Goal: Communication & Community: Answer question/provide support

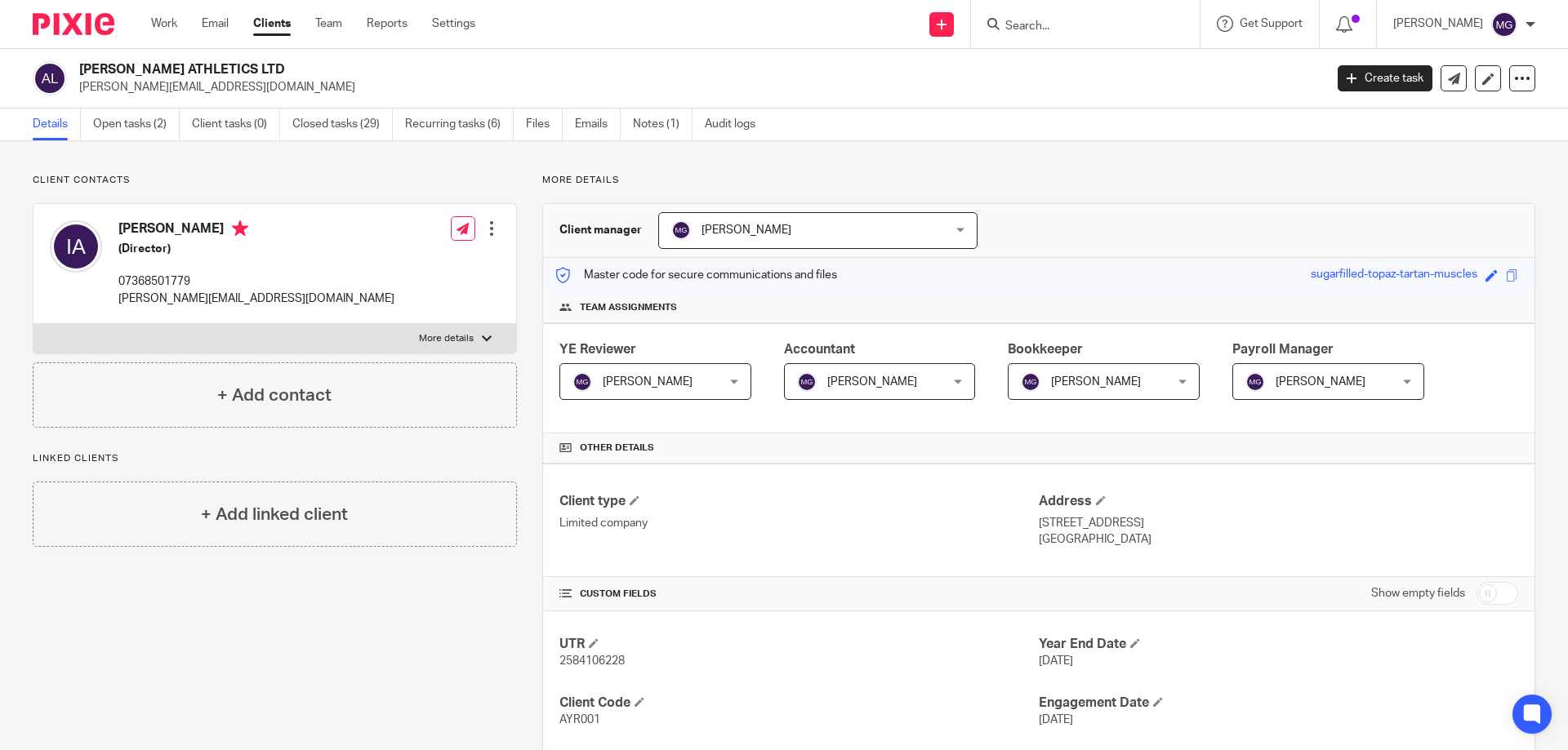
scroll to position [817, 0]
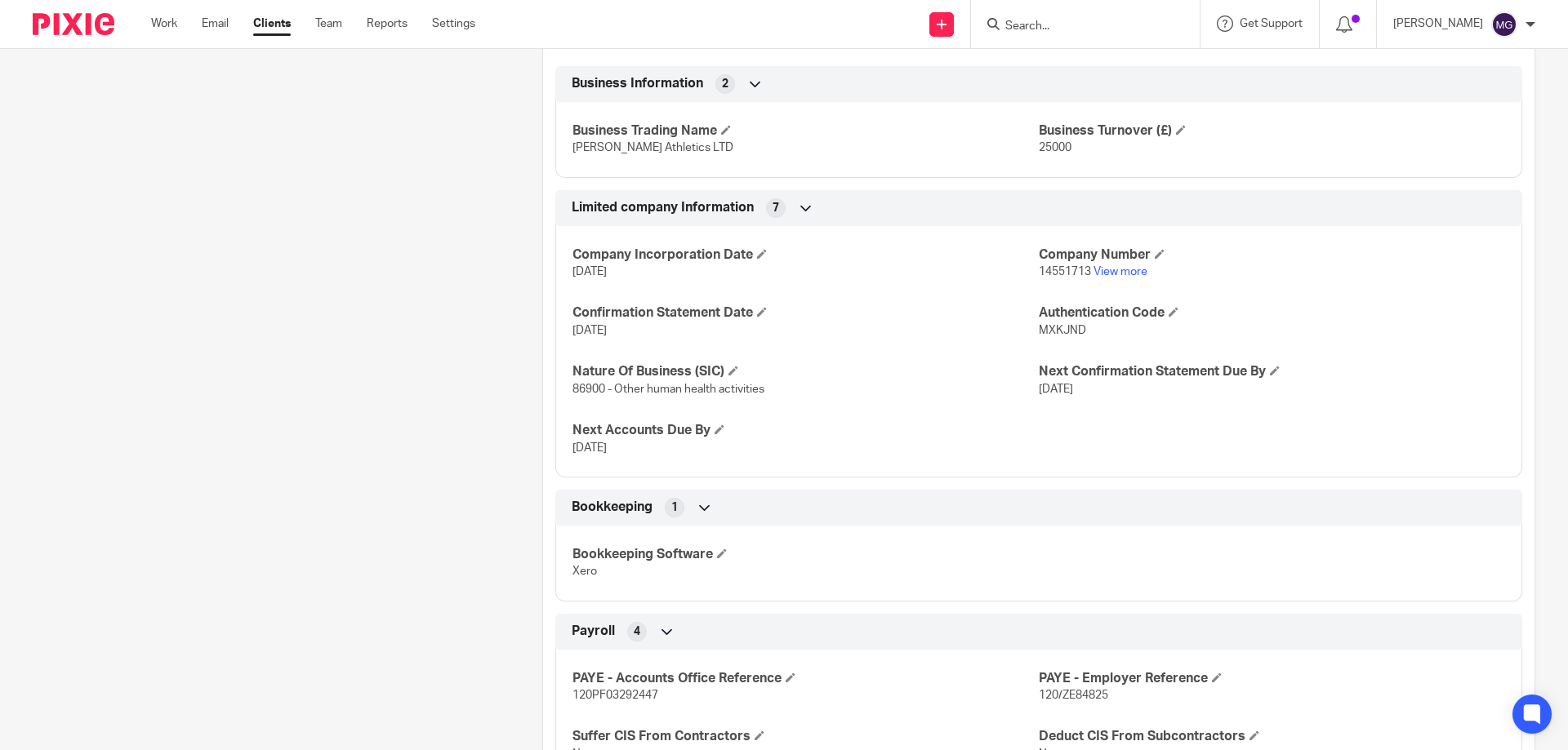
click at [321, 359] on div "Client contacts Isaac Ayres (Director) 07368501779 isaacdisney@ayresathletics.c…" at bounding box center [262, 101] width 510 height 1488
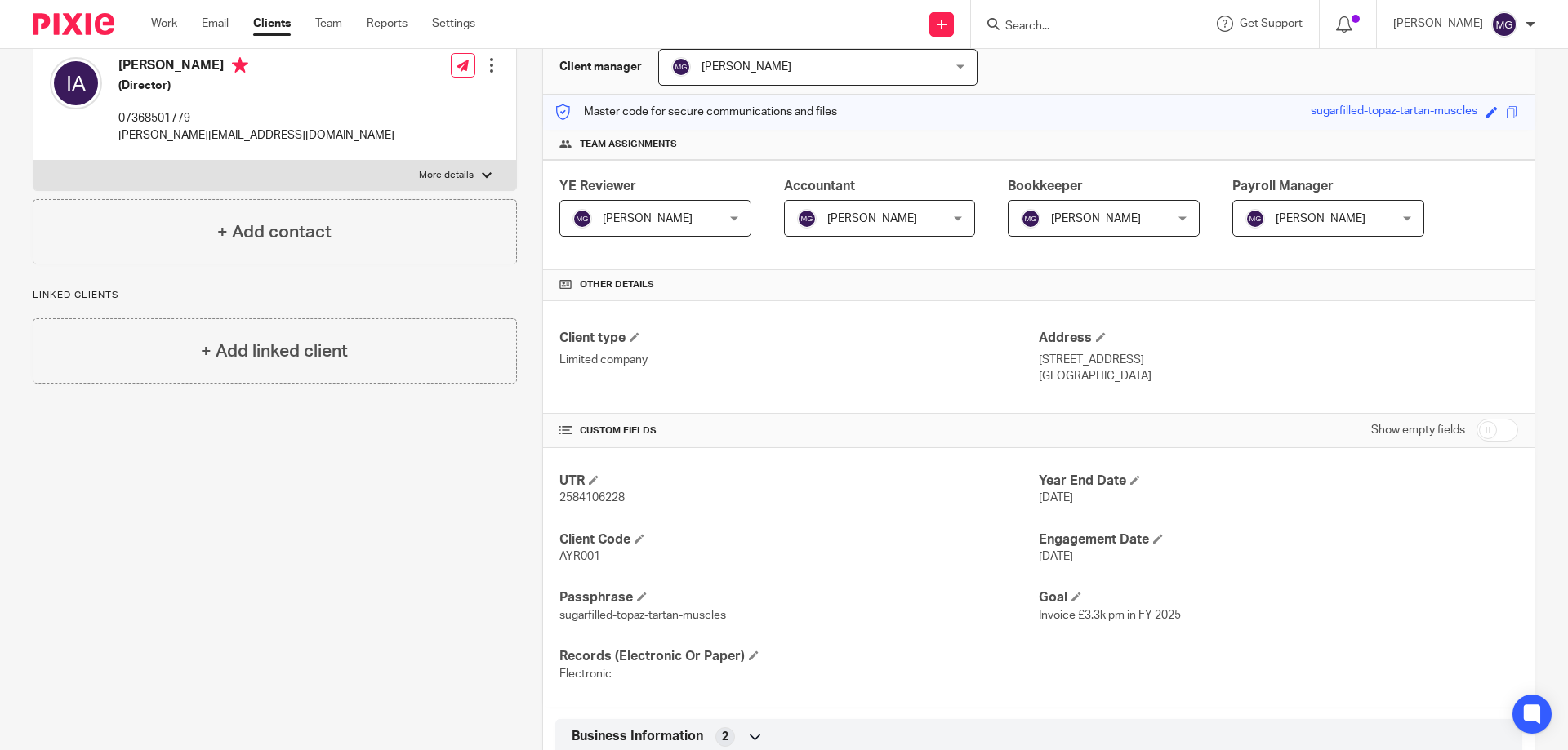
scroll to position [0, 0]
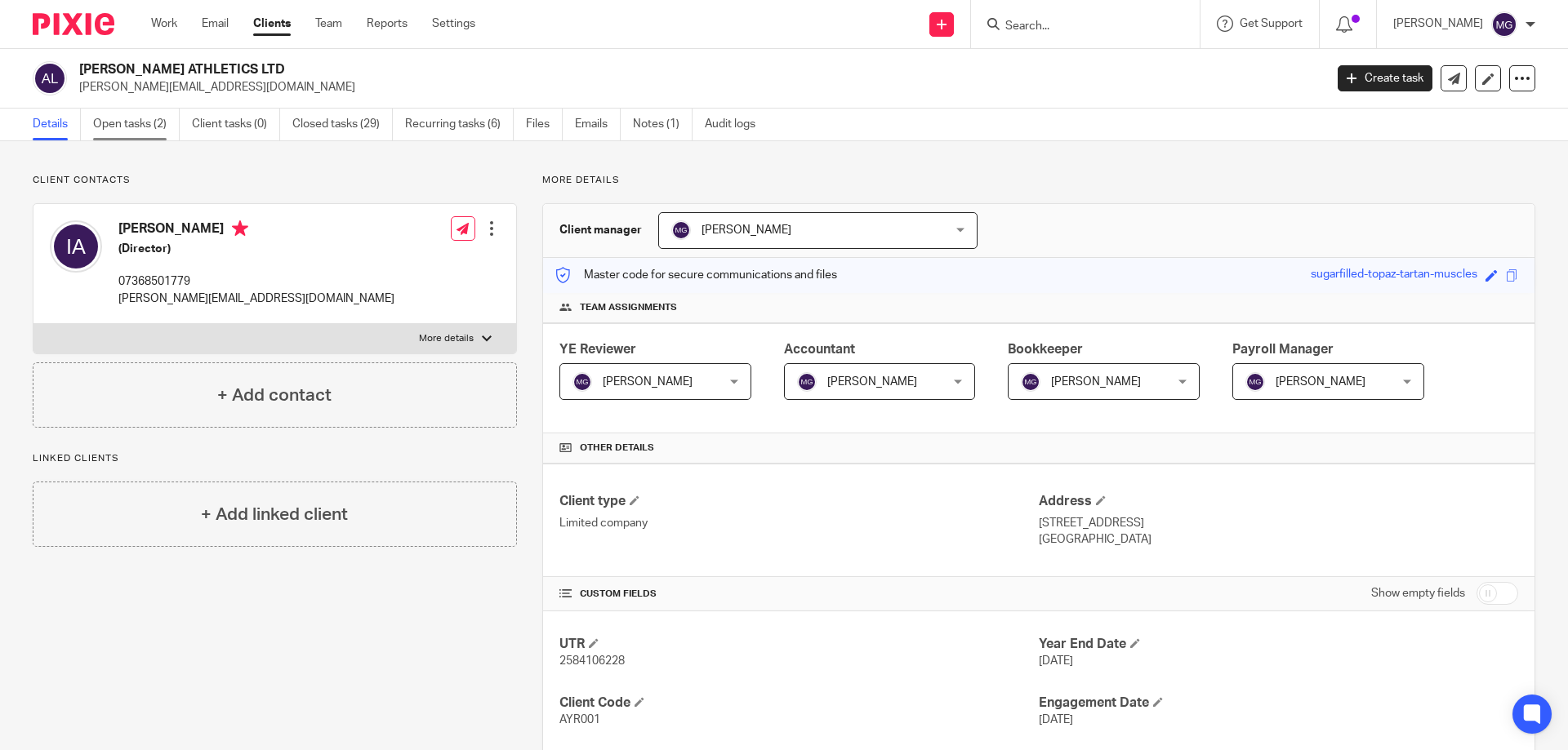
click at [127, 114] on link "Open tasks (2)" at bounding box center [136, 124] width 86 height 32
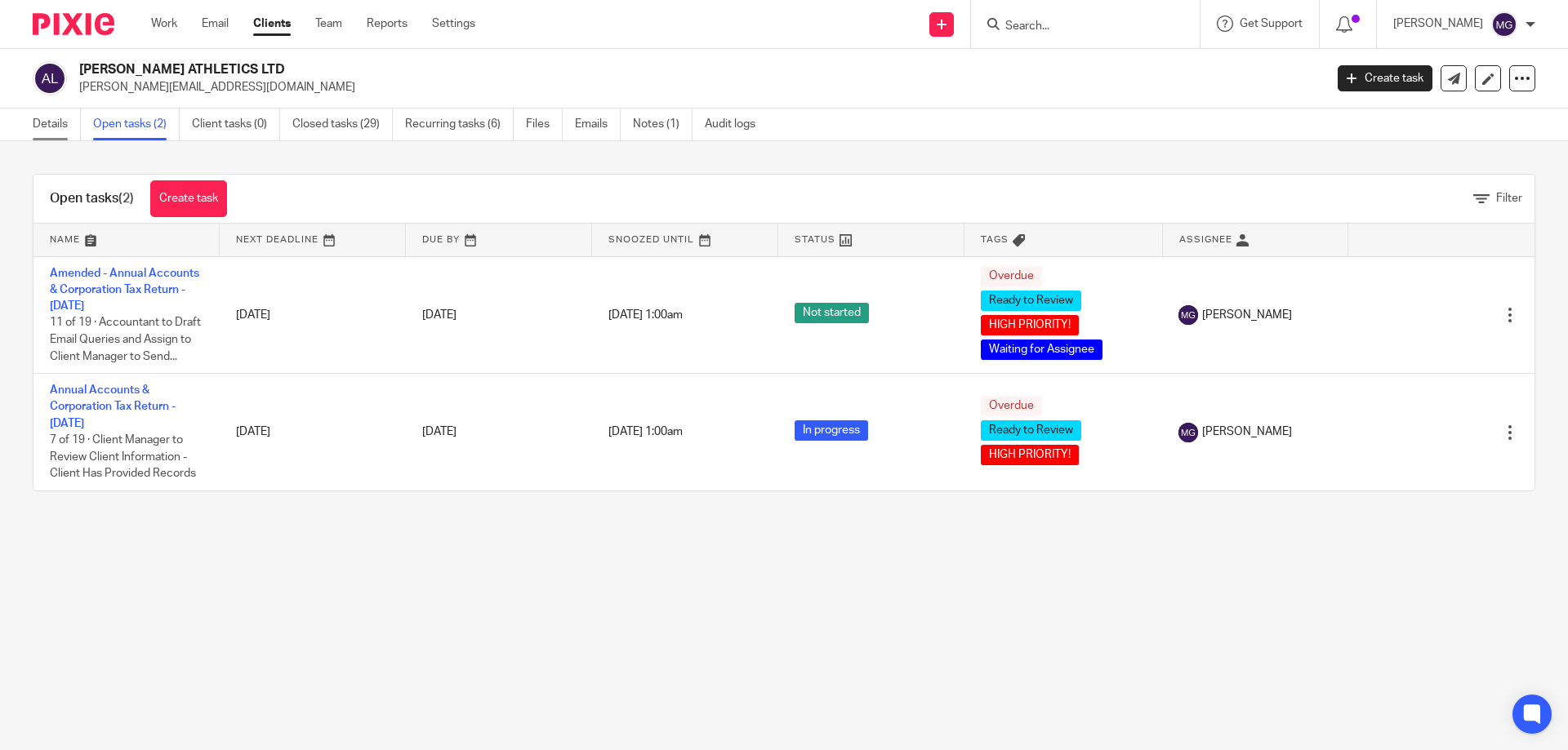
click at [42, 118] on link "Details" at bounding box center [57, 124] width 48 height 32
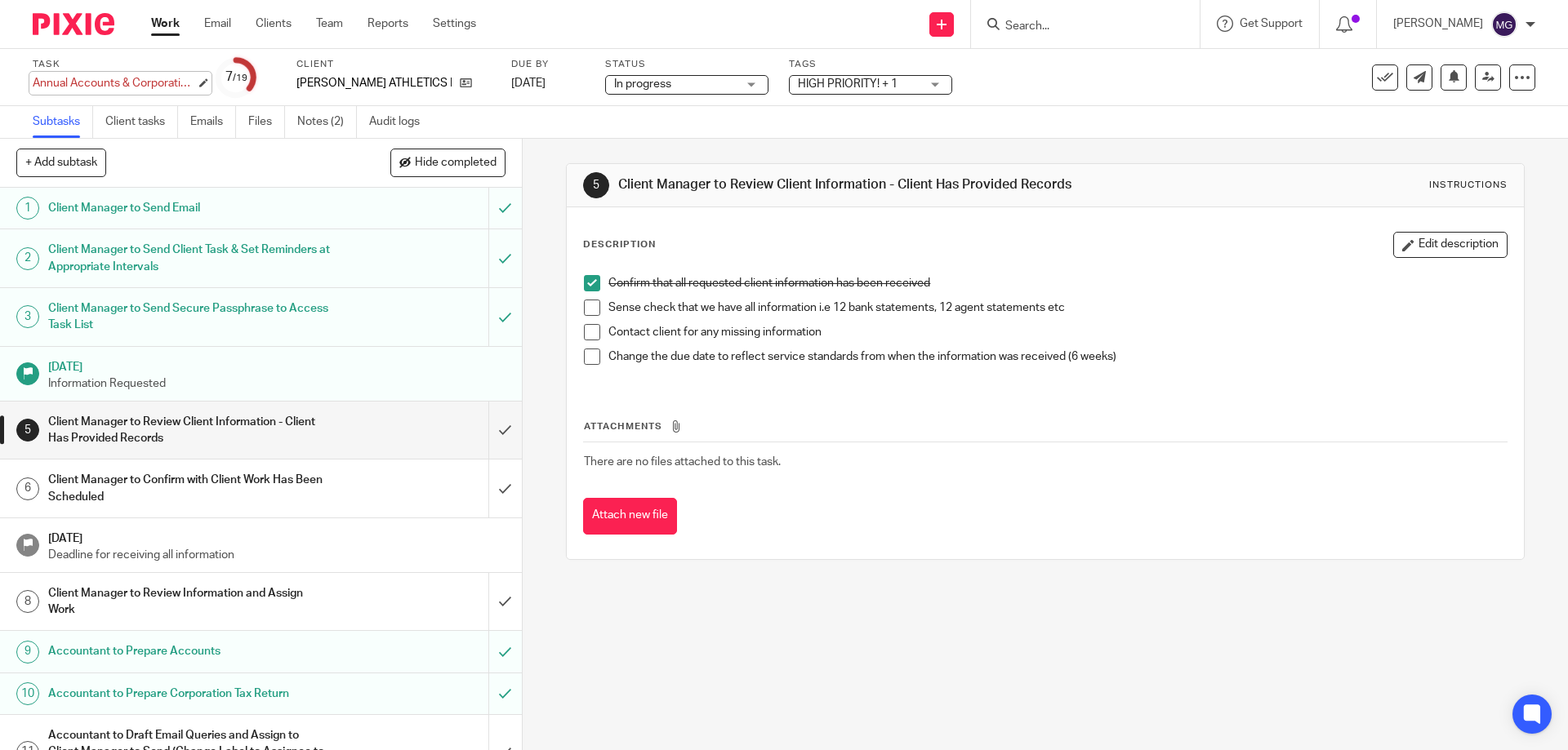
click at [138, 81] on div "Annual Accounts & Corporation Tax Return - December 31, 2024 Save Annual Accoun…" at bounding box center [114, 83] width 164 height 16
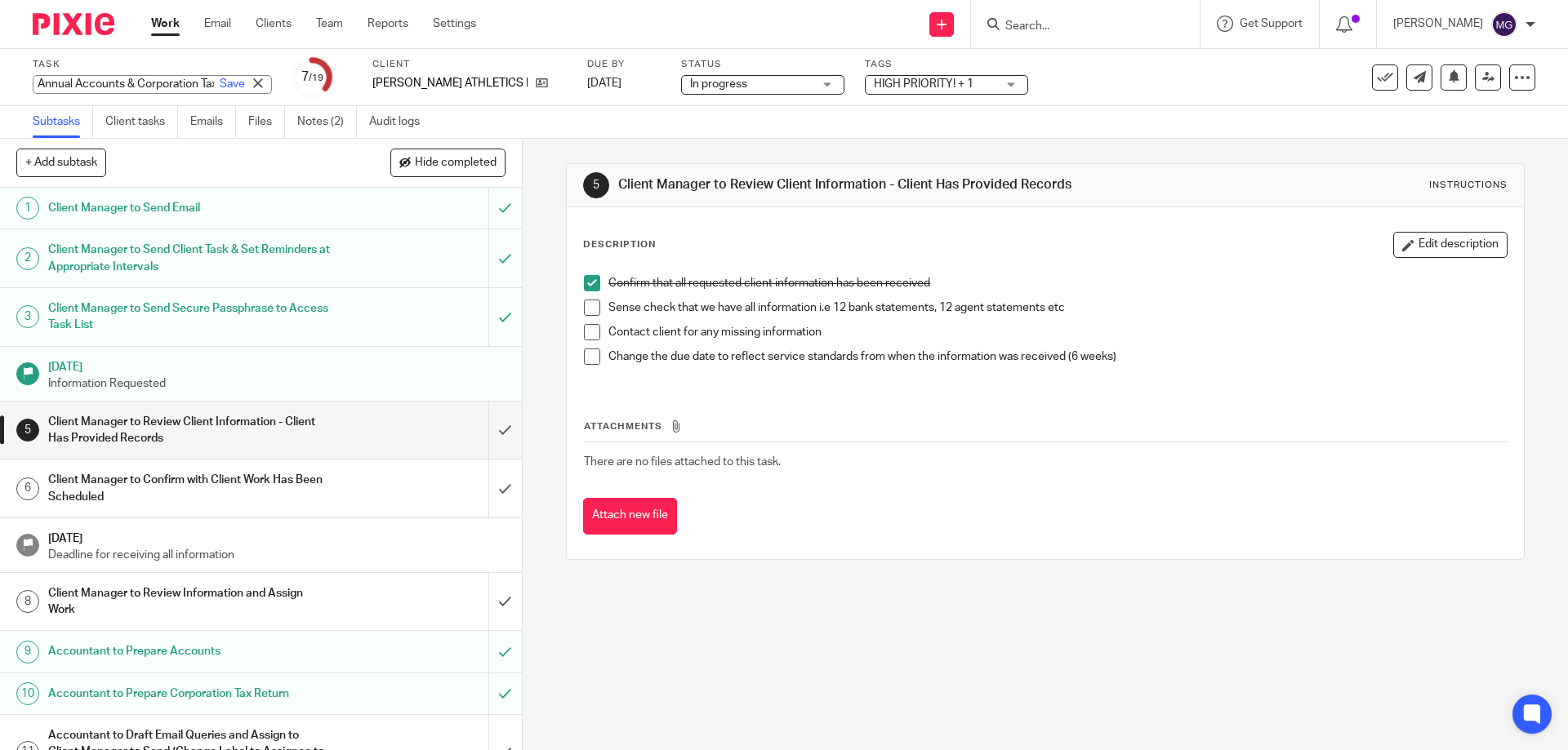
click at [93, 89] on input "Annual Accounts & Corporation Tax Return - December 31, 2024" at bounding box center [152, 84] width 239 height 19
drag, startPoint x: 92, startPoint y: 87, endPoint x: 415, endPoint y: 80, distance: 323.1
click at [415, 80] on div "Task Annual Accounts & Corporation Tax Return - December 31, 2024 Save Annual A…" at bounding box center [658, 78] width 1252 height 39
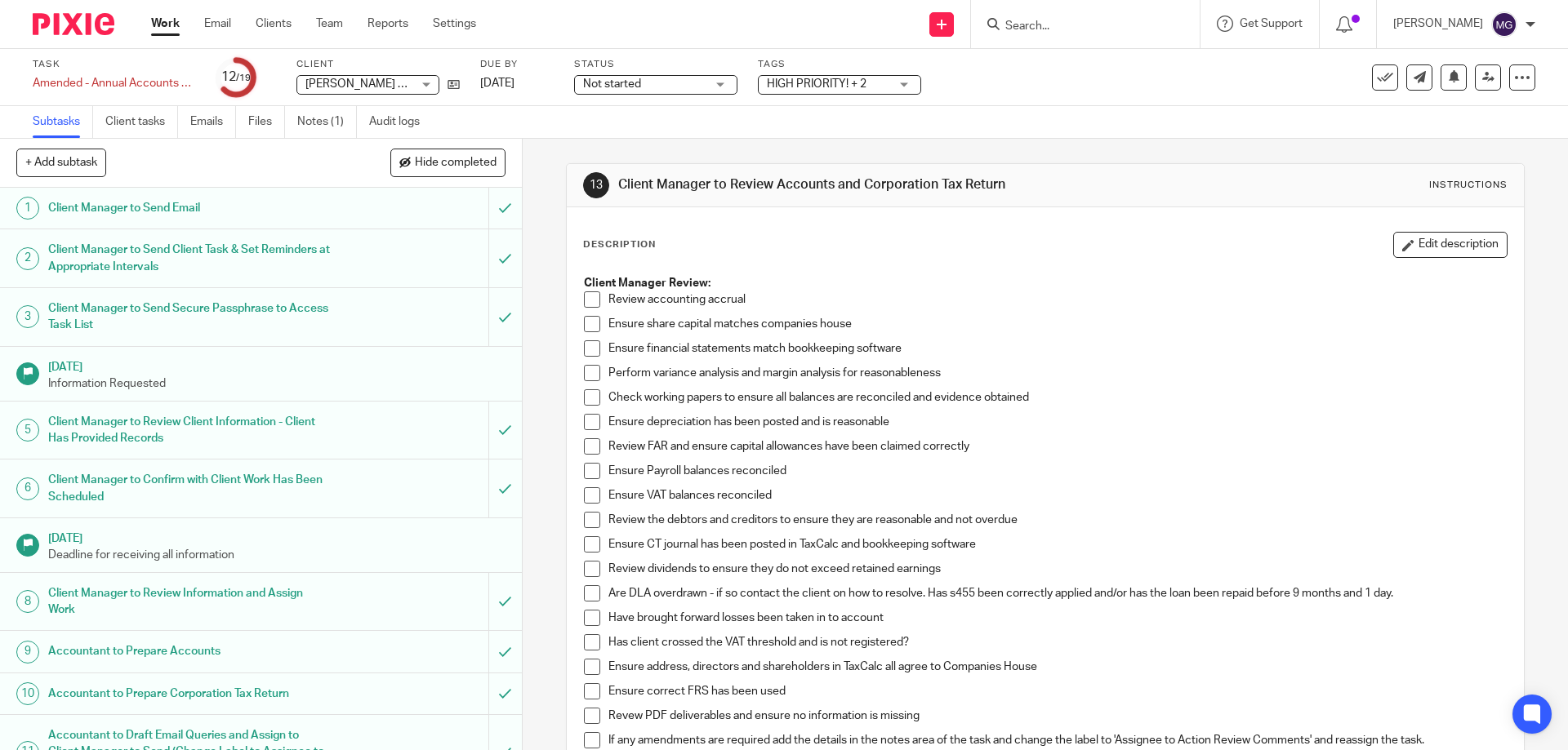
scroll to position [443, 0]
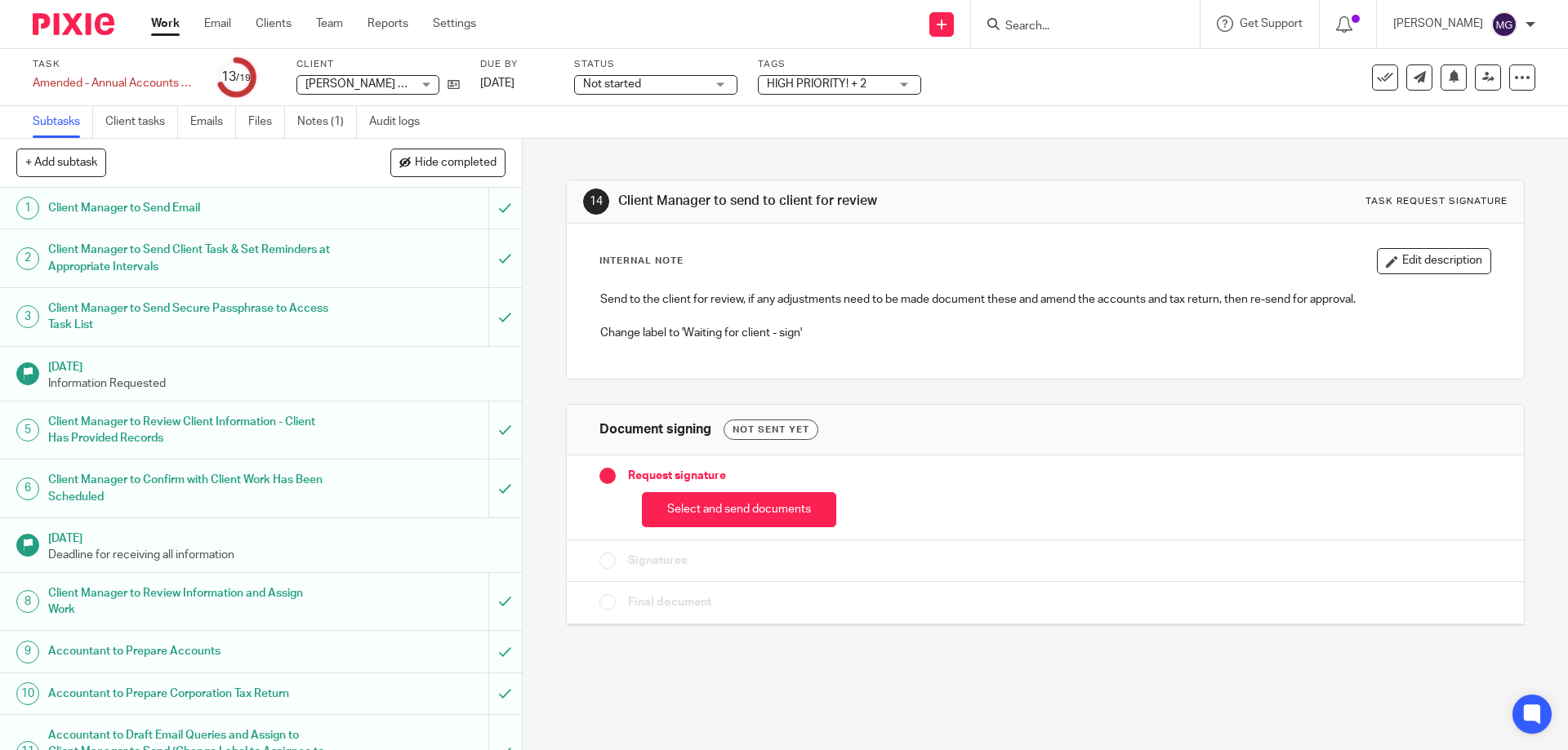
drag, startPoint x: 742, startPoint y: 502, endPoint x: 256, endPoint y: 490, distance: 486.1
click at [741, 501] on button "Select and send documents" at bounding box center [739, 509] width 195 height 35
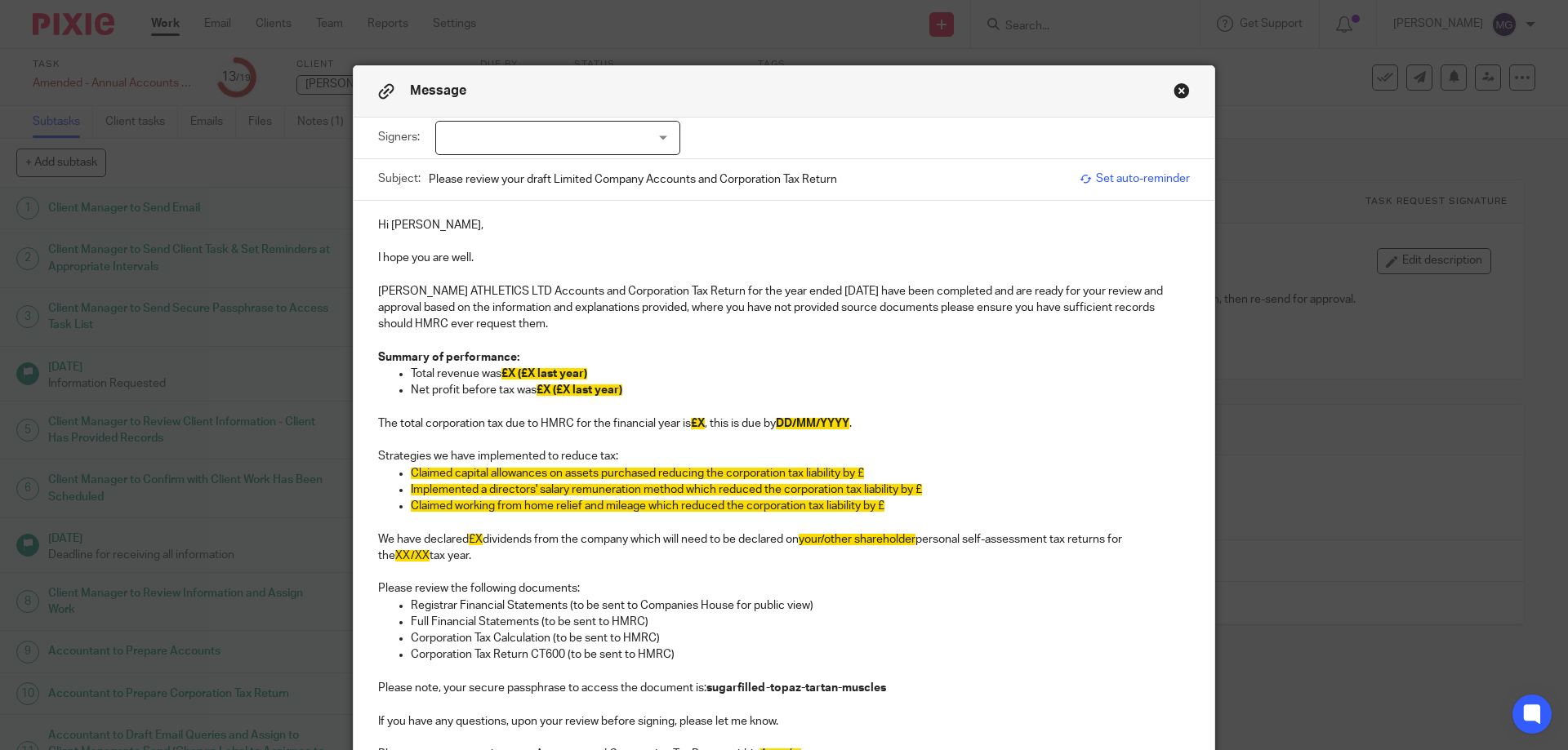
click at [457, 263] on p "I hope you are well." at bounding box center [784, 258] width 812 height 16
click at [486, 258] on p "I hope you are well." at bounding box center [784, 258] width 812 height 16
click at [498, 256] on p "I hope you are well." at bounding box center [784, 258] width 812 height 16
click at [482, 173] on input "Please review your draft Limited Company Accounts and Corporation Tax Return" at bounding box center [750, 179] width 643 height 37
click at [773, 173] on input "Please review your draft Limited Company Accounts and Corporation Tax Return" at bounding box center [750, 179] width 643 height 37
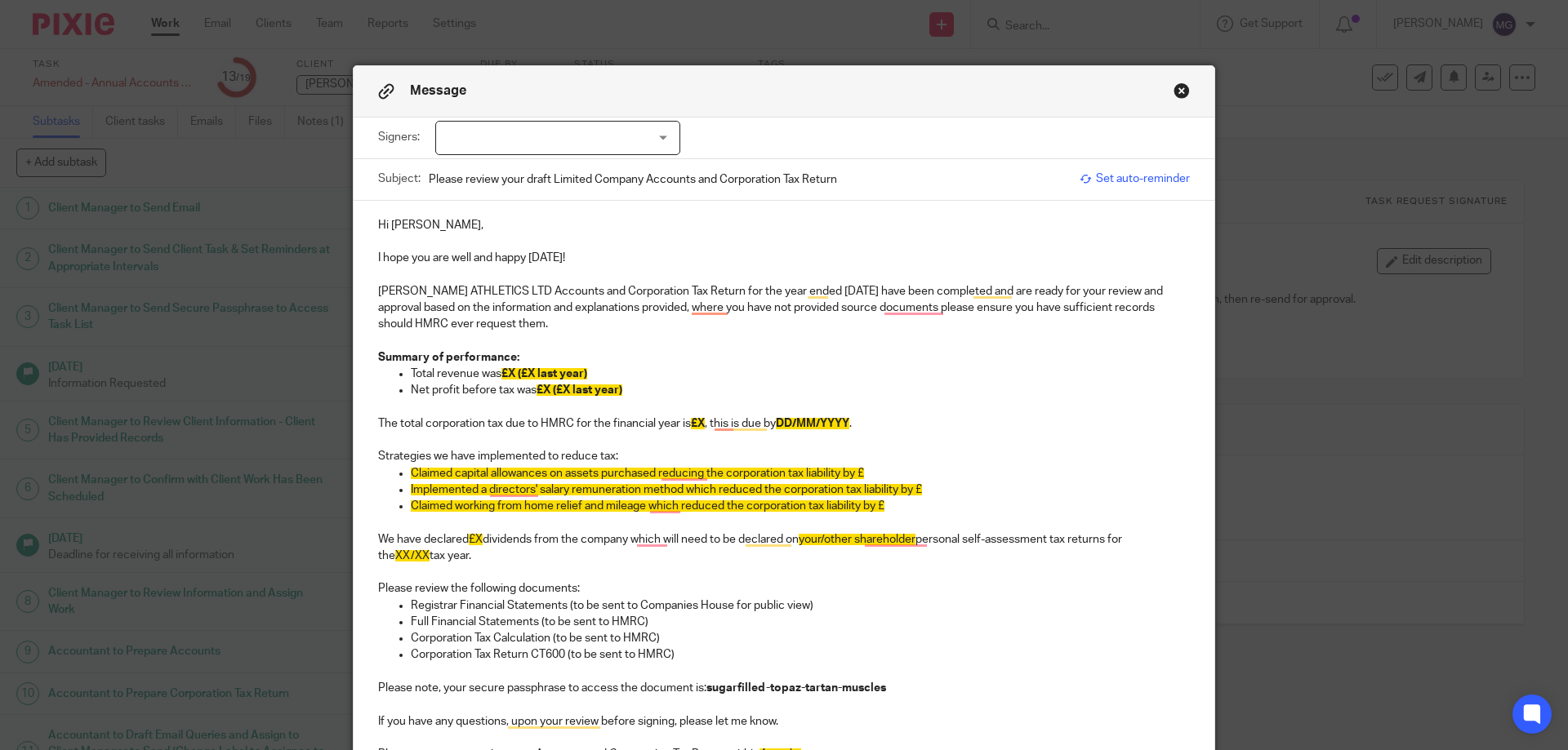
click at [875, 180] on input "Please review your draft Limited Company Accounts and Corporation Tax Return" at bounding box center [750, 179] width 643 height 37
click at [799, 397] on p "Net profit before tax was £X (£X last year)" at bounding box center [800, 390] width 779 height 16
click at [839, 284] on p "AYRES ATHLETICS LTD Accounts and Corporation Tax Return for the year ended 31 D…" at bounding box center [784, 308] width 812 height 50
click at [846, 288] on p "AYRES ATHLETICS LTD Accounts and Corporation Tax Return for the year ended 31 D…" at bounding box center [784, 308] width 812 height 50
click at [755, 386] on p "Net profit before tax was £X (£X last year)" at bounding box center [800, 390] width 779 height 16
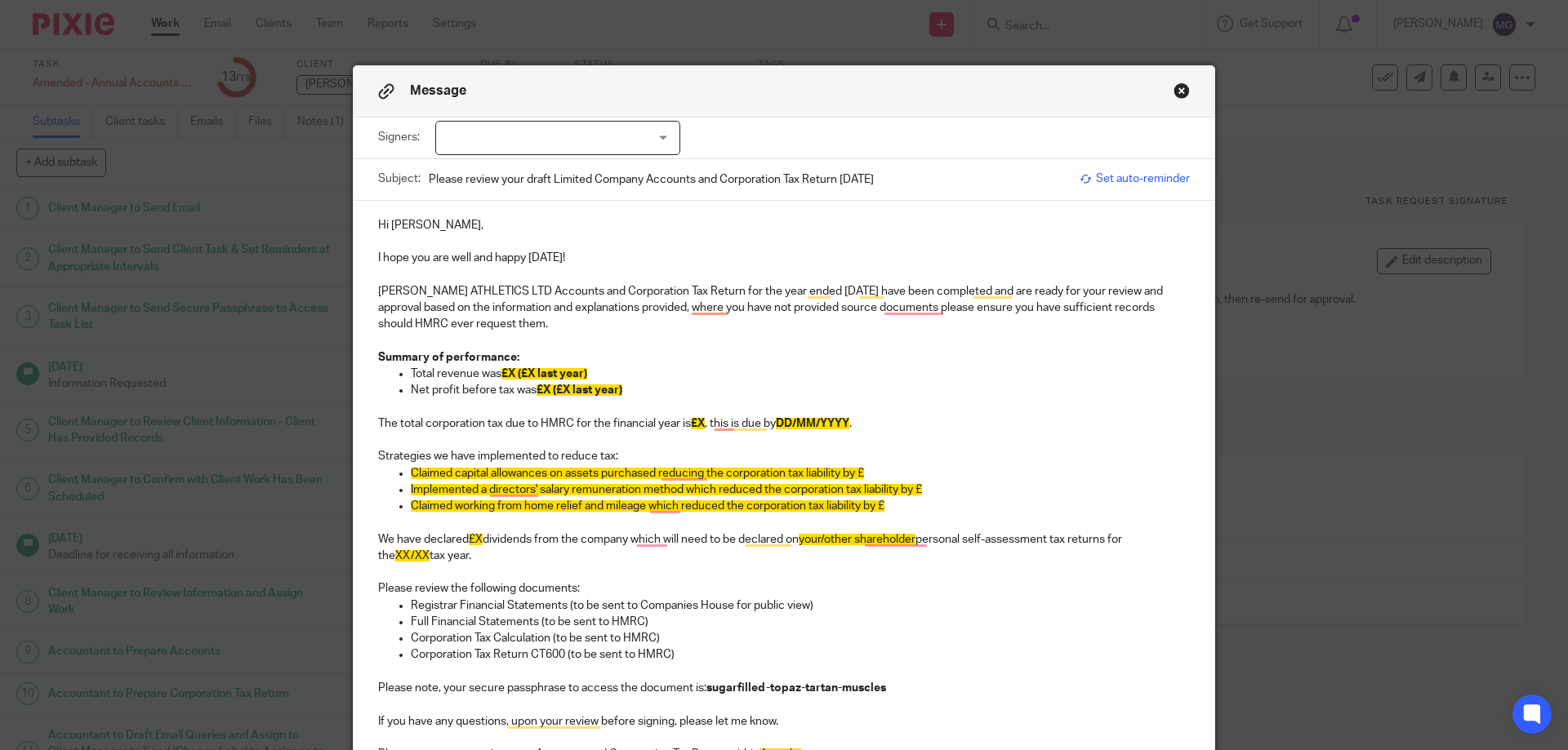
click at [552, 321] on p "AYRES ATHLETICS LTD Accounts and Corporation Tax Return for the year ended 31 D…" at bounding box center [784, 308] width 812 height 50
click at [640, 354] on p "Summary of performance:" at bounding box center [784, 357] width 812 height 16
click at [536, 380] on p "Total revenue was £X (£X last year)" at bounding box center [800, 374] width 779 height 16
click at [589, 432] on p "The total corporation tax due to HMRC for the financial year is £X , this is du…" at bounding box center [784, 424] width 812 height 16
click at [506, 368] on span "£X (£X last year)" at bounding box center [544, 374] width 85 height 12
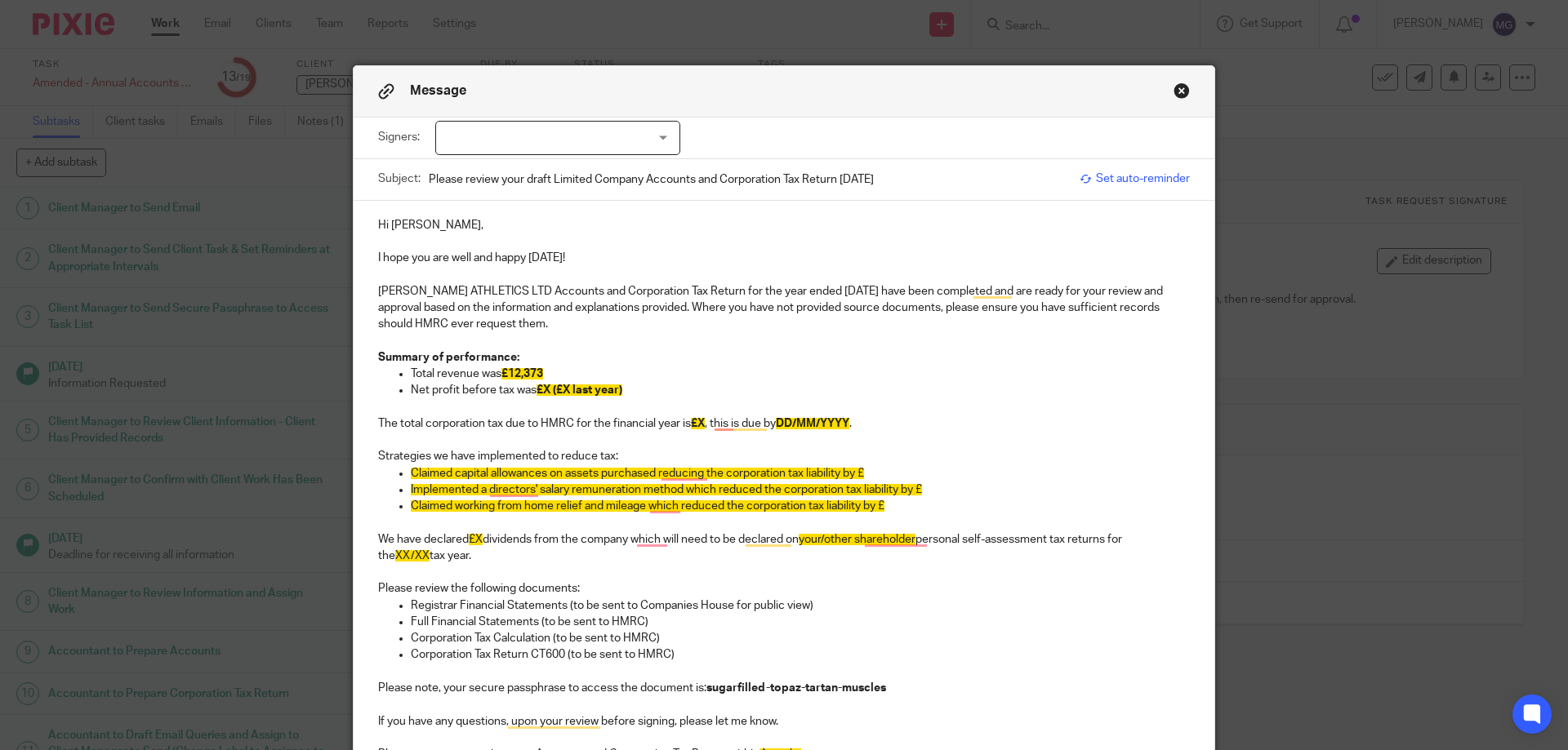
click at [440, 393] on p "Net profit before tax was £X (£X last year)" at bounding box center [800, 390] width 779 height 16
drag, startPoint x: 570, startPoint y: 393, endPoint x: 485, endPoint y: 390, distance: 85.1
click at [485, 390] on p "Net loss was £X (£X last year)" at bounding box center [800, 390] width 779 height 16
click at [475, 389] on span "£X)" at bounding box center [482, 390] width 17 height 12
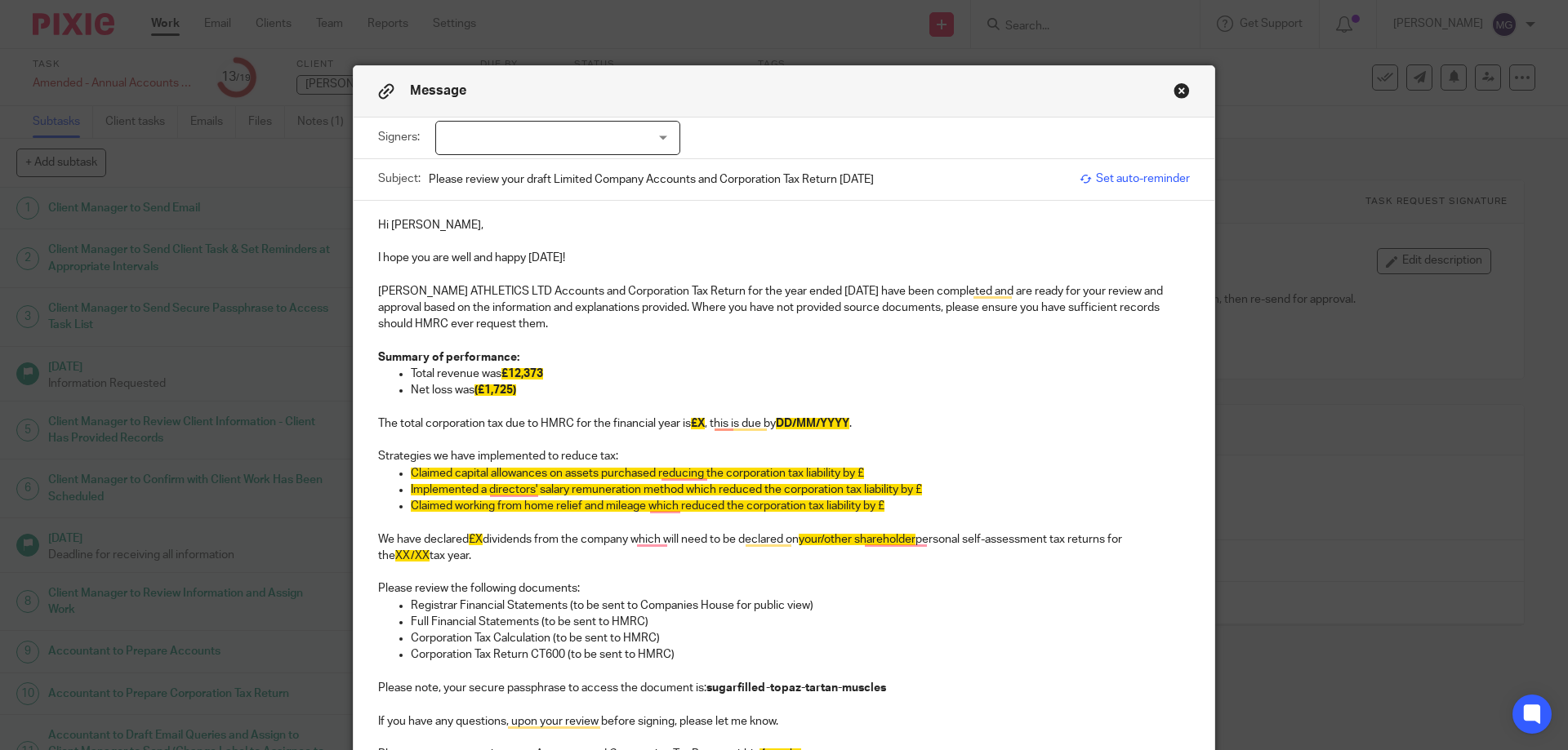
click at [393, 422] on p "The total corporation tax due to HMRC for the financial year is £X , this is du…" at bounding box center [784, 424] width 812 height 16
click at [670, 425] on p "There is no corporation tax due to HMRC for the financial year is £X , this is …" at bounding box center [784, 424] width 812 height 16
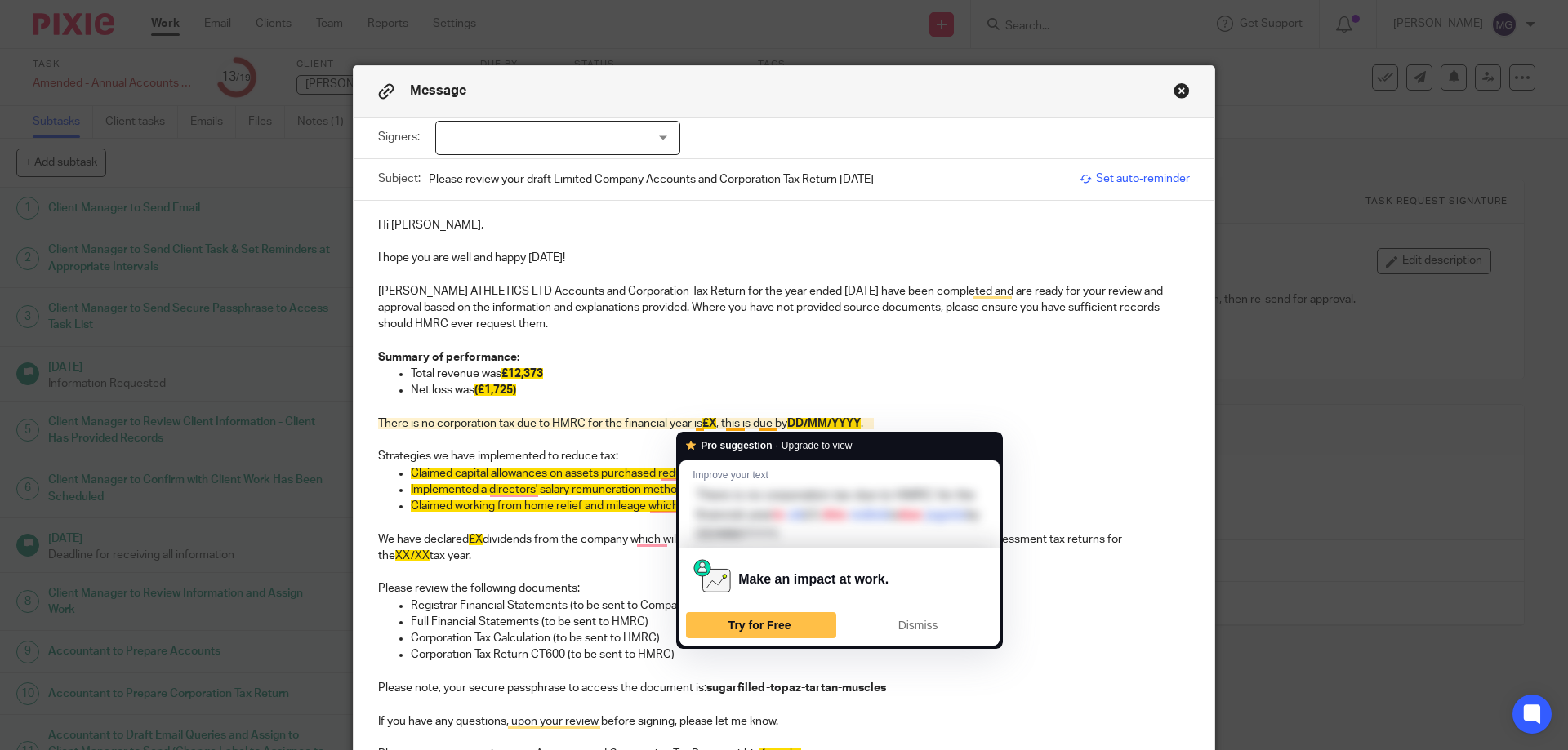
click at [687, 418] on p "There is no corporation tax due to HMRC for the financial year is £X , this is …" at bounding box center [784, 424] width 812 height 16
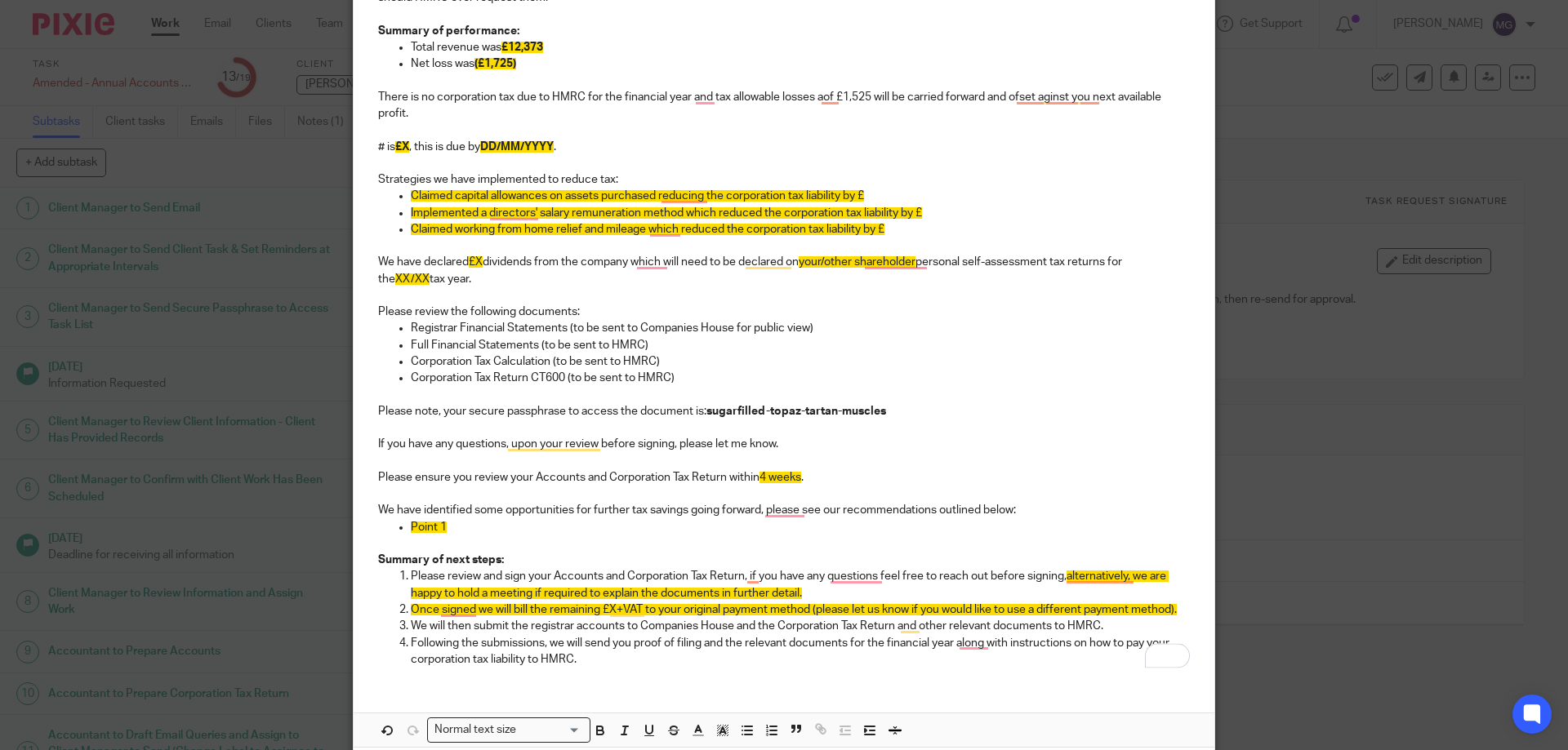
scroll to position [163, 0]
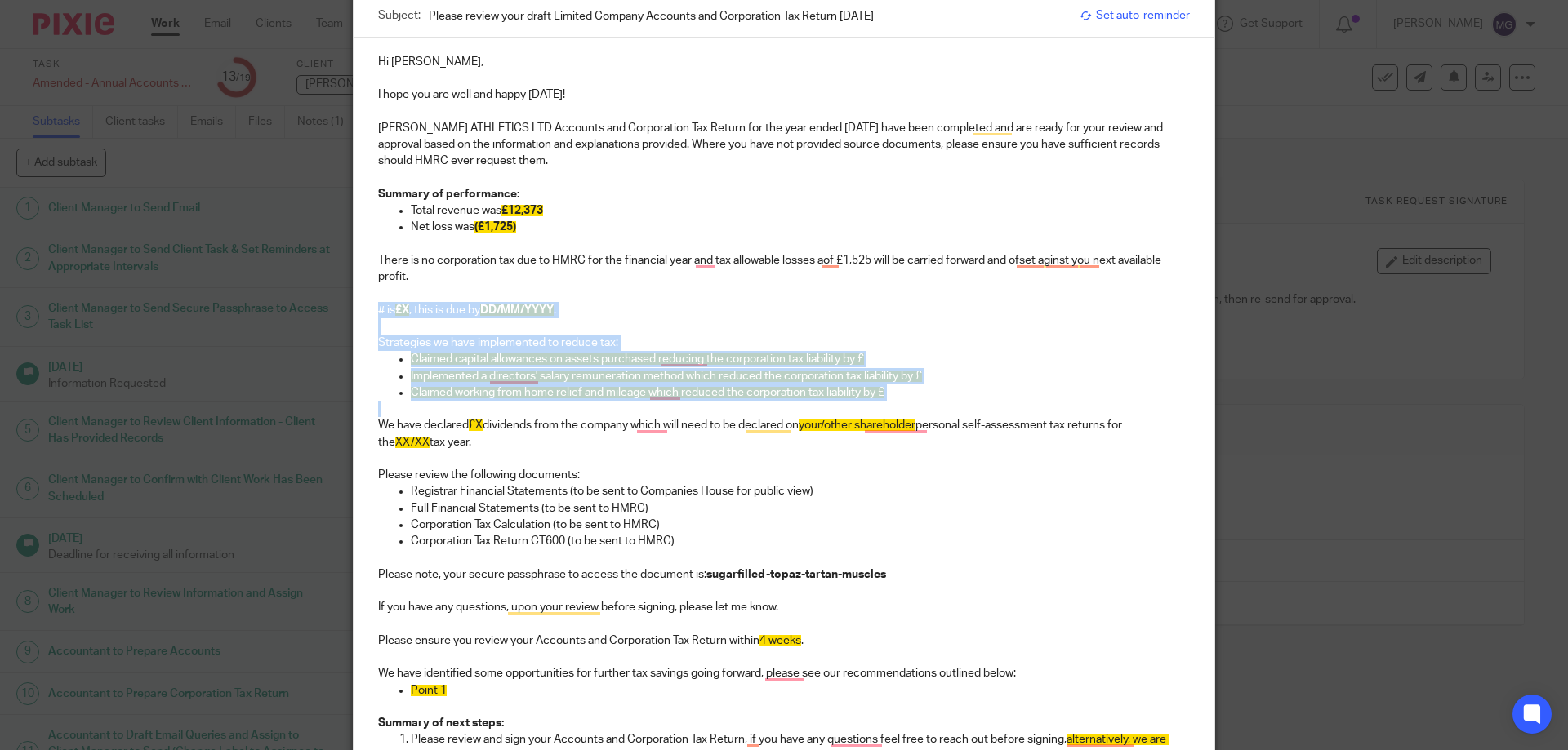
drag, startPoint x: 961, startPoint y: 407, endPoint x: 357, endPoint y: 311, distance: 611.6
click at [357, 311] on div "Hi Isaac, I hope you are well and happy Friday! AYRES ATHLETICS LTD Accounts an…" at bounding box center [783, 440] width 860 height 806
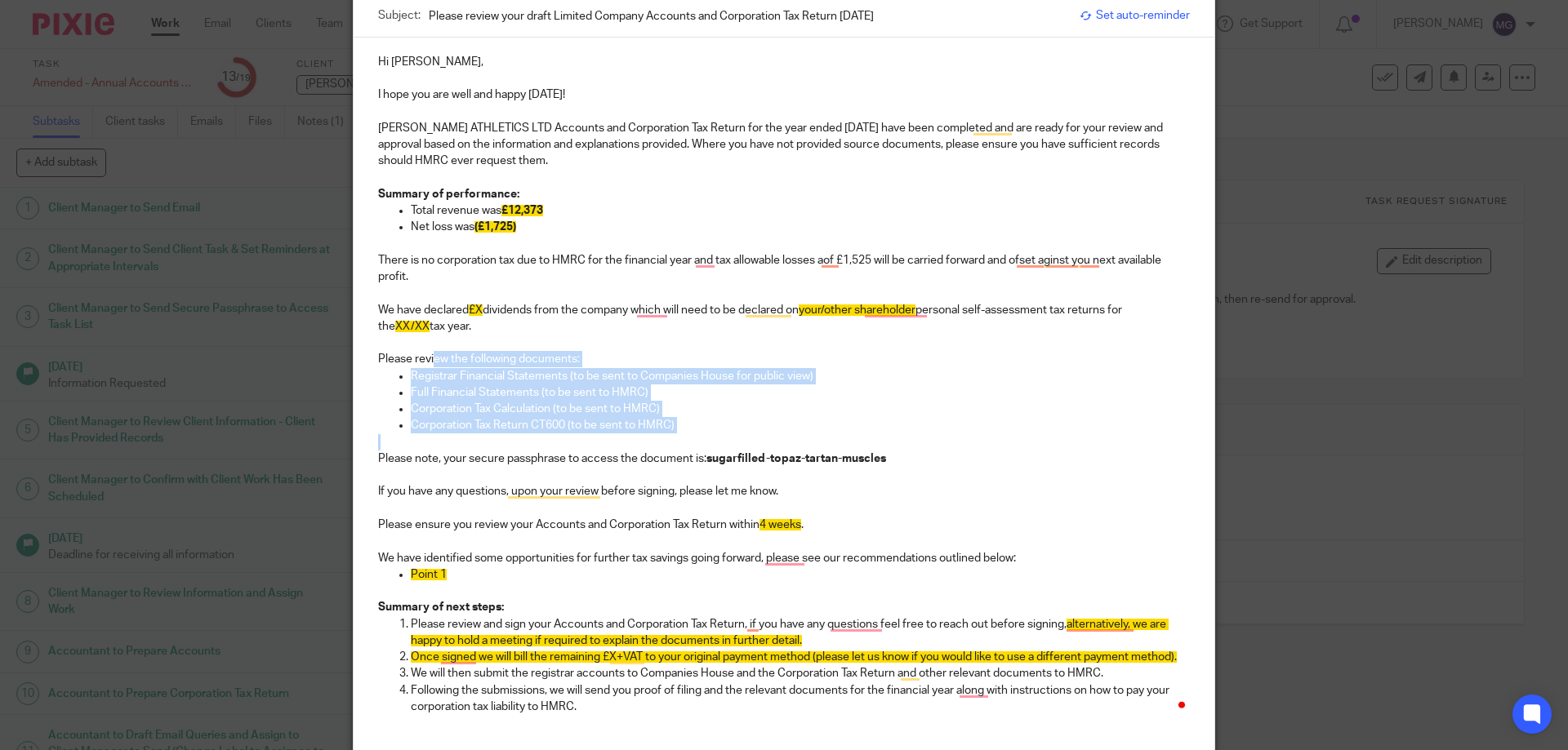
drag, startPoint x: 739, startPoint y: 434, endPoint x: 555, endPoint y: 334, distance: 209.4
click at [424, 365] on div "Hi Isaac, I hope you are well and happy Friday! AYRES ATHLETICS LTD Accounts an…" at bounding box center [783, 383] width 860 height 691
click at [556, 331] on p "We have declared £X dividends from the company which will need to be declared o…" at bounding box center [784, 319] width 812 height 34
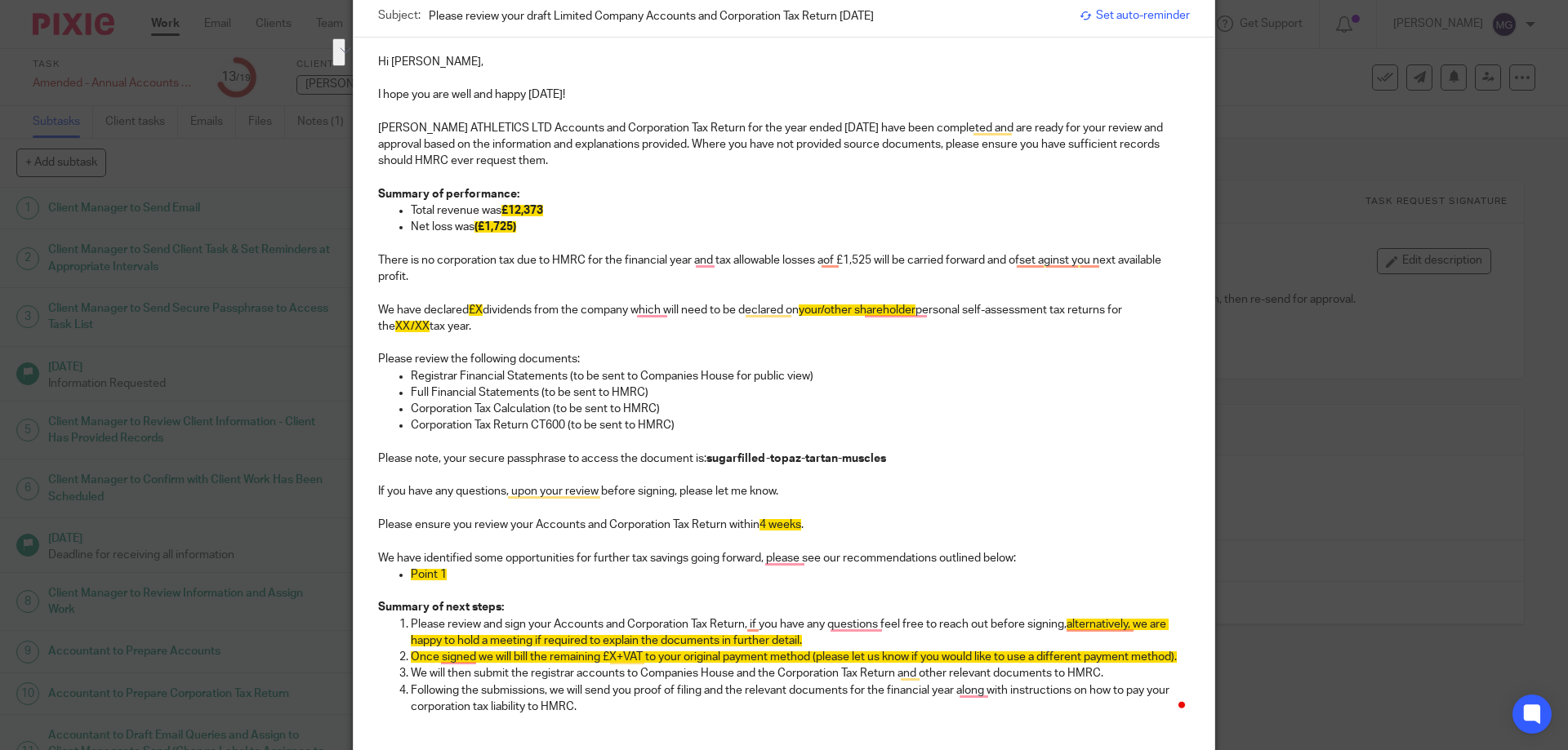
drag, startPoint x: 480, startPoint y: 324, endPoint x: 365, endPoint y: 297, distance: 118.1
click at [365, 297] on div "Hi Isaac, I hope you are well and happy Friday! AYRES ATHLETICS LTD Accounts an…" at bounding box center [783, 383] width 860 height 691
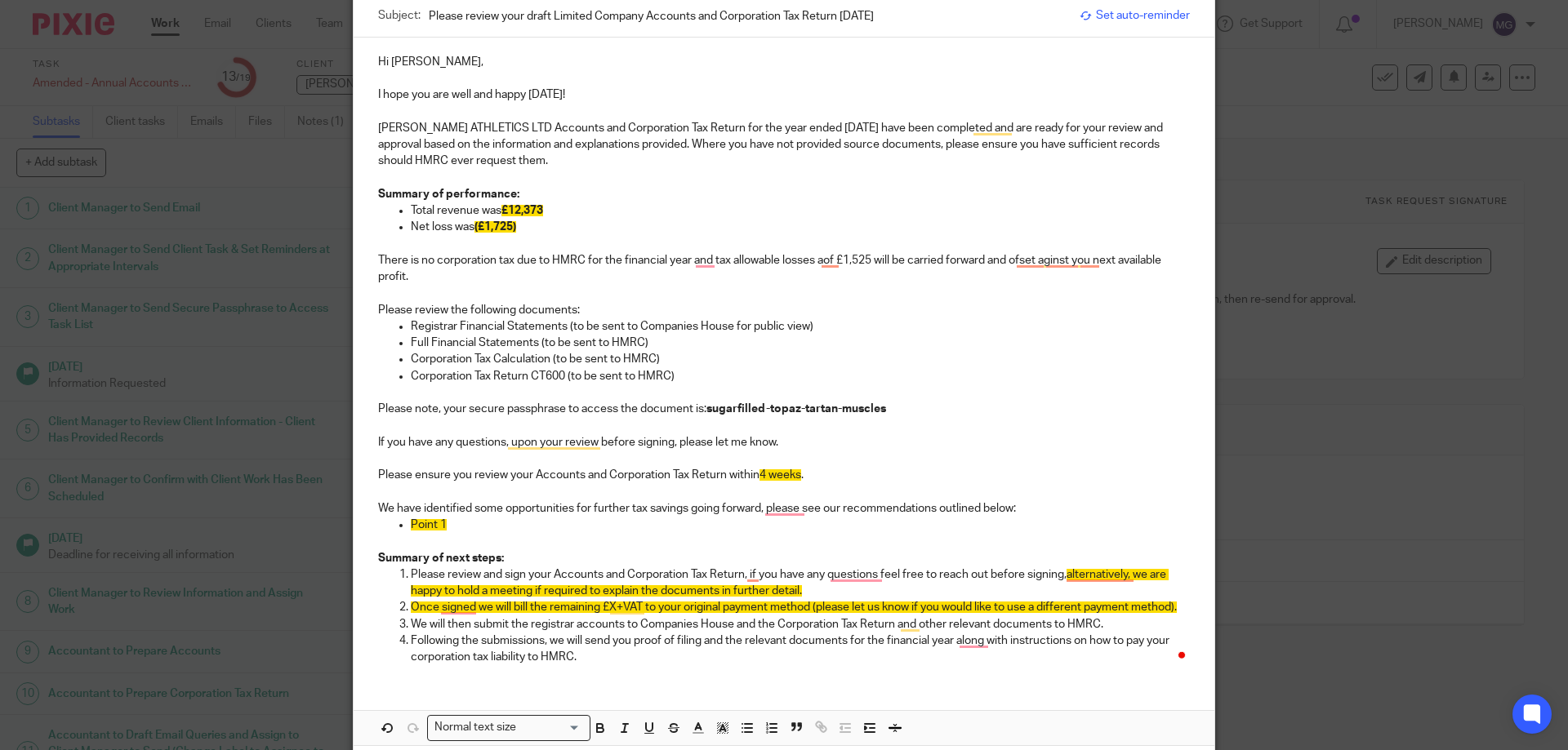
click at [459, 269] on p "There is no corporation tax due to HMRC for the financial year and tax allowabl…" at bounding box center [784, 269] width 812 height 34
click at [520, 290] on p "To enrich screen reader interactions, please activate Accessibility in Grammarl…" at bounding box center [784, 293] width 812 height 16
click at [551, 354] on p "Corporation Tax Calculation (to be sent to HMRC)" at bounding box center [800, 359] width 779 height 16
click at [685, 403] on div "Hi Isaac, I hope you are well and happy Friday! AYRES ATHLETICS LTD Accounts an…" at bounding box center [783, 358] width 860 height 641
click at [562, 357] on p "Corporation Tax Calculation x 2(to be sent to HMRC)" at bounding box center [800, 359] width 779 height 16
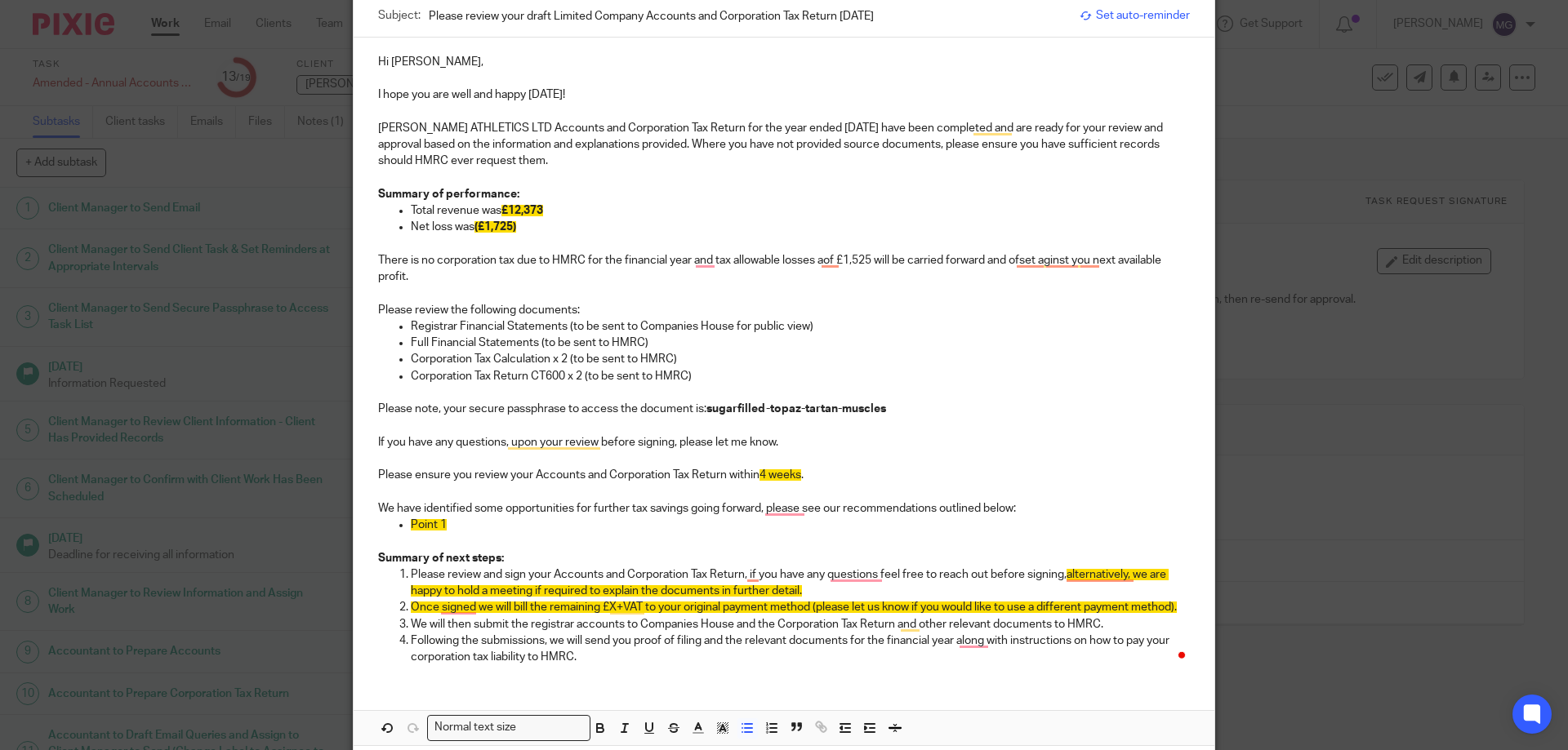
click at [457, 444] on p "If you have any questions, upon your review before signing, please let me know." at bounding box center [784, 443] width 812 height 16
drag, startPoint x: 823, startPoint y: 442, endPoint x: 351, endPoint y: 435, distance: 472.1
click at [353, 435] on div "Hi Isaac, I hope you are well and happy Friday! AYRES ATHLETICS LTD Accounts an…" at bounding box center [783, 358] width 860 height 641
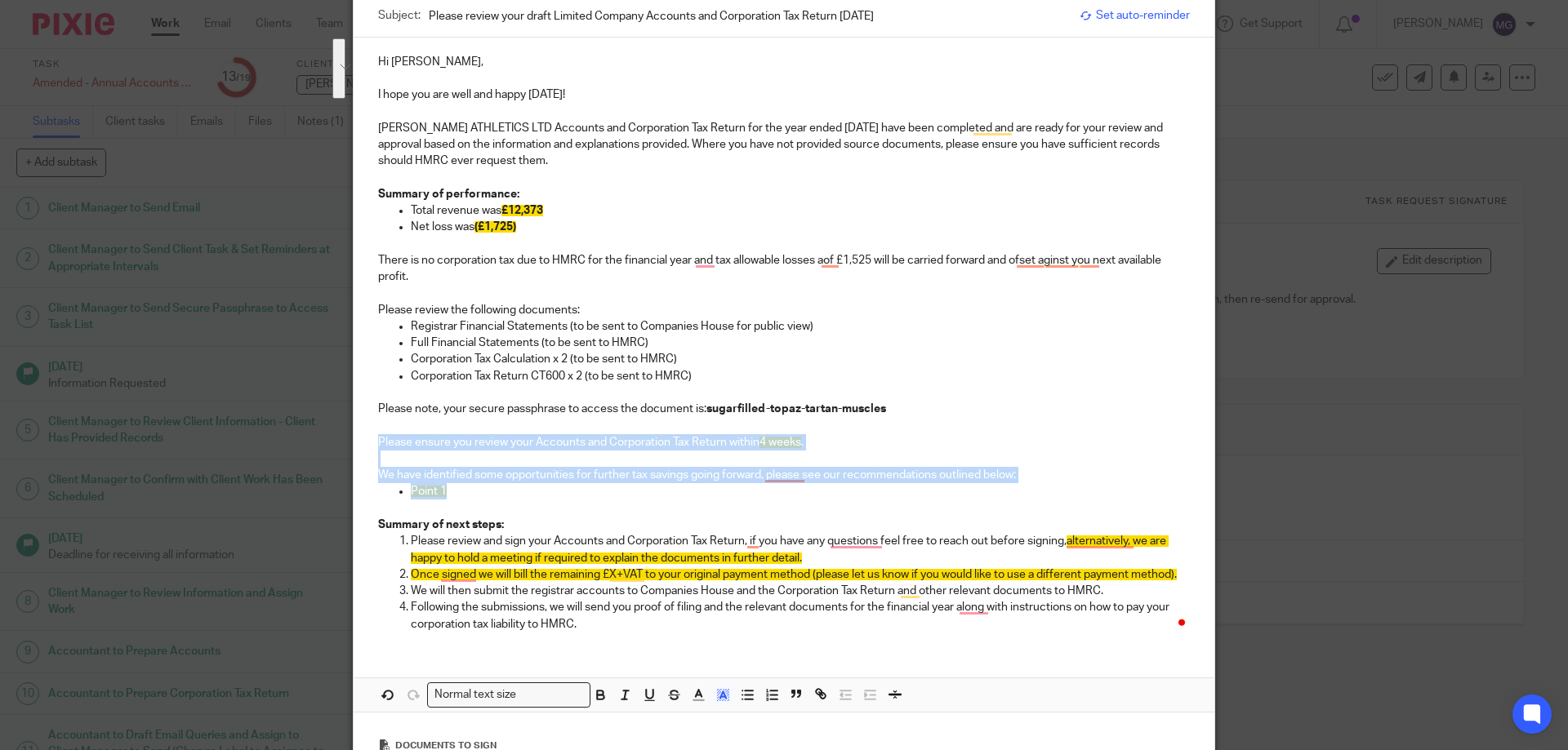
drag, startPoint x: 505, startPoint y: 498, endPoint x: 369, endPoint y: 444, distance: 146.3
click at [369, 444] on div "Hi Isaac, I hope you are well and happy Friday! AYRES ATHLETICS LTD Accounts an…" at bounding box center [783, 341] width 860 height 607
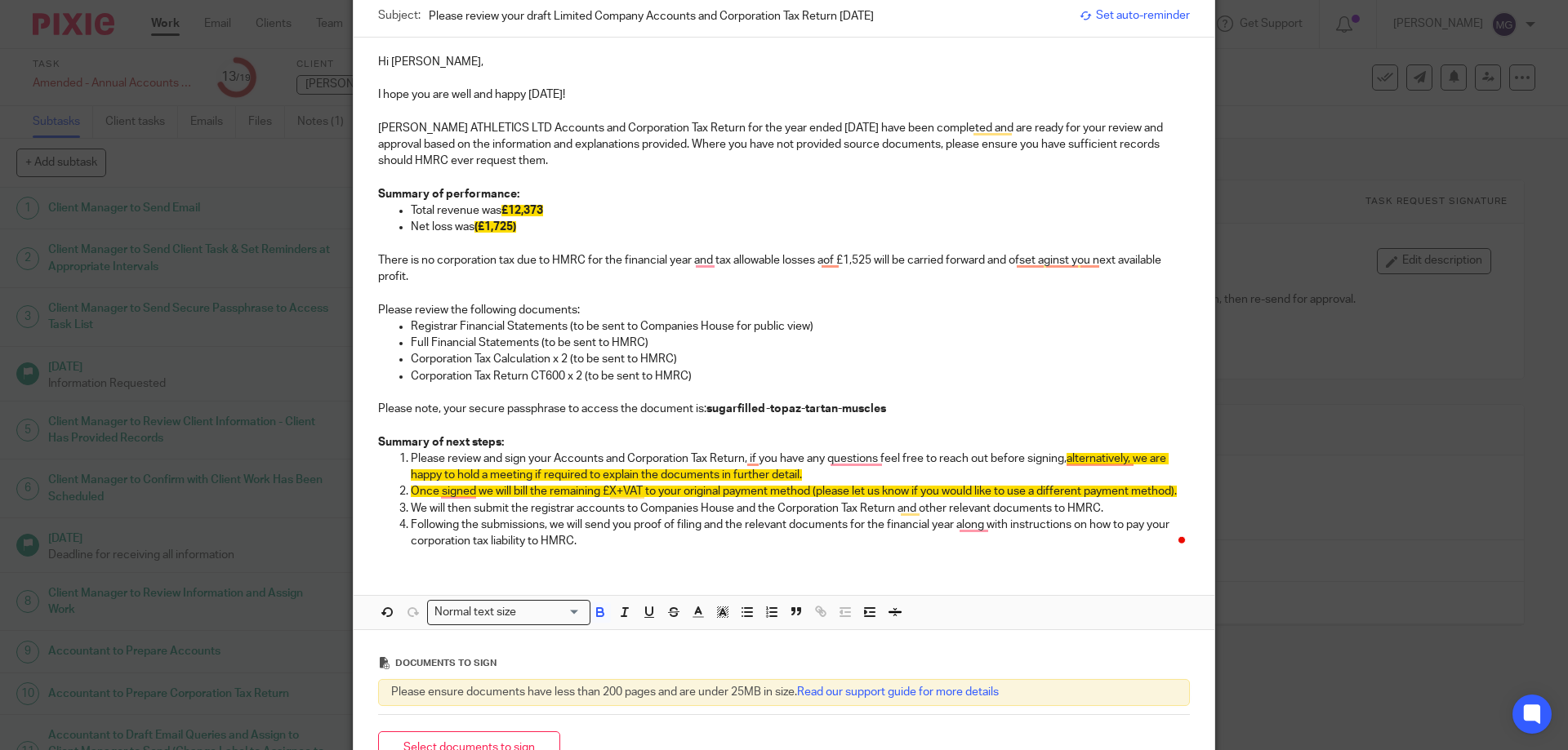
scroll to position [245, 0]
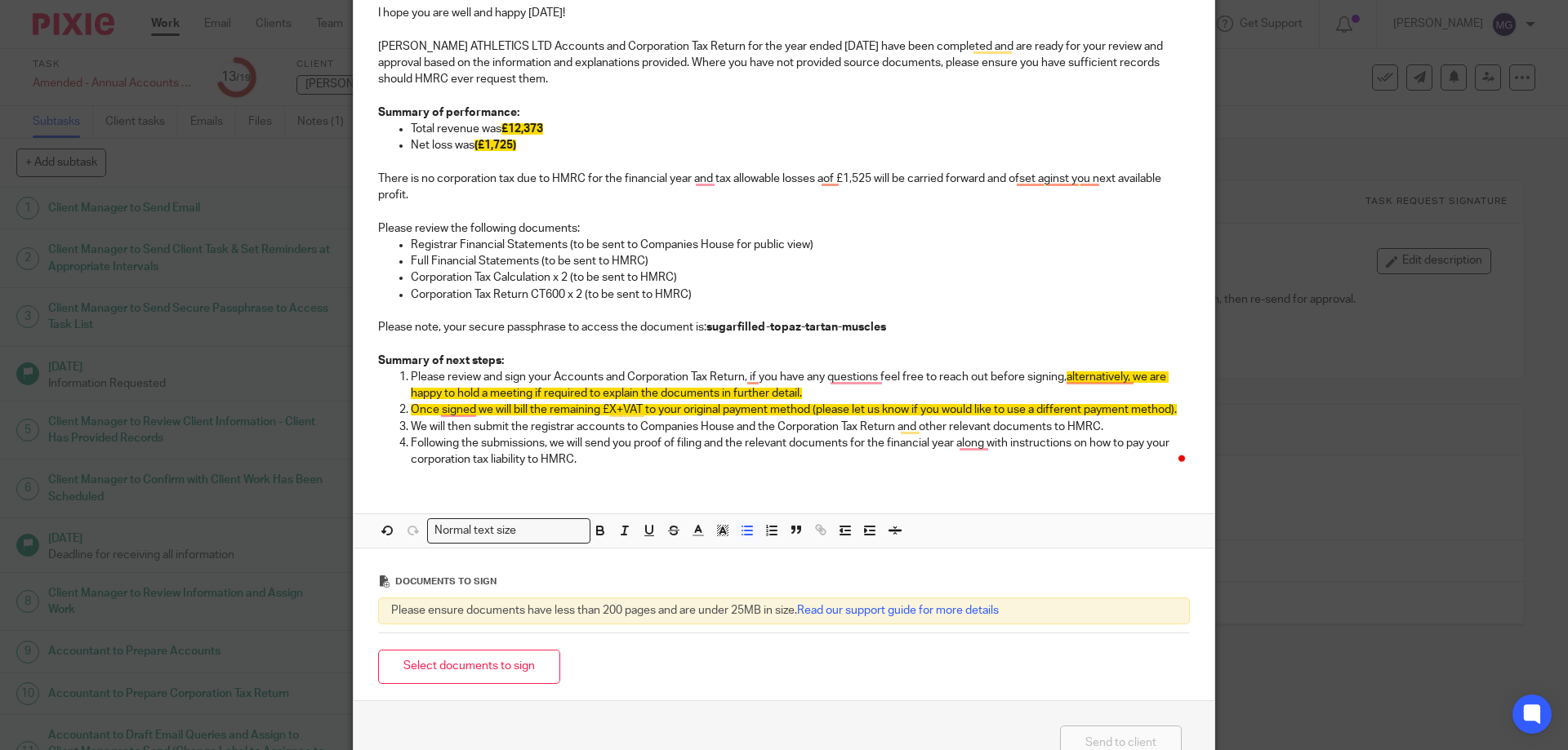
click at [916, 278] on p "Corporation Tax Calculation x 2 (to be sent to HMRC)" at bounding box center [800, 278] width 779 height 16
click at [519, 355] on p "Summary of next steps:" at bounding box center [784, 361] width 812 height 16
click at [579, 388] on span "alternatively, we are happy to hold a meeting if required to explain the docume…" at bounding box center [790, 385] width 758 height 28
click at [597, 467] on p "Following the submissions, we will send you proof of filing and the relevant do…" at bounding box center [800, 452] width 779 height 34
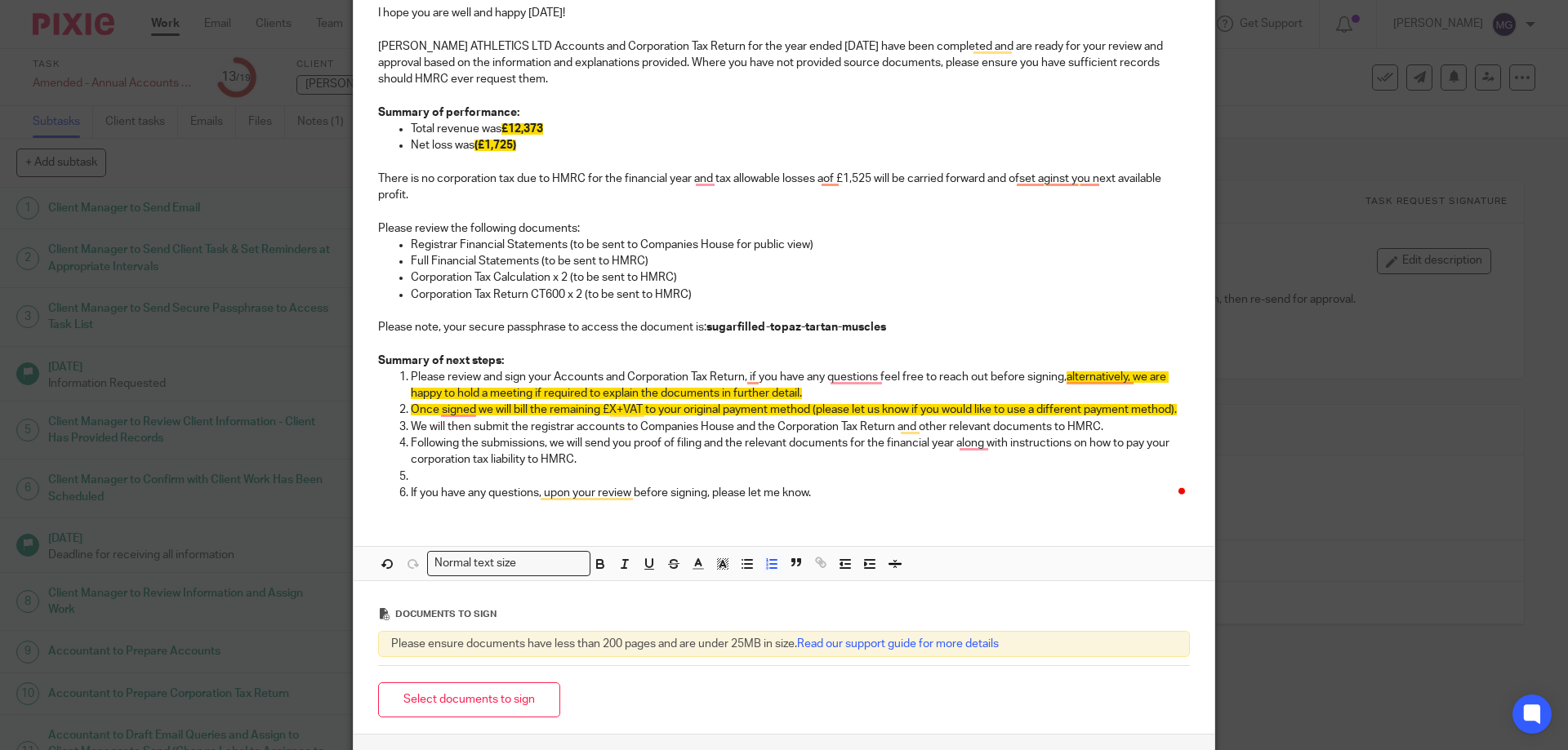
click at [411, 491] on li "If you have any questions, upon your review before signing, please let me know." at bounding box center [800, 493] width 779 height 16
click at [764, 566] on icon "button" at bounding box center [772, 564] width 15 height 15
click at [436, 473] on p "To enrich screen reader interactions, please activate Accessibility in Grammarl…" at bounding box center [800, 476] width 779 height 16
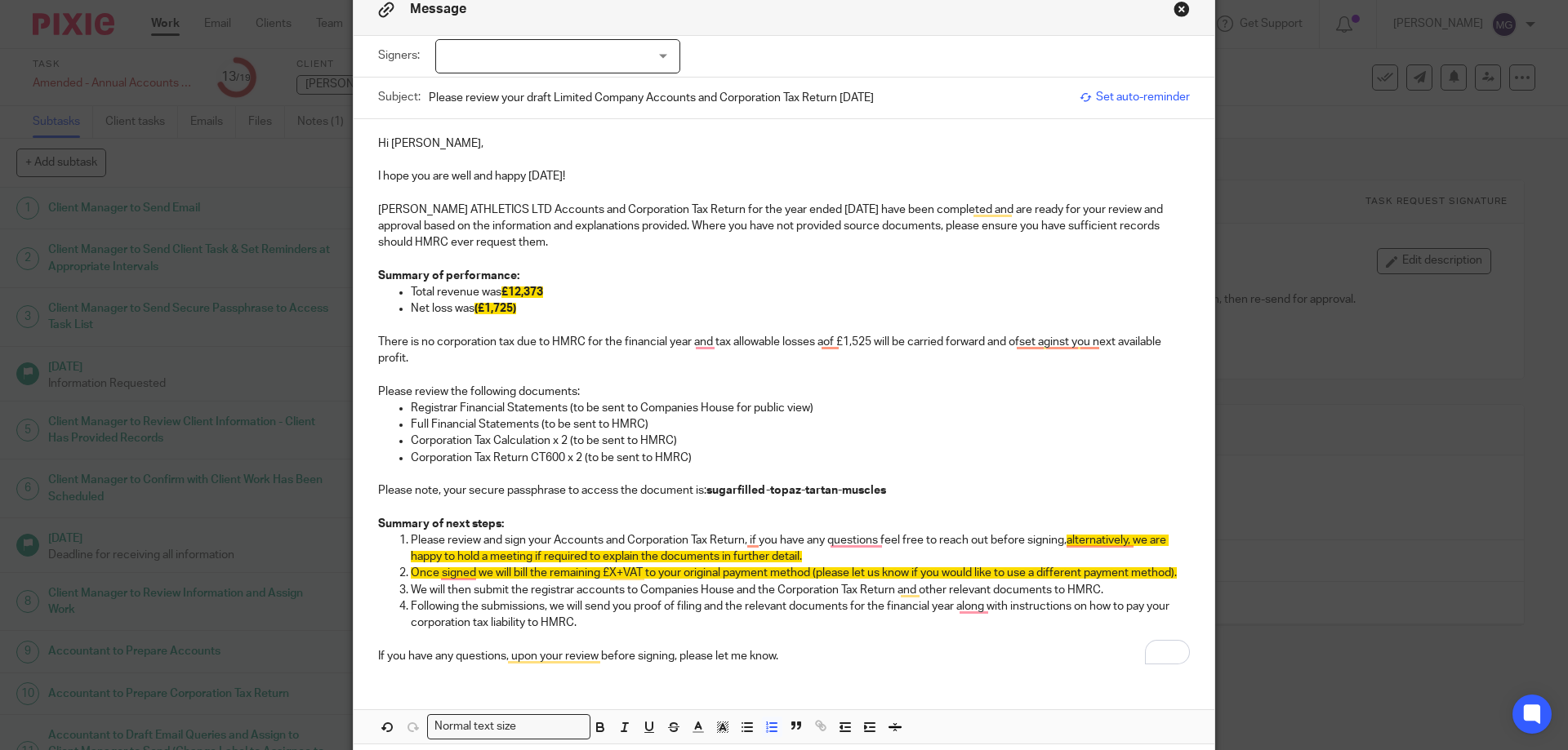
scroll to position [0, 0]
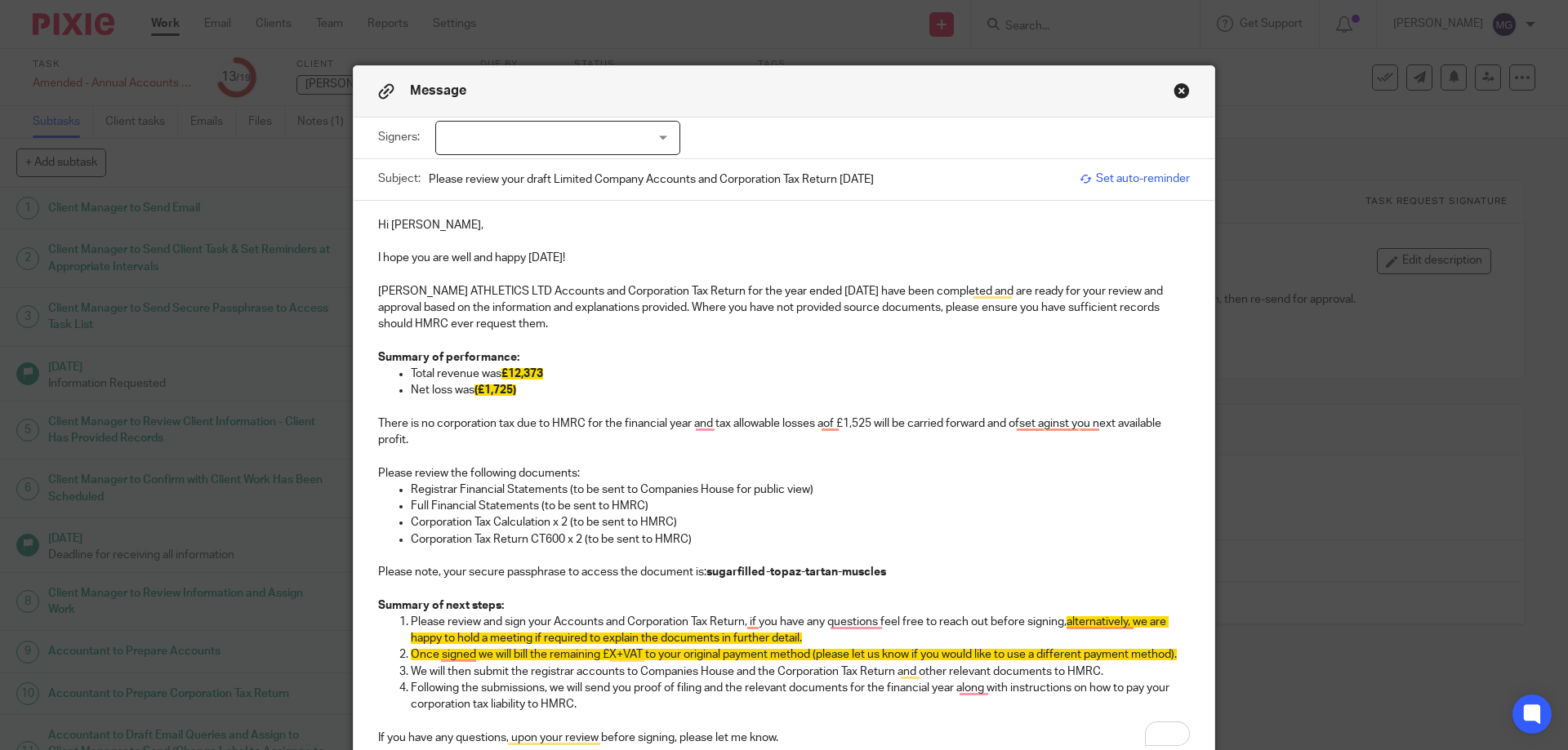
click at [429, 176] on input "Please review your draft Limited Company Accounts and Corporation Tax Return 31…" at bounding box center [750, 179] width 643 height 37
drag, startPoint x: 522, startPoint y: 173, endPoint x: 95, endPoint y: 173, distance: 427.0
click at [95, 173] on div "Message Signers: Isaac Ayres (0 selected) Subject: Please review your draft Lim…" at bounding box center [784, 375] width 1568 height 750
click at [489, 173] on input "Amended draft Limited Company Accounts and Corporation Tax Return 31-12-2023" at bounding box center [750, 179] width 643 height 37
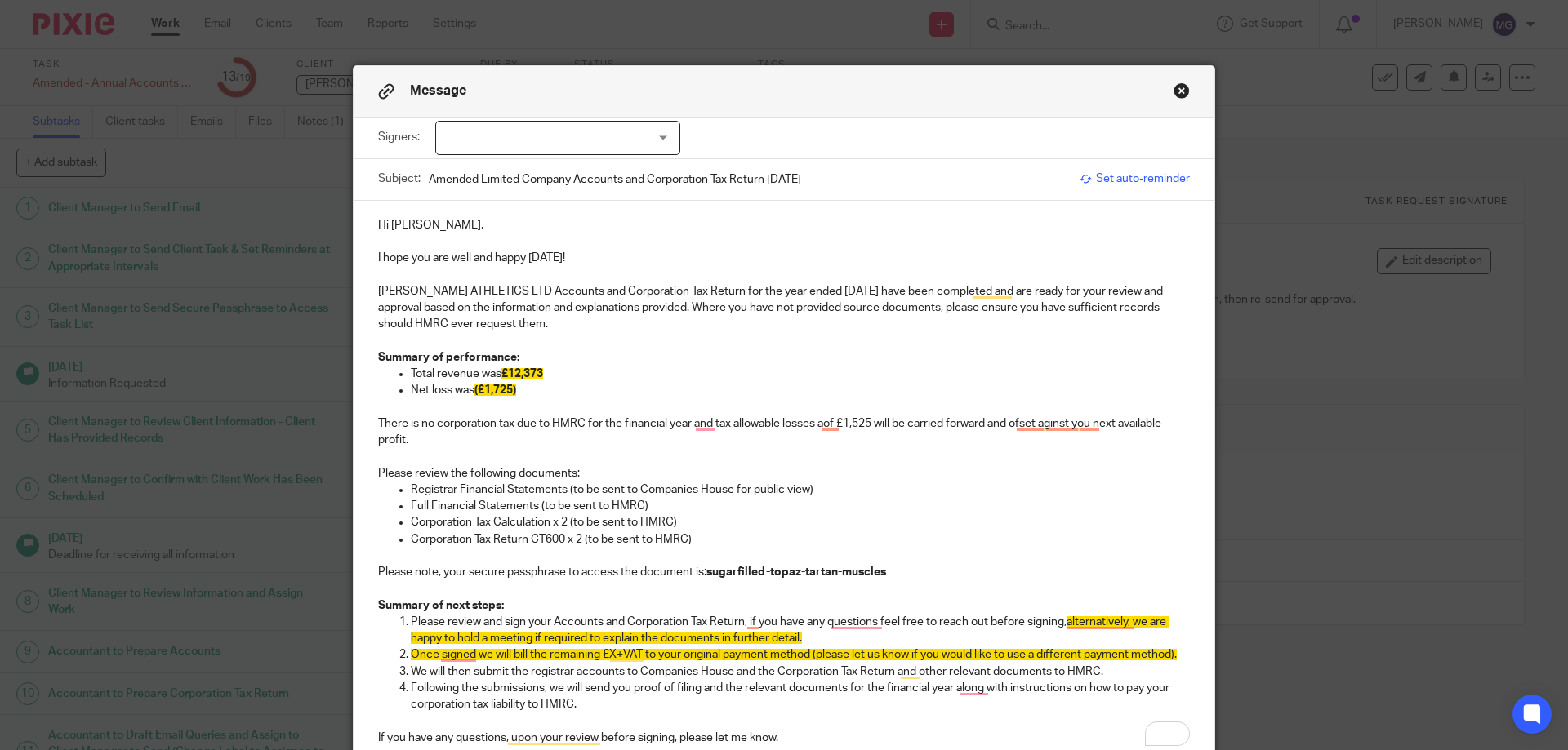
click at [728, 253] on p "I hope you are well and happy Friday!" at bounding box center [784, 258] width 812 height 16
click at [764, 176] on input "Amended Limited Company Accounts and Corporation Tax Return 31-12-2023" at bounding box center [750, 179] width 643 height 37
type input "Amended Limited Company Accounts and Corporation Tax Return for December 2023"
click at [493, 285] on p "AYRES ATHLETICS LTD Accounts and Corporation Tax Return for the year ended 31 D…" at bounding box center [784, 308] width 812 height 50
click at [595, 350] on p "Summary of performance:" at bounding box center [784, 357] width 812 height 16
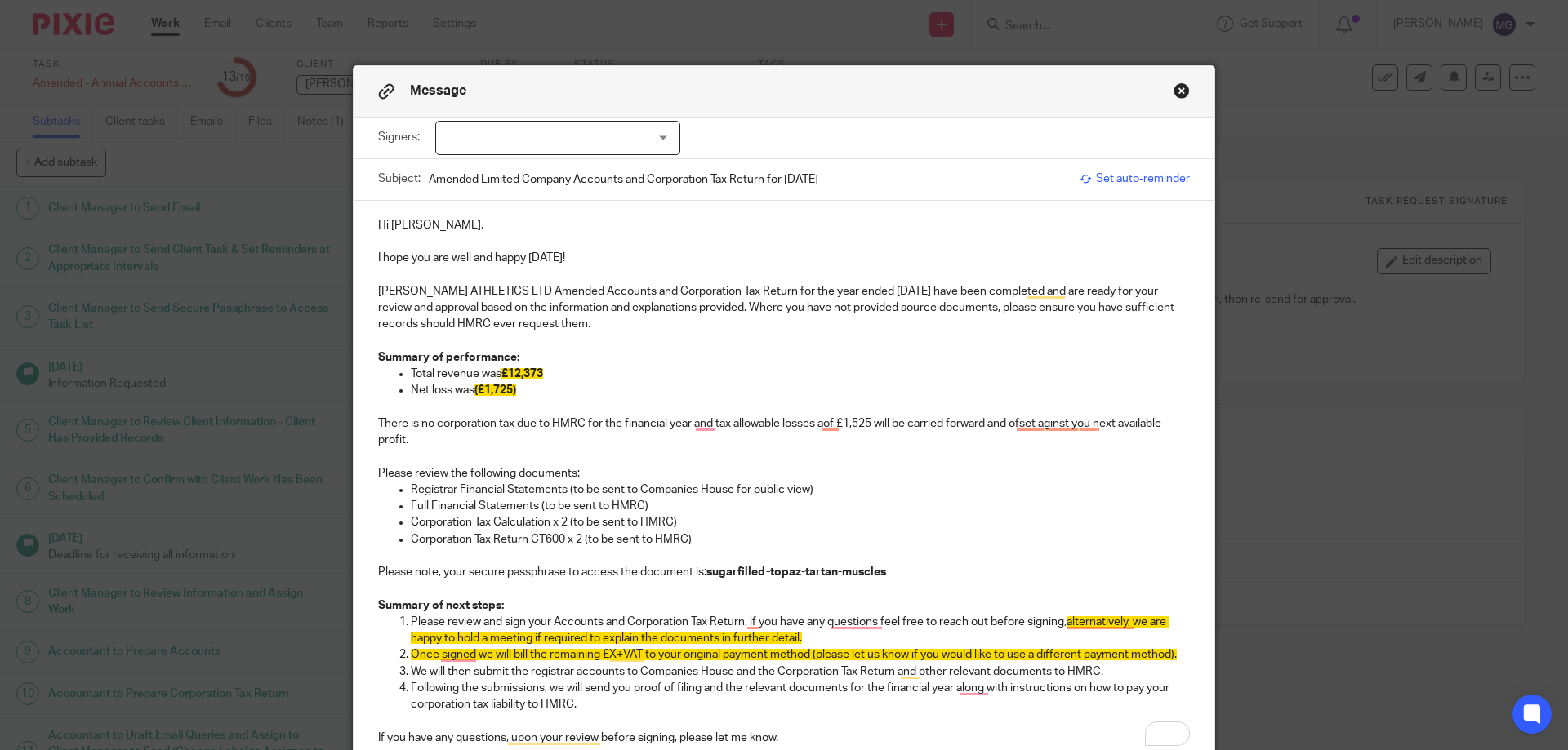
scroll to position [81, 0]
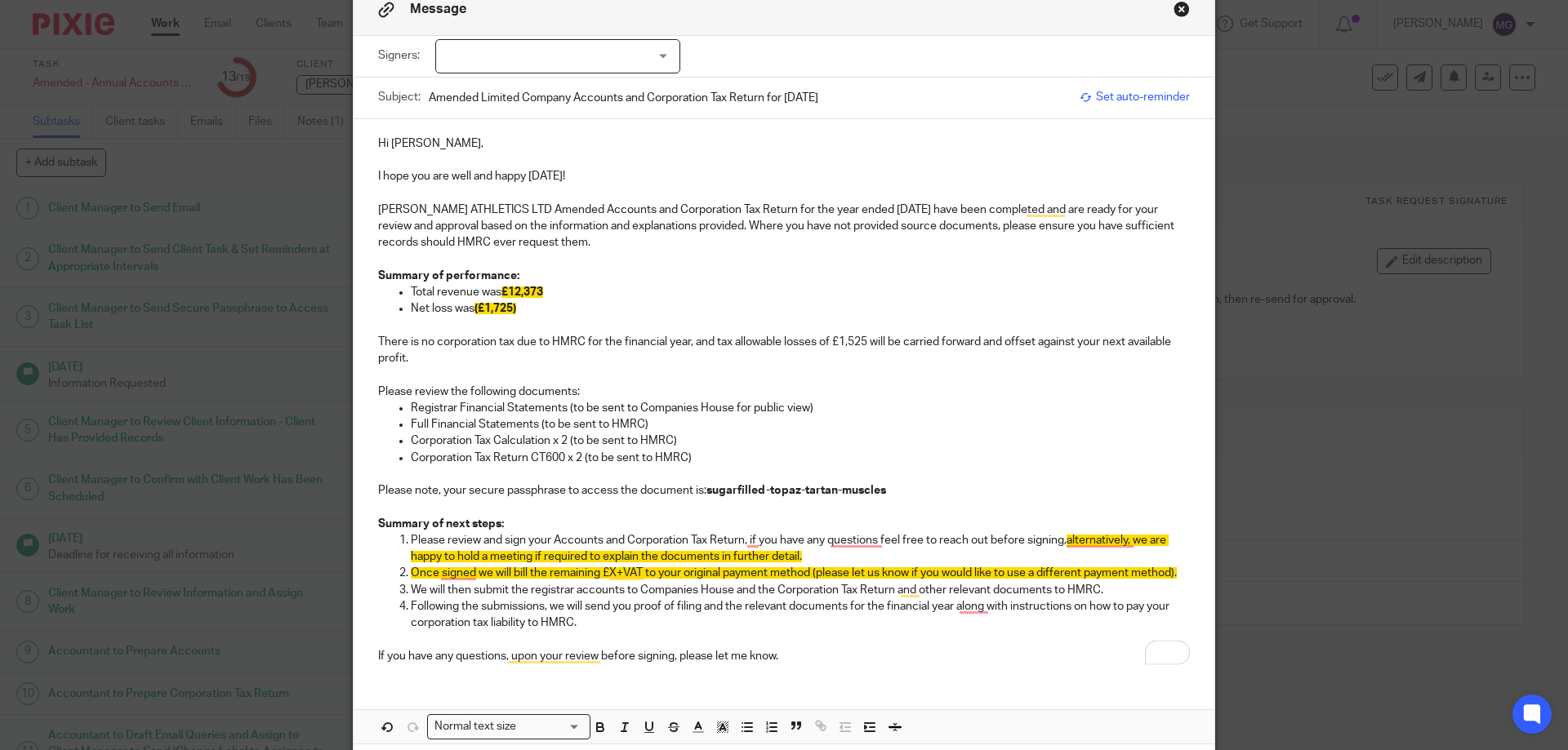
click at [911, 389] on p "Please review the following documents:" at bounding box center [784, 392] width 812 height 16
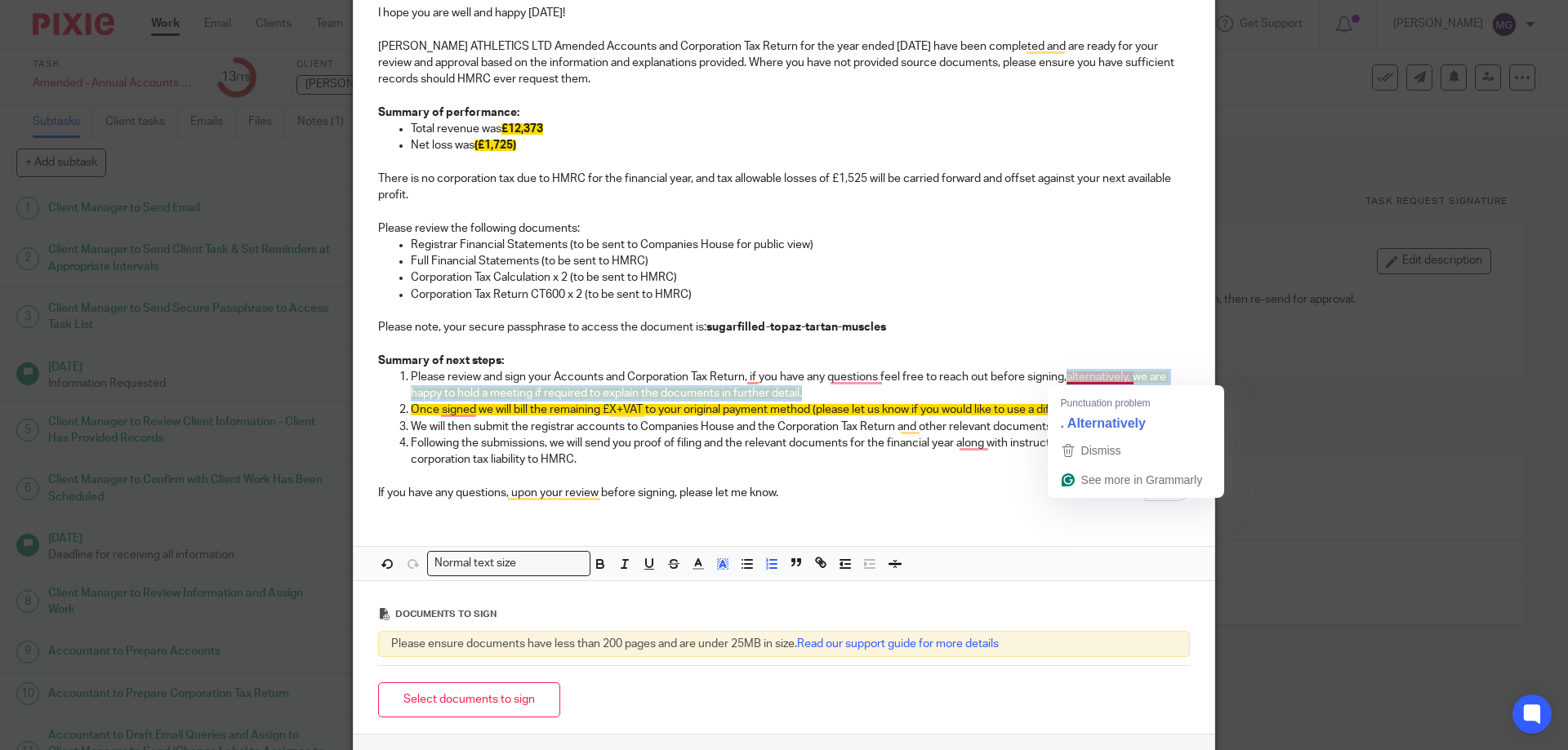
drag, startPoint x: 824, startPoint y: 390, endPoint x: 1064, endPoint y: 375, distance: 240.5
click at [1064, 375] on p "Please review and sign your Accounts and Corporation Tax Return, if you have an…" at bounding box center [800, 385] width 779 height 34
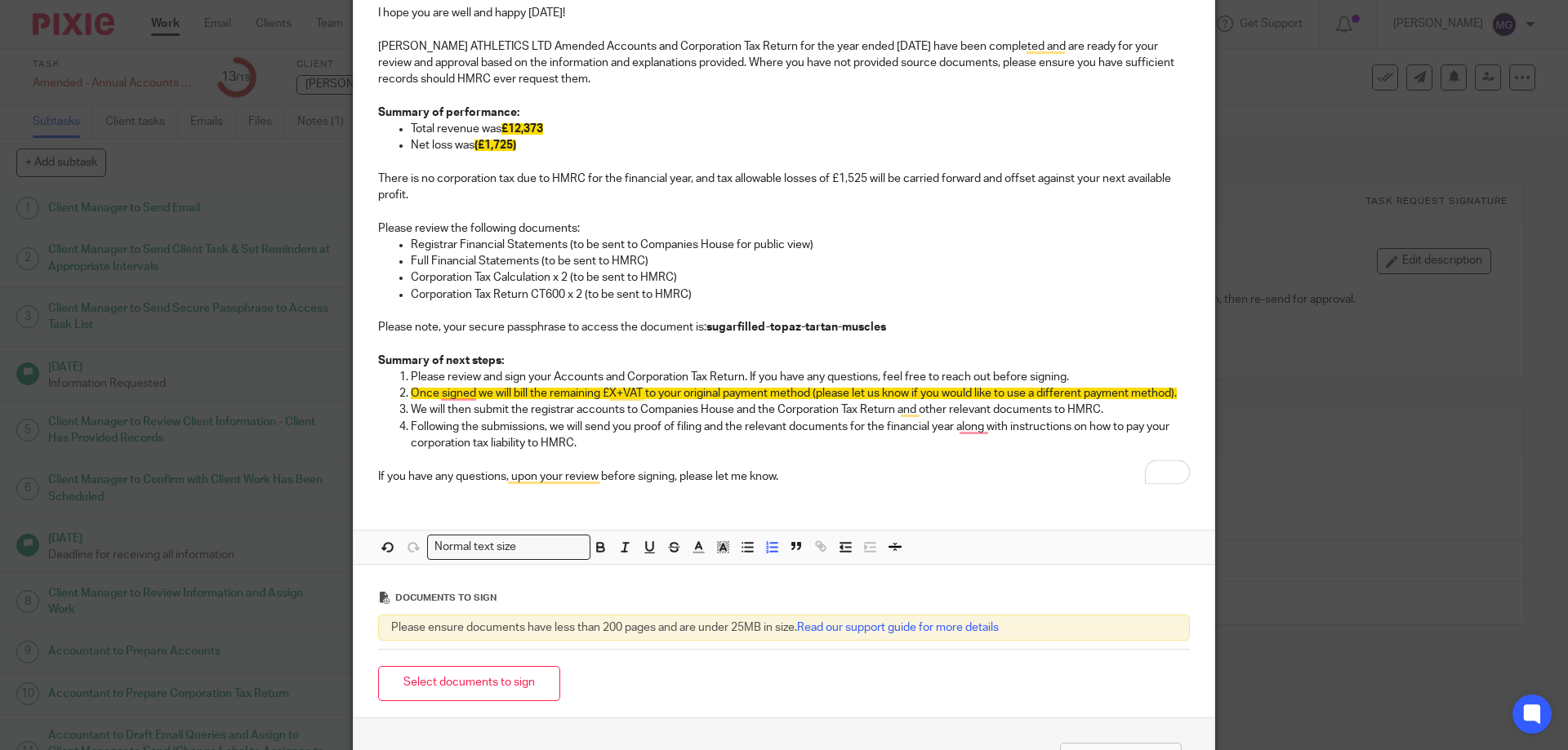
click at [728, 430] on p "Following the submissions, we will send you proof of filing and the relevant do…" at bounding box center [800, 435] width 779 height 34
click at [729, 435] on p "Following the submissions, we will send you proof of filing and the relevant do…" at bounding box center [800, 435] width 779 height 34
click at [551, 414] on p "We will then submit the registrar accounts to Companies House and the Corporati…" at bounding box center [800, 410] width 779 height 16
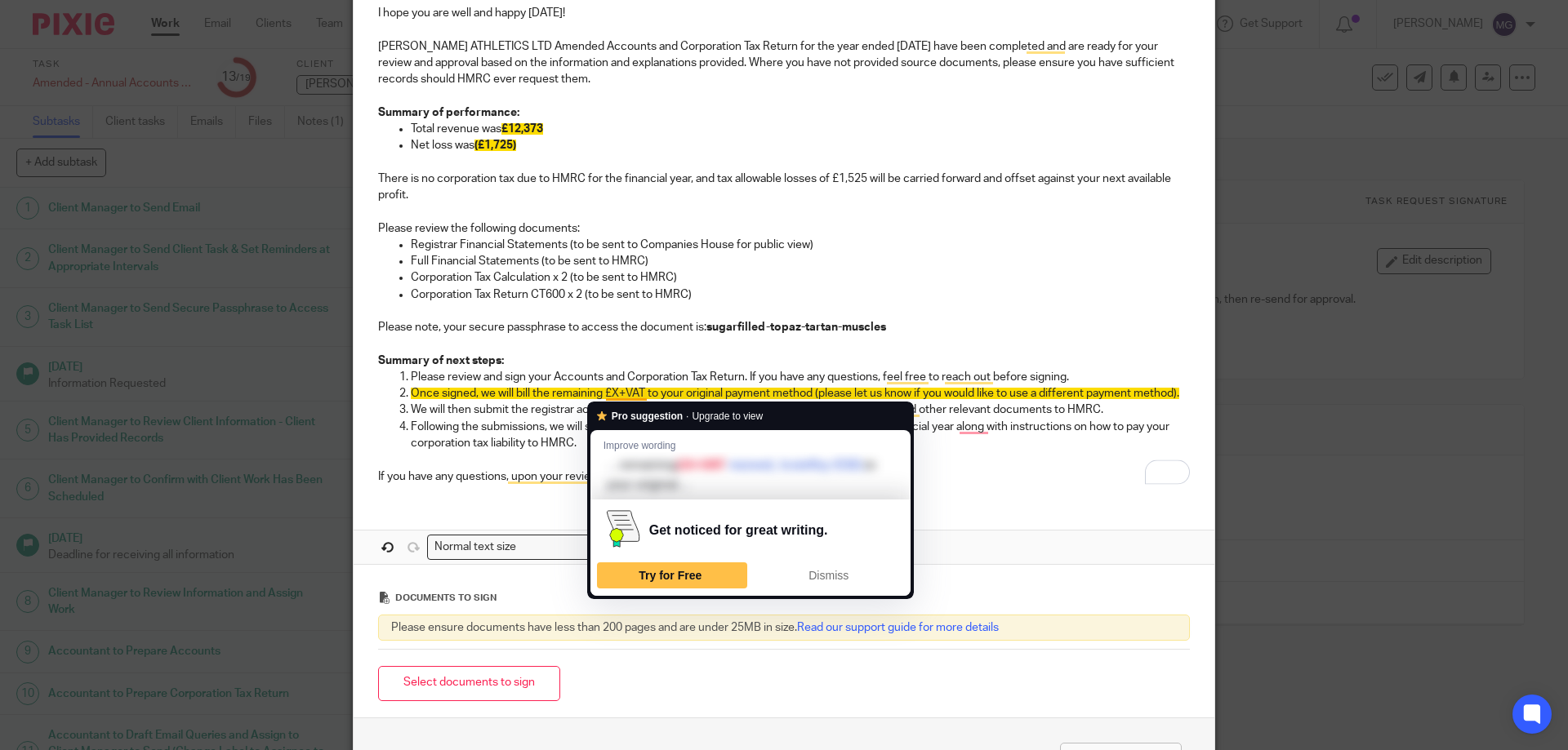
click at [563, 392] on span "Once signed, we will bill the remaining £X+VAT to your original payment method …" at bounding box center [795, 393] width 768 height 12
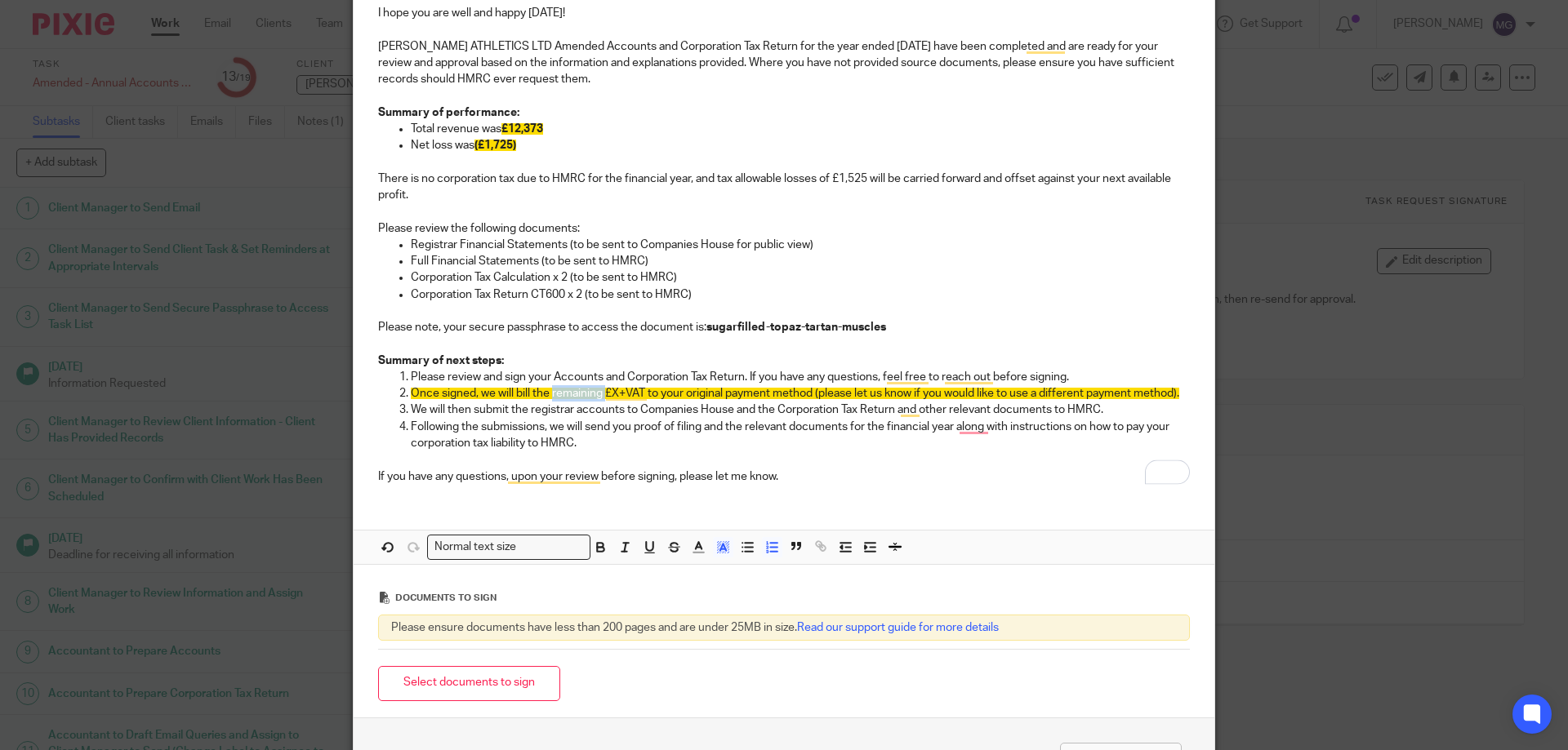
click at [563, 392] on span "Once signed, we will bill the remaining £X+VAT to your original payment method …" at bounding box center [795, 393] width 768 height 12
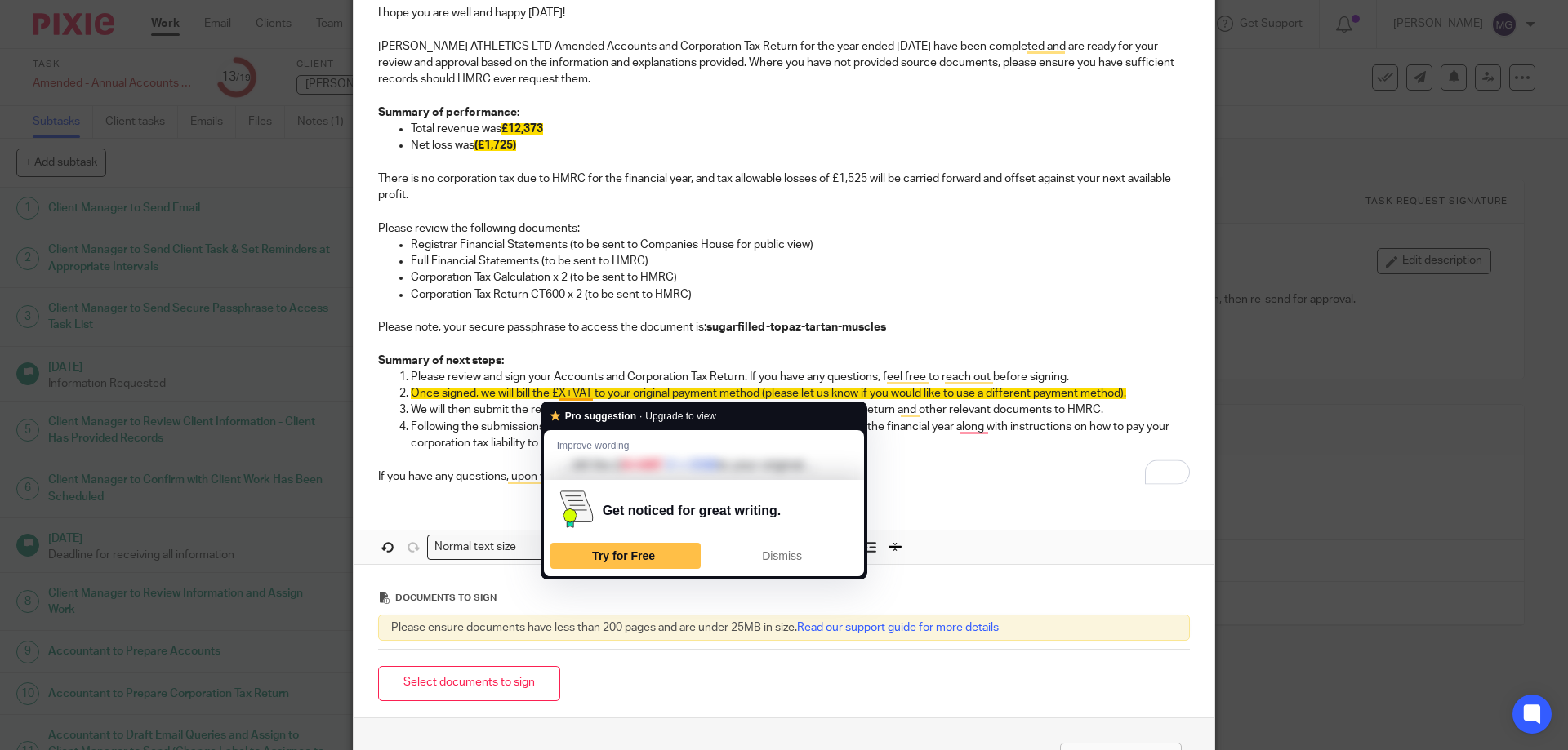
click at [554, 389] on span "Once signed, we will bill the £X+VAT to your original payment method (please le…" at bounding box center [768, 393] width 716 height 12
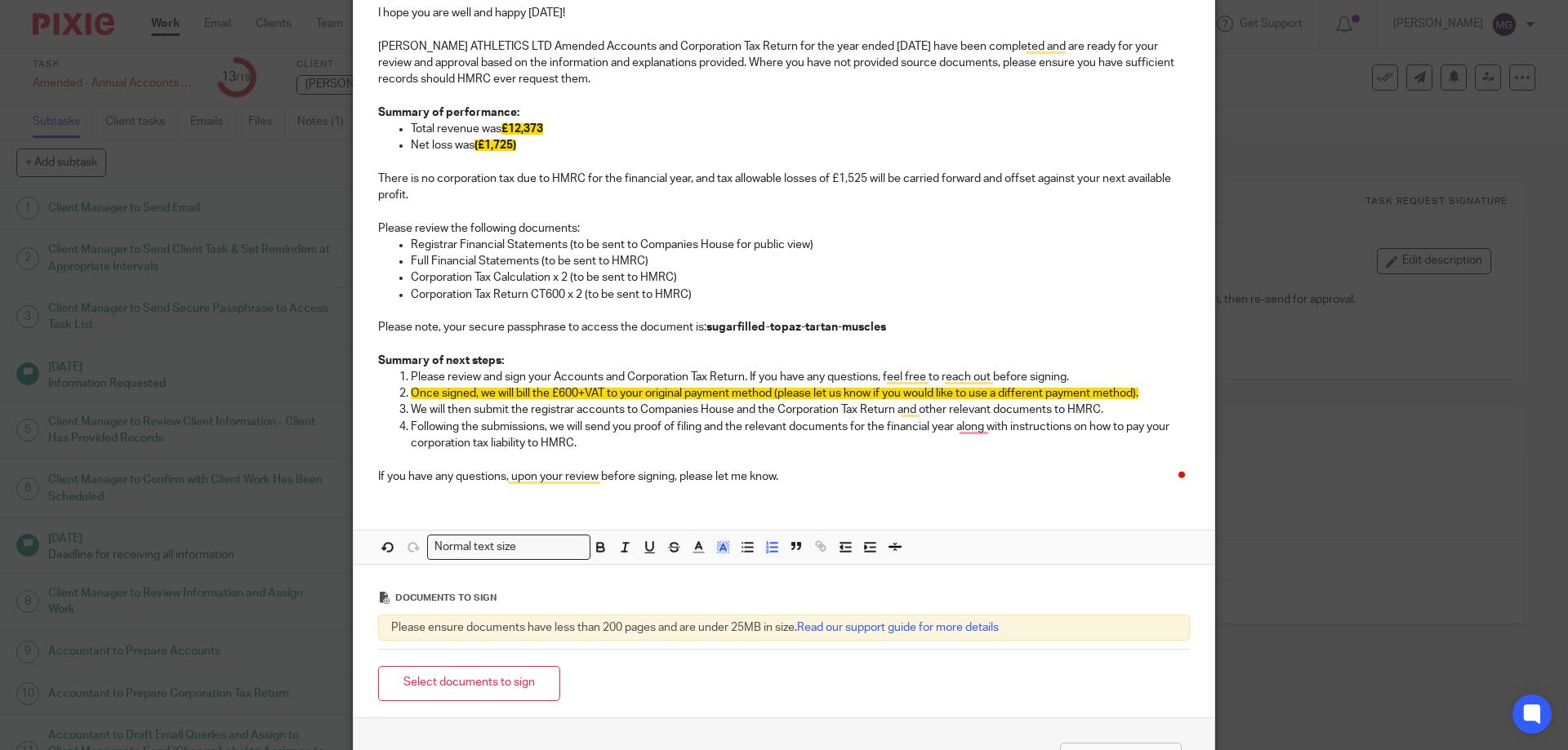
click at [583, 429] on p "Following the submissions, we will send you proof of filing and the relevant do…" at bounding box center [800, 435] width 779 height 34
click at [508, 413] on p "We will then submit the registrar accounts to Companies House and the Corporati…" at bounding box center [800, 410] width 779 height 16
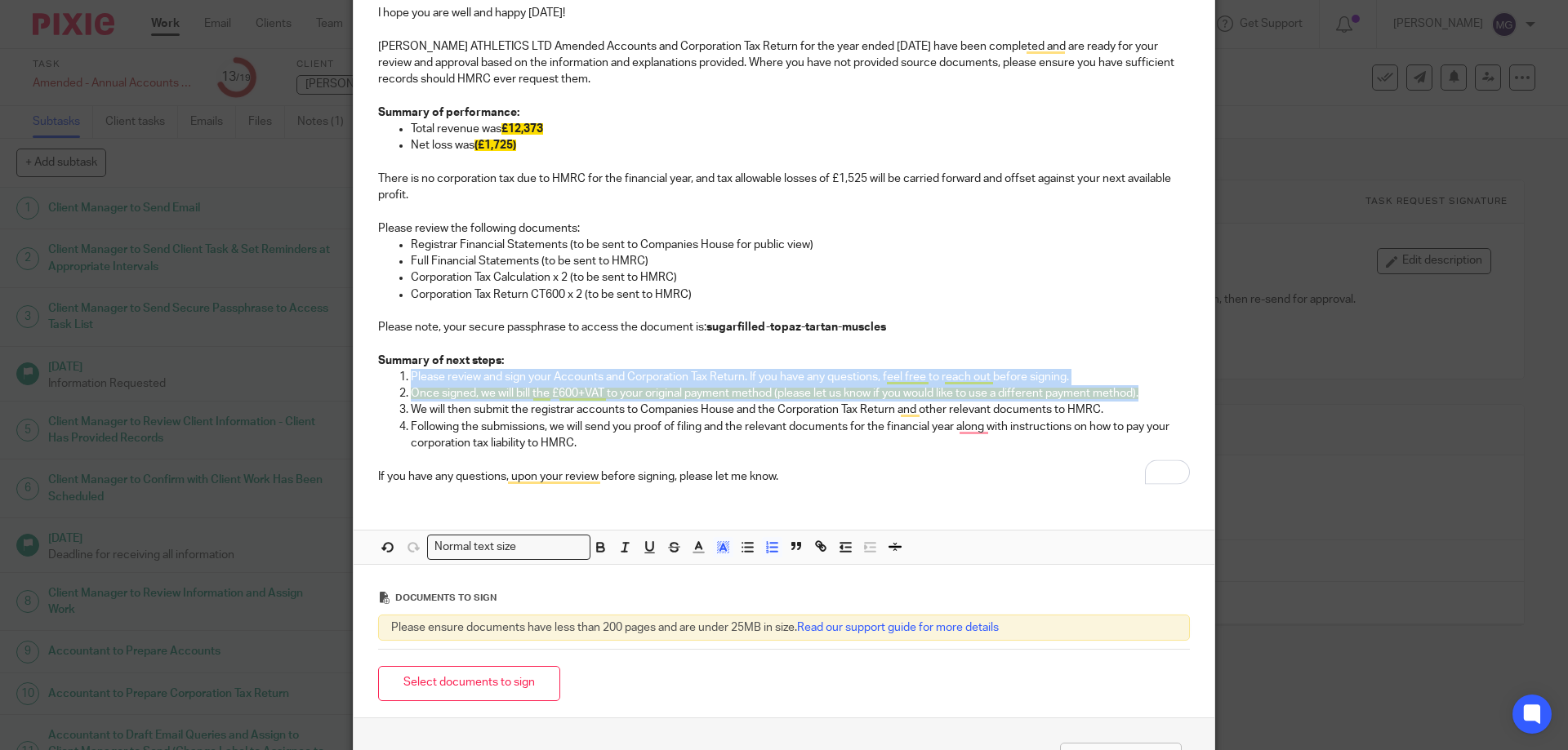
drag, startPoint x: 1141, startPoint y: 397, endPoint x: 385, endPoint y: 383, distance: 756.1
click at [385, 383] on ol "Please review and sign your Accounts and Corporation Tax Return. If you have an…" at bounding box center [784, 418] width 812 height 99
click at [786, 449] on p "Following the submissions, we will send you proof of filing and the relevant do…" at bounding box center [800, 435] width 779 height 34
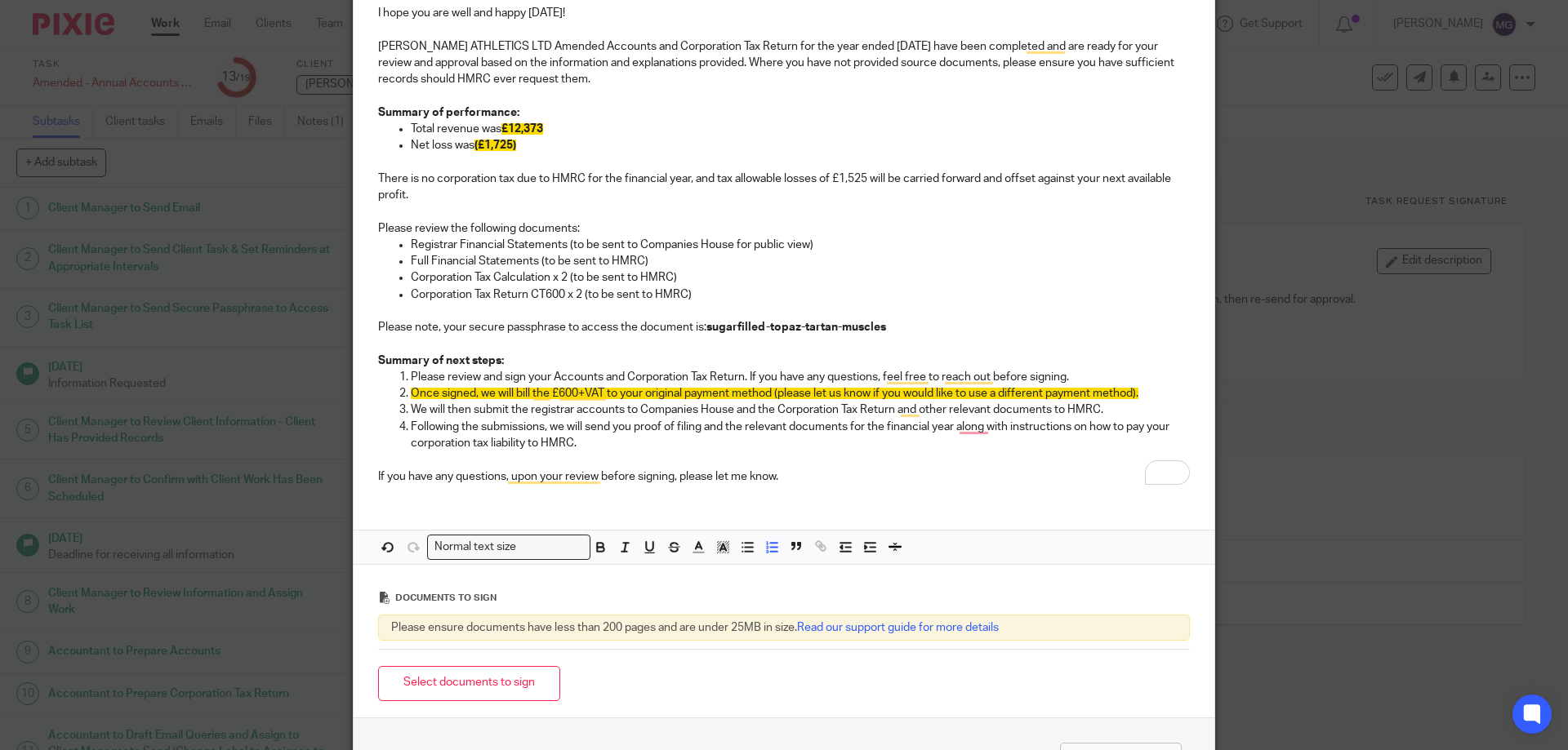
click at [736, 454] on p "To enrich screen reader interactions, please activate Accessibility in Grammarl…" at bounding box center [800, 460] width 779 height 16
drag, startPoint x: 952, startPoint y: 426, endPoint x: 960, endPoint y: 458, distance: 33.0
click at [960, 458] on li "Following the submissions, we will send you proof of filing and the relevant do…" at bounding box center [800, 444] width 779 height 50
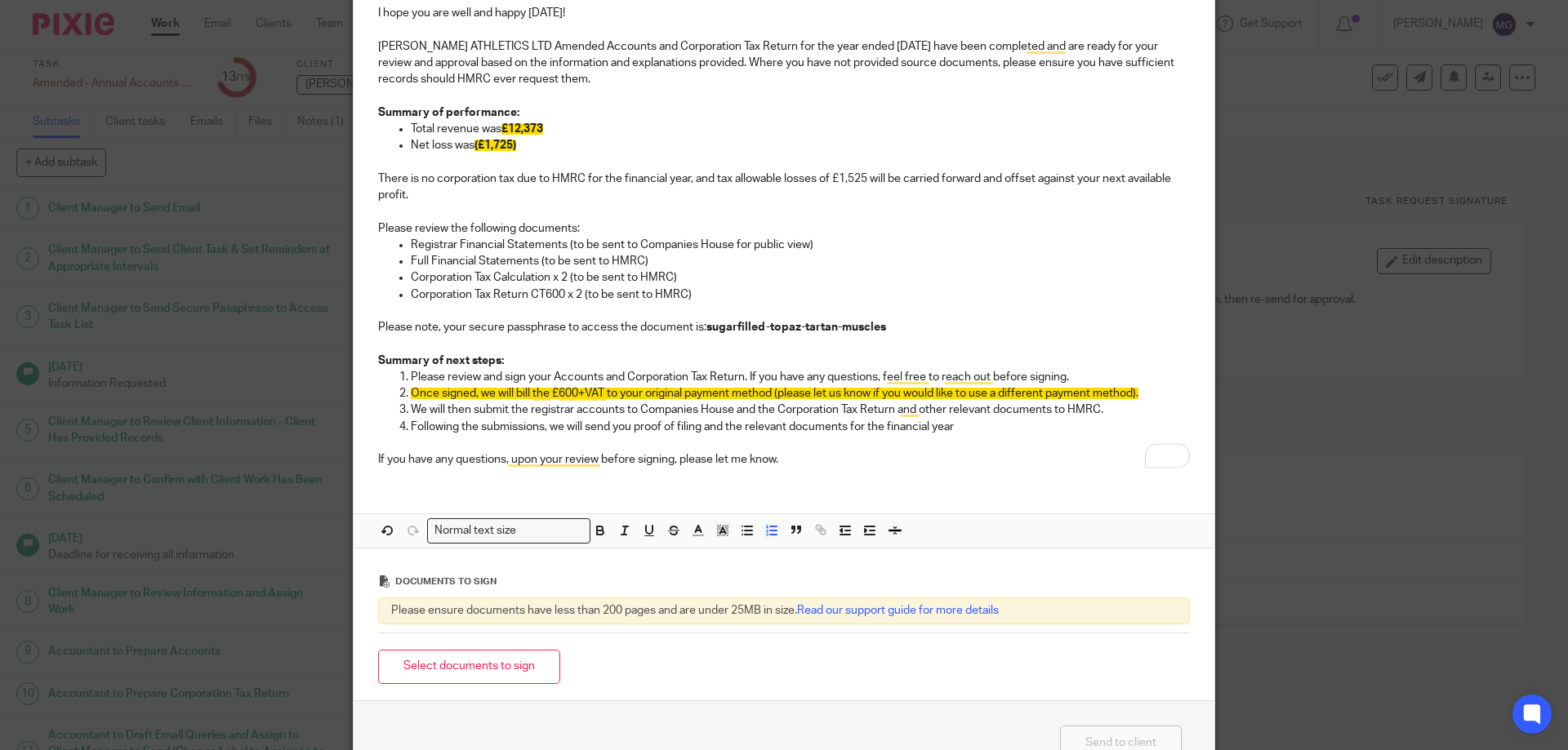
click at [962, 430] on p "Following the submissions, we will send you proof of filing and the relevant do…" at bounding box center [800, 427] width 779 height 16
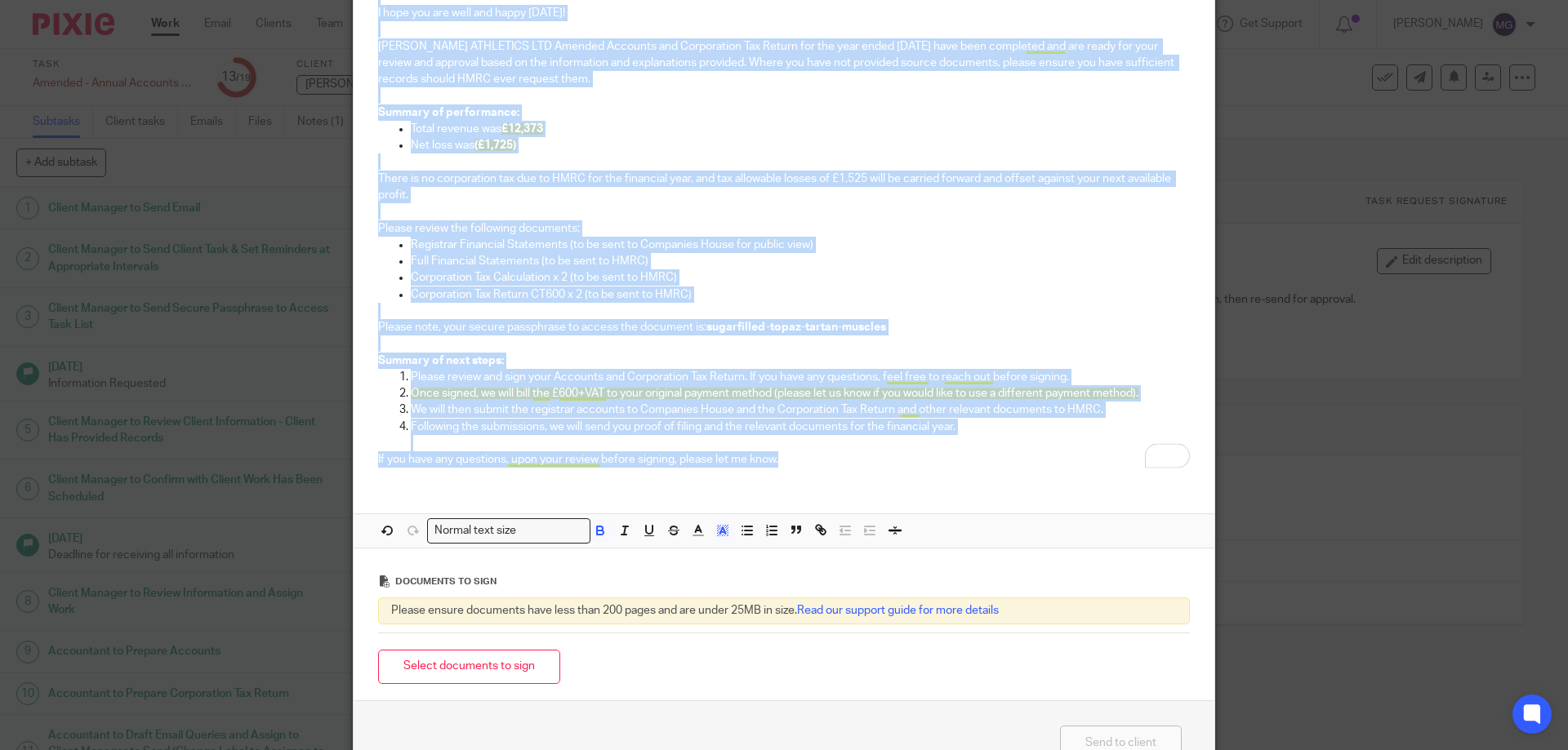
scroll to position [161, 0]
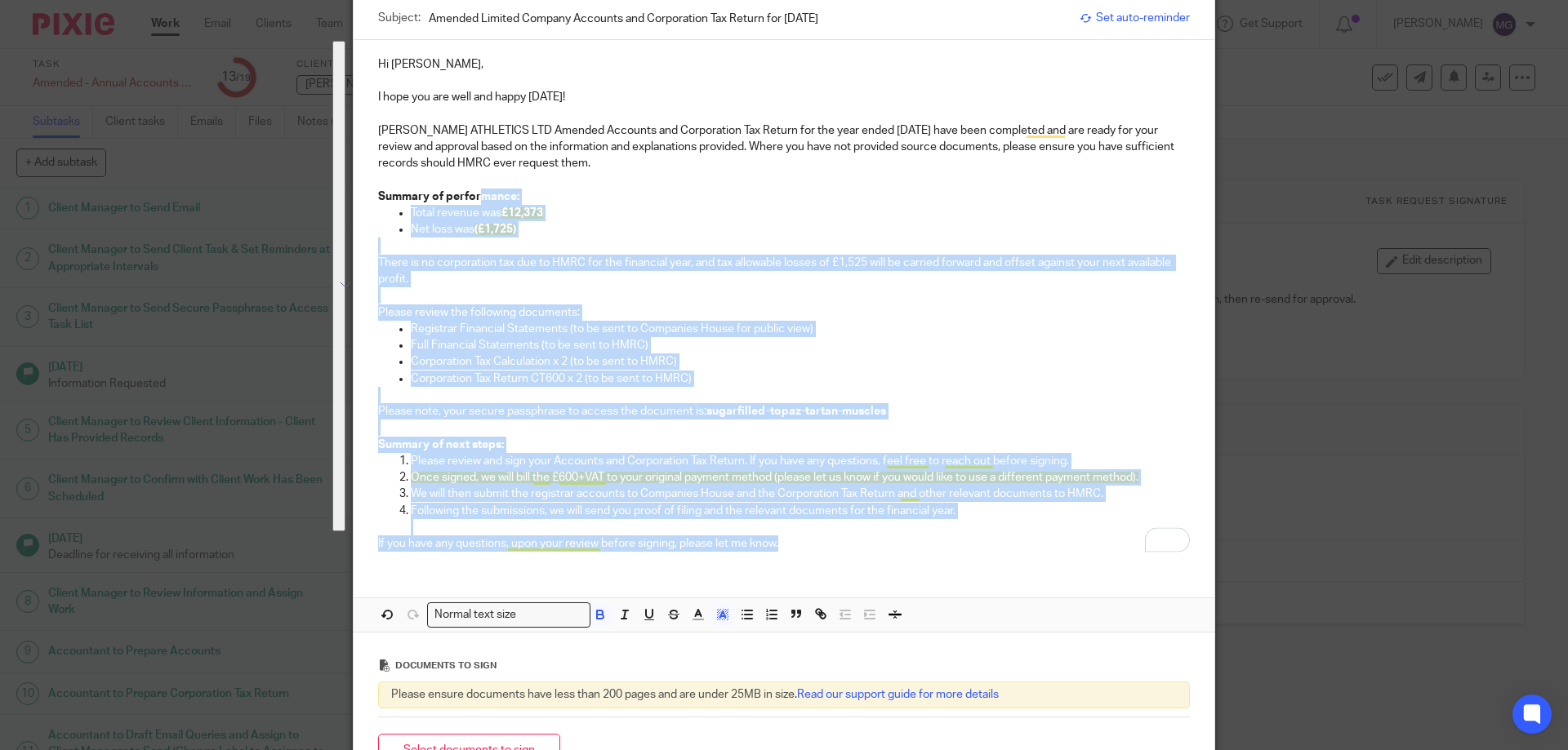
drag, startPoint x: 1007, startPoint y: 468, endPoint x: 477, endPoint y: 190, distance: 598.5
click at [477, 190] on div "Hi Isaac, I hope you are well and happy Friday! AYRES ATHLETICS LTD Amended Acc…" at bounding box center [783, 302] width 860 height 525
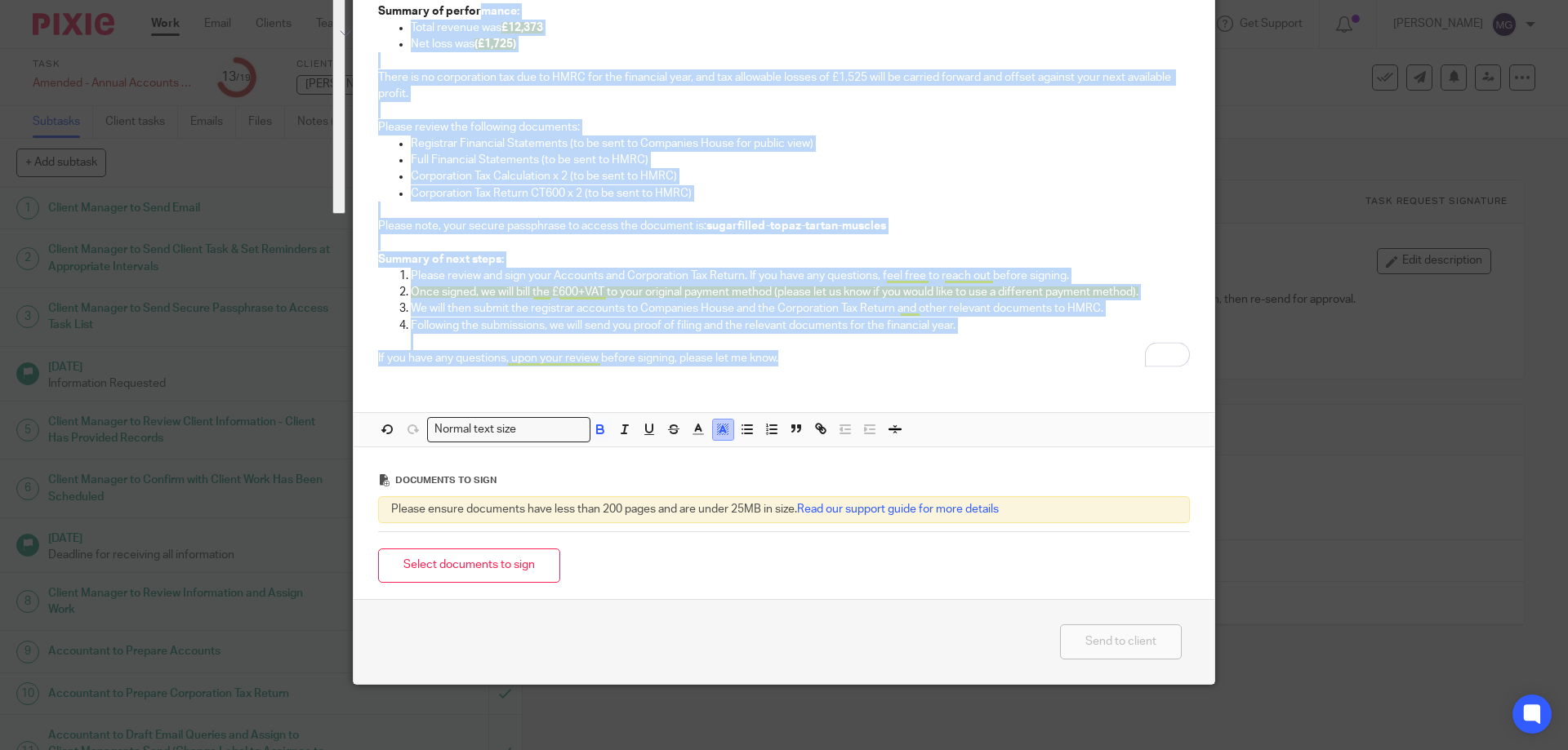
click at [721, 431] on line "button" at bounding box center [722, 431] width 4 height 0
click at [685, 450] on li "color:#FFFFFF" at bounding box center [687, 451] width 12 height 12
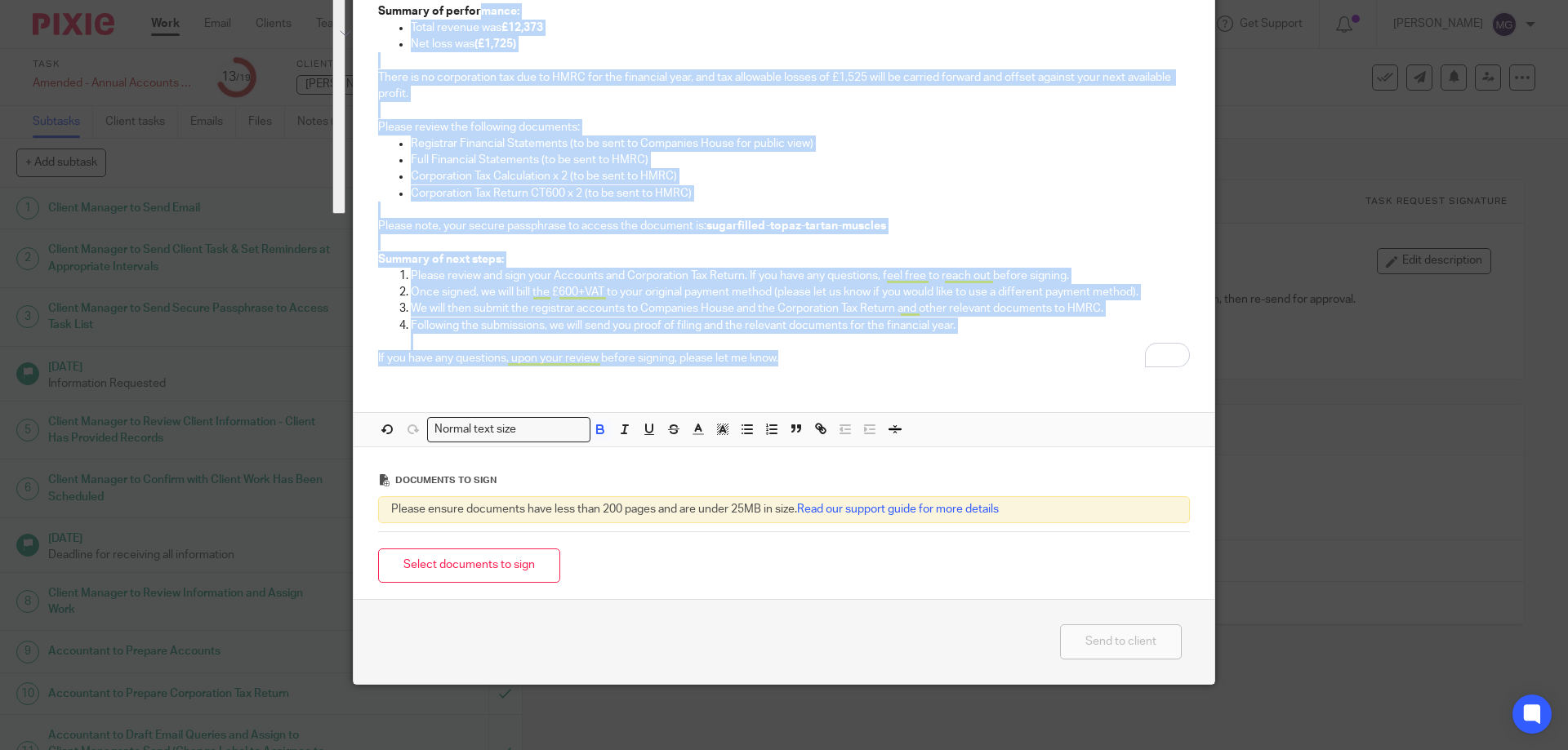
click at [719, 293] on p "Once signed, we will bill the £600+VAT to your original payment method (please …" at bounding box center [800, 292] width 779 height 16
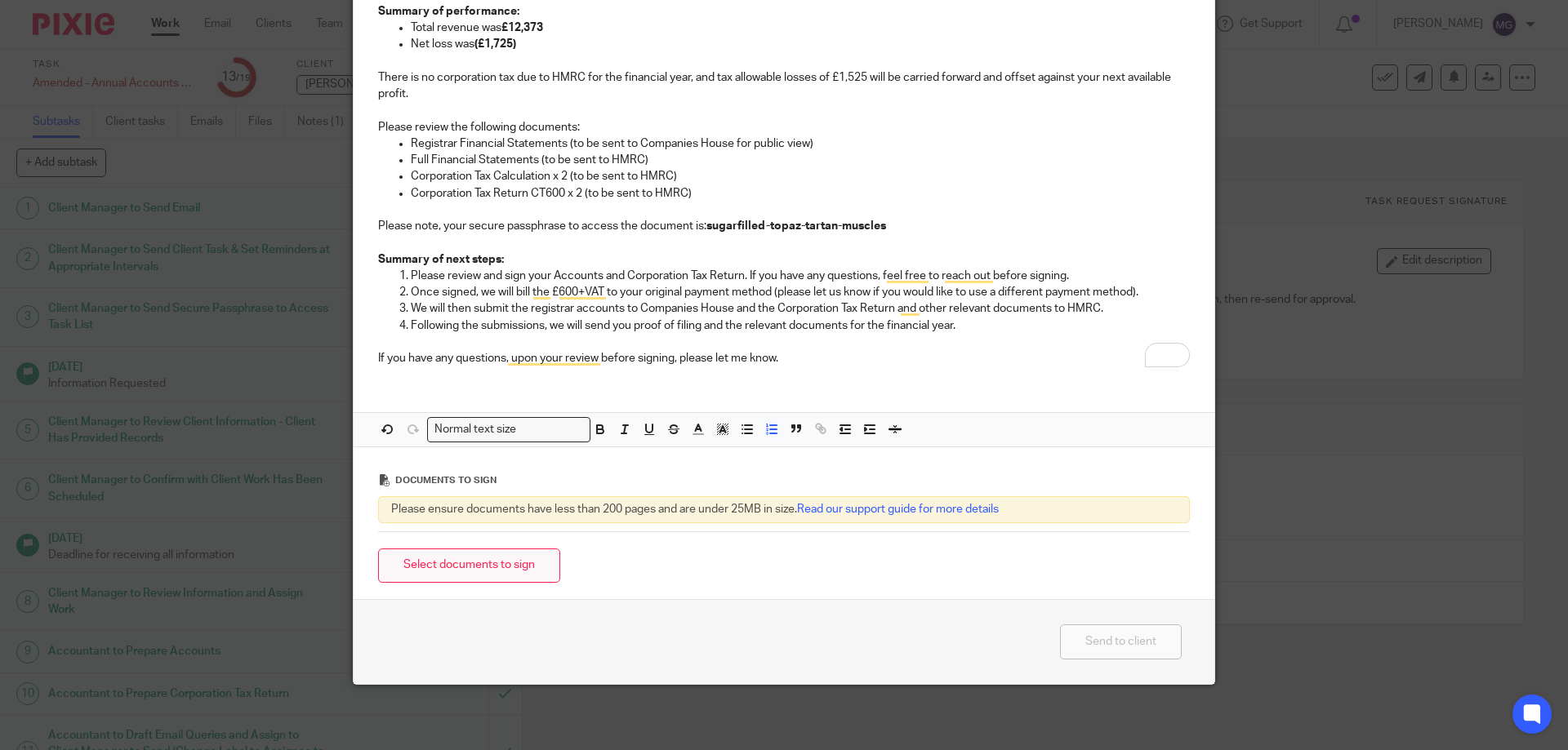
click at [476, 562] on button "Select documents to sign" at bounding box center [469, 566] width 182 height 35
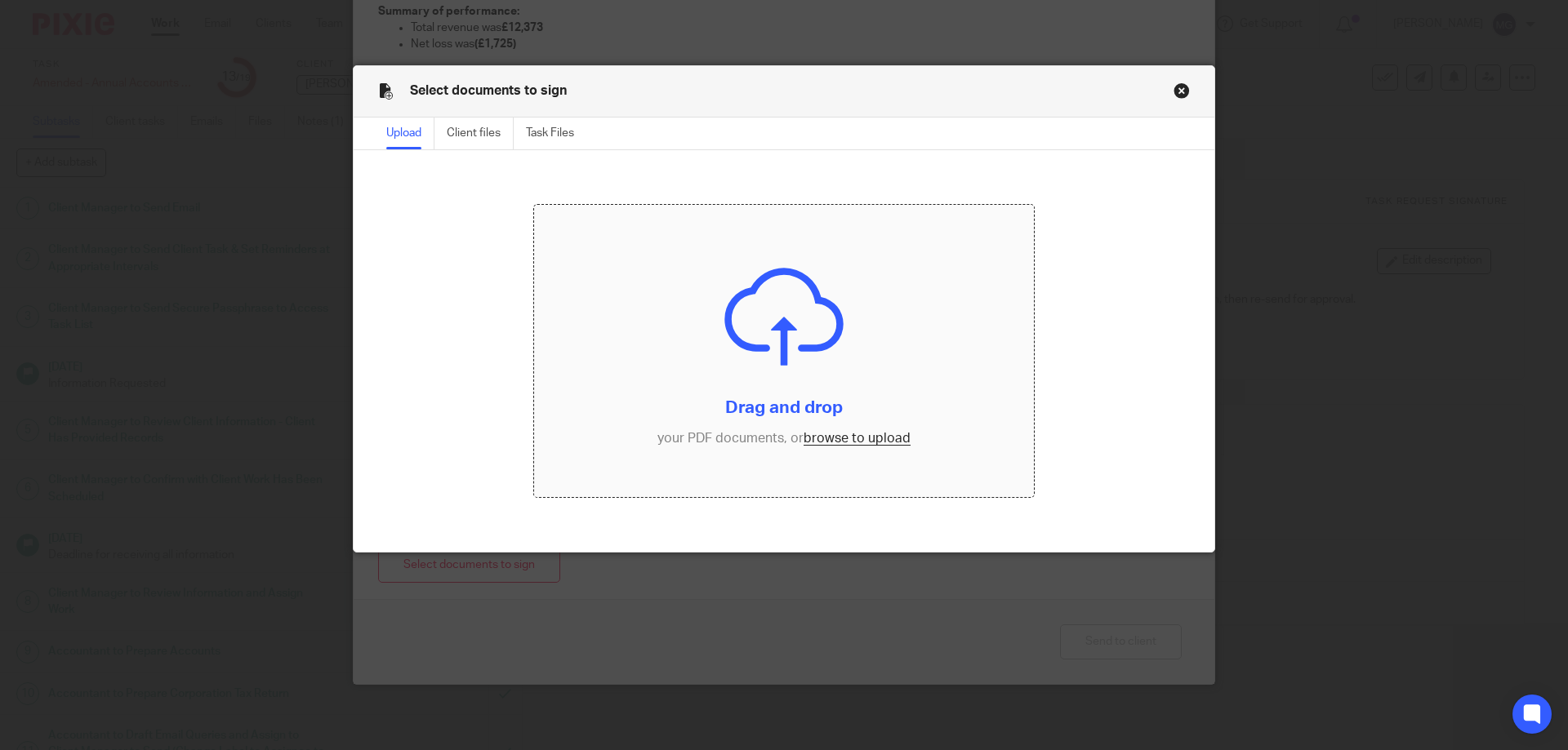
click at [905, 410] on input "file" at bounding box center [784, 351] width 500 height 292
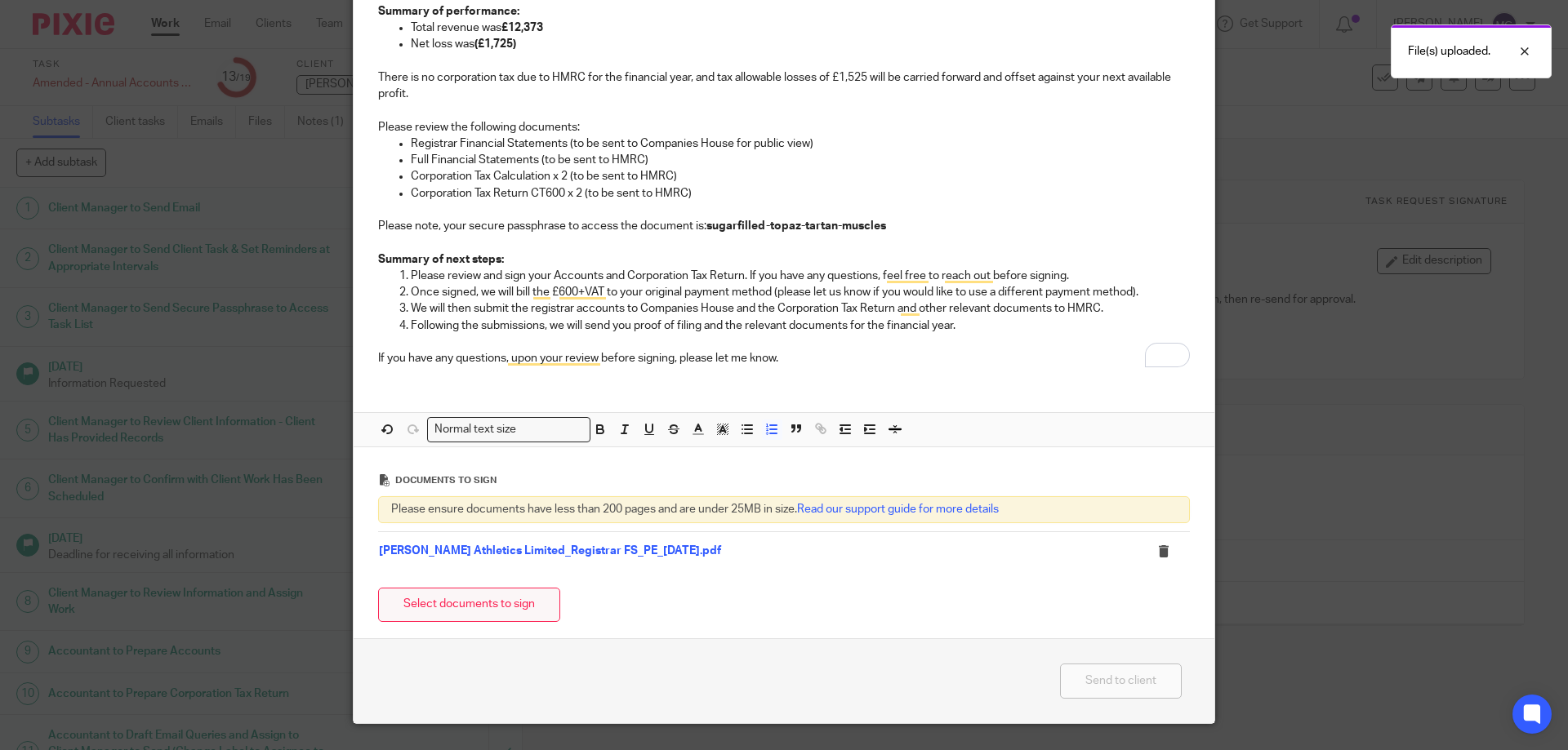
click at [440, 607] on button "Select documents to sign" at bounding box center [469, 605] width 182 height 35
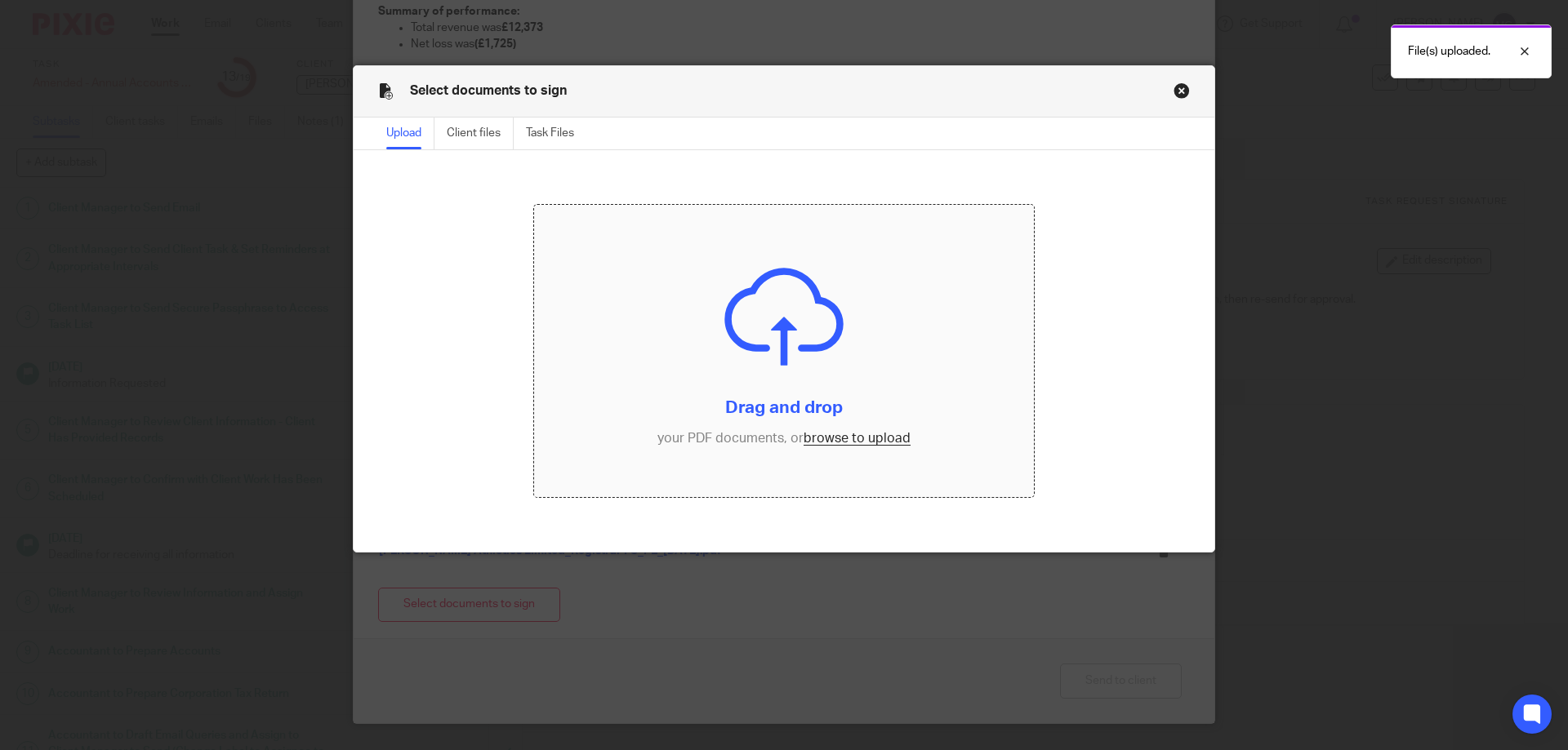
click at [634, 358] on input "file" at bounding box center [784, 351] width 500 height 292
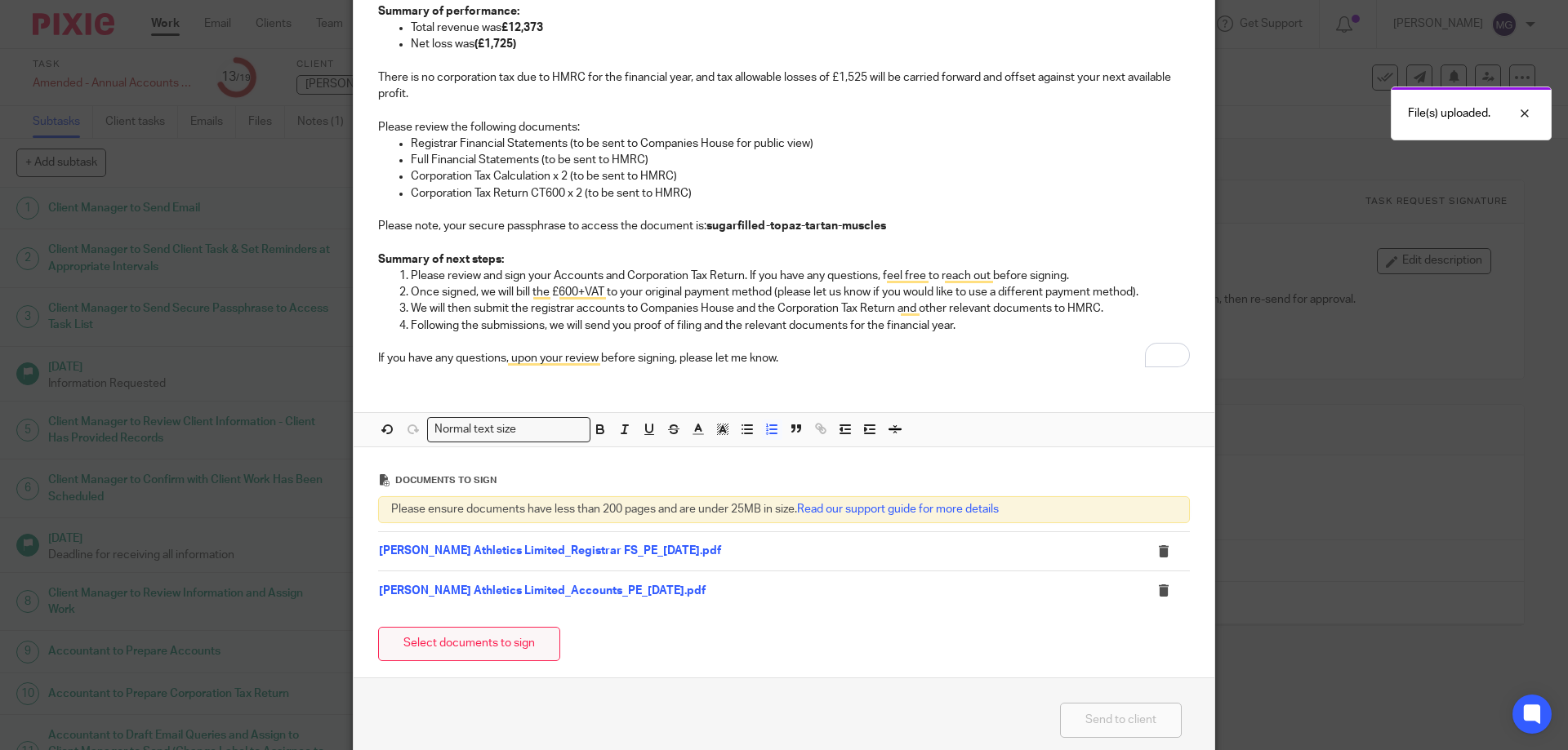
click at [496, 651] on button "Select documents to sign" at bounding box center [469, 644] width 182 height 35
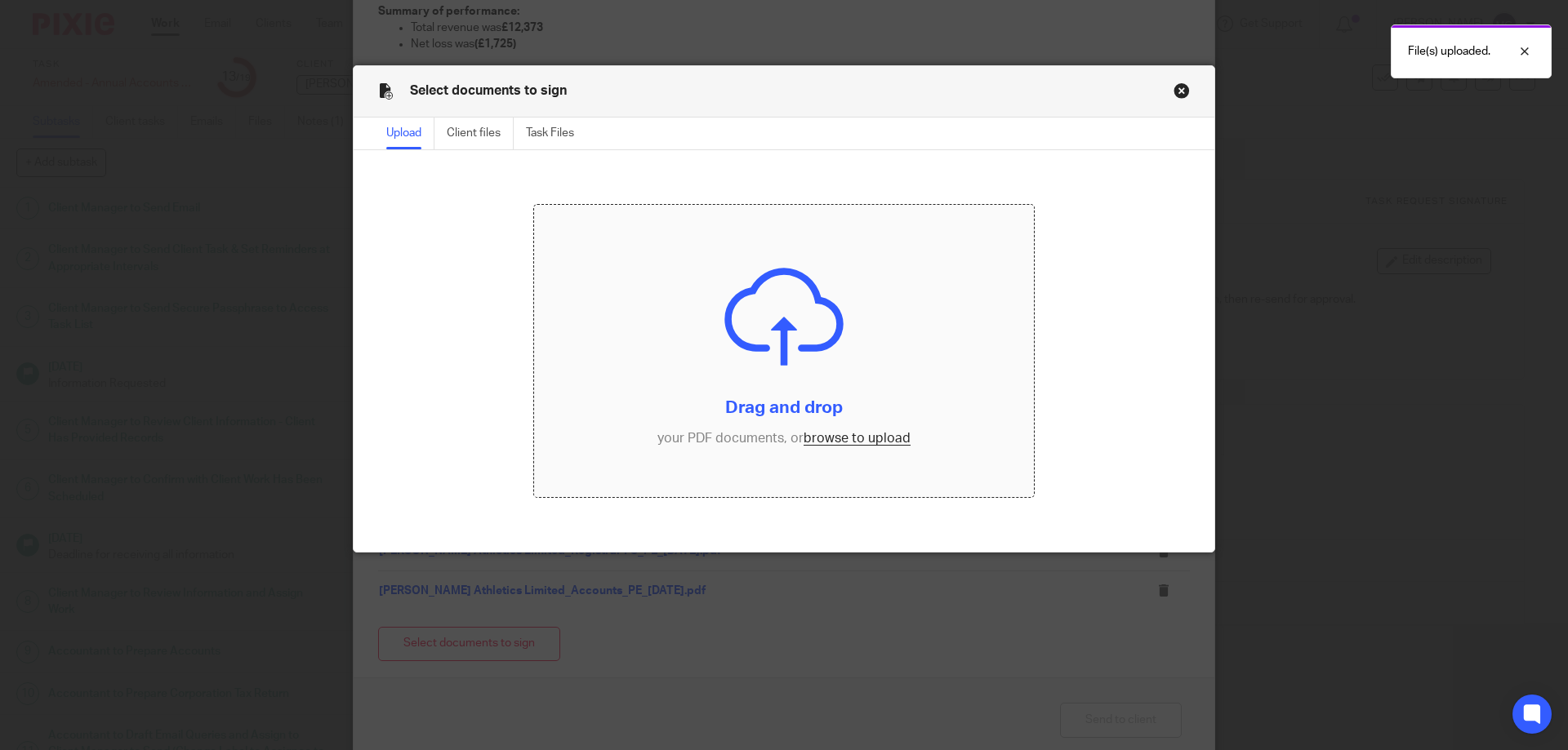
click at [635, 262] on input "file" at bounding box center [784, 351] width 500 height 292
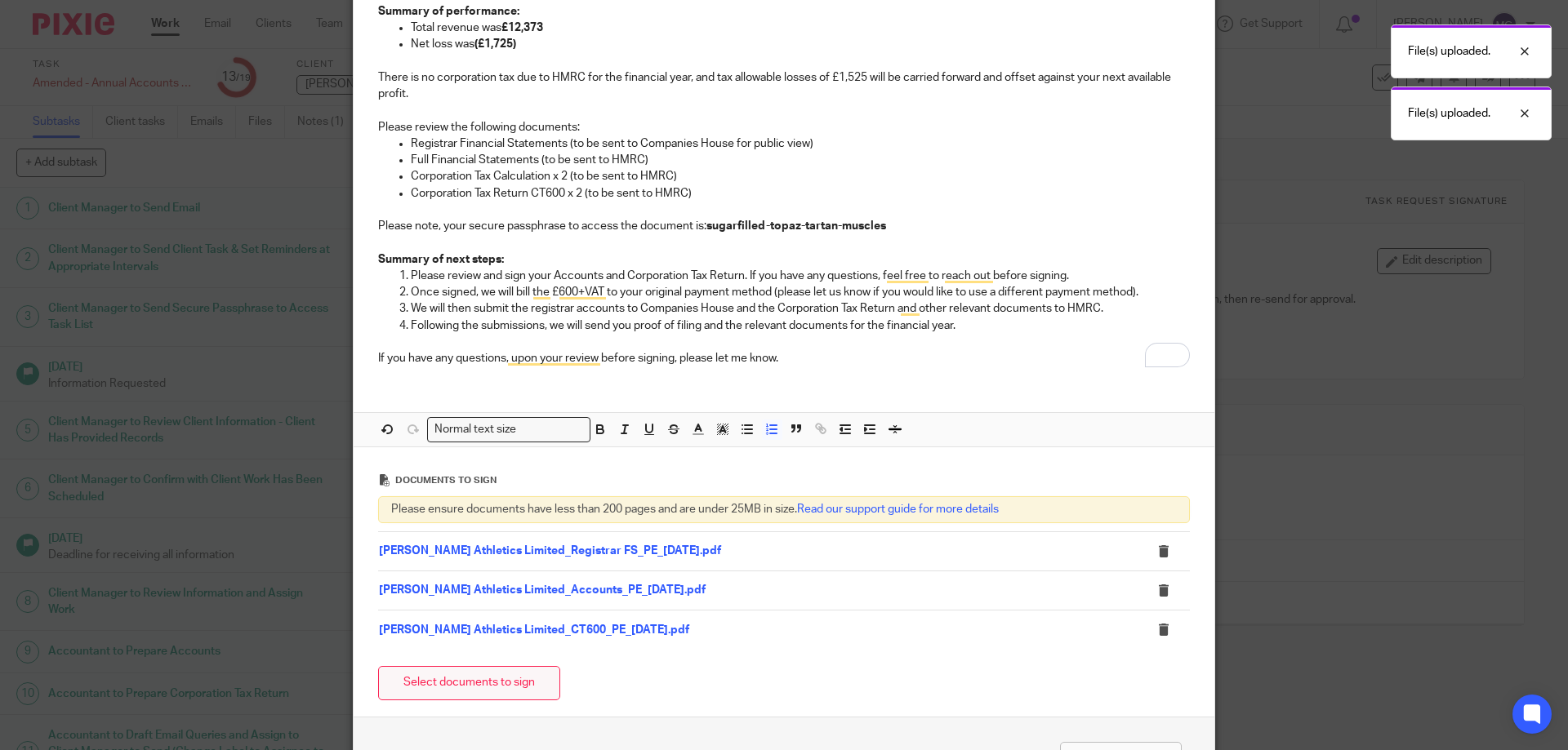
click at [447, 674] on button "Select documents to sign" at bounding box center [469, 683] width 182 height 35
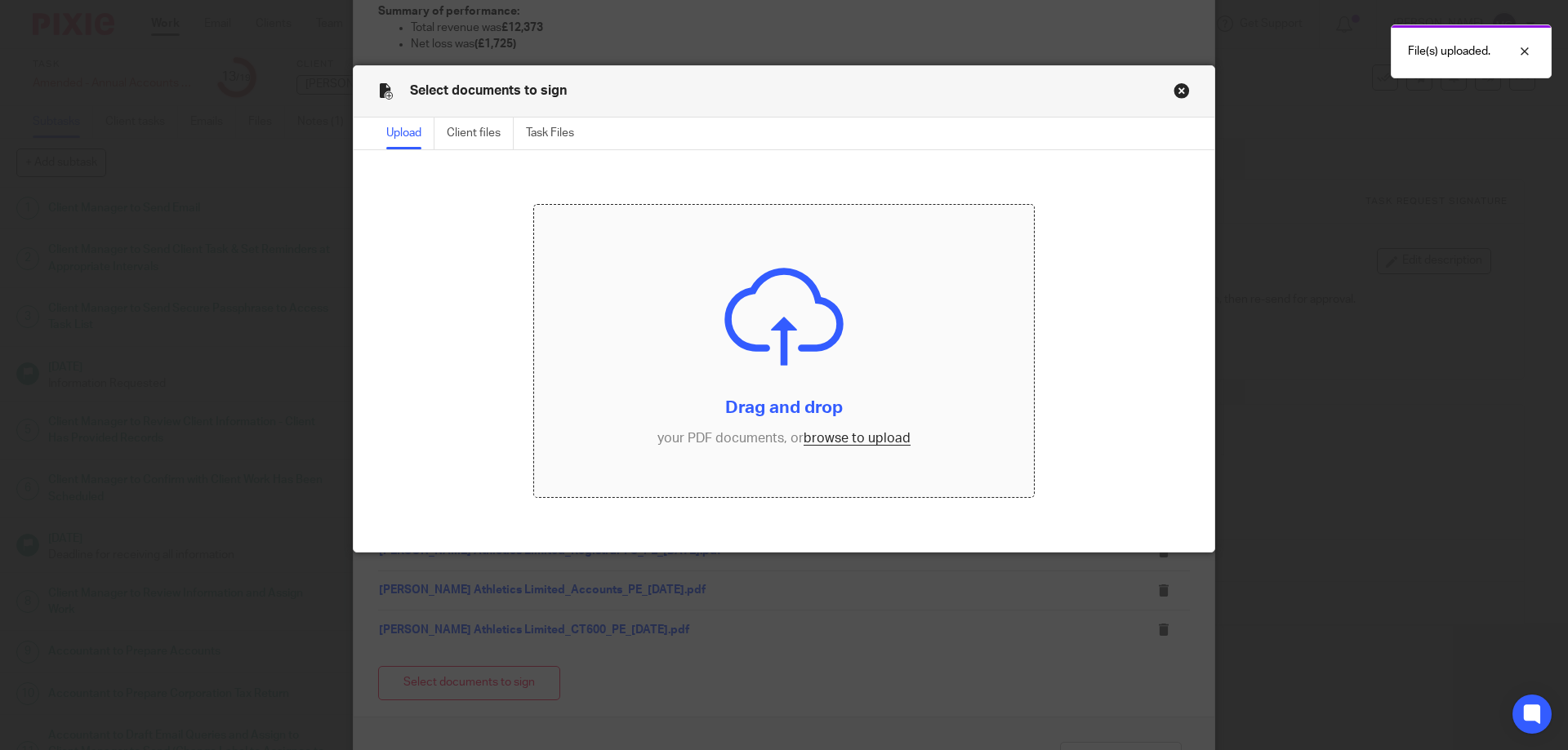
click at [652, 312] on input "file" at bounding box center [784, 351] width 500 height 292
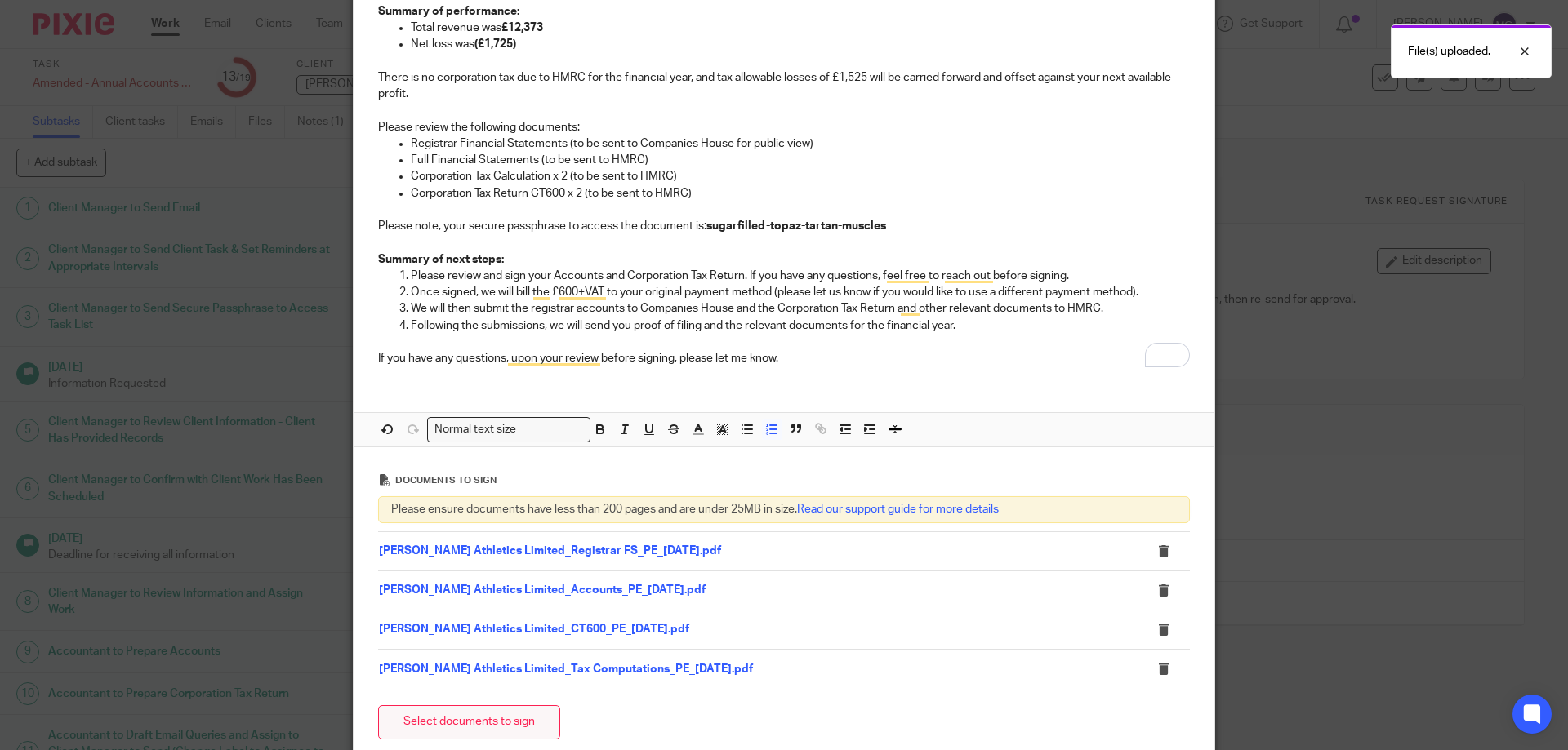
click at [492, 718] on button "Select documents to sign" at bounding box center [469, 723] width 182 height 35
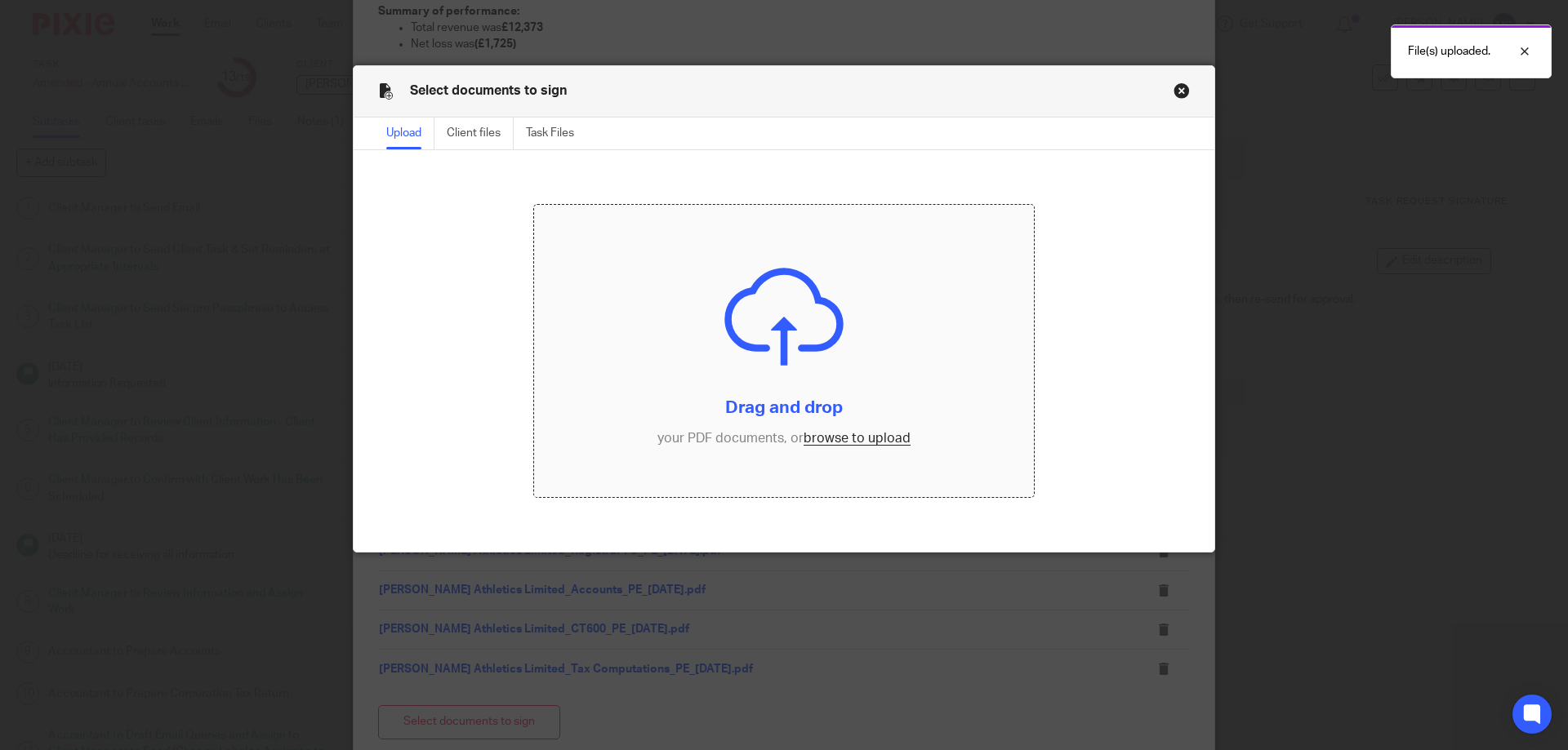
click at [629, 292] on input "file" at bounding box center [784, 351] width 500 height 292
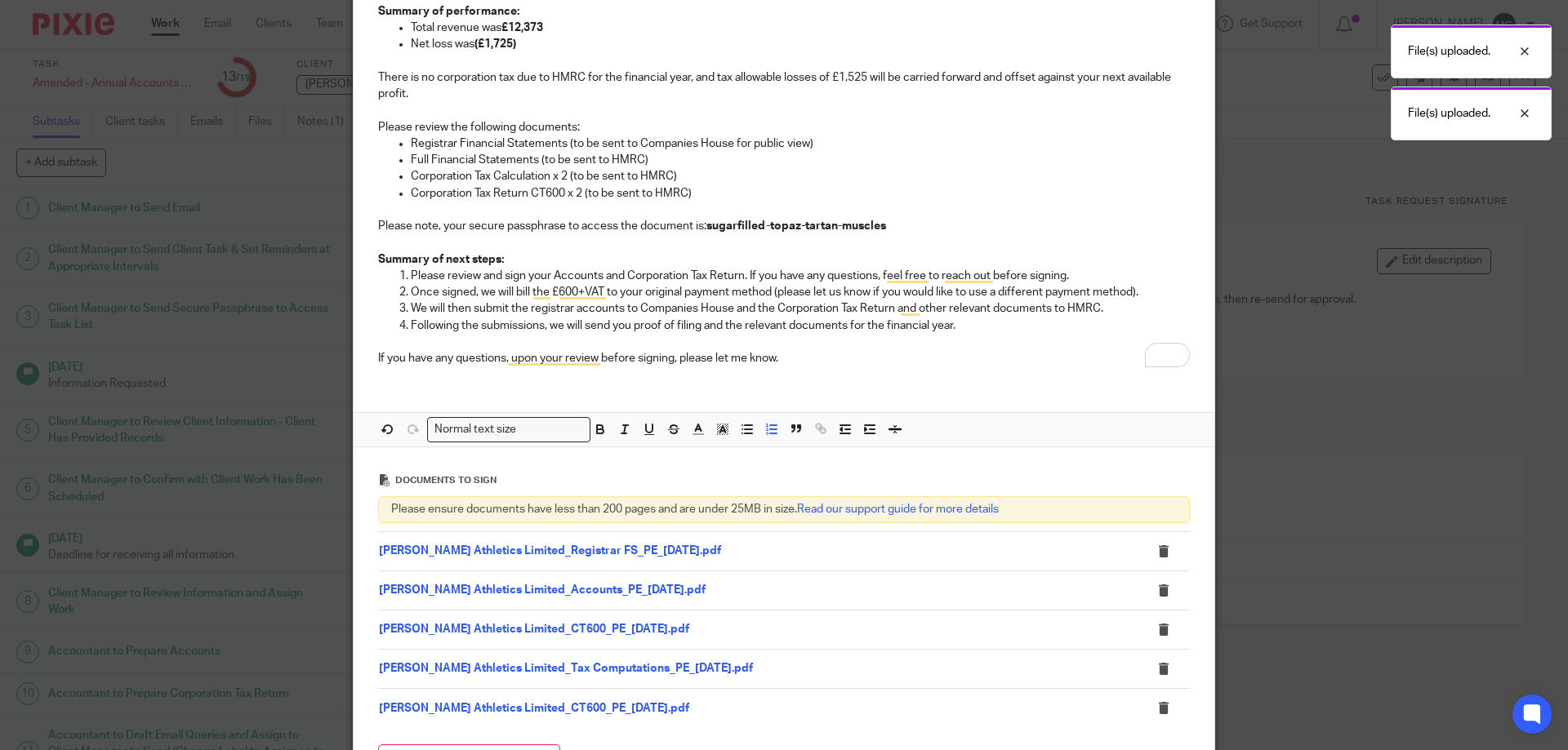
scroll to position [509, 0]
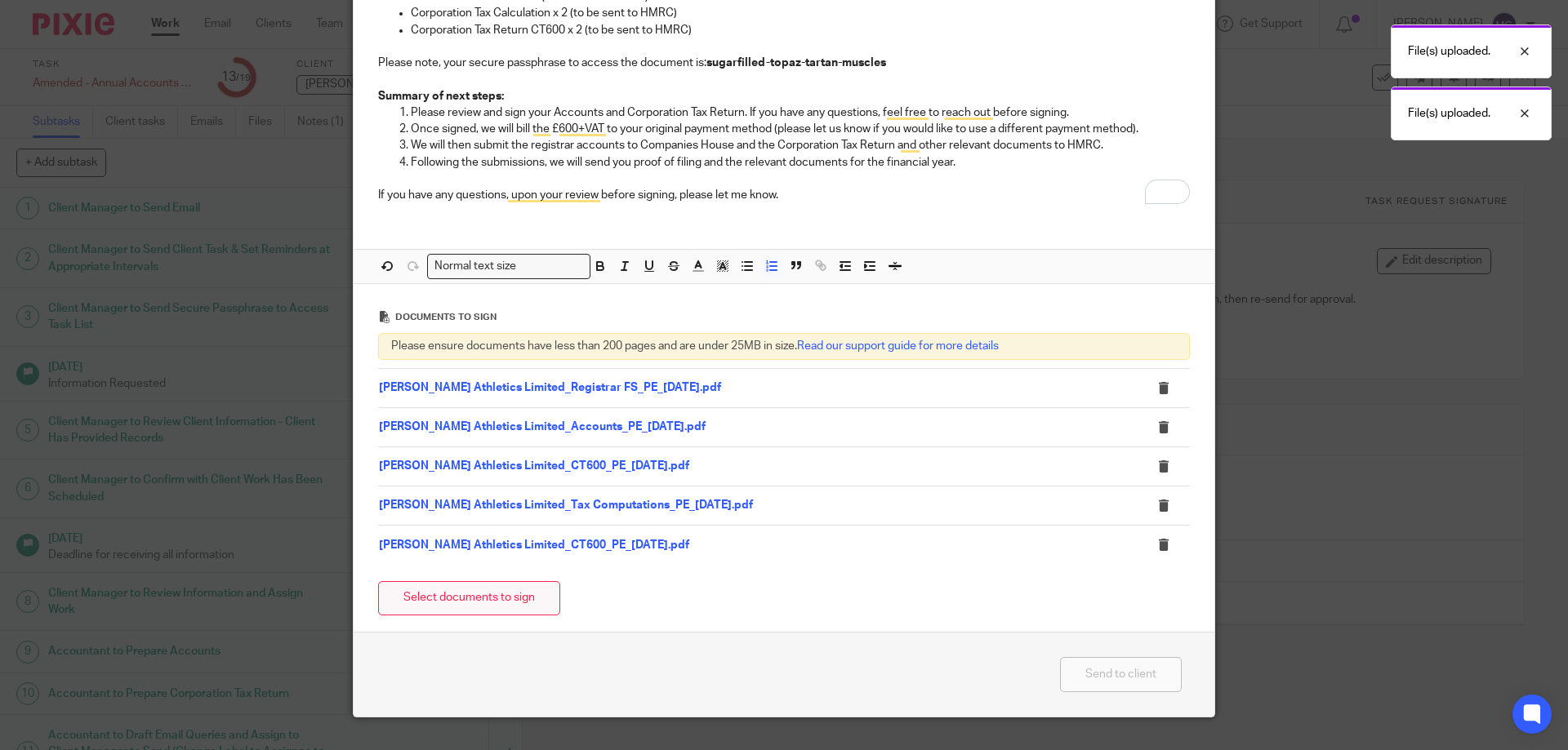
click at [534, 604] on button "Select documents to sign" at bounding box center [469, 599] width 182 height 35
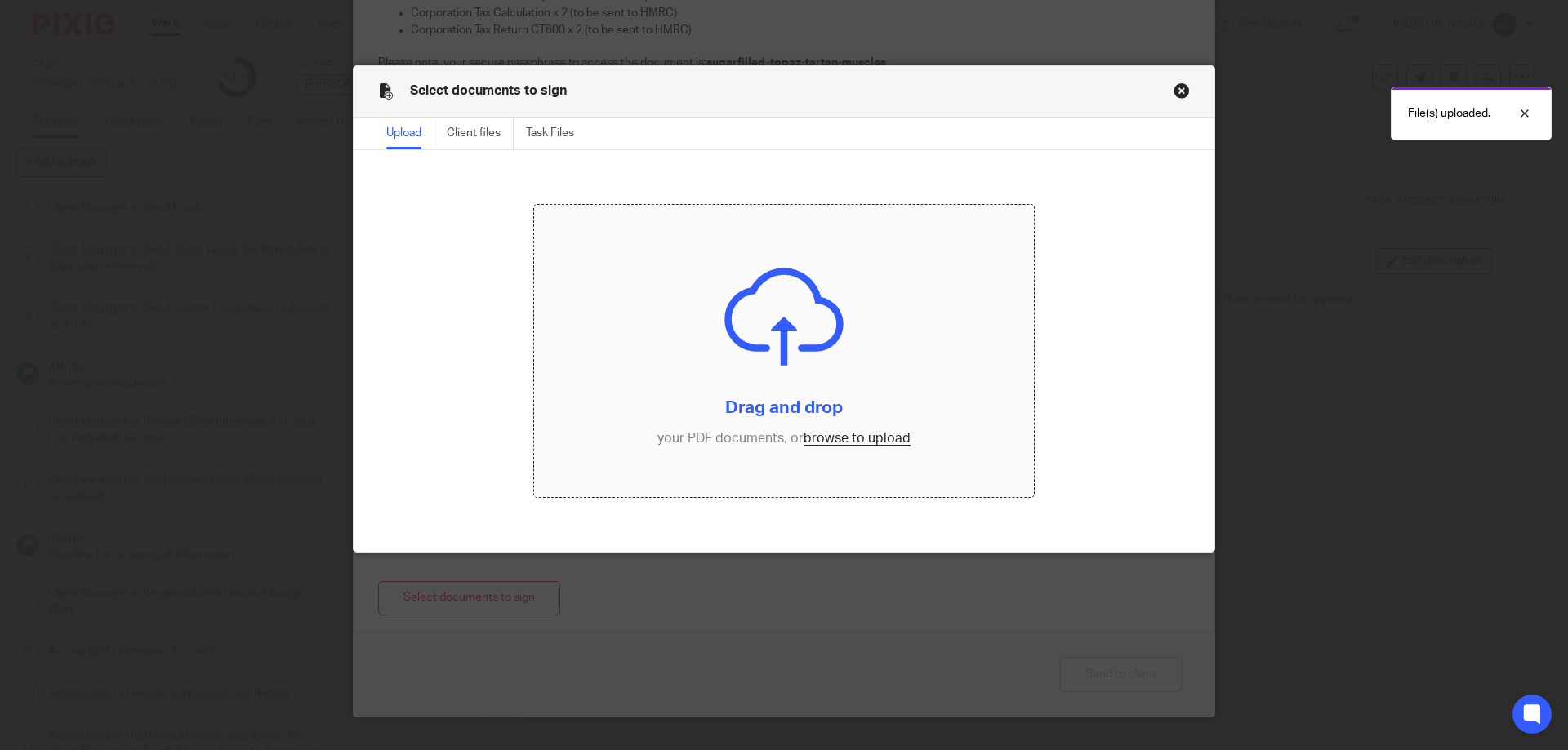
click at [720, 352] on input "file" at bounding box center [784, 351] width 500 height 292
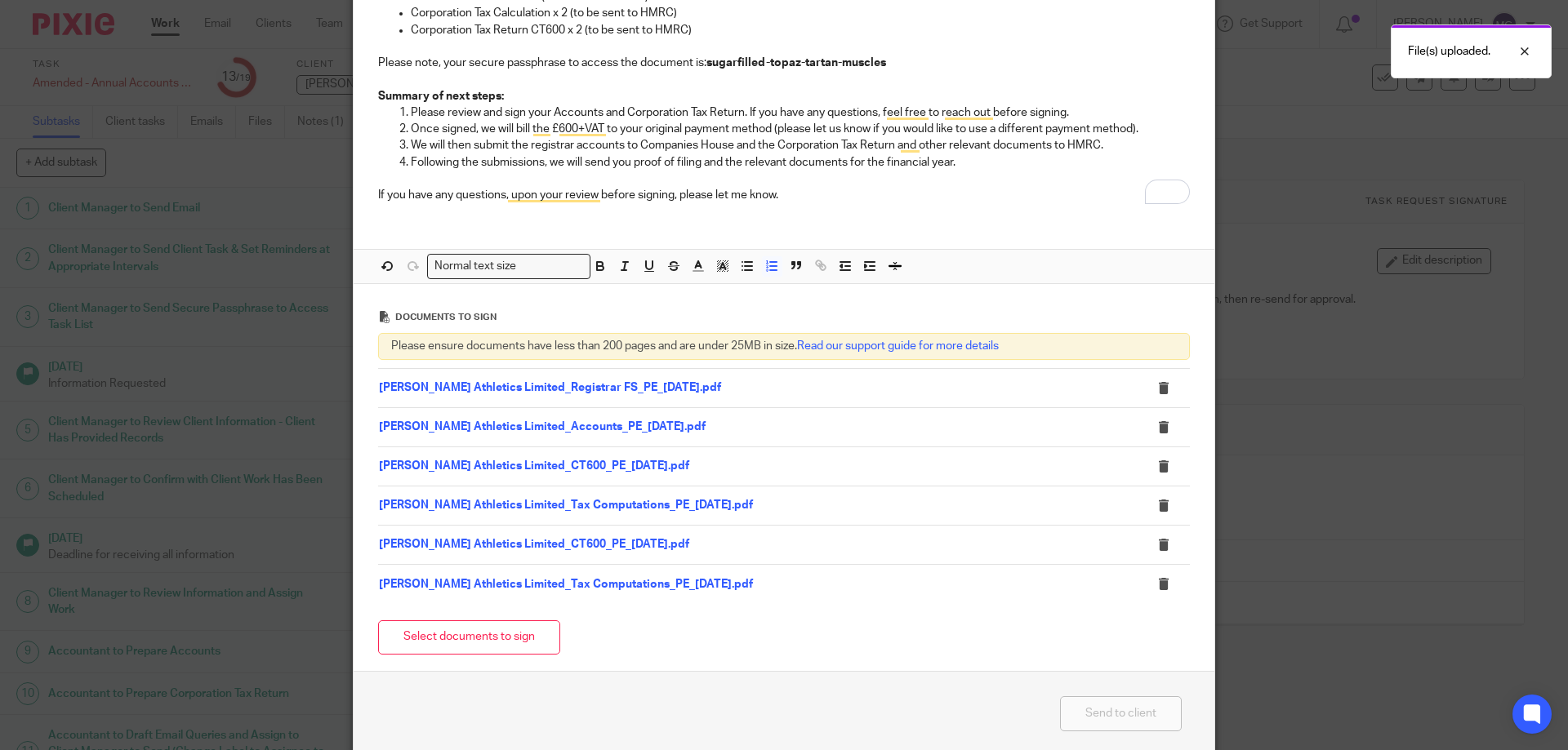
scroll to position [582, 0]
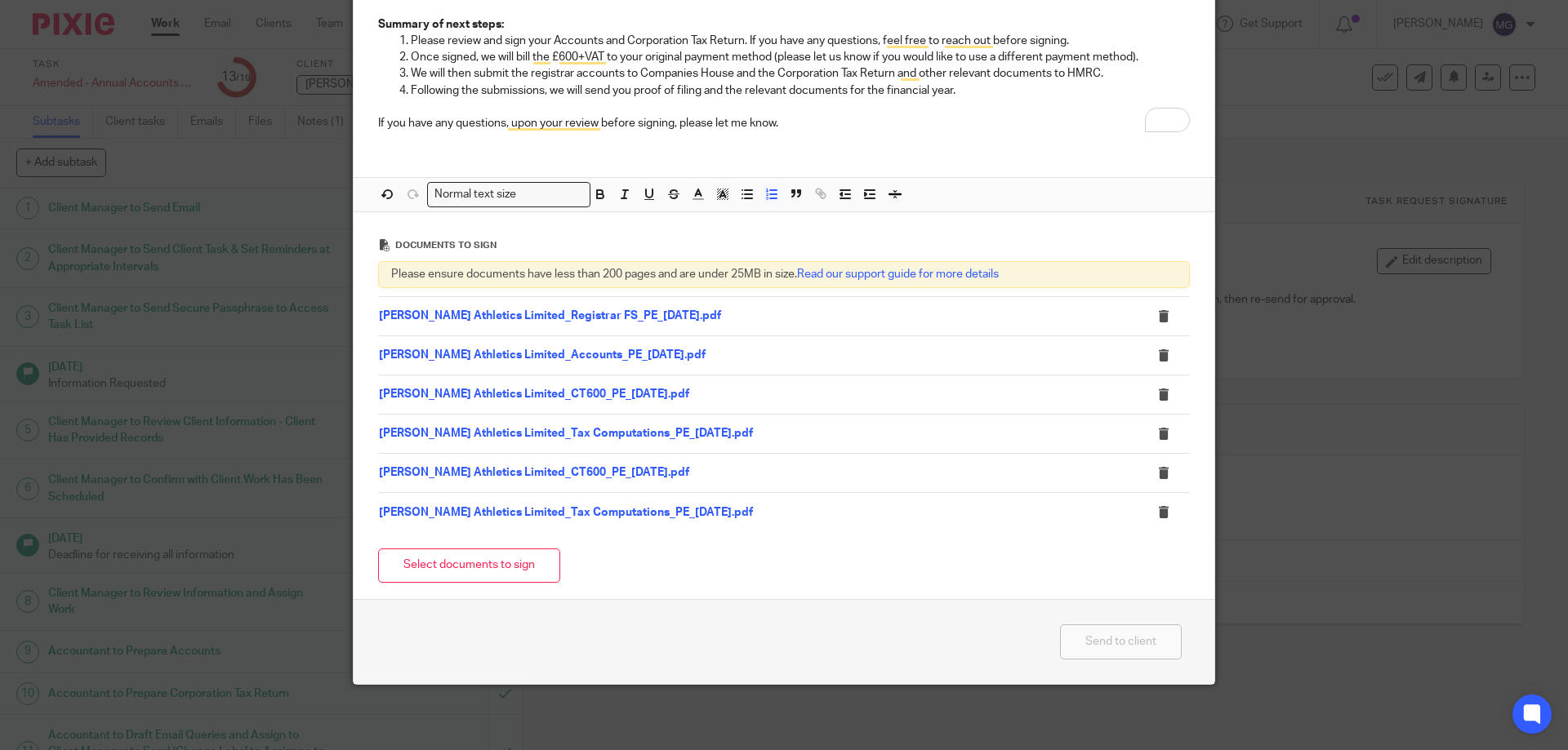
drag, startPoint x: 517, startPoint y: 322, endPoint x: 472, endPoint y: 319, distance: 45.1
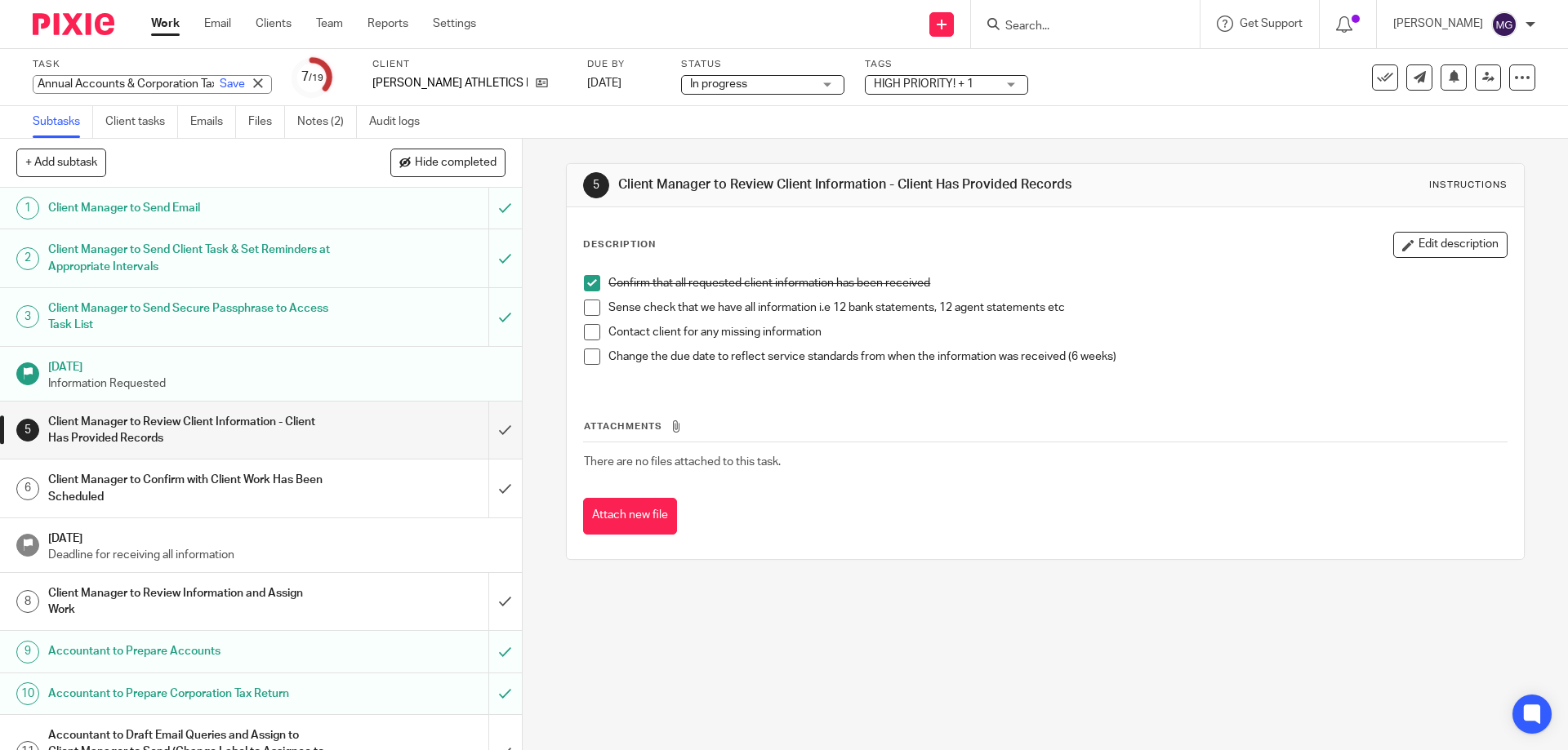
click at [822, 579] on div "5 Client Manager to Review Client Information - Client Has Provided Records Ins…" at bounding box center [1045, 361] width 958 height 446
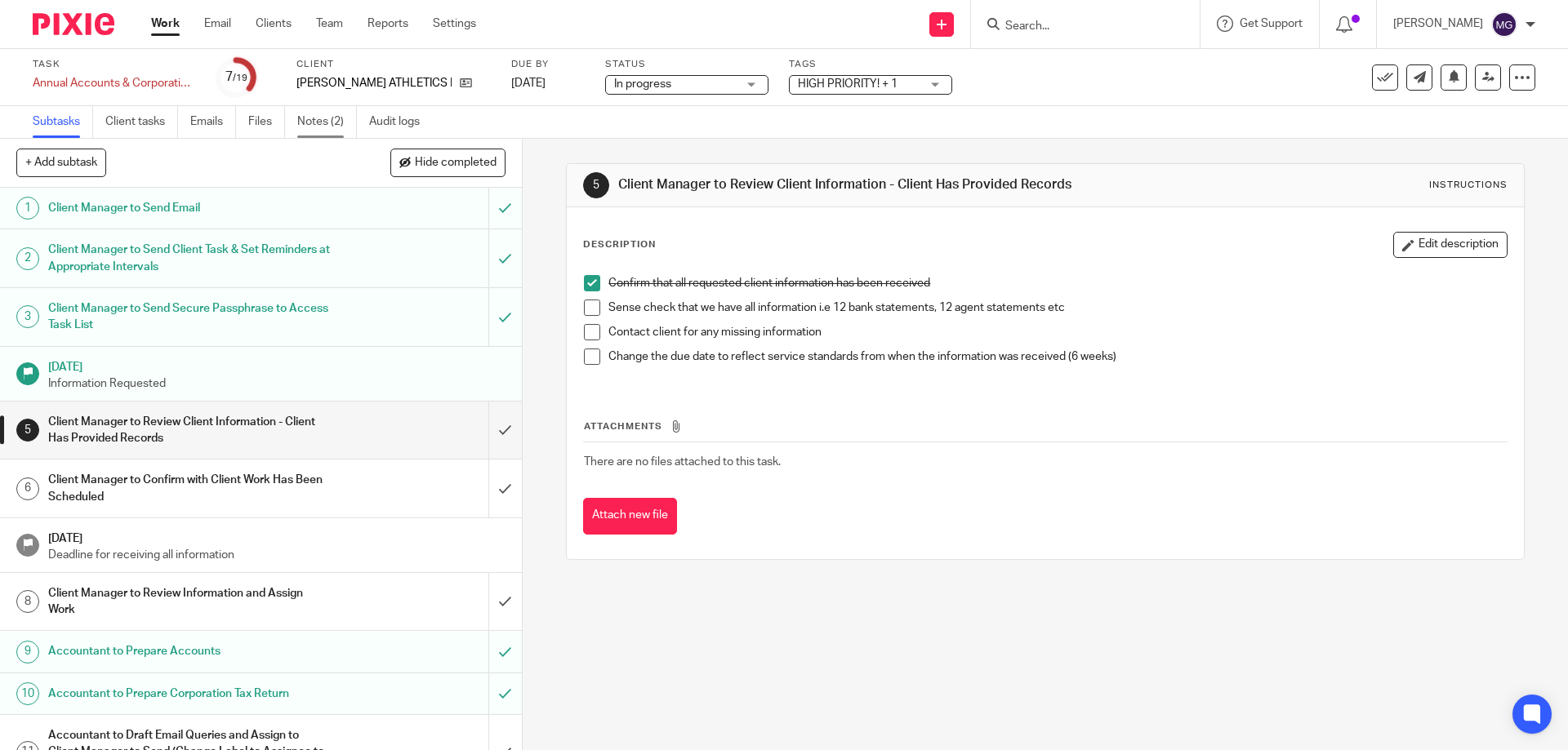
click at [325, 123] on link "Notes (2)" at bounding box center [327, 122] width 60 height 32
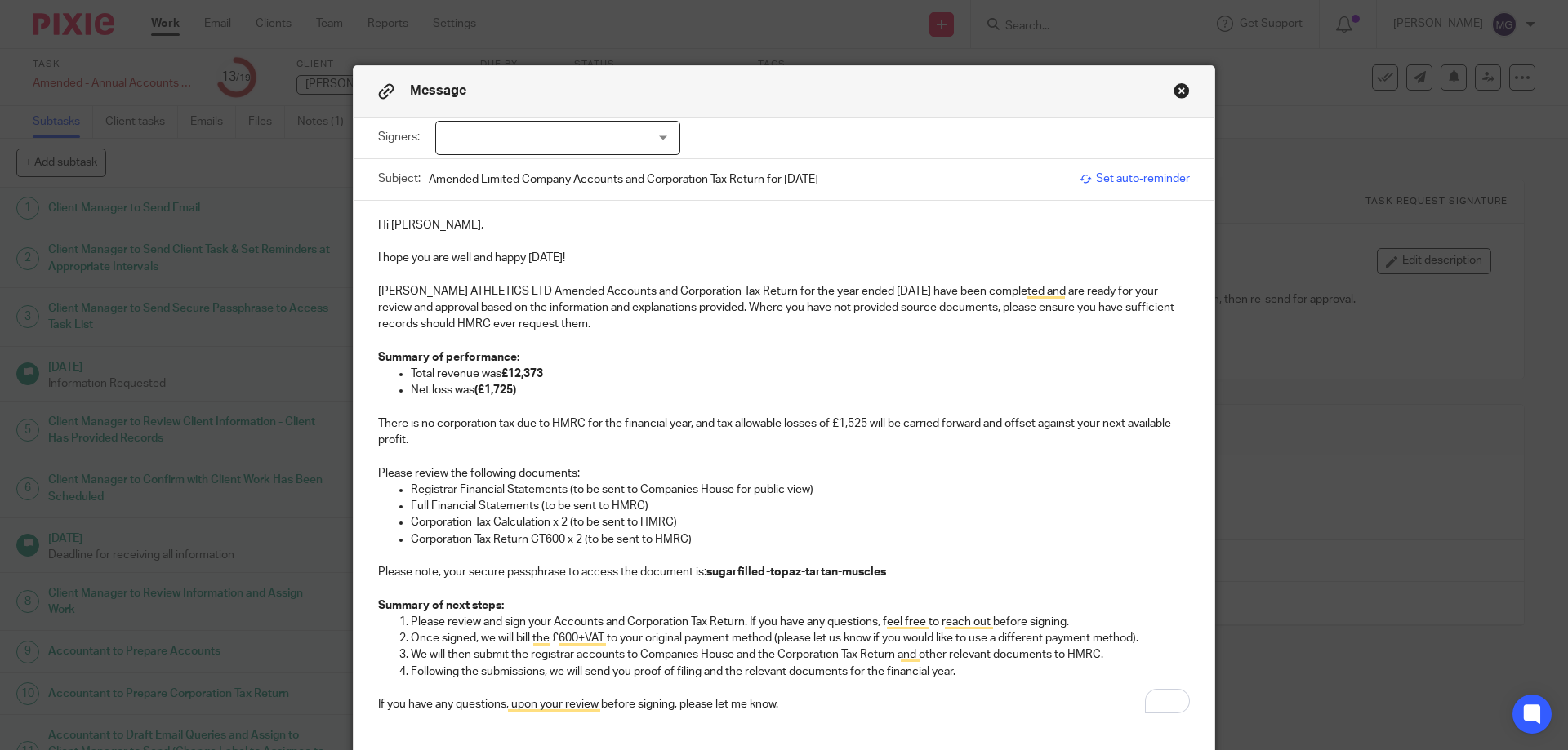
click at [486, 136] on div at bounding box center [558, 138] width 245 height 35
click at [497, 163] on li "Isaac Ayres" at bounding box center [552, 172] width 243 height 34
checkbox input "true"
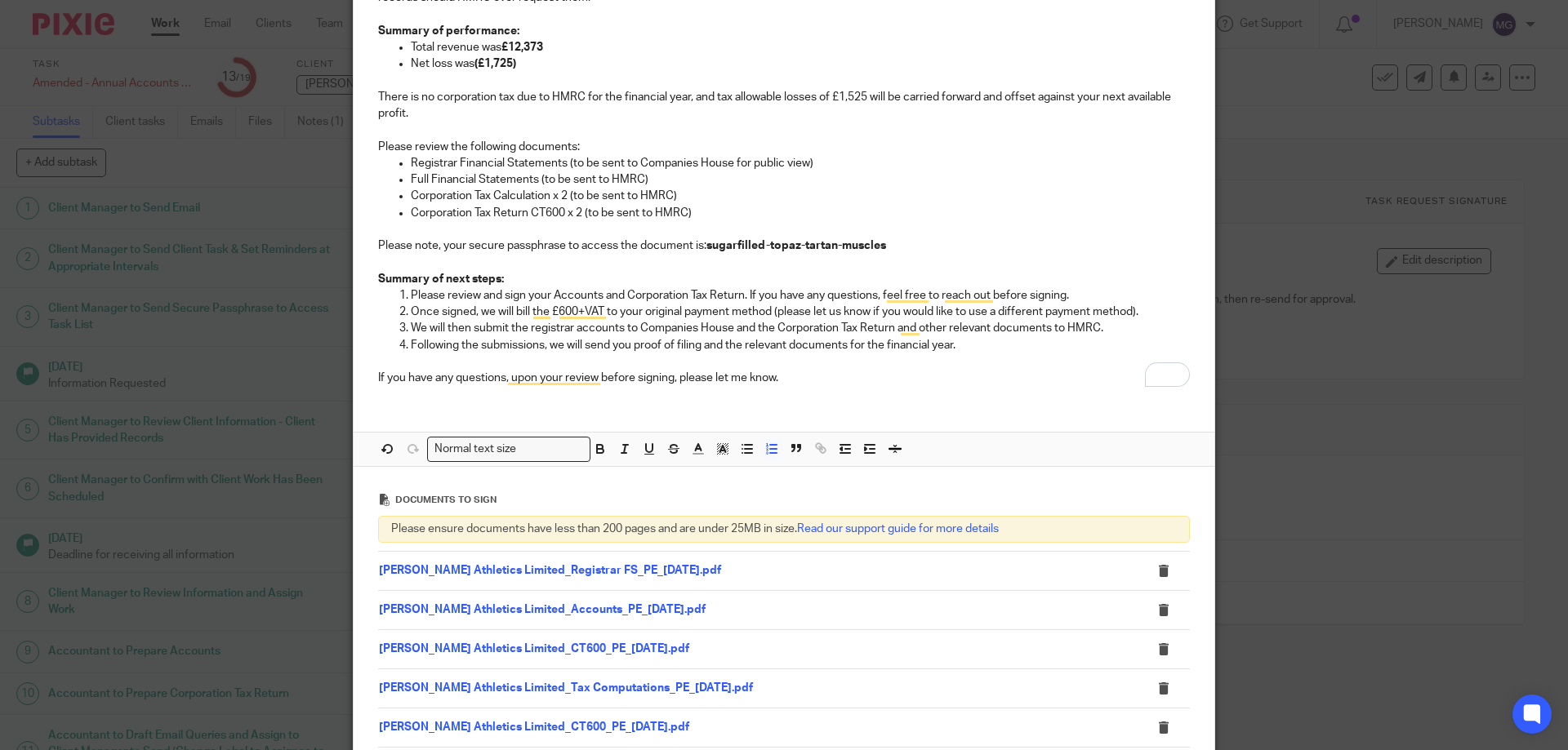
click at [993, 336] on p "We will then submit the registrar accounts to Companies House and the Corporati…" at bounding box center [800, 329] width 779 height 16
click at [991, 344] on p "Following the submissions, we will send you proof of filing and the relevant do…" at bounding box center [800, 345] width 779 height 16
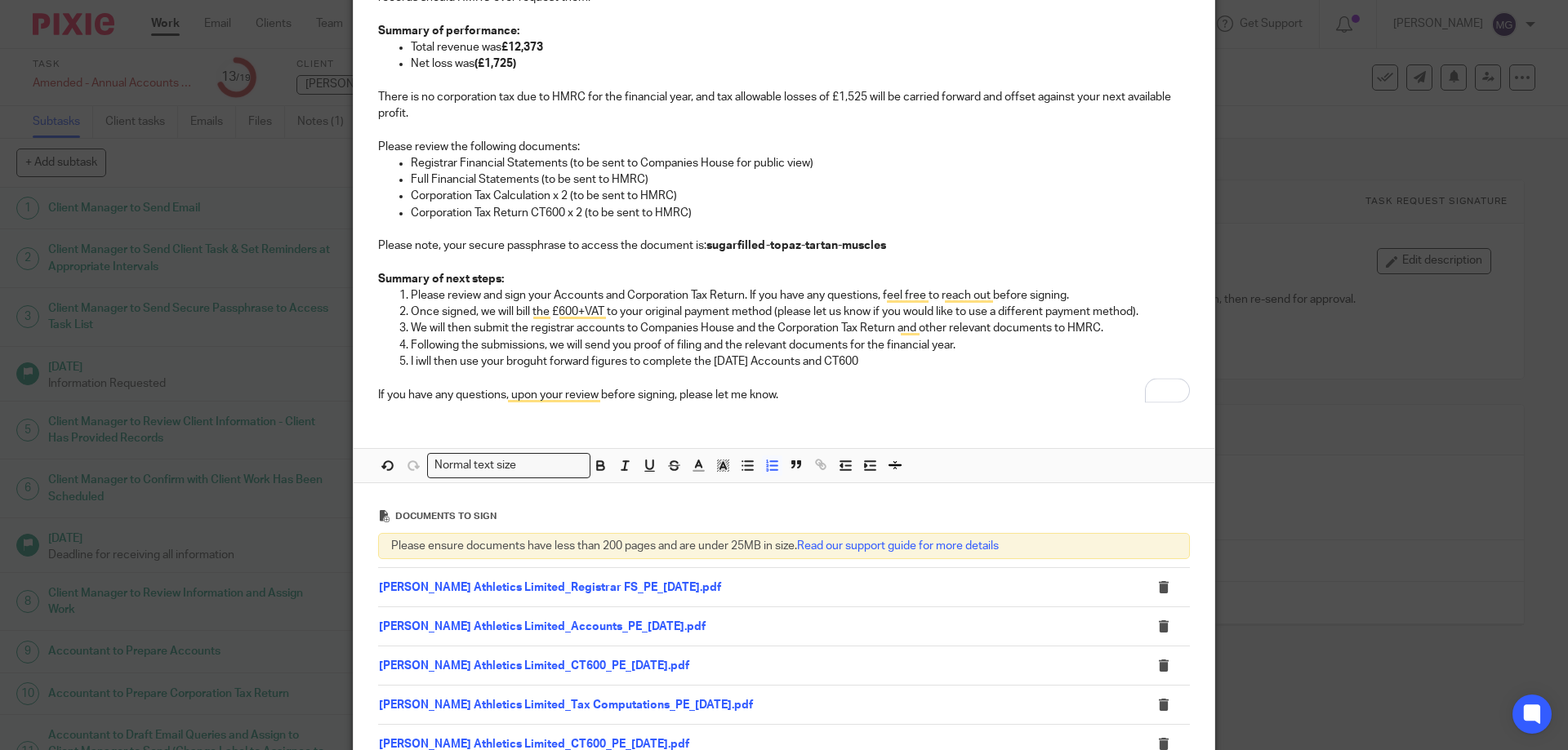
click at [415, 364] on p "I iwll then use your broguht forward figures to complete the December 2024 Acco…" at bounding box center [800, 361] width 779 height 16
click at [482, 360] on p "I will then use your brought forward figures to complete the December 2024 Acco…" at bounding box center [800, 361] width 779 height 16
click at [693, 374] on p "To enrich screen reader interactions, please activate Accessibility in Grammarl…" at bounding box center [800, 378] width 779 height 16
click at [842, 392] on p "If you have any questions, upon your review before signing, please let me know." at bounding box center [784, 395] width 812 height 16
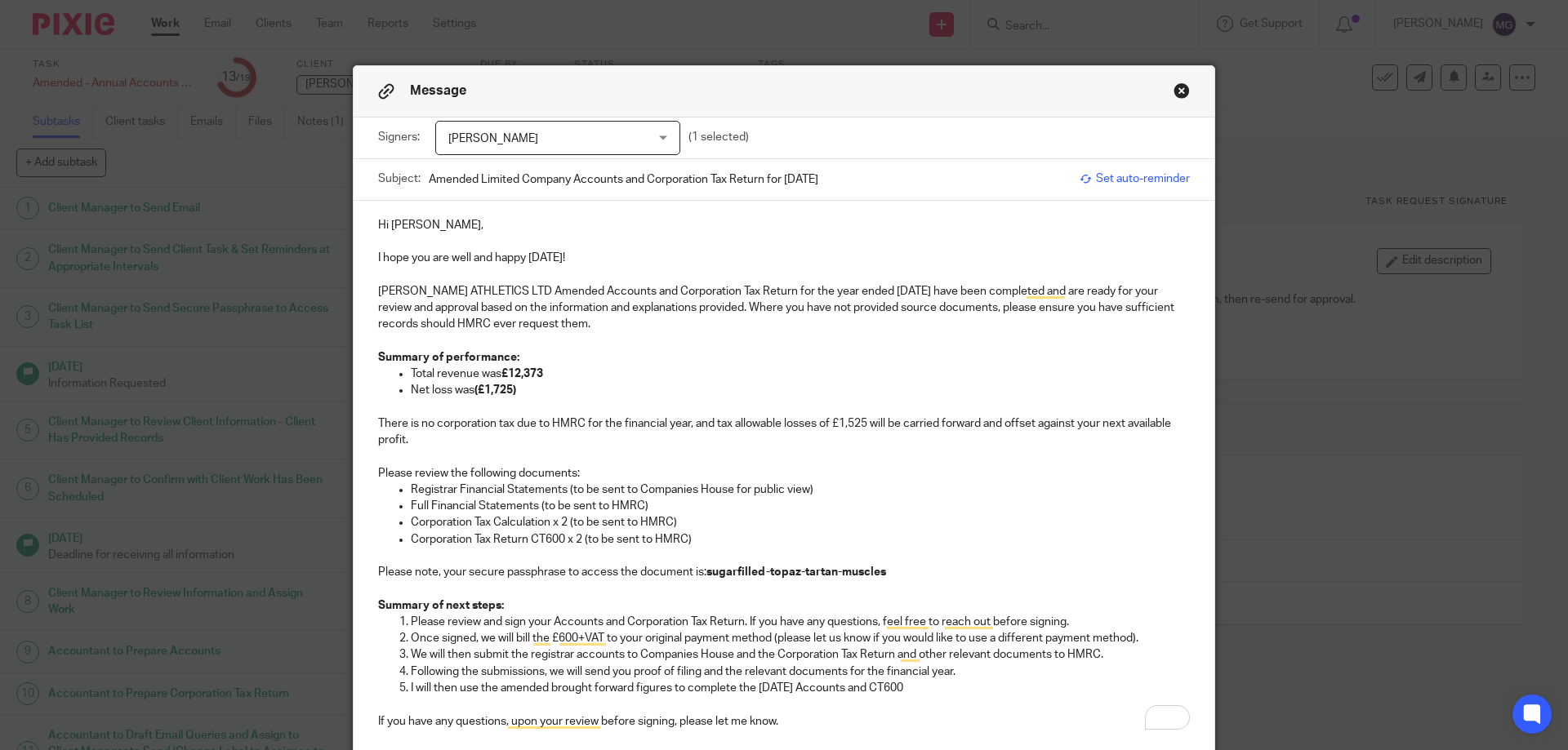
scroll to position [597, 0]
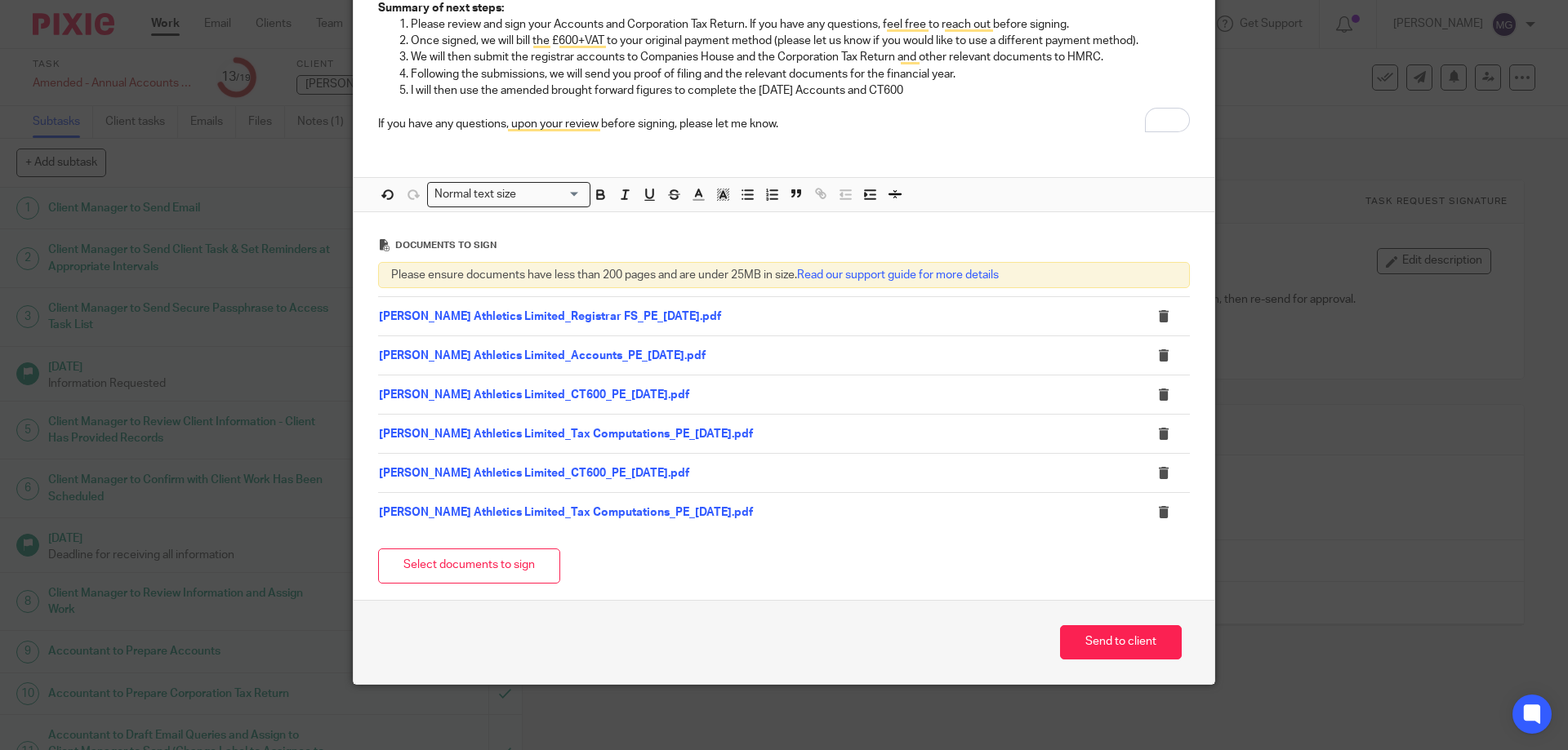
drag, startPoint x: 1146, startPoint y: 646, endPoint x: 729, endPoint y: 104, distance: 683.9
click at [729, 104] on div "Message Signers: Isaac Ayres Isaac Ayres (1 selected) Subject: Amended Limited …" at bounding box center [783, 76] width 860 height 1216
click at [1112, 631] on button "Send to client" at bounding box center [1121, 642] width 122 height 35
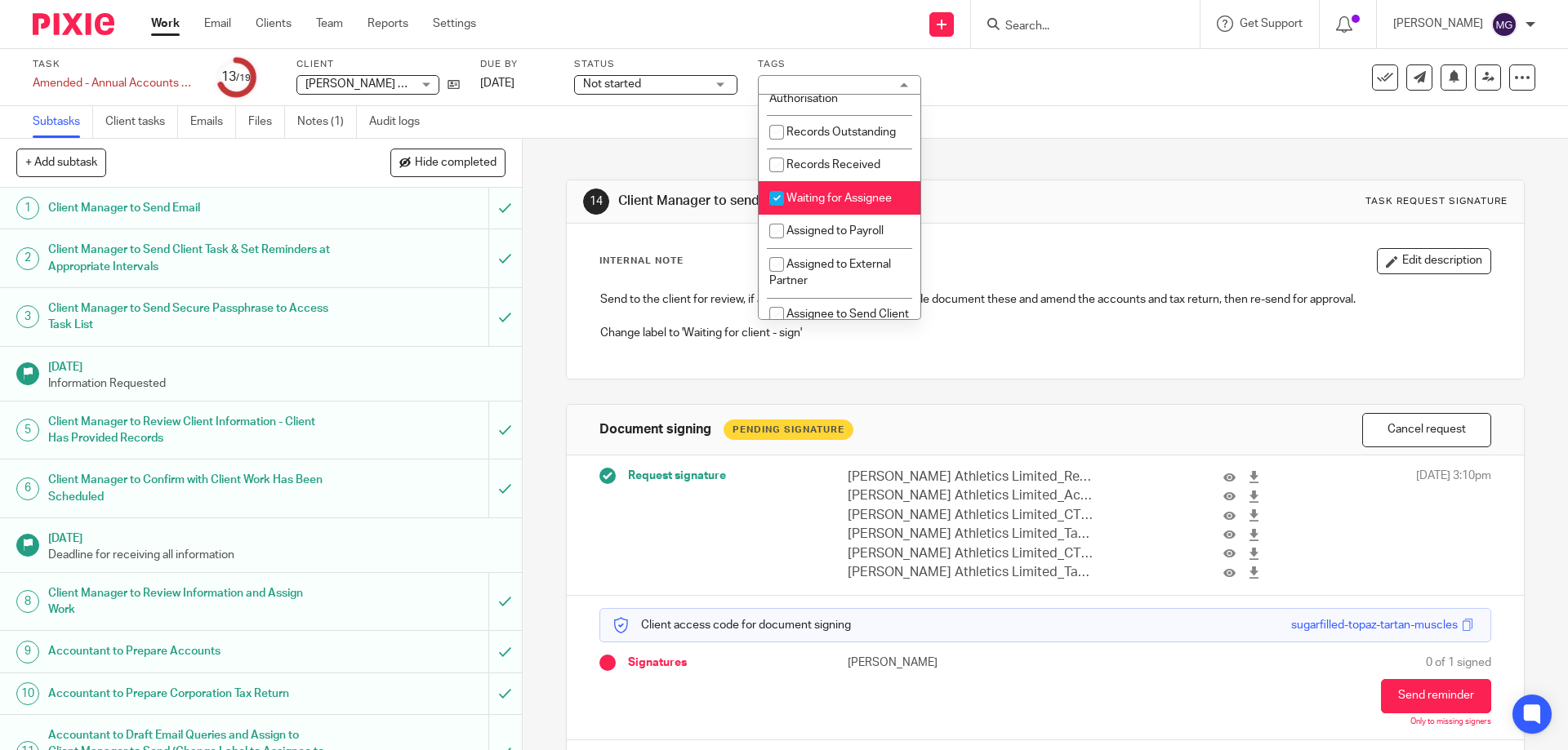
click at [838, 214] on li "Waiting for Assignee" at bounding box center [839, 198] width 162 height 34
checkbox input "false"
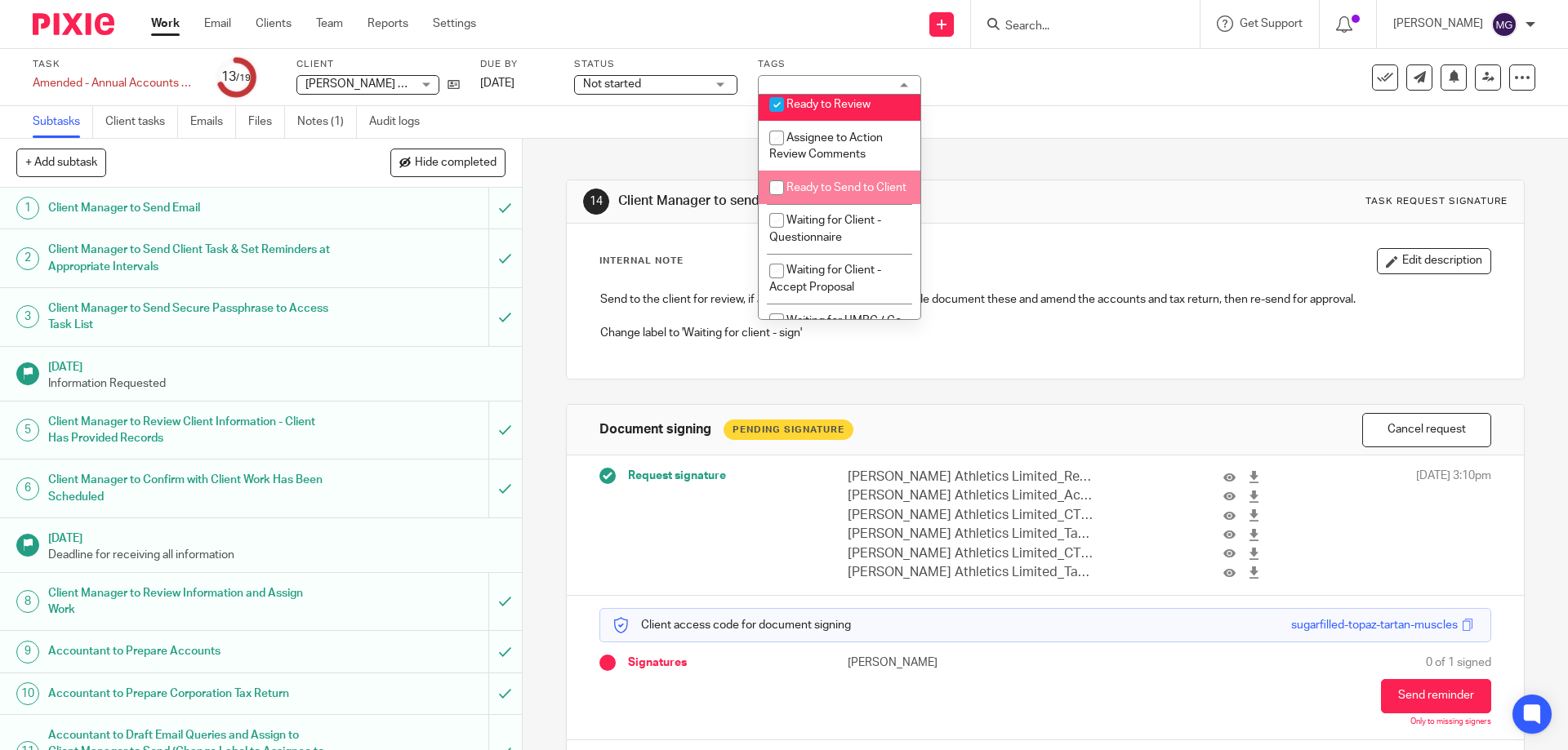
scroll to position [490, 0]
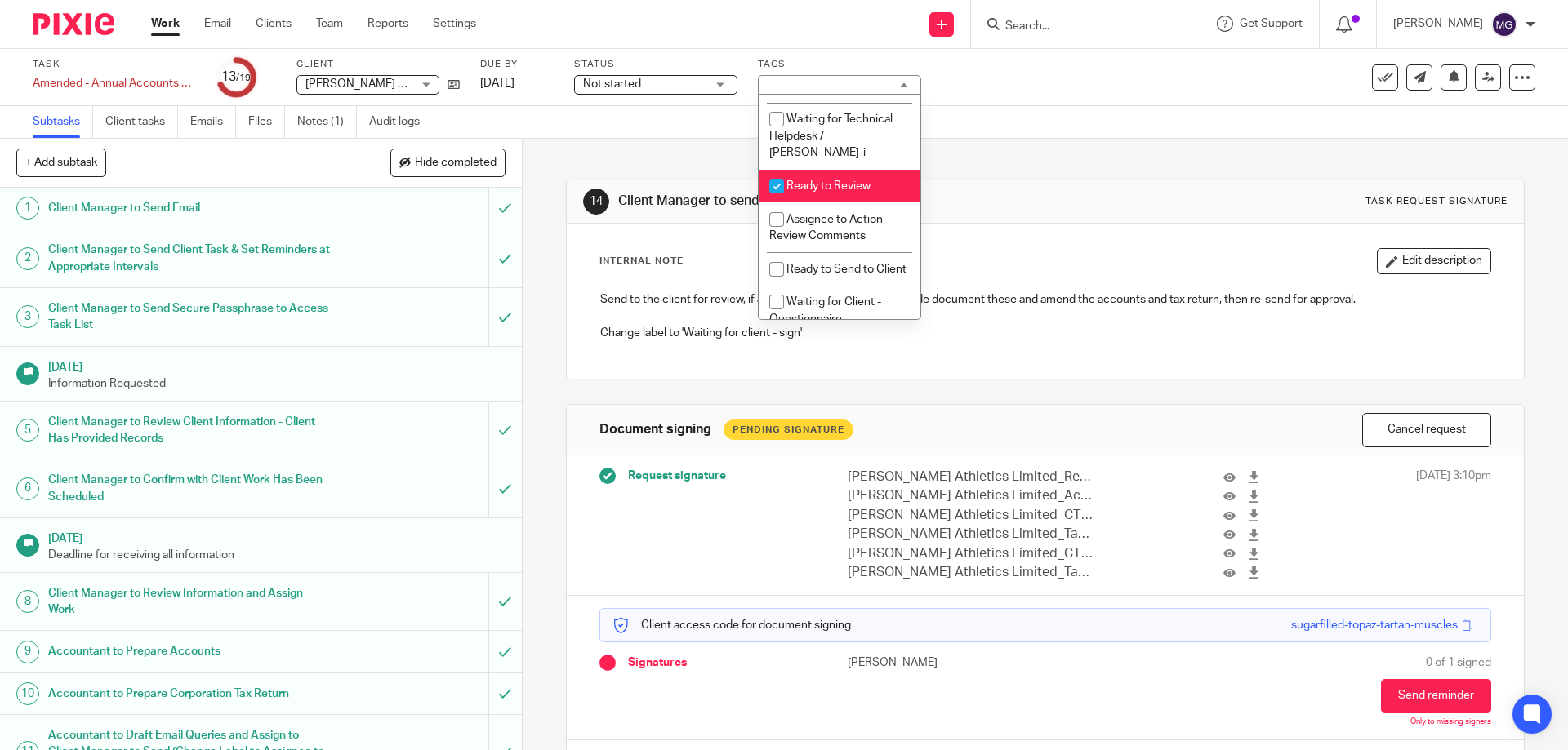
click at [834, 197] on li "Ready to Review" at bounding box center [839, 186] width 162 height 34
checkbox input "false"
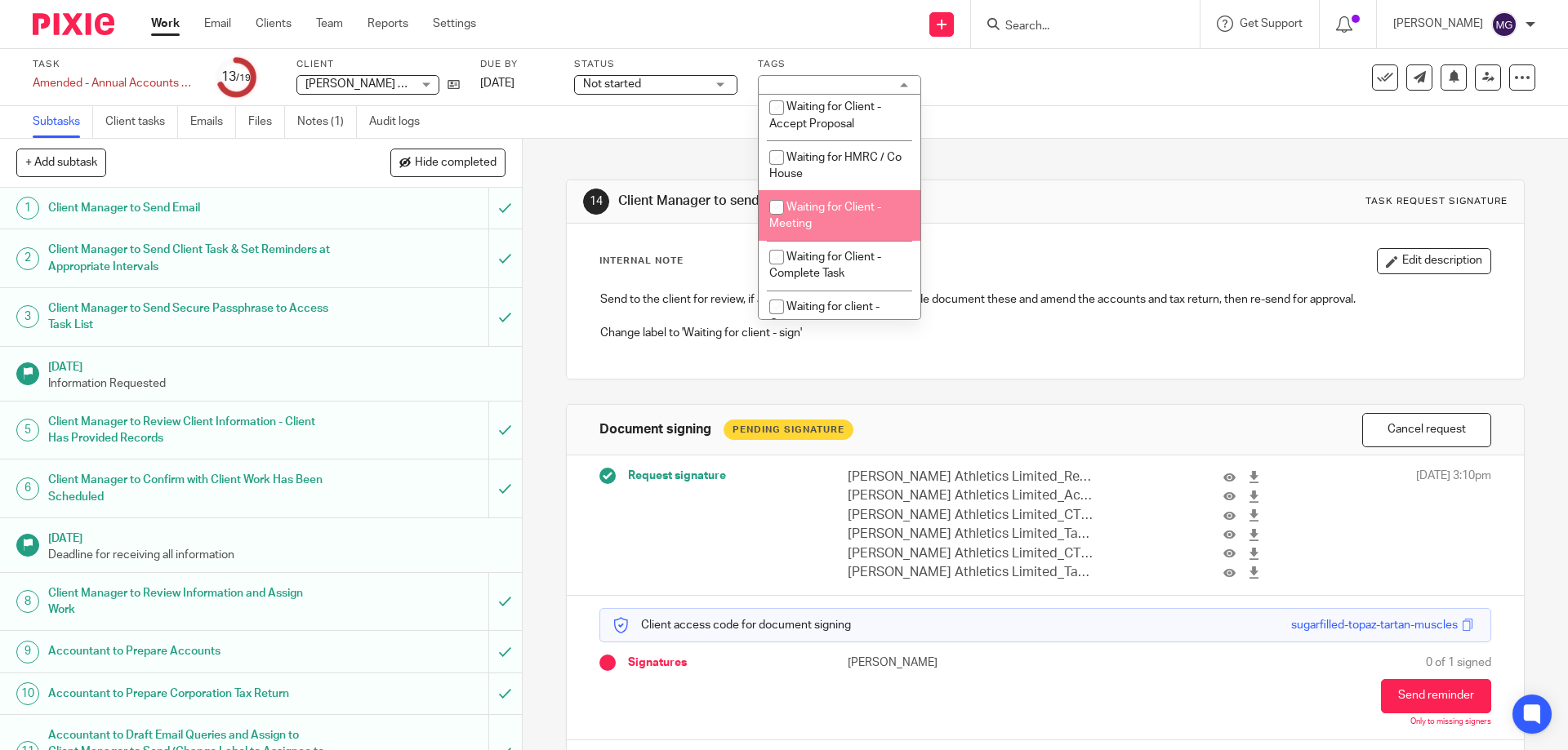
scroll to position [817, 0]
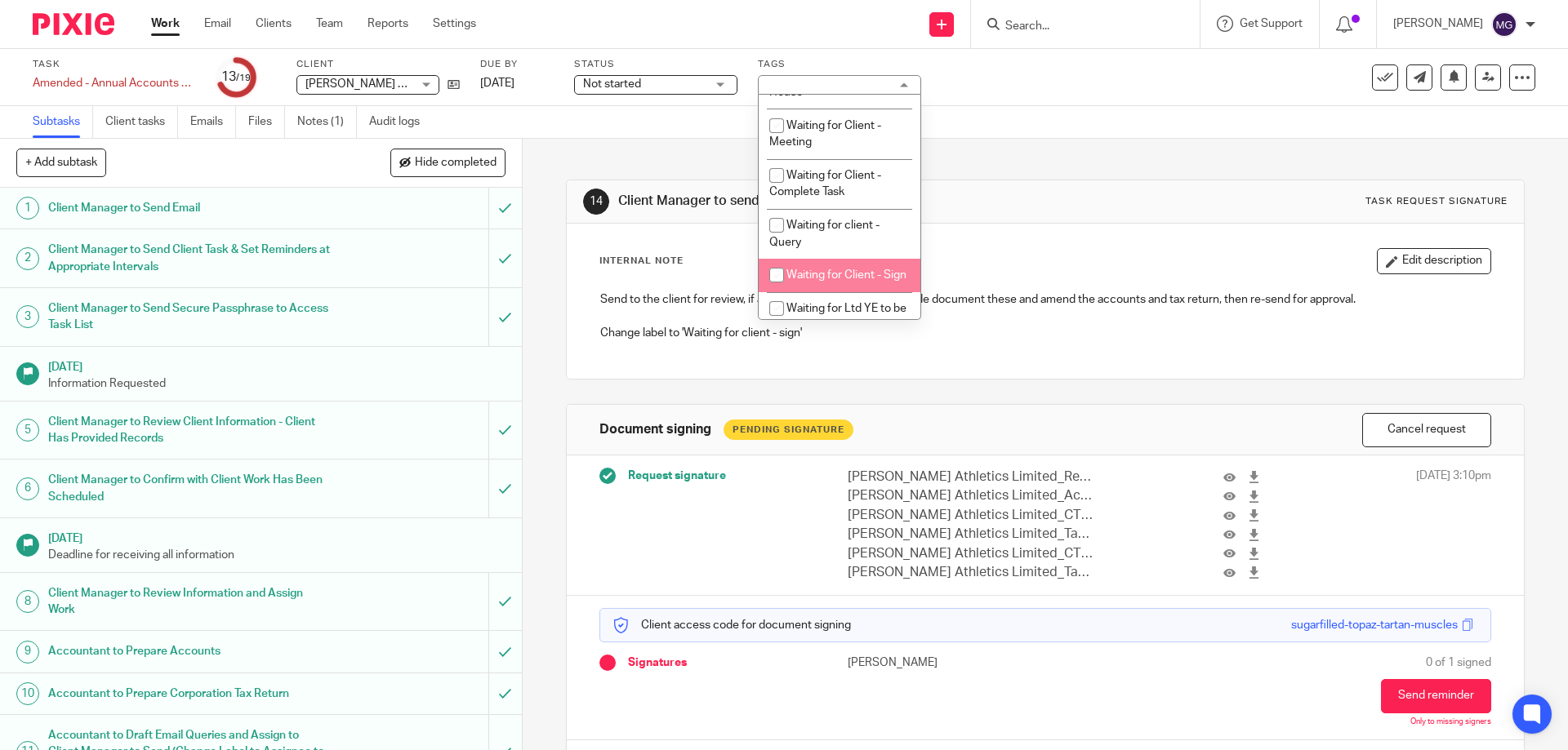
click at [812, 281] on span "Waiting for Client - Sign" at bounding box center [846, 275] width 120 height 12
checkbox input "true"
click at [1105, 146] on div "14 Client Manager to send to client for review Task request signature Internal …" at bounding box center [1045, 469] width 958 height 661
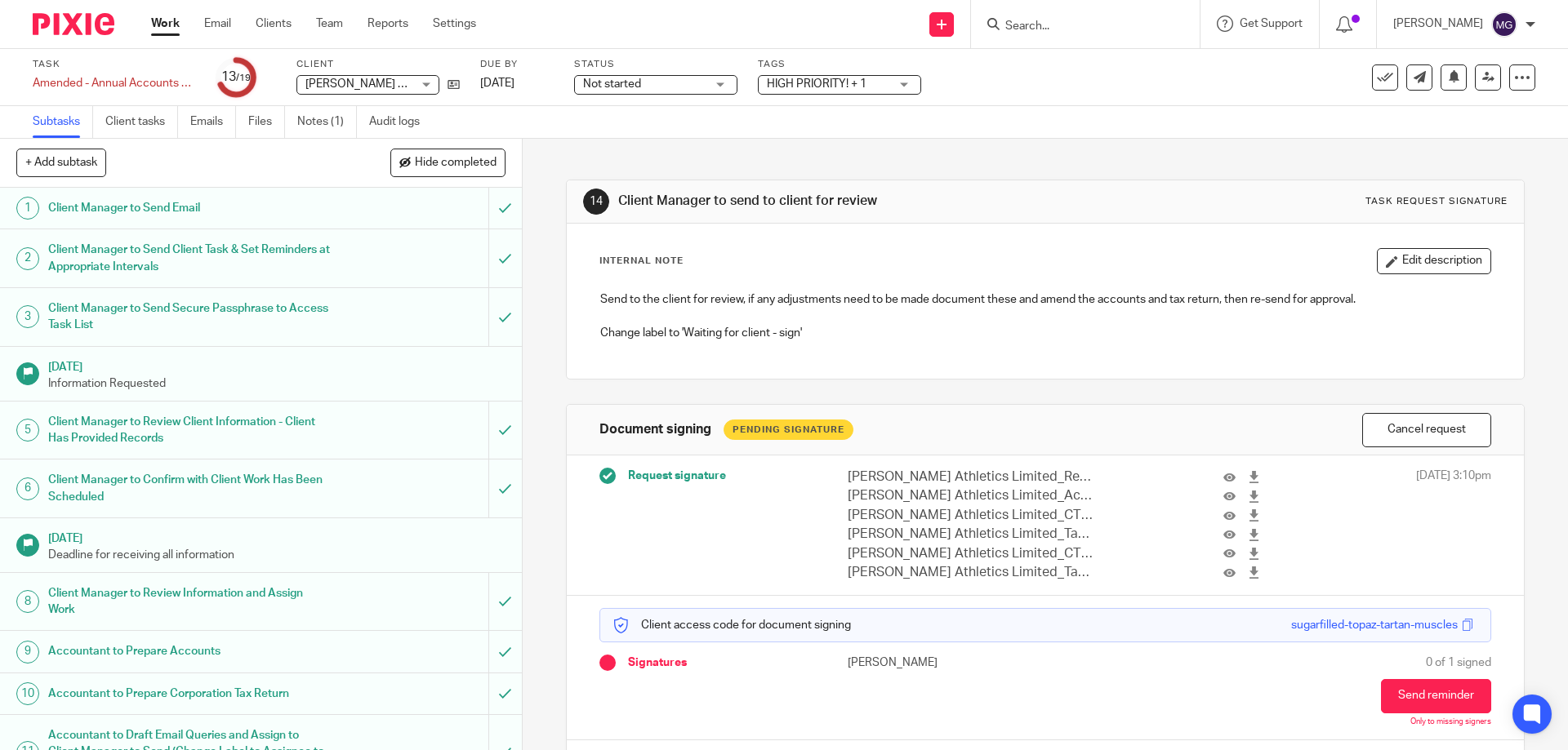
scroll to position [443, 0]
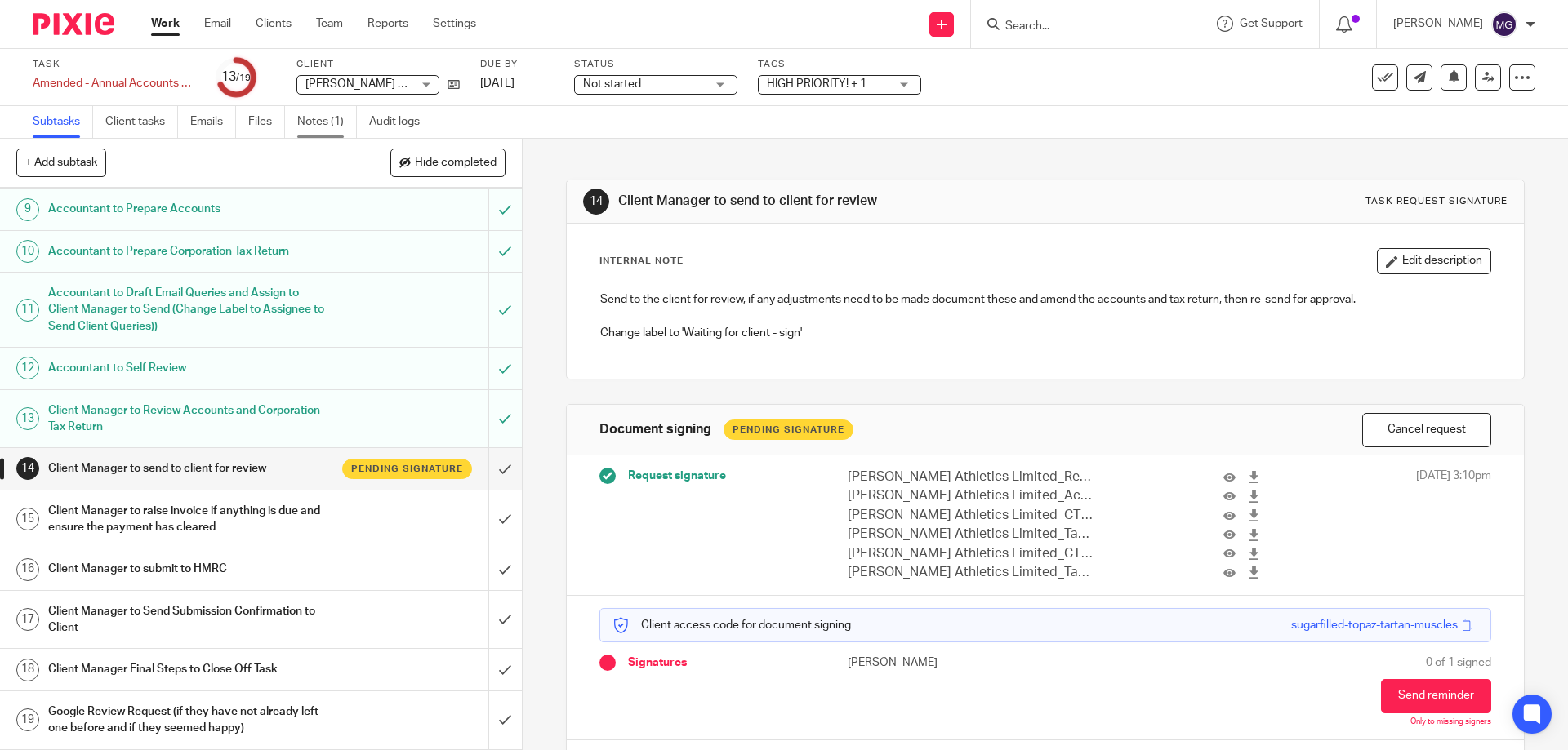
click at [326, 111] on link "Notes (1)" at bounding box center [327, 122] width 60 height 32
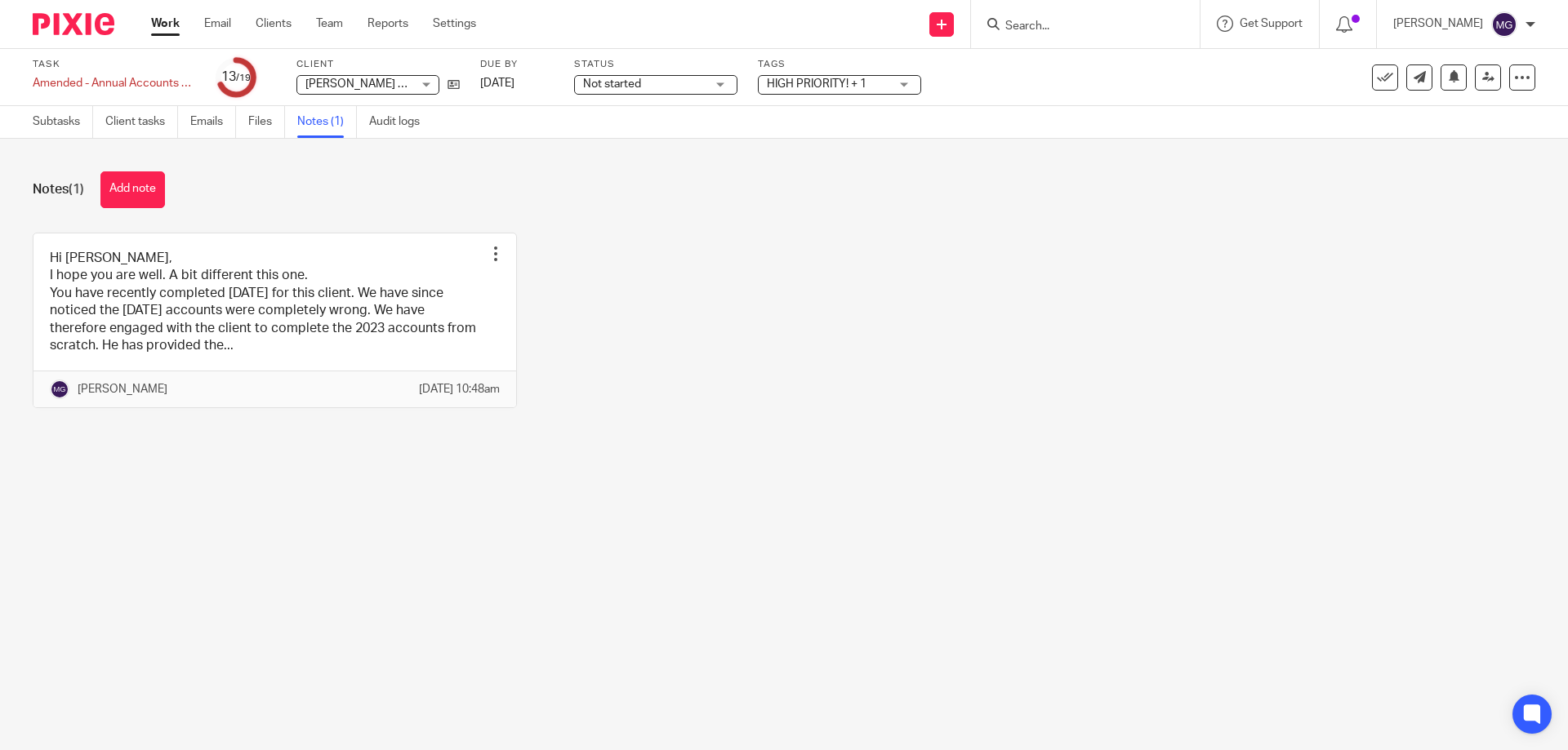
click at [65, 109] on link "Subtasks" at bounding box center [63, 122] width 61 height 32
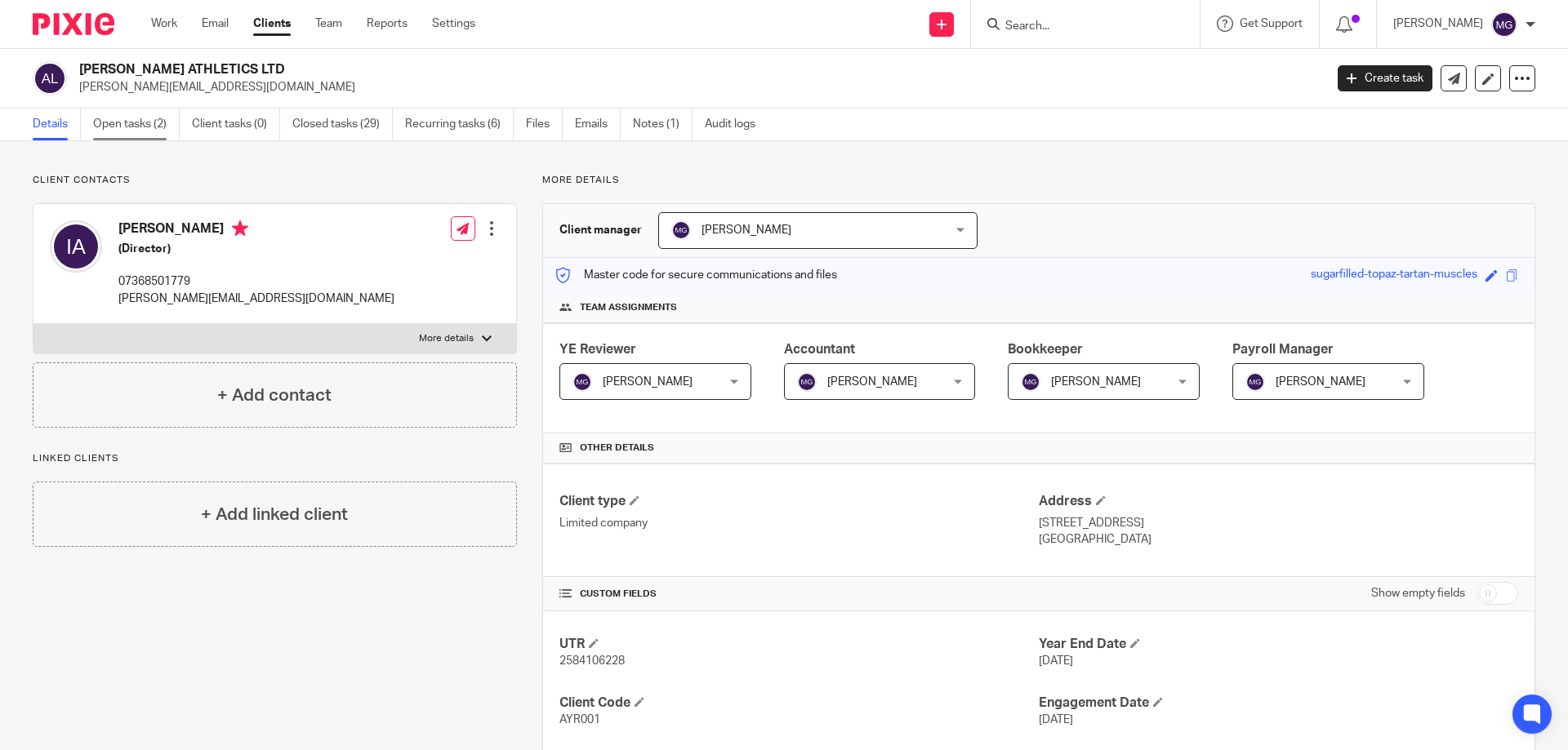
click at [121, 130] on link "Open tasks (2)" at bounding box center [136, 124] width 86 height 32
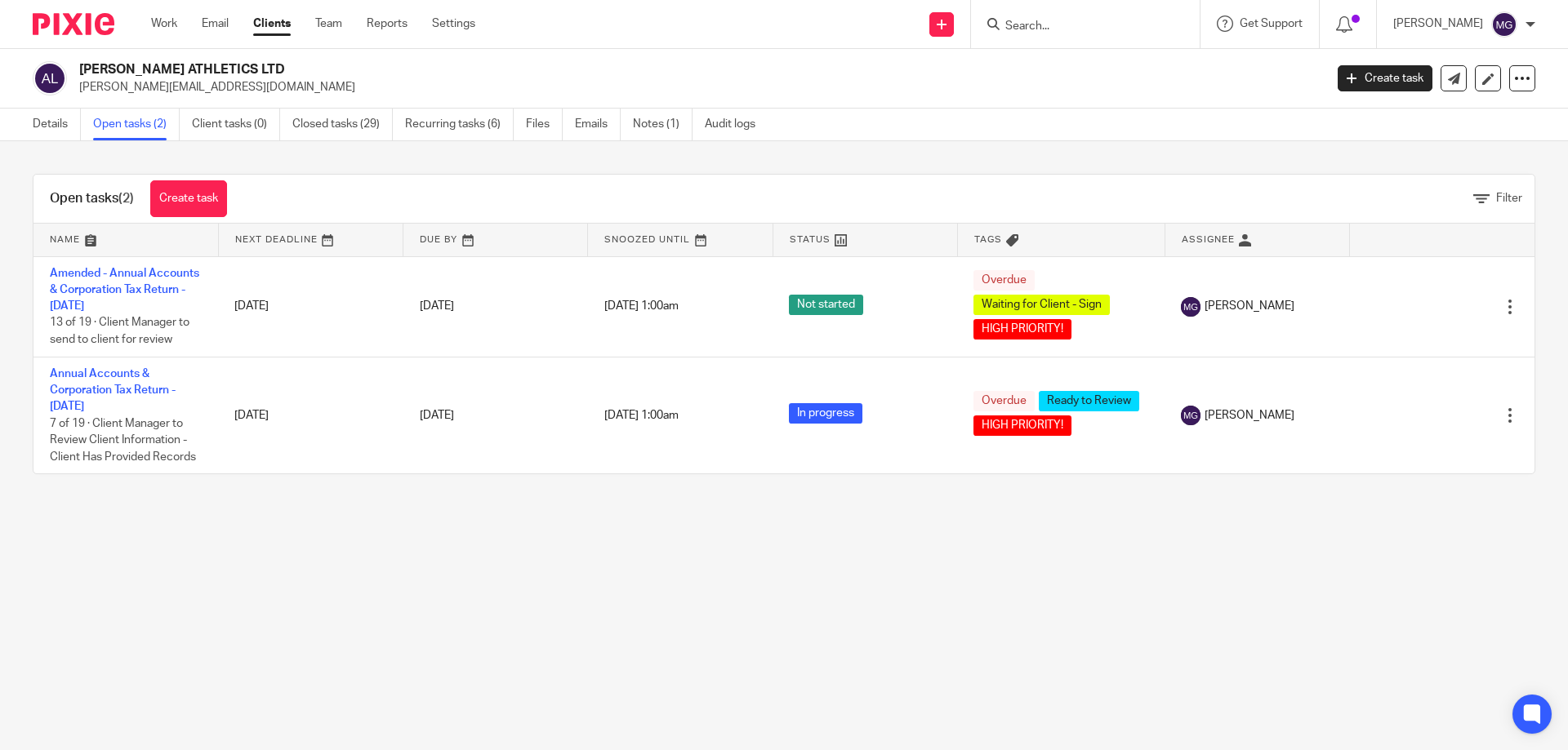
click at [63, 129] on link "Details" at bounding box center [57, 124] width 48 height 32
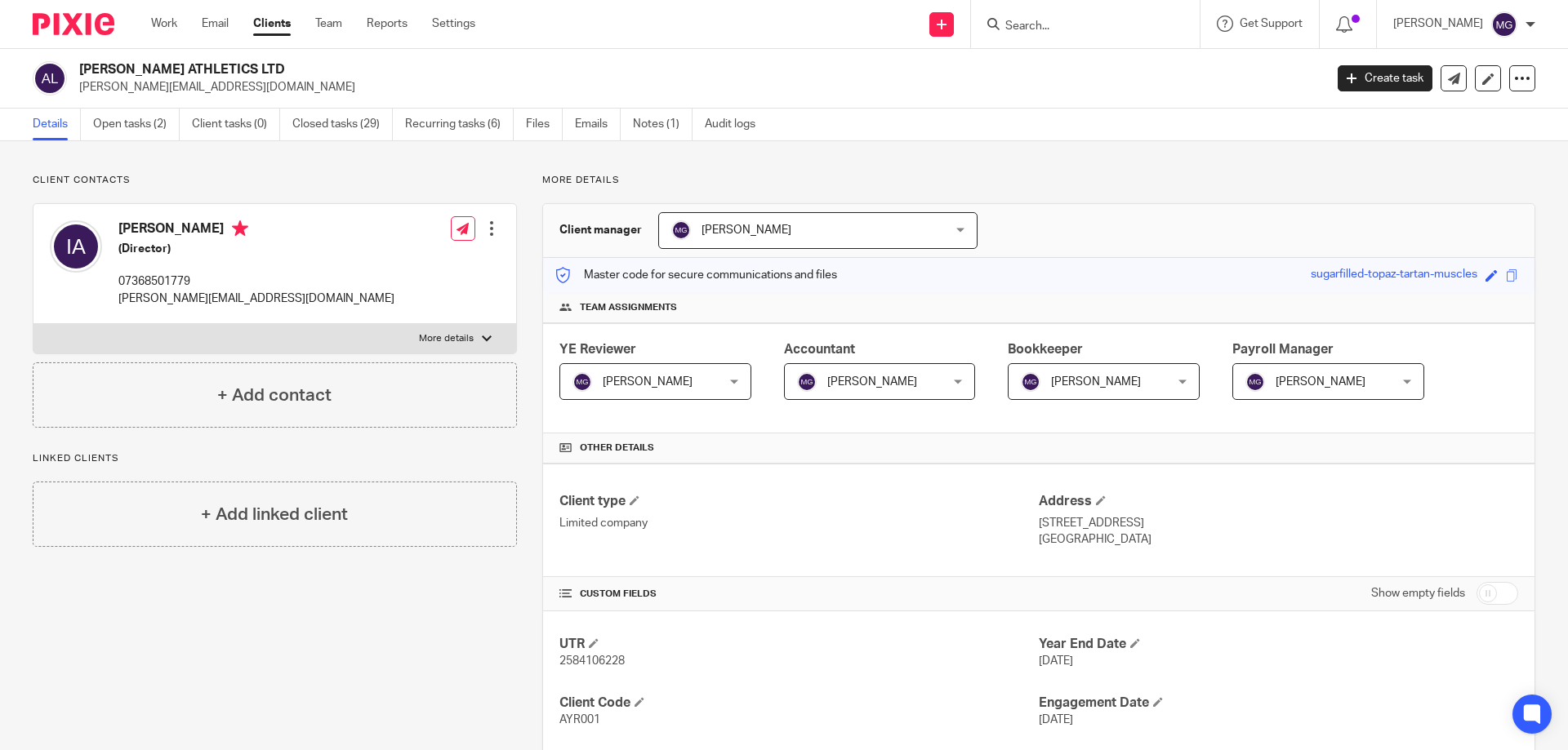
click at [575, 124] on ul "Details Open tasks (2) Client tasks (0) Closed tasks (29) Recurring tasks (6) F…" at bounding box center [406, 124] width 747 height 32
click at [589, 124] on link "Emails" at bounding box center [598, 124] width 46 height 32
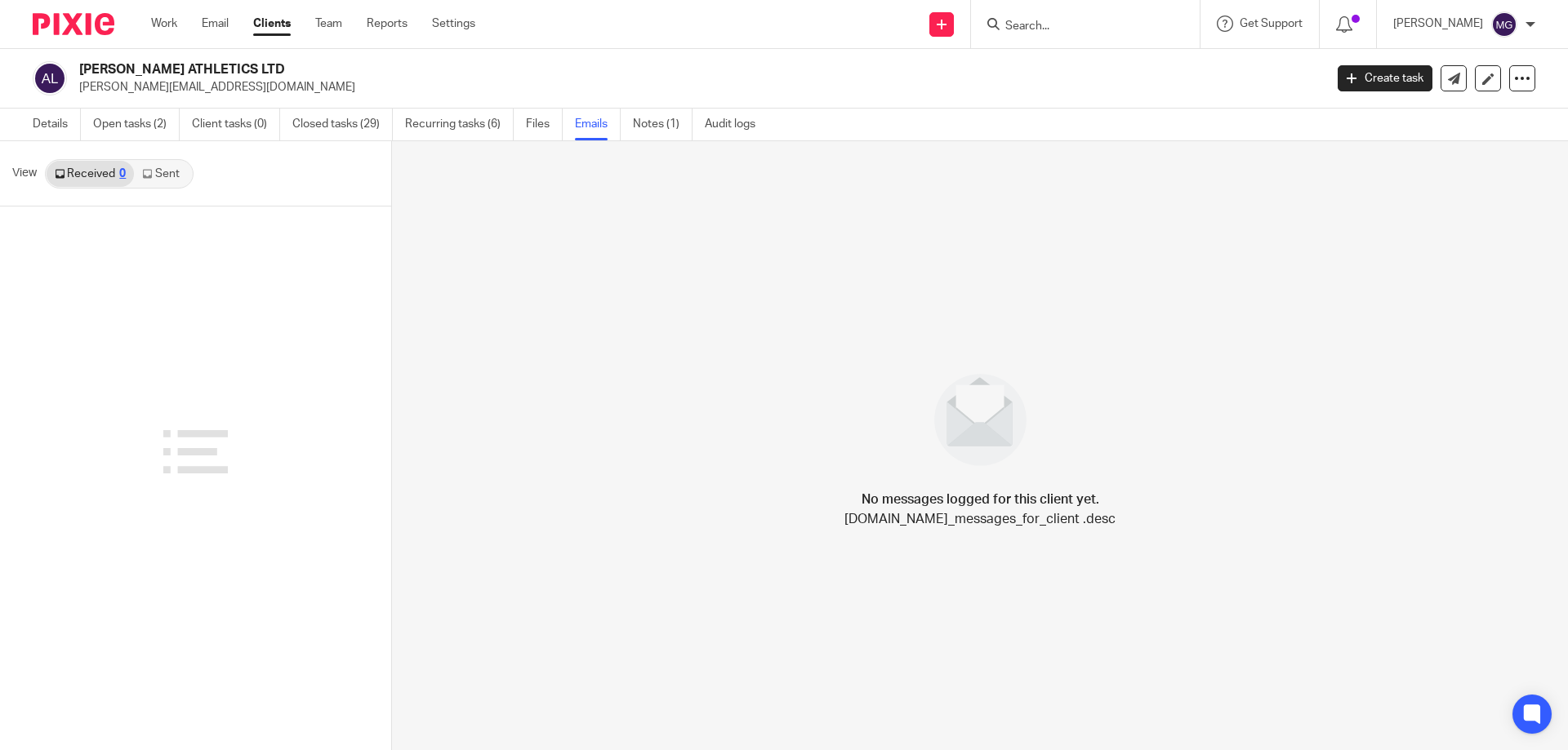
click at [168, 179] on link "Sent" at bounding box center [163, 174] width 58 height 26
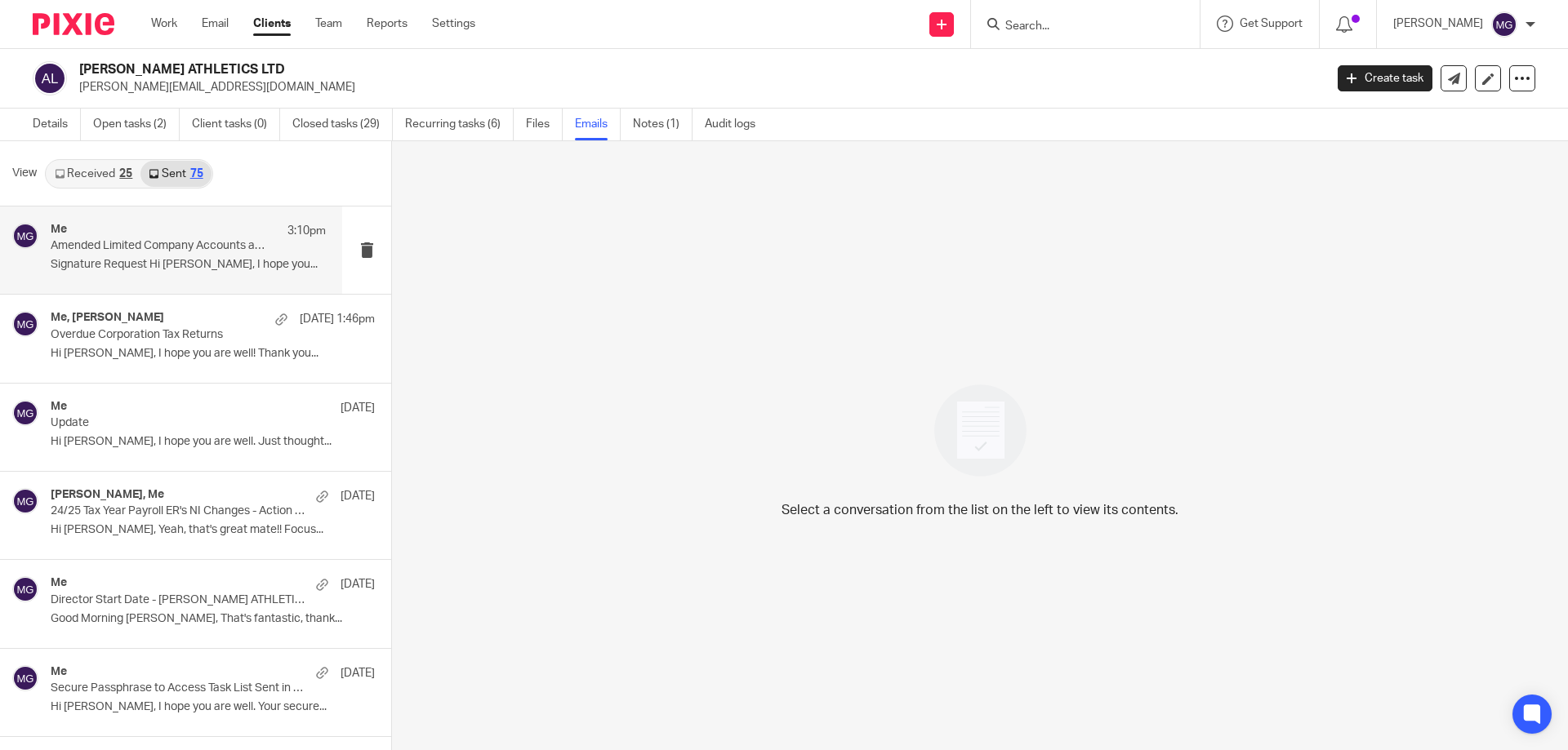
click at [214, 251] on p "Amended Limited Company Accounts and Corporation Tax Return for December 2023" at bounding box center [161, 246] width 220 height 14
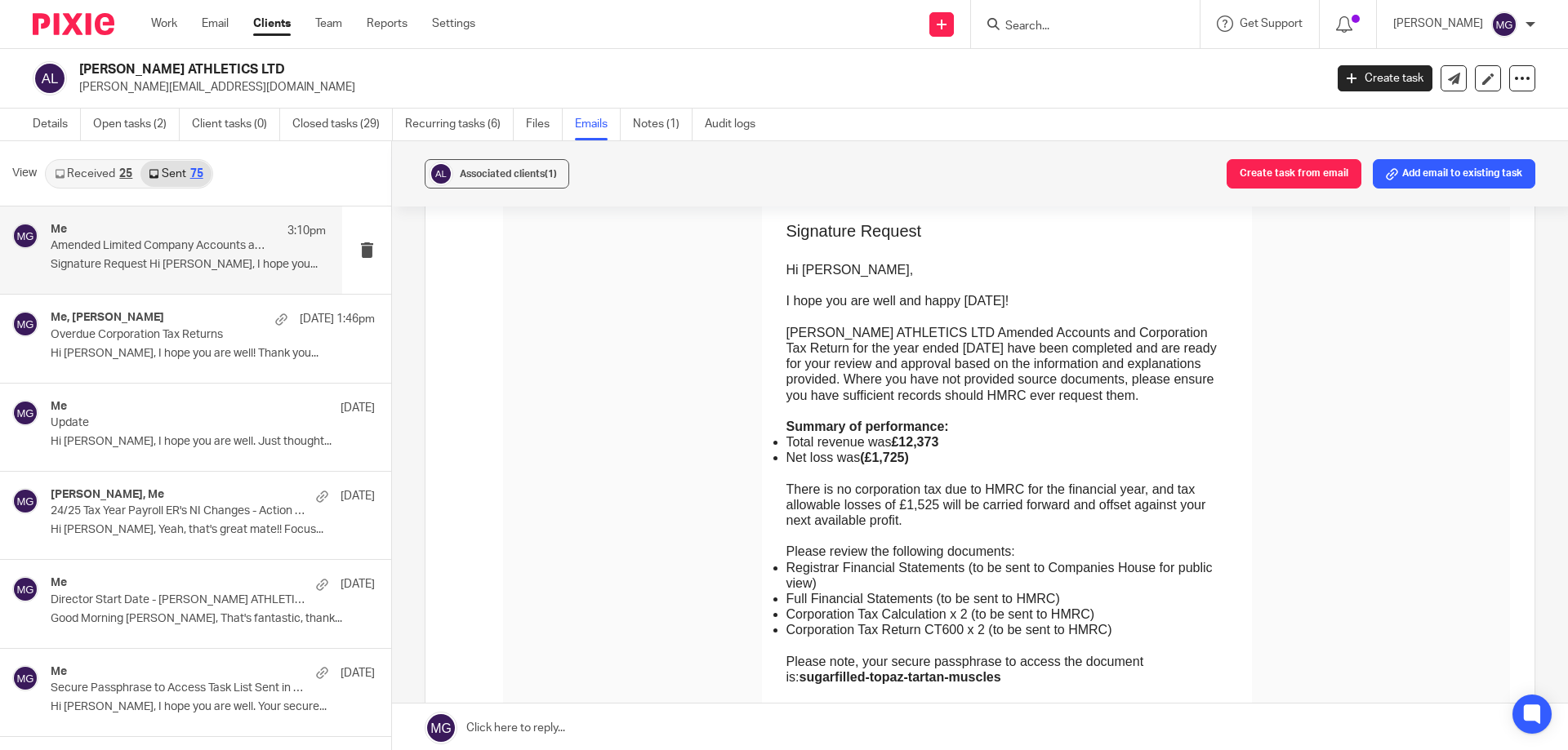
scroll to position [408, 0]
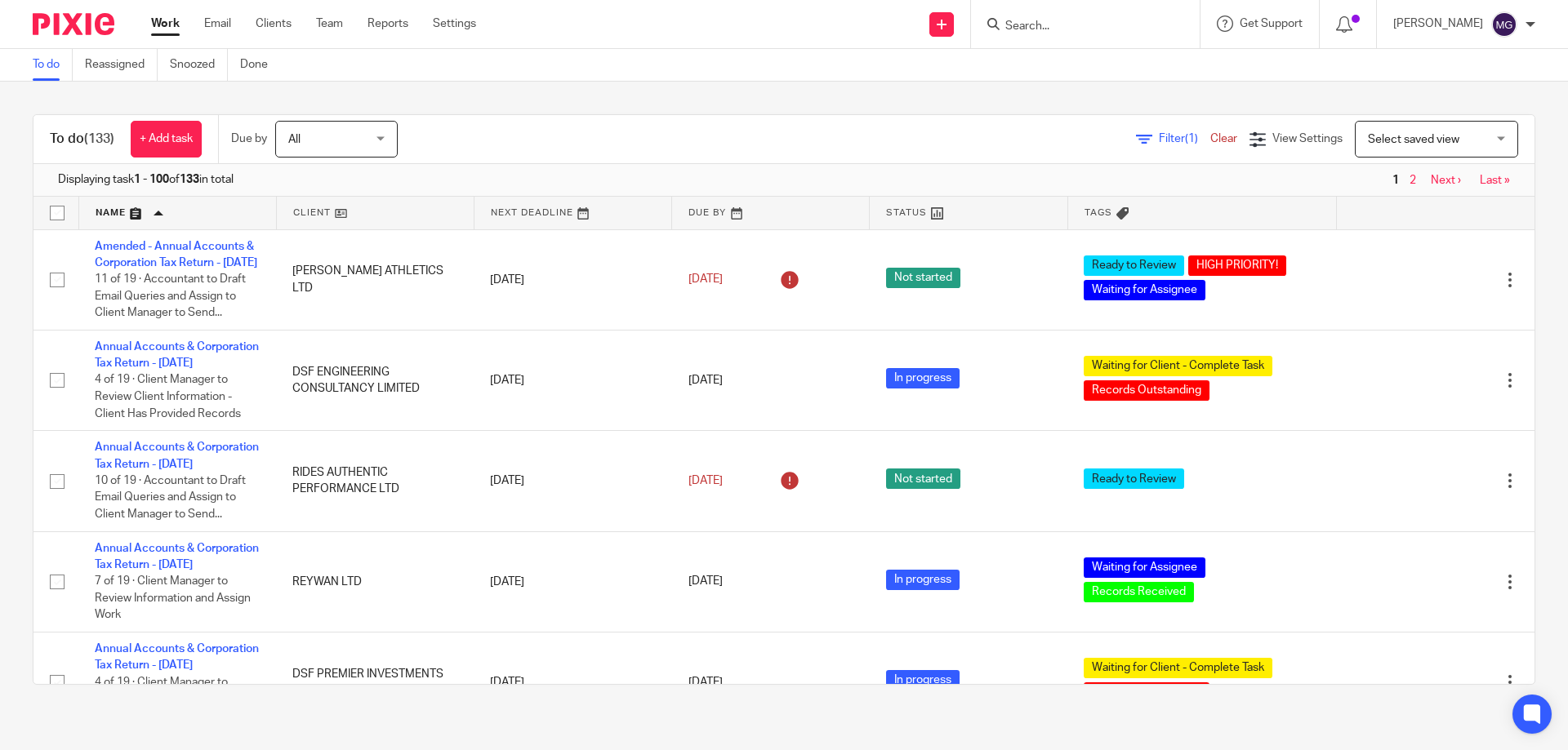
scroll to position [2204, 0]
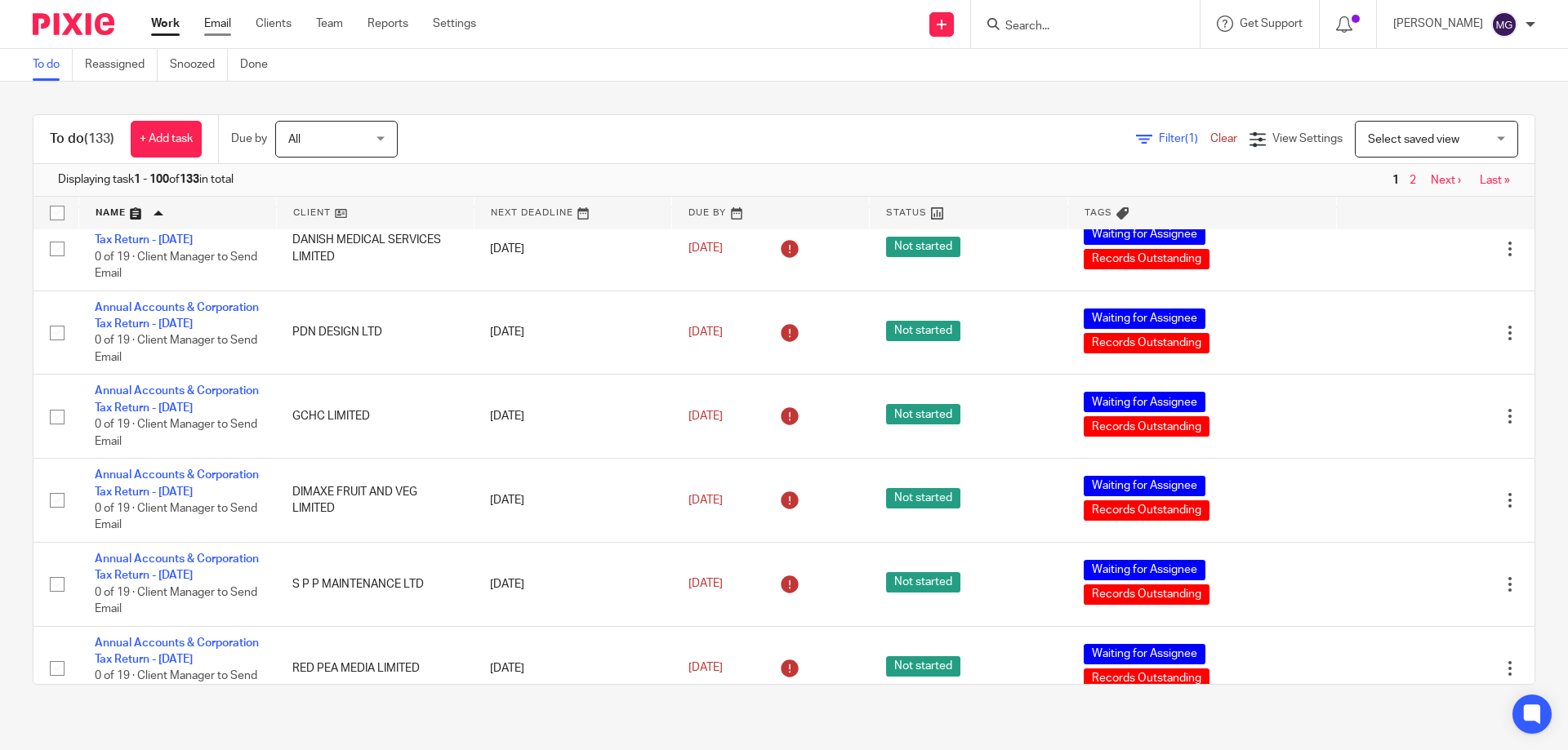
click at [211, 20] on link "Email" at bounding box center [217, 24] width 27 height 16
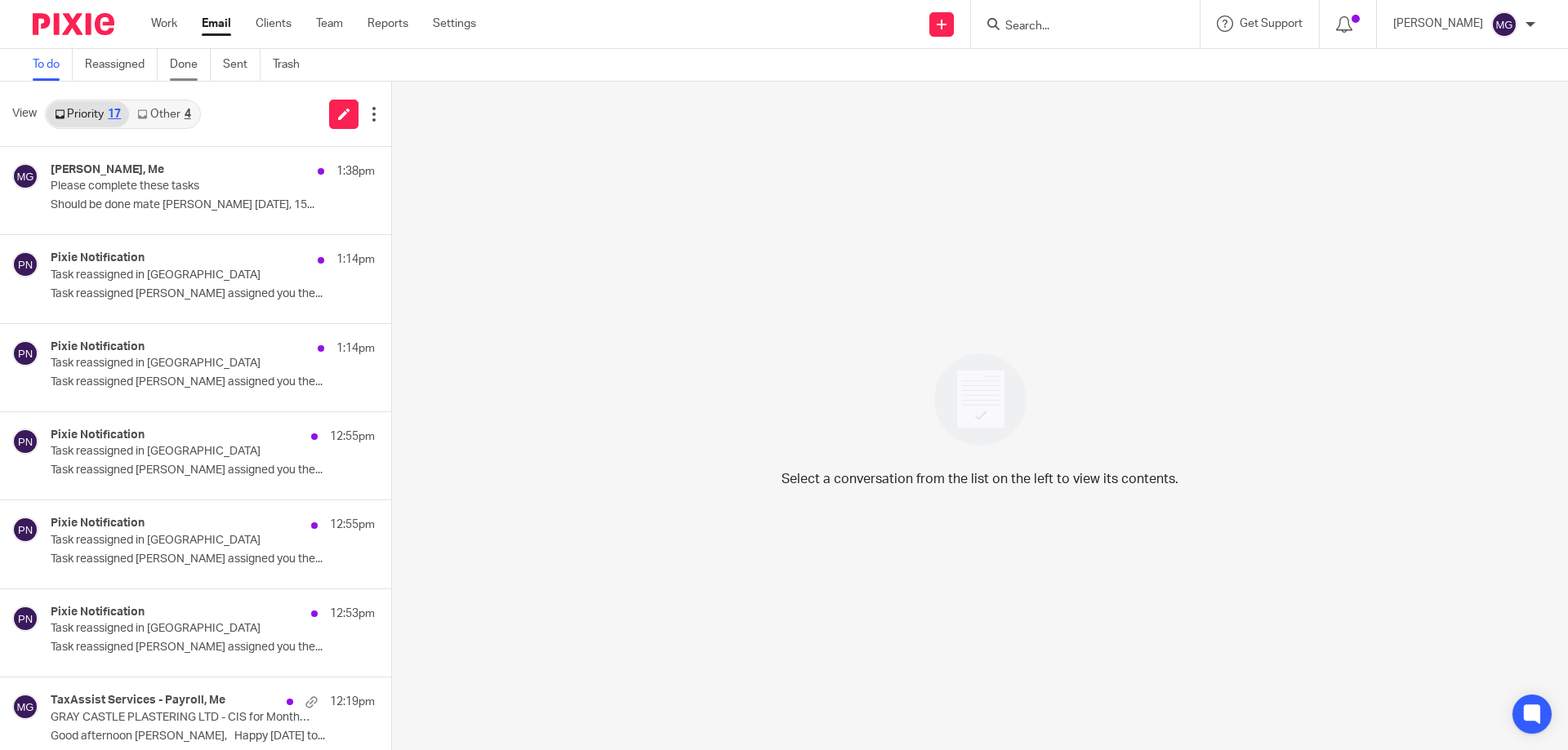
click at [176, 67] on link "Done" at bounding box center [191, 65] width 41 height 32
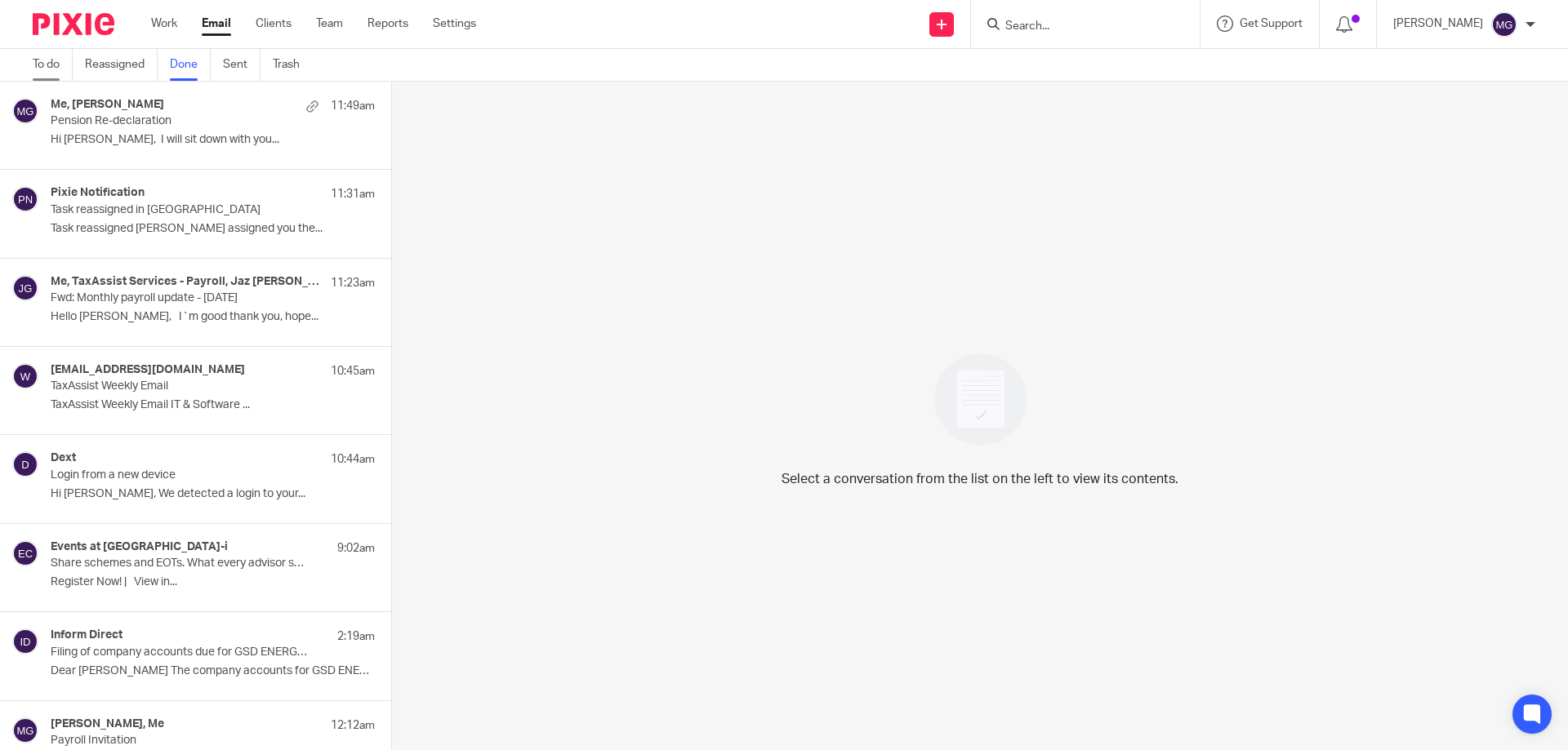
click at [47, 59] on link "To do" at bounding box center [53, 65] width 40 height 32
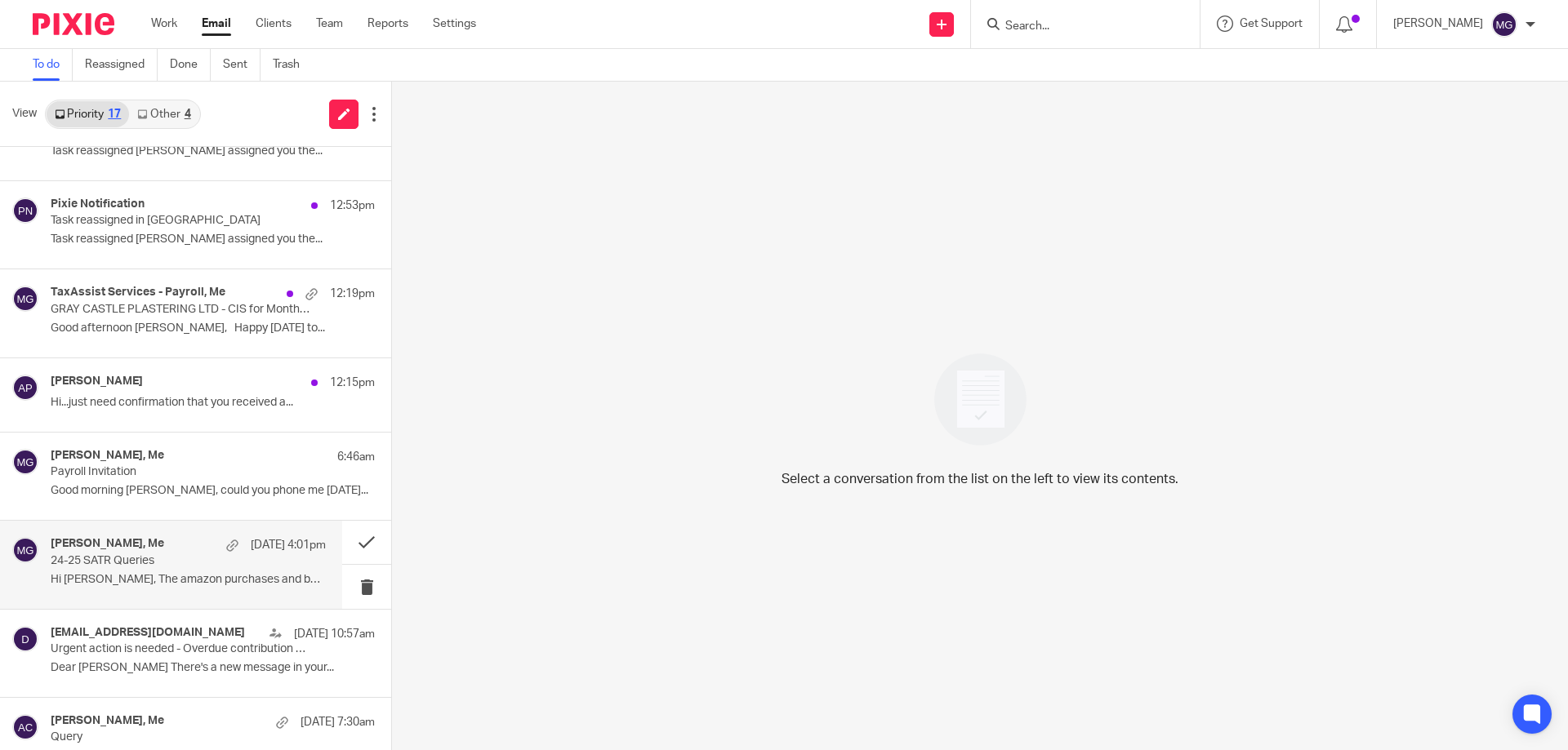
scroll to position [490, 0]
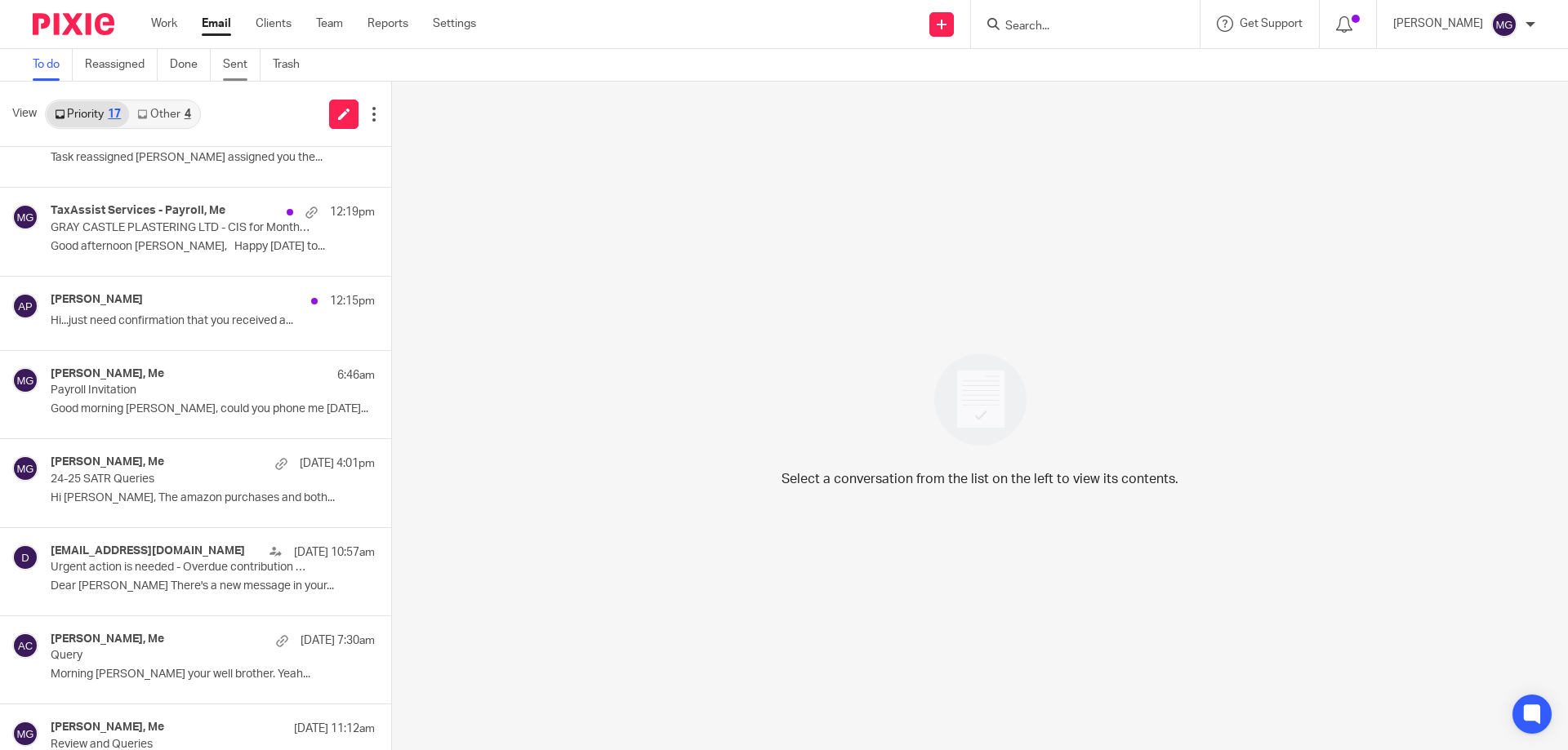
click at [251, 66] on link "Sent" at bounding box center [242, 65] width 38 height 32
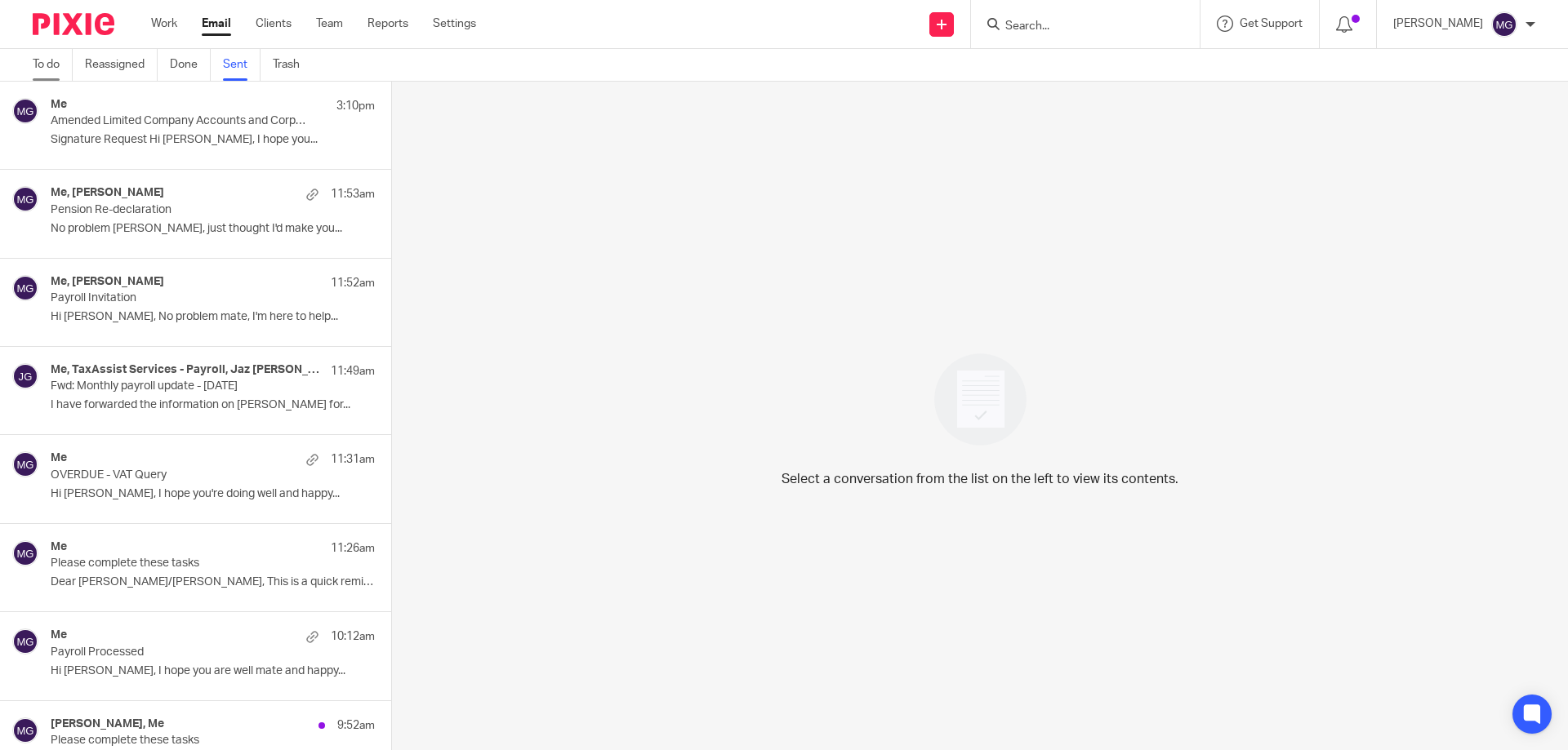
click at [54, 66] on link "To do" at bounding box center [53, 65] width 40 height 32
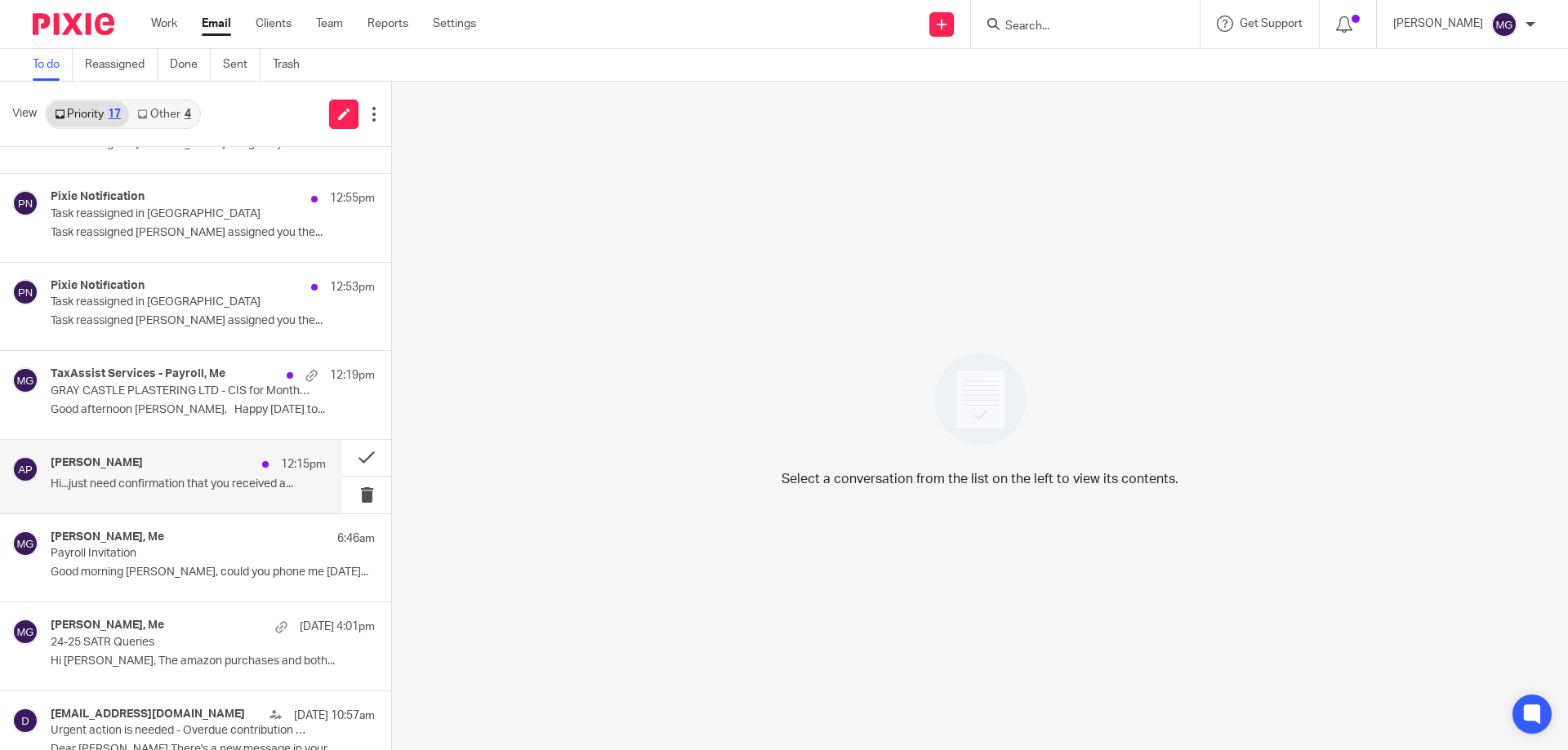
scroll to position [245, 0]
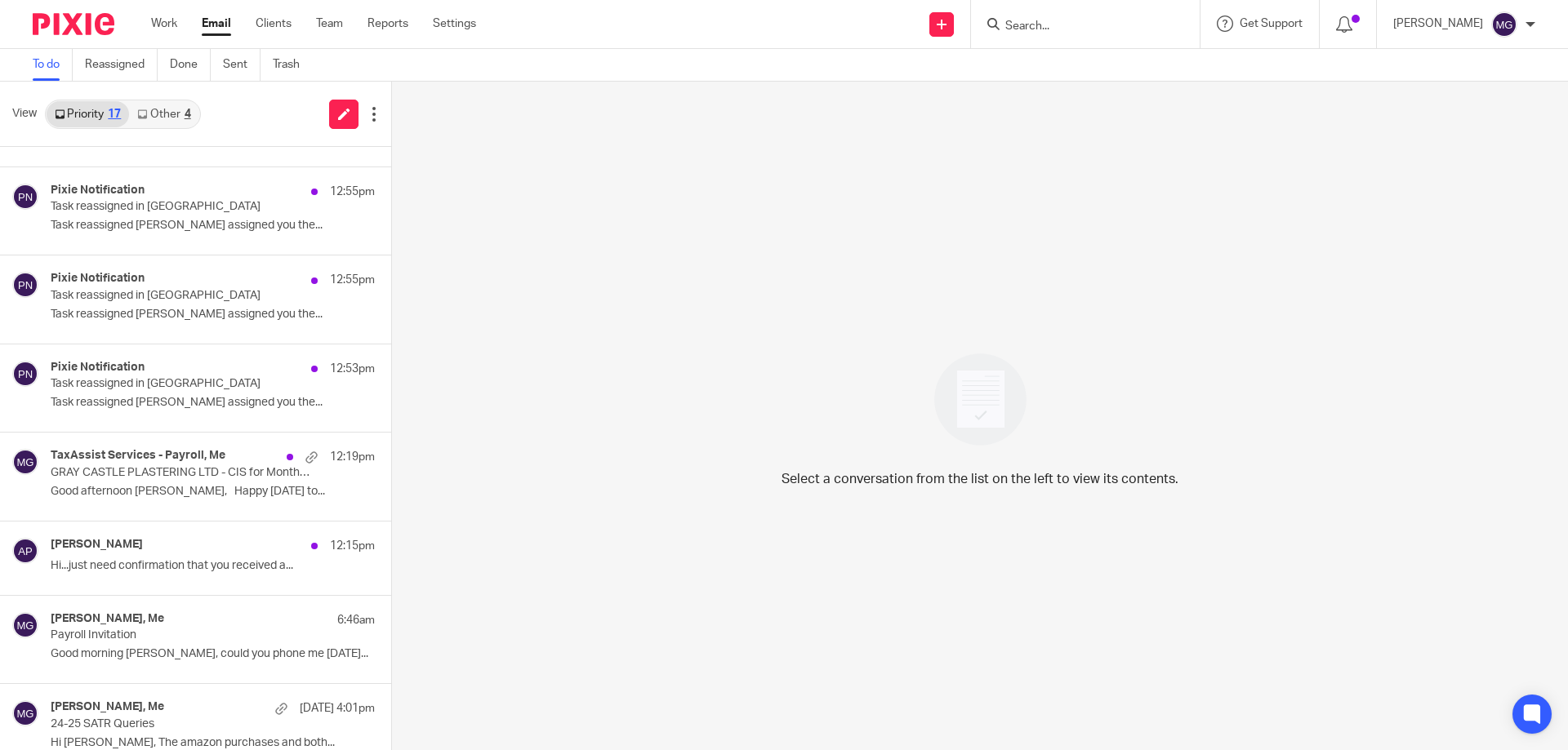
drag, startPoint x: 619, startPoint y: 257, endPoint x: 600, endPoint y: 233, distance: 30.6
click at [618, 253] on div "Select a conversation from the list on the left to view its contents." at bounding box center [980, 416] width 1176 height 669
click at [181, 112] on link "Other 4" at bounding box center [164, 114] width 69 height 26
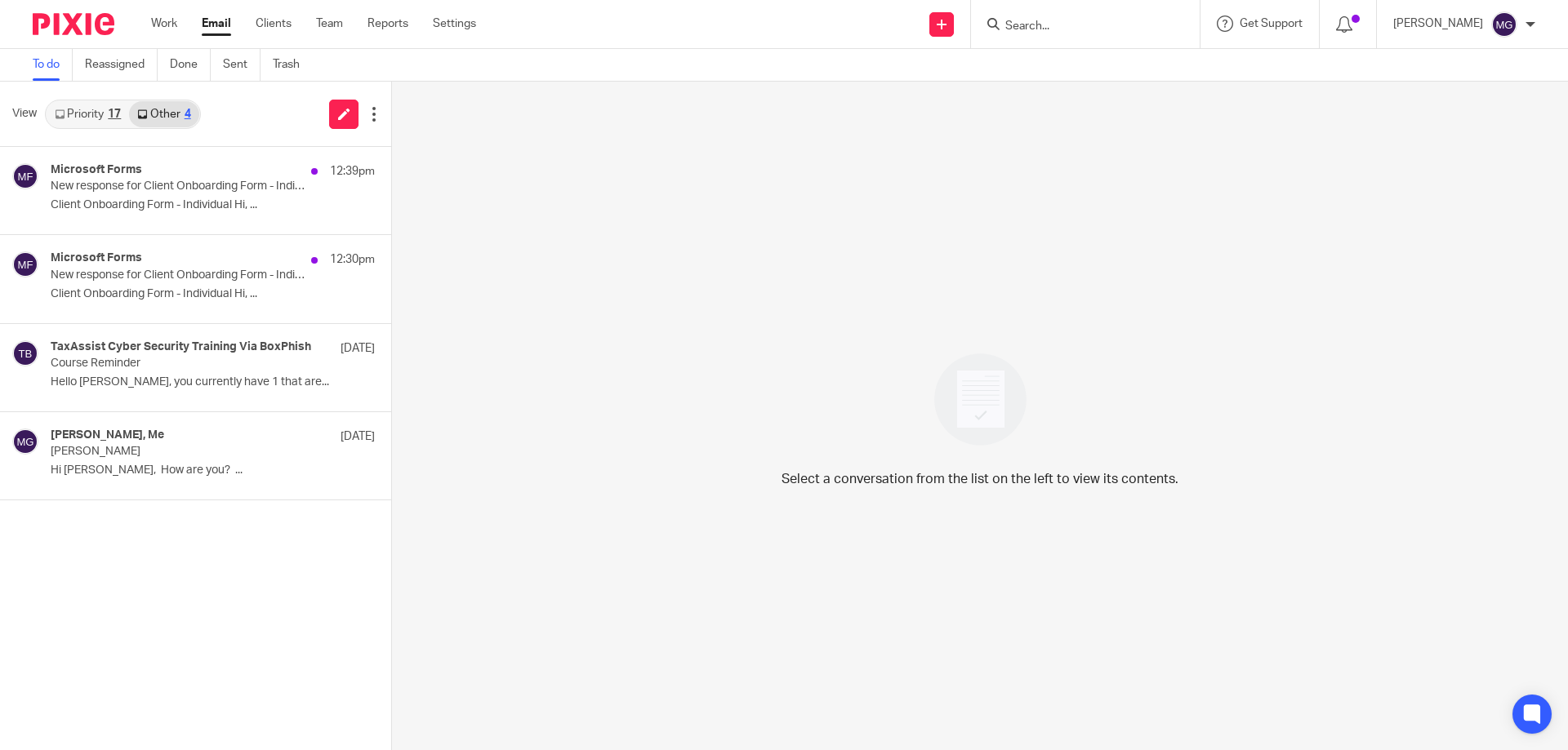
scroll to position [0, 0]
click at [176, 191] on p "New response for Client Onboarding Form - Individual" at bounding box center [161, 186] width 220 height 14
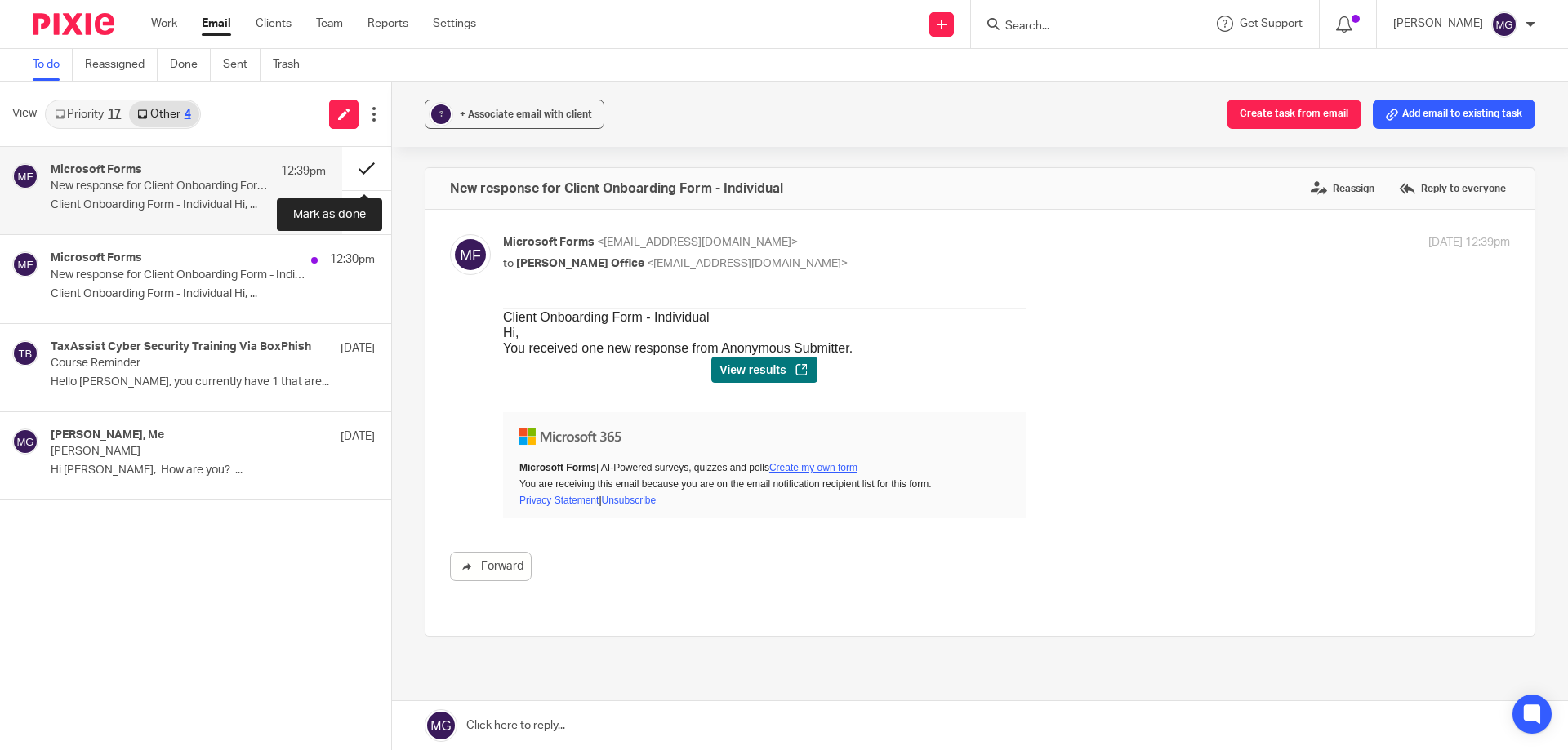
click at [352, 167] on button at bounding box center [367, 168] width 49 height 44
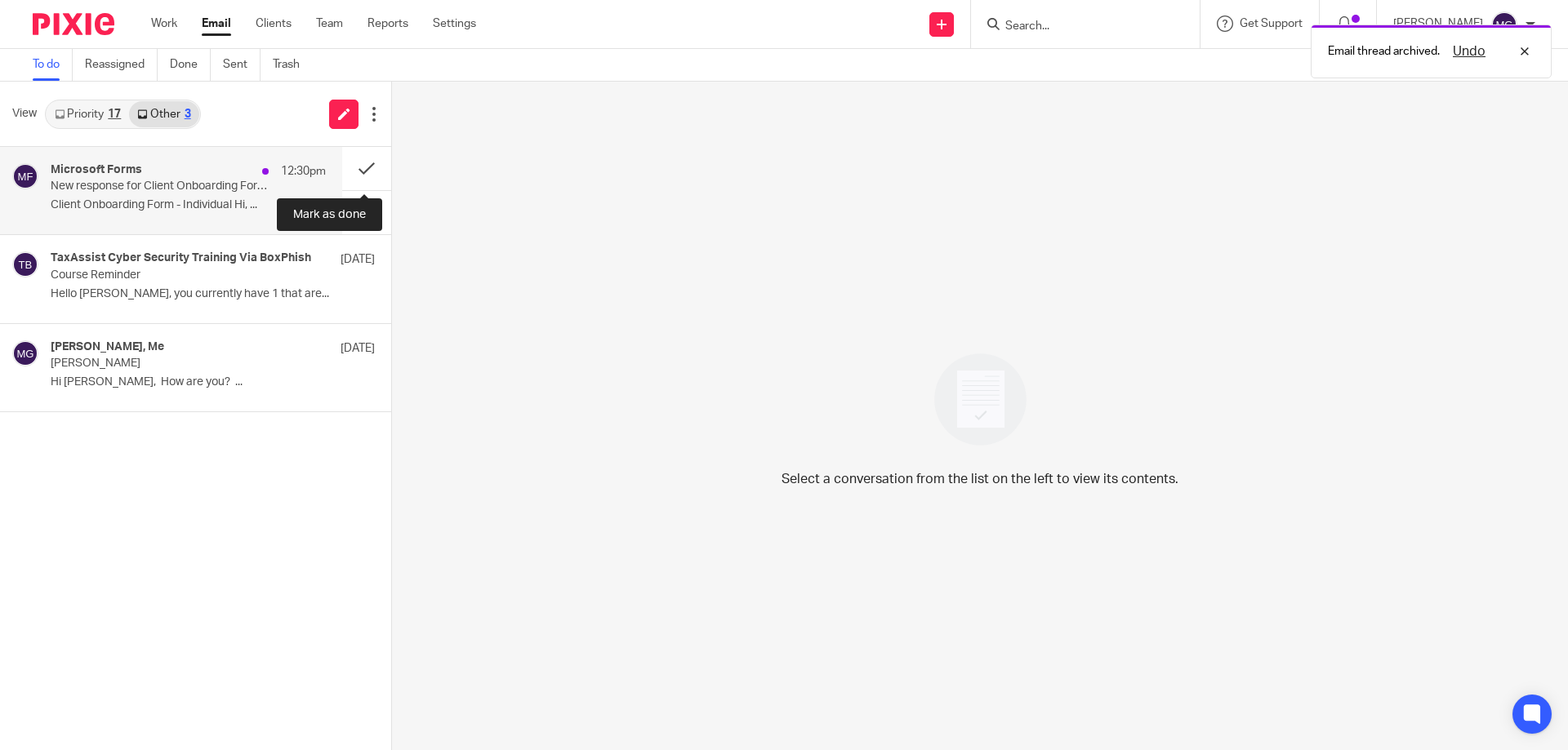
click at [357, 166] on button at bounding box center [367, 168] width 49 height 44
click at [95, 118] on link "Priority 17" at bounding box center [88, 114] width 82 height 26
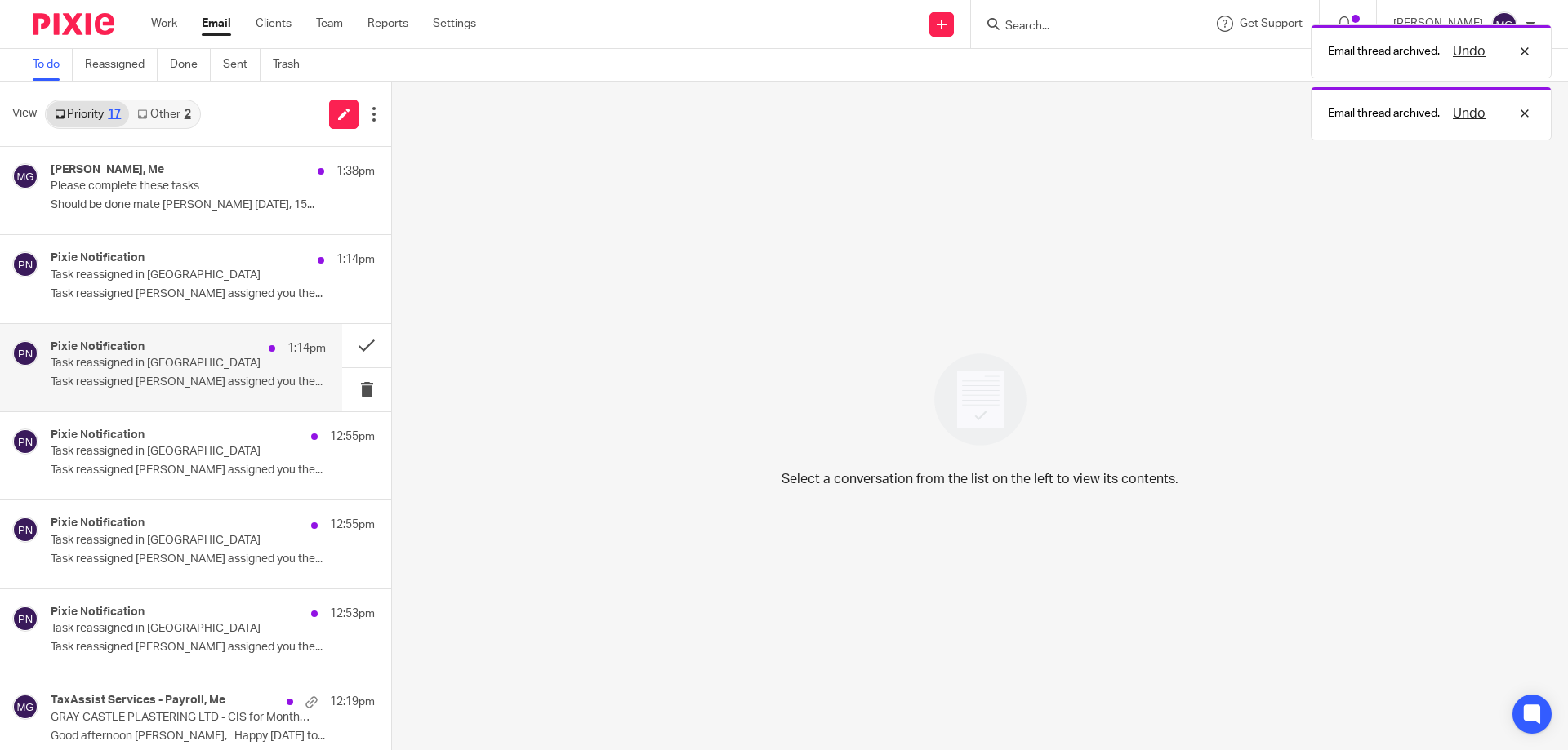
scroll to position [163, 0]
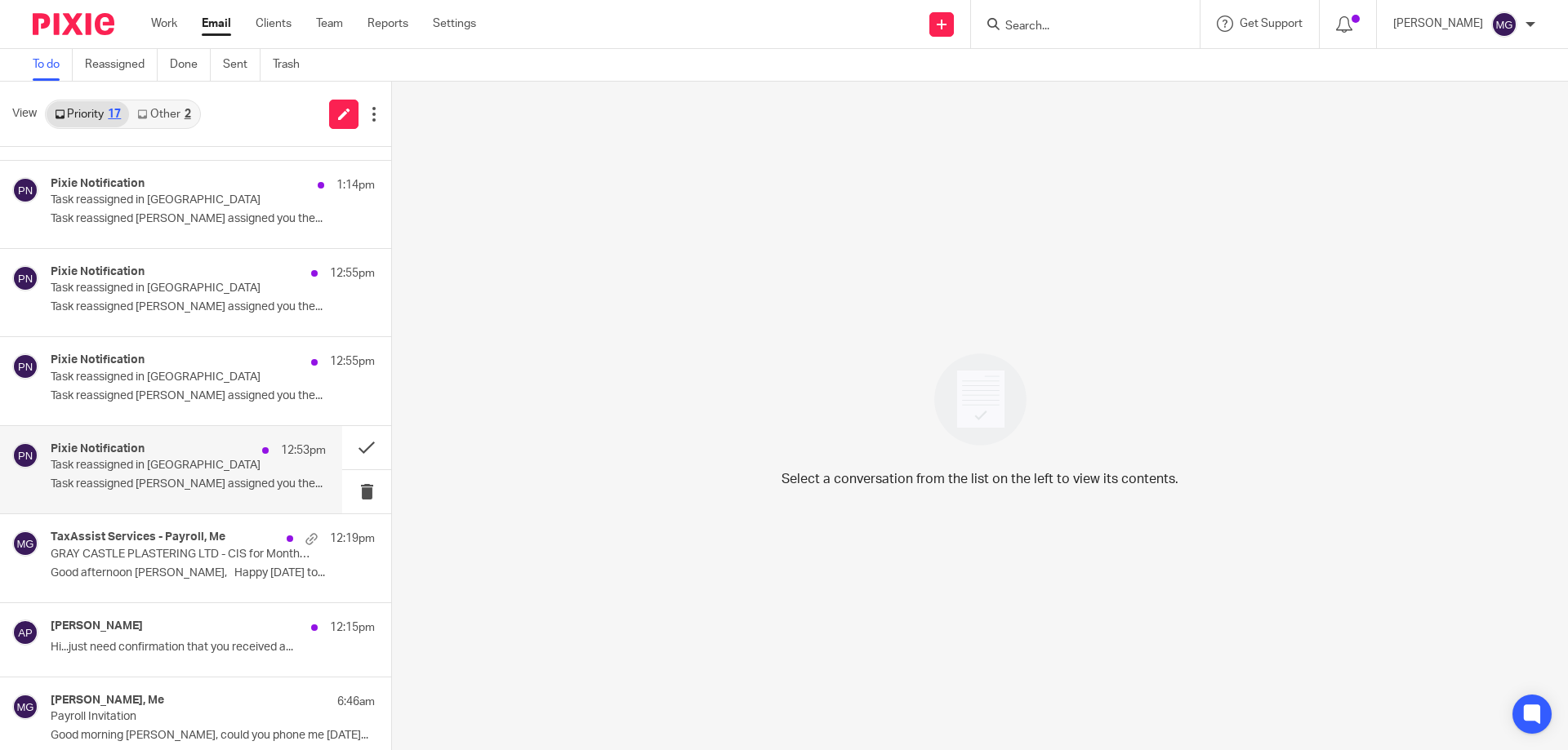
click at [183, 453] on div "Pixie Notification 12:53pm" at bounding box center [188, 451] width 275 height 16
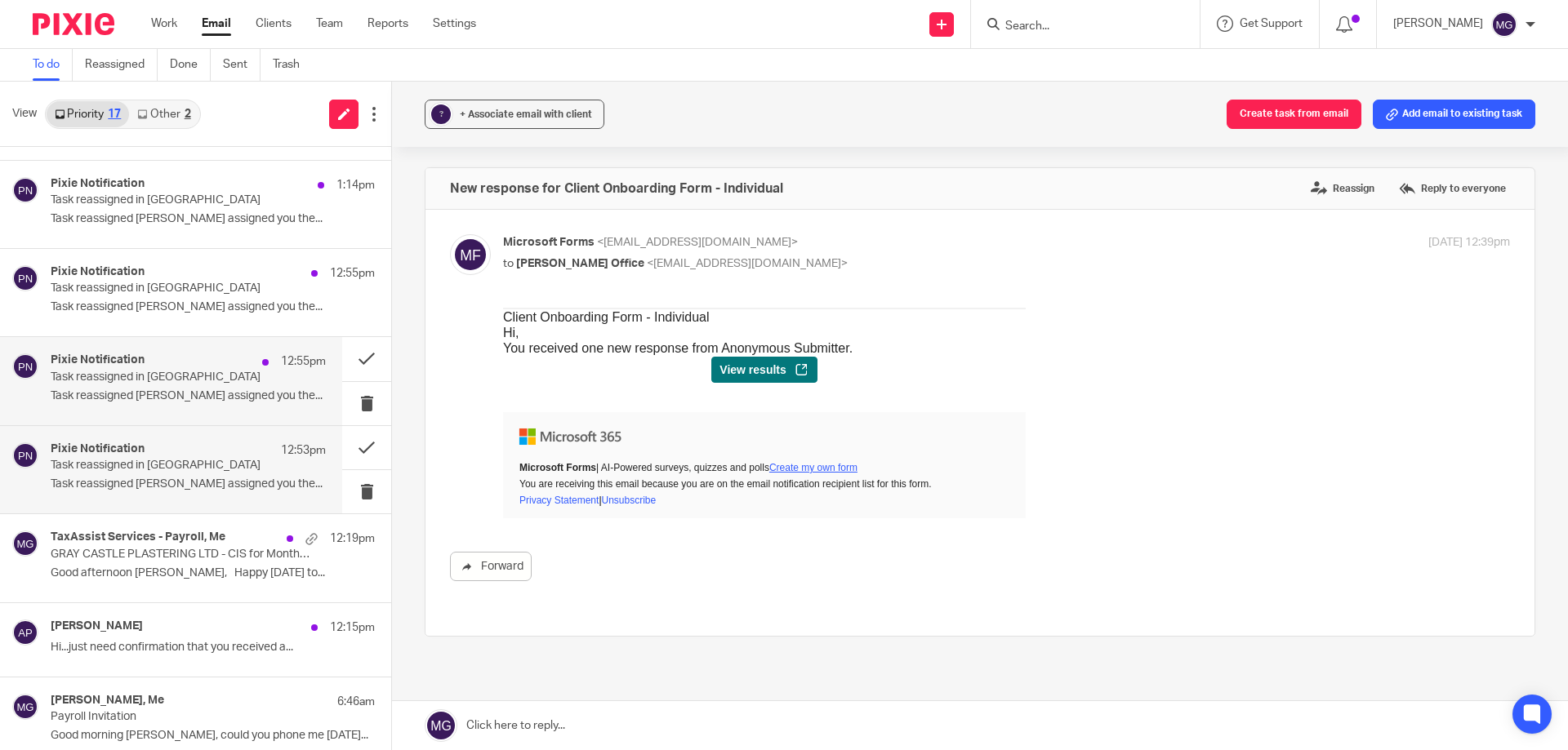
click at [192, 389] on p "Task reassigned [PERSON_NAME] assigned you the..." at bounding box center [188, 396] width 275 height 14
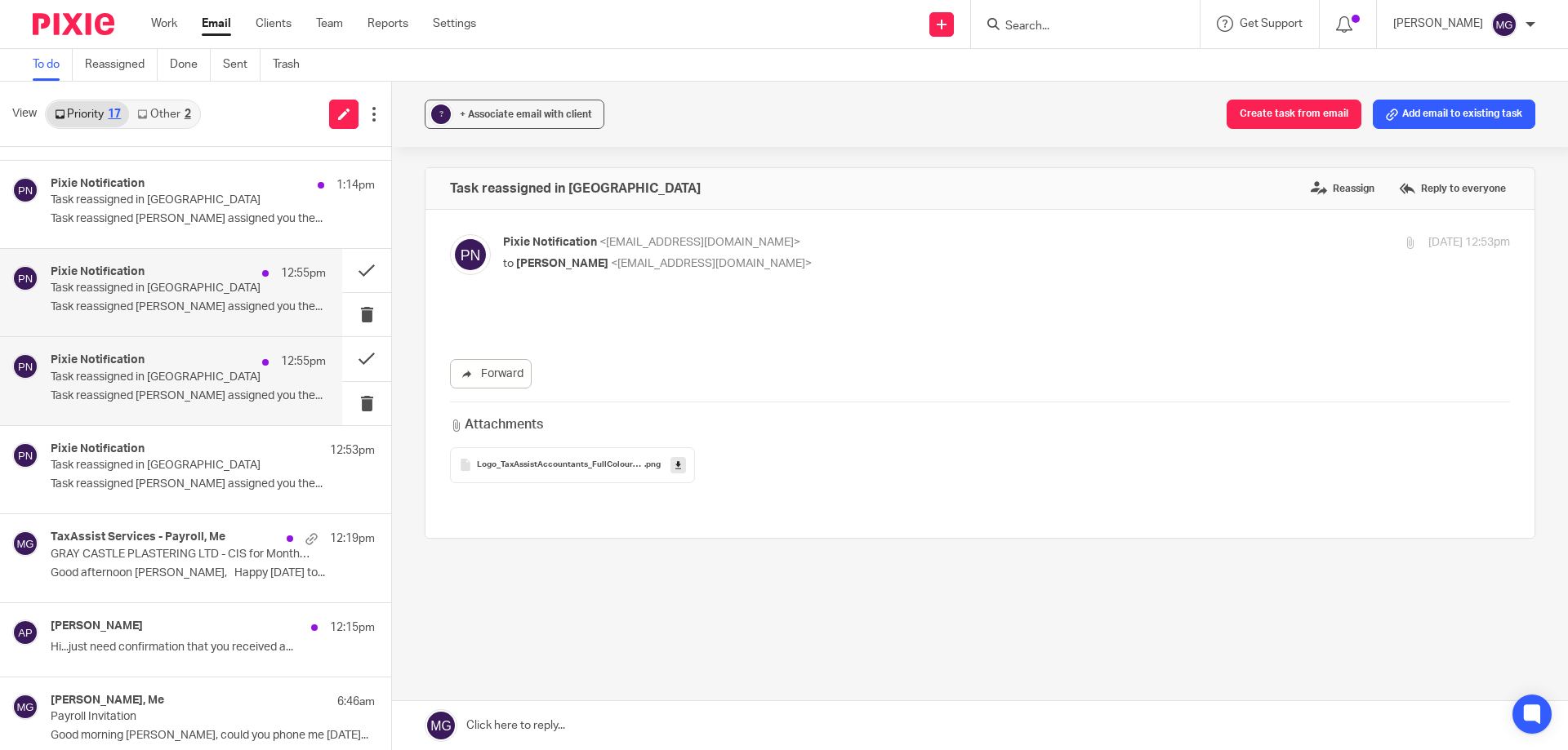
click at [202, 306] on p "Task reassigned [PERSON_NAME] assigned you the..." at bounding box center [188, 307] width 275 height 14
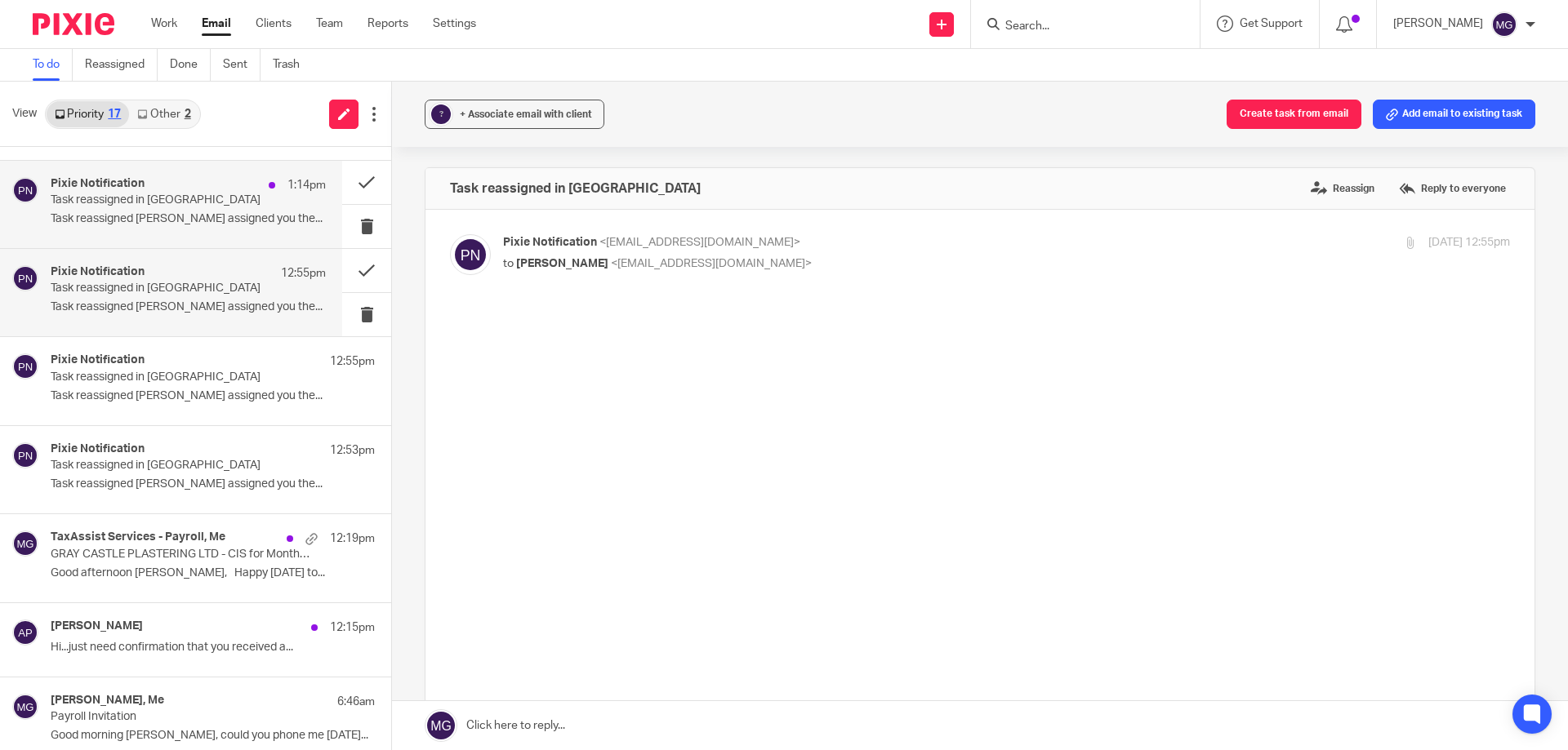
click at [216, 224] on p "Task reassigned [PERSON_NAME] assigned you the..." at bounding box center [188, 219] width 275 height 14
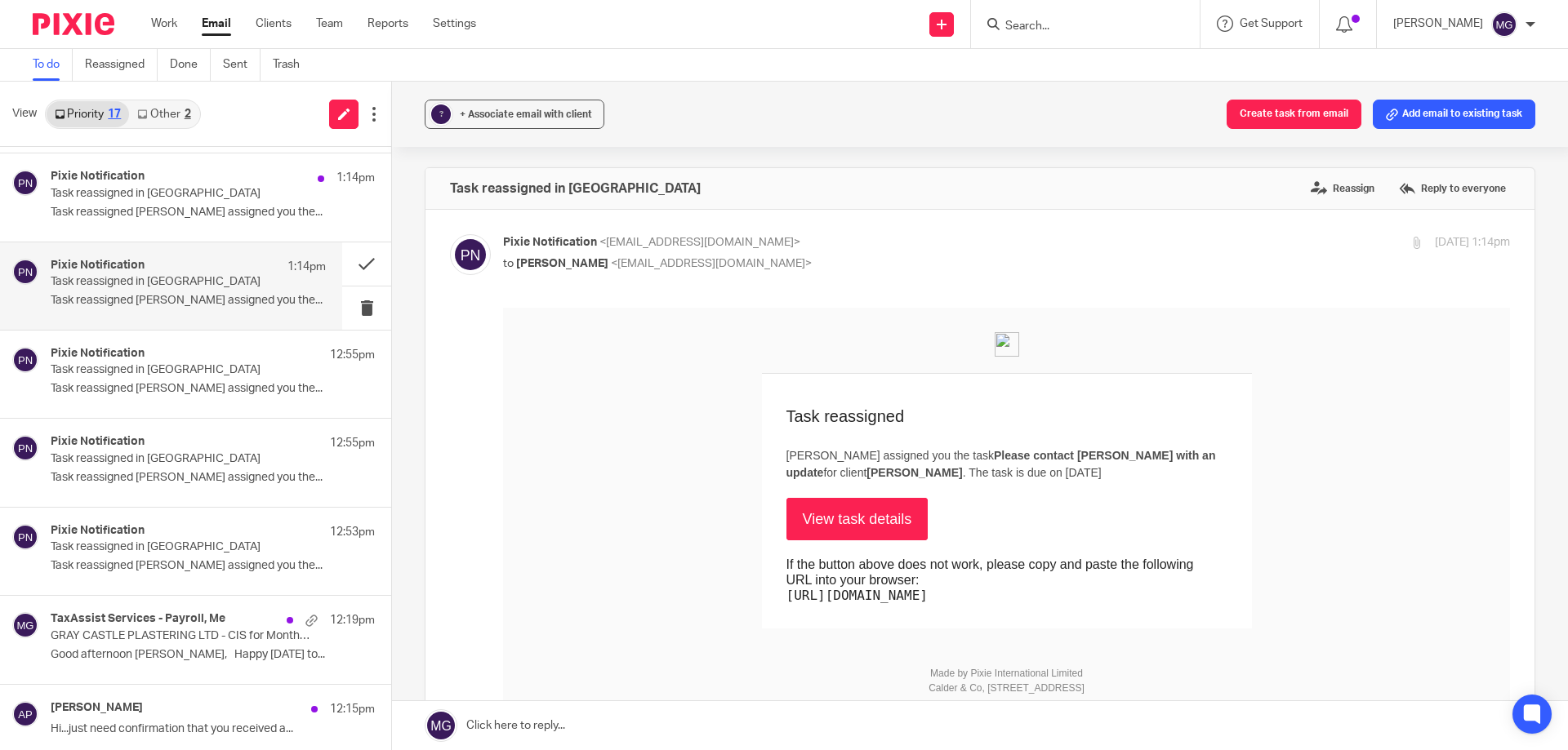
scroll to position [0, 0]
click at [196, 181] on div "Pixie Notification 1:14pm" at bounding box center [188, 178] width 275 height 16
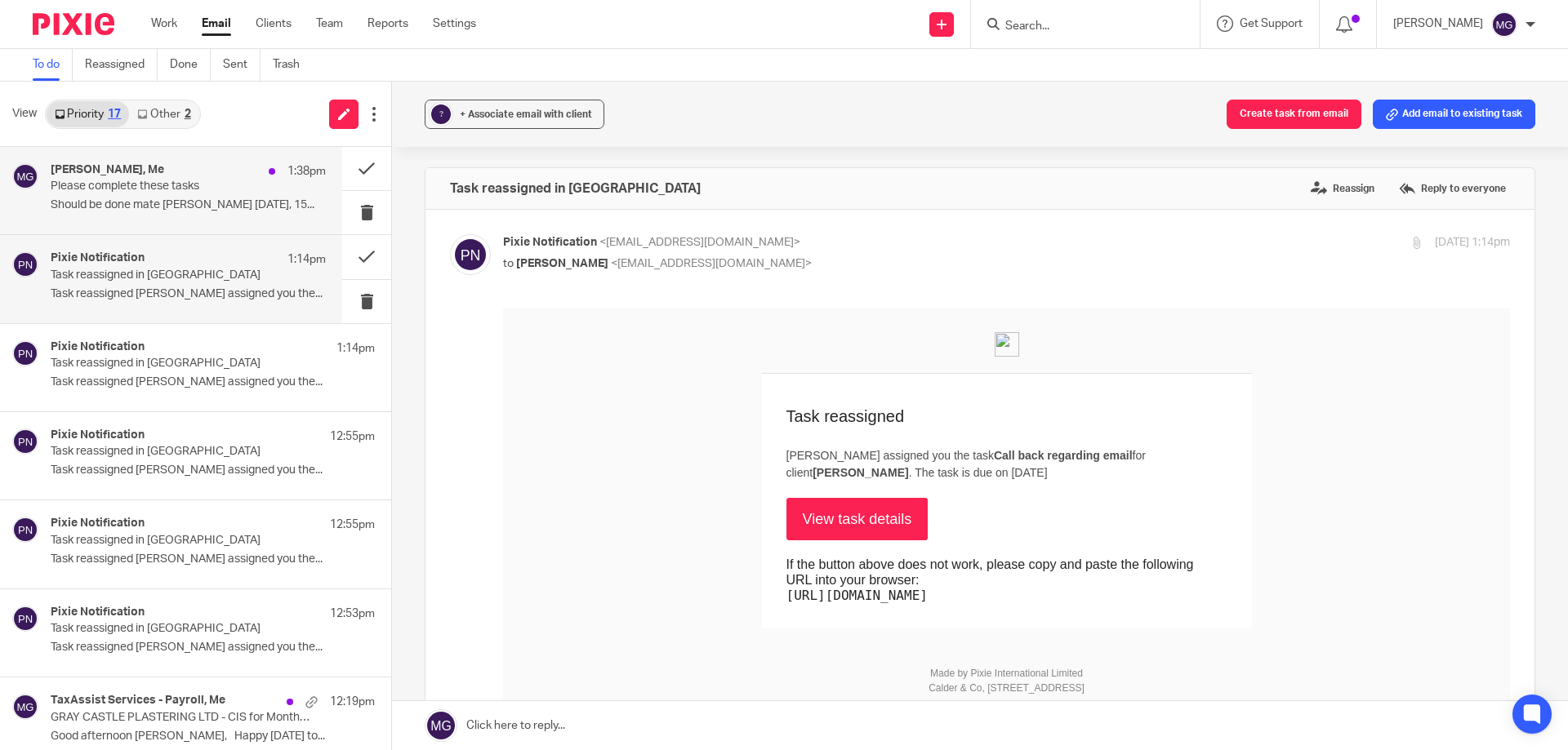
click at [191, 223] on div "[PERSON_NAME], Me 1:38pm Please complete these tasks Should be done mate [PERSO…" at bounding box center [171, 191] width 342 height 87
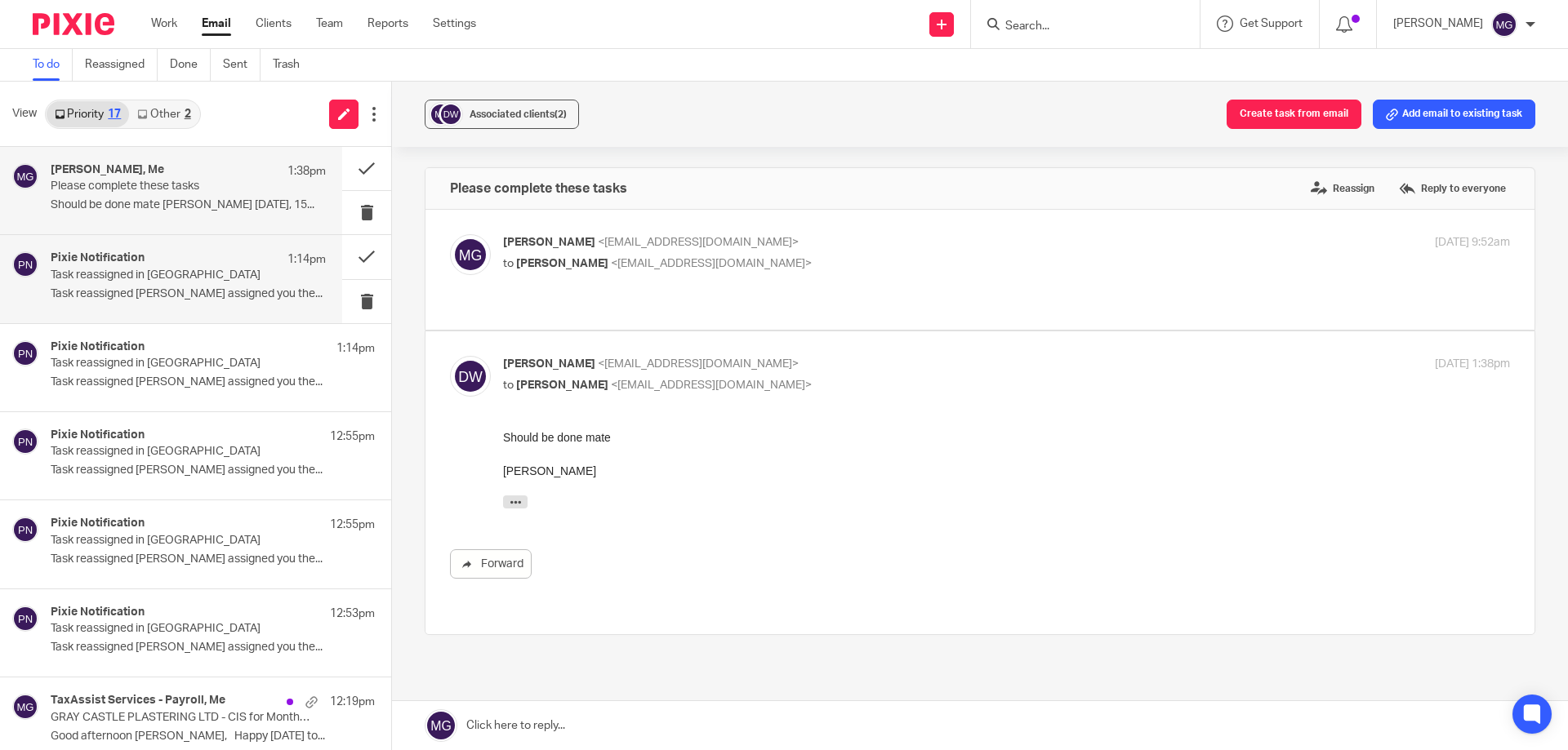
click at [167, 288] on p "Task reassigned [PERSON_NAME] assigned you the..." at bounding box center [188, 294] width 275 height 14
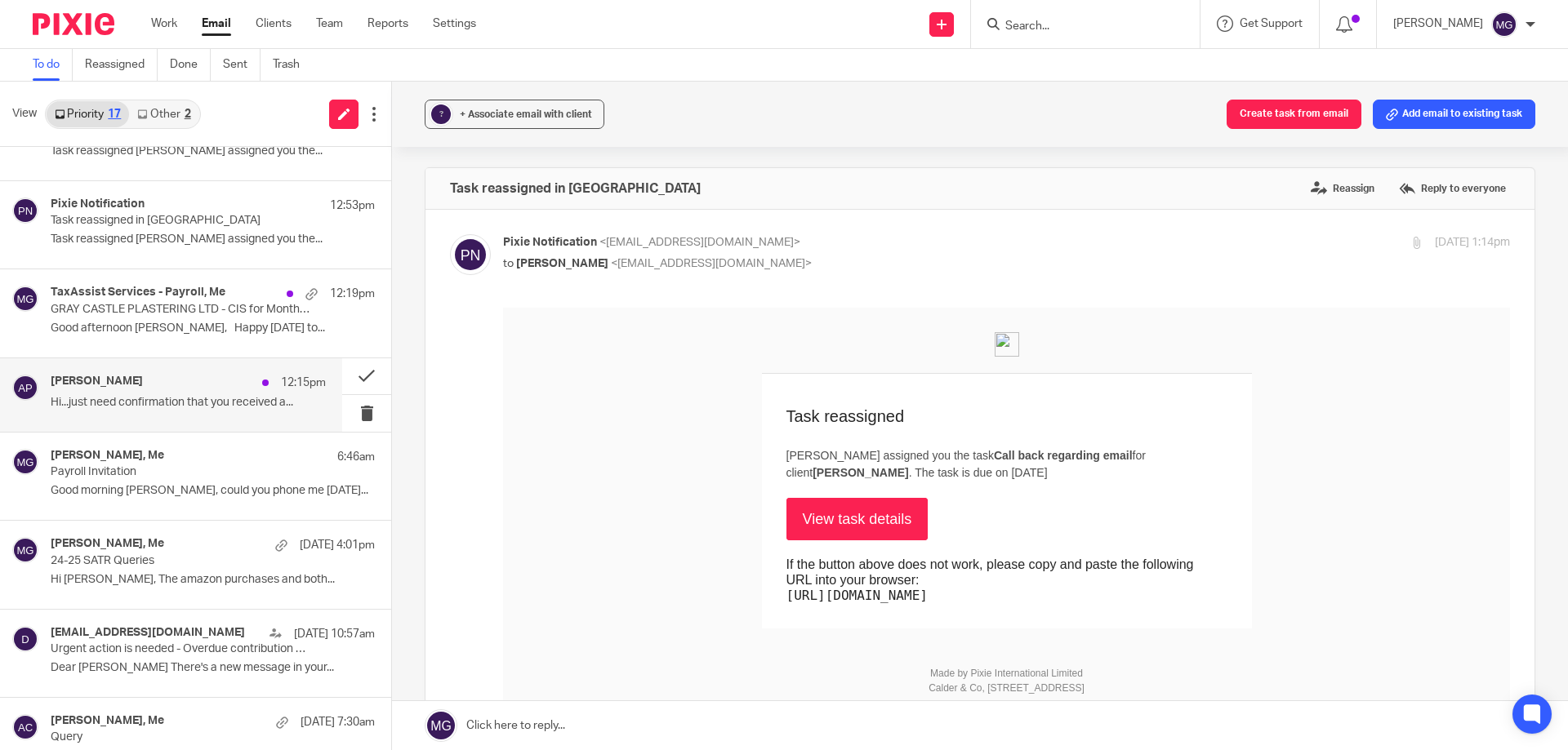
click at [213, 393] on div "Andy Preston 12:15pm Hi...just need confirmation that you received a..." at bounding box center [188, 395] width 275 height 41
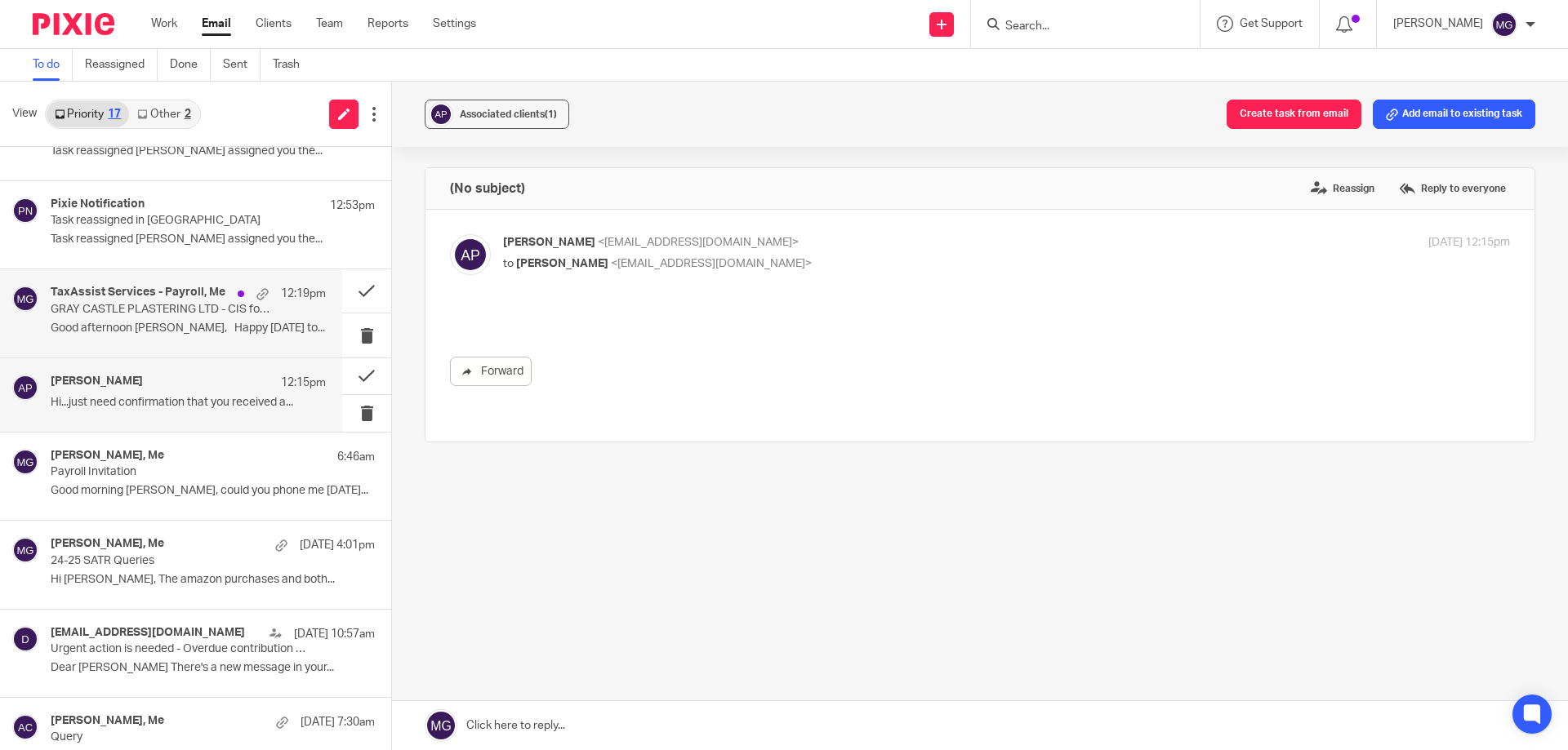
click at [206, 318] on div "TaxAssist Services - Payroll, Me 12:19pm GRAY CASTLE PLASTERING LTD - CIS for M…" at bounding box center [188, 313] width 275 height 55
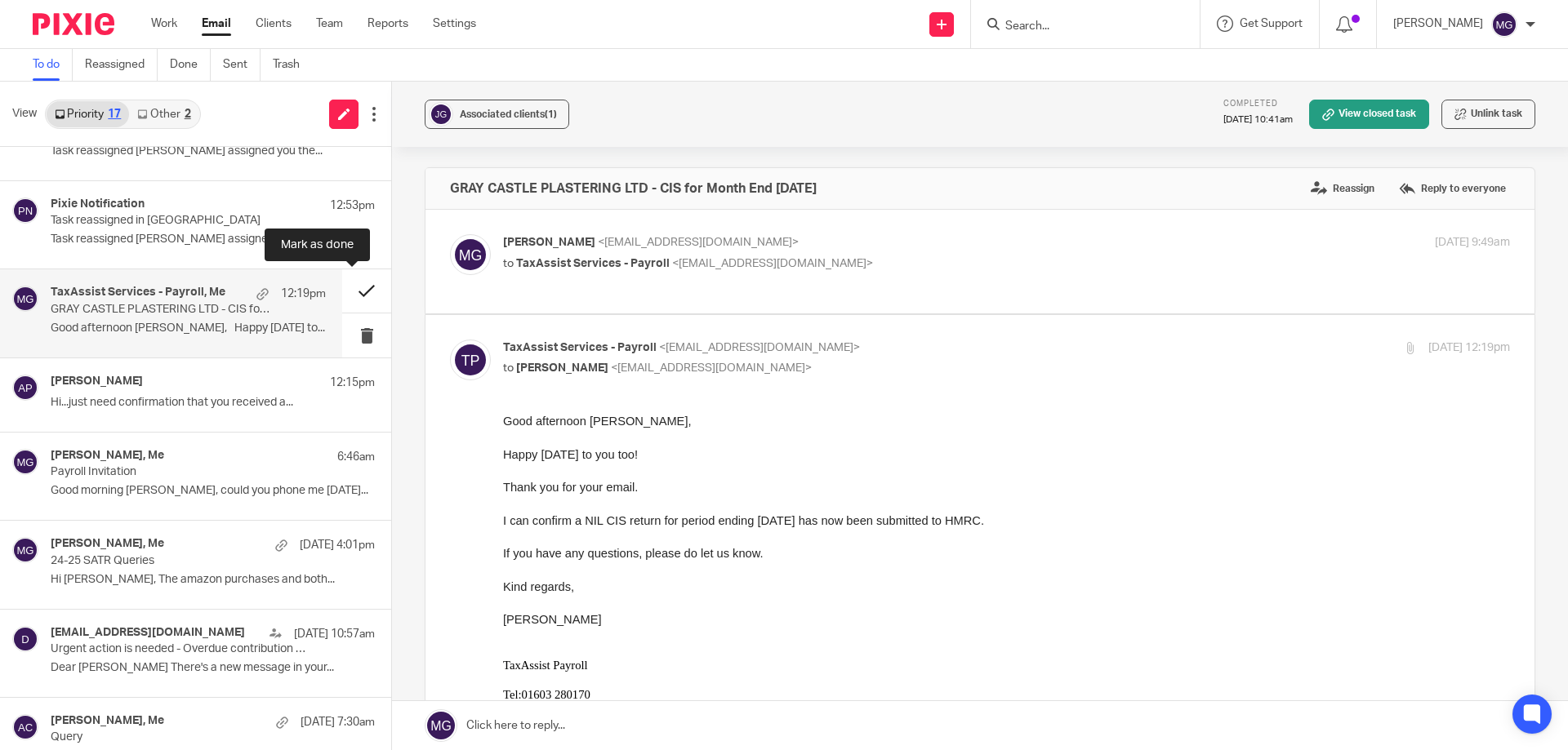
click at [358, 299] on button at bounding box center [367, 291] width 49 height 44
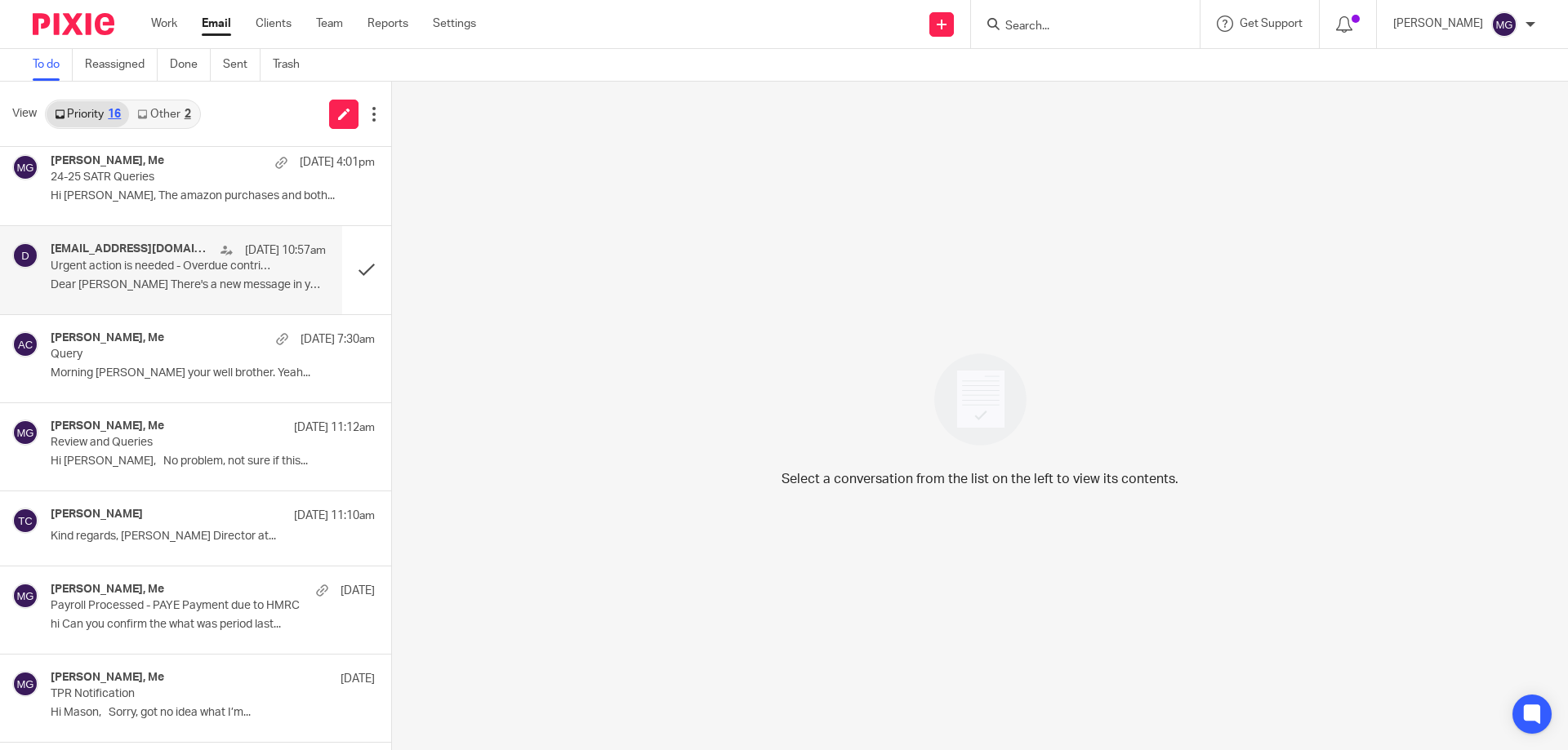
scroll to position [785, 0]
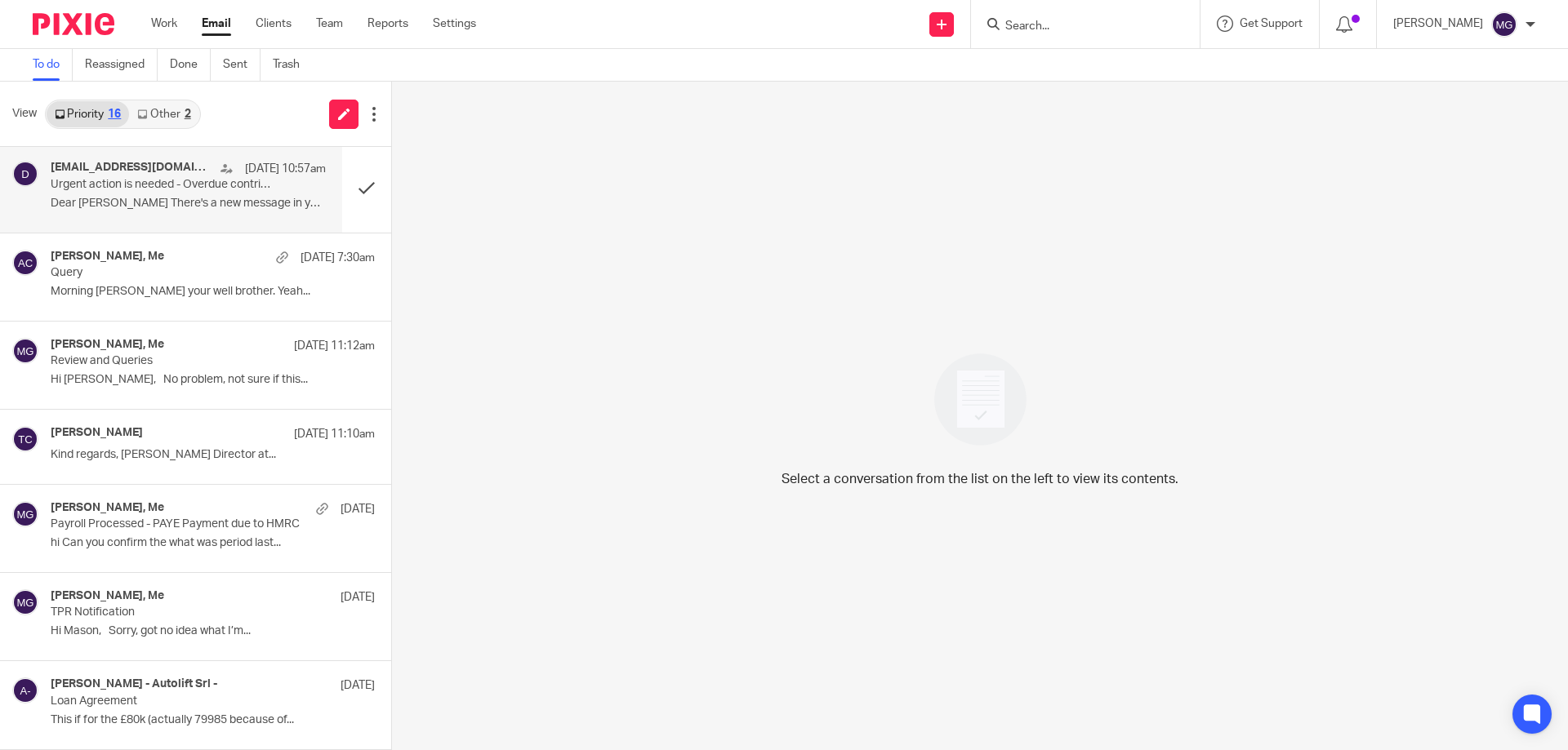
click at [196, 398] on div "Tom Clarke, Me 13 Aug 11:12am Review and Queries Hi Mason, No problem, not sure…" at bounding box center [196, 366] width 391 height 87
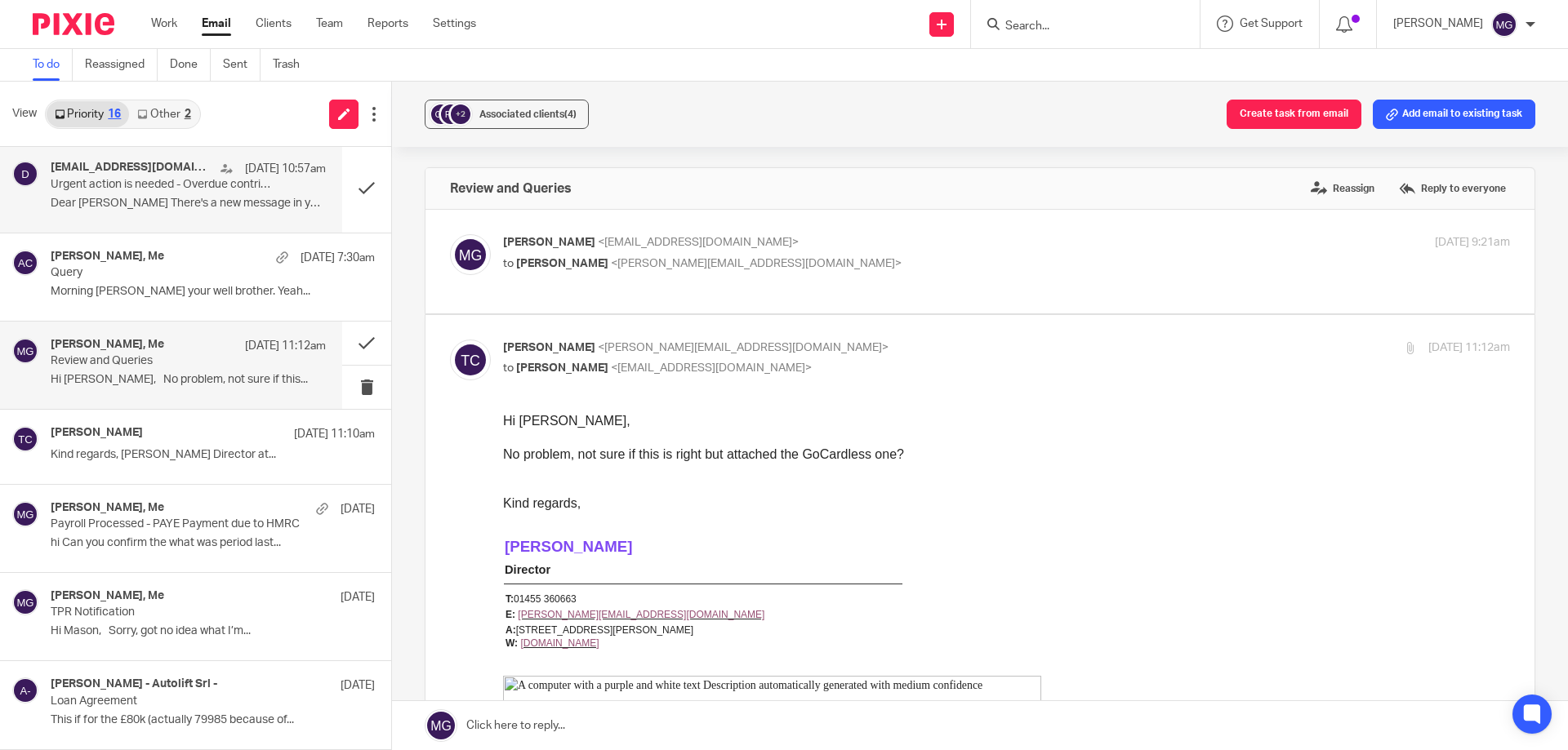
scroll to position [0, 0]
click at [185, 430] on div "Tom Clarke 13 Aug 11:10am" at bounding box center [188, 435] width 275 height 16
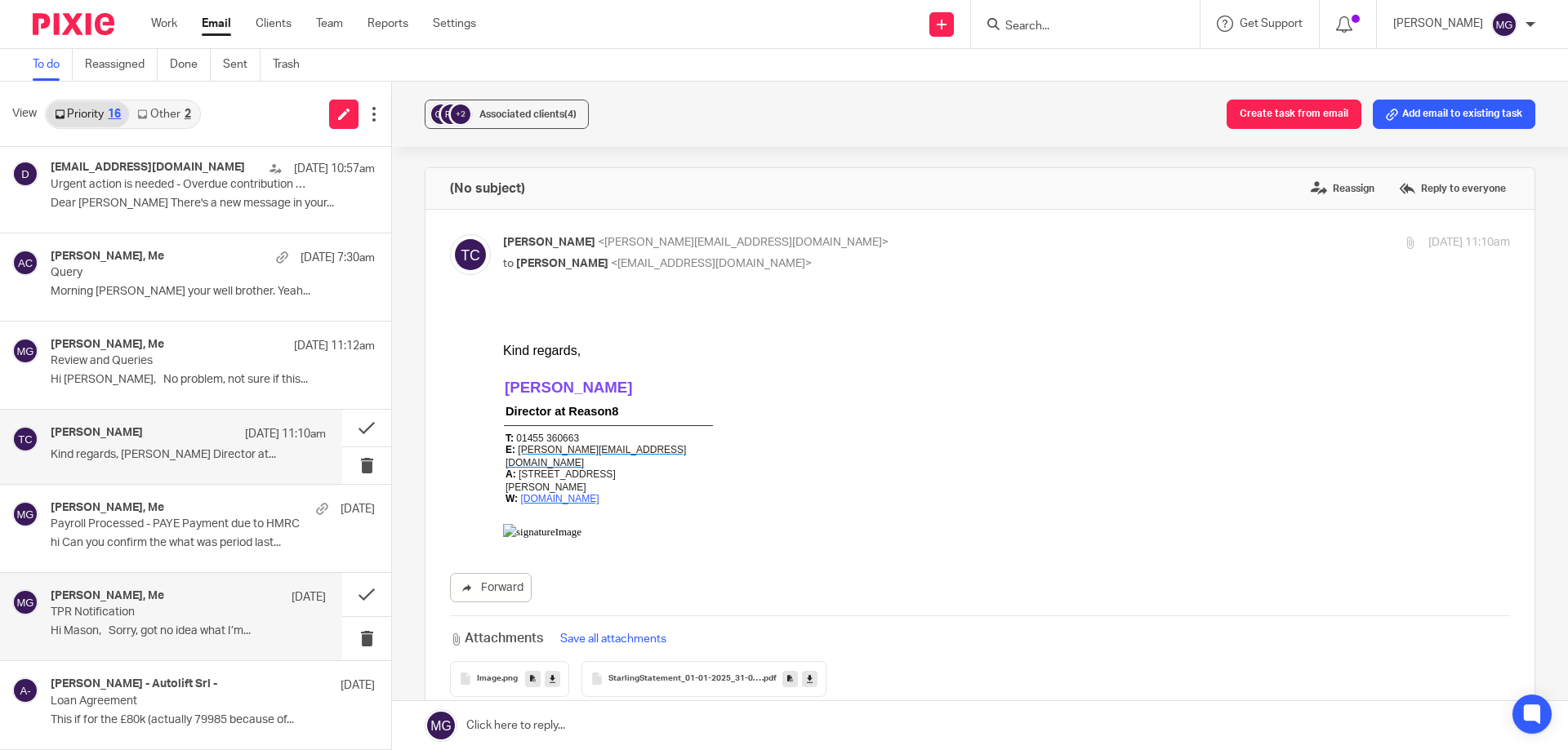
click at [148, 604] on div "Tom Clarke, Me 7 Aug" at bounding box center [188, 597] width 275 height 16
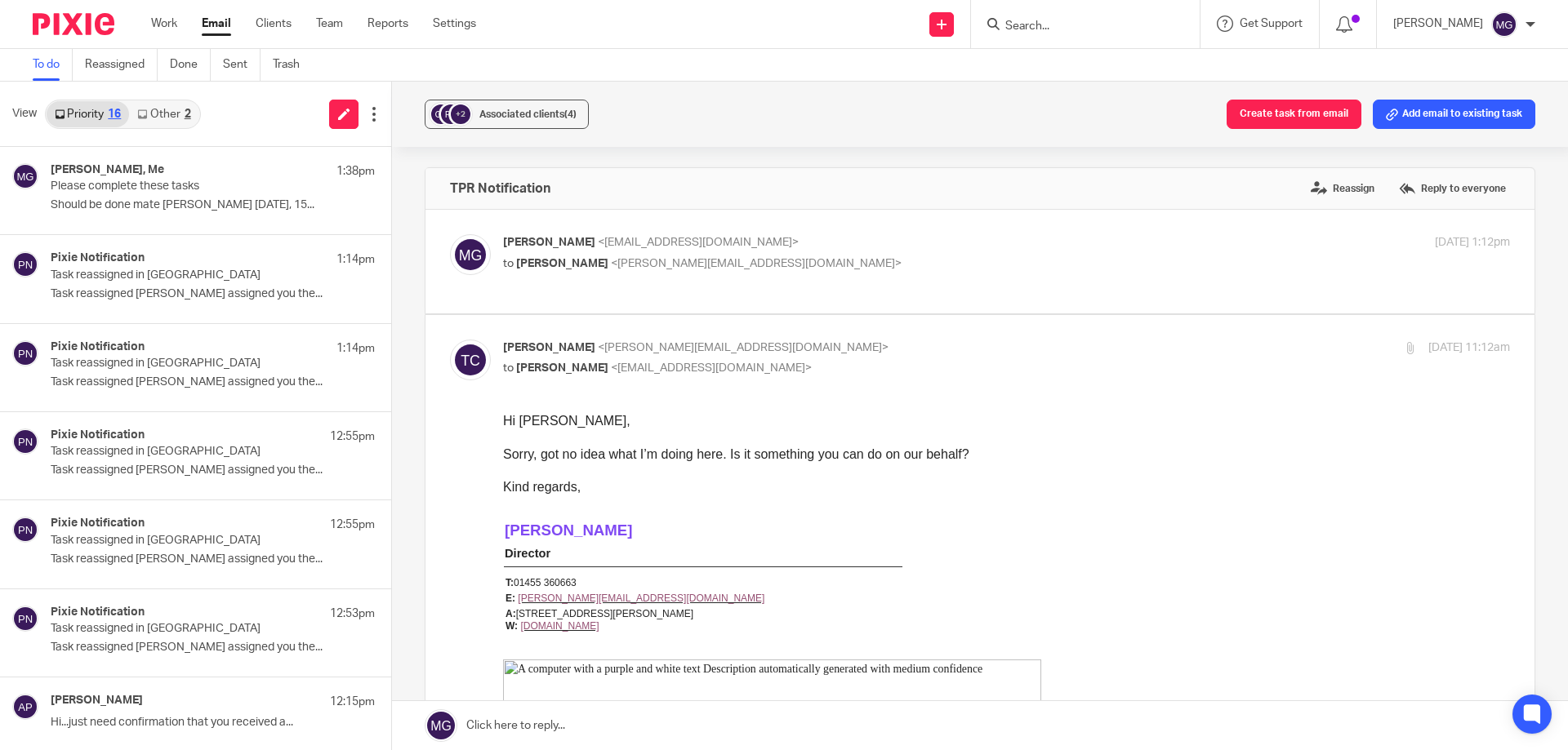
click at [730, 91] on div "+2 Associated clients (4) Create task from email Add email to existing task" at bounding box center [980, 114] width 1176 height 66
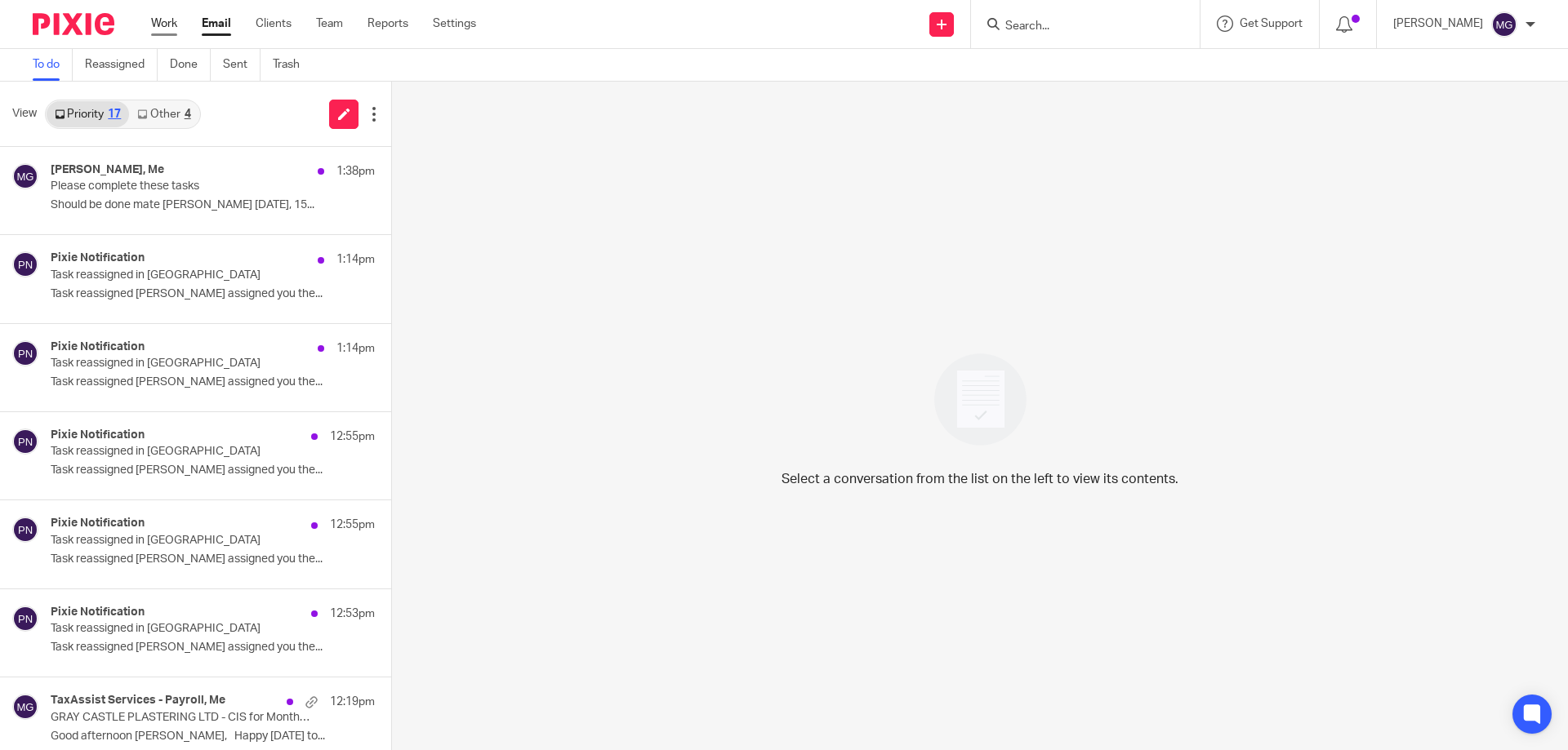
drag, startPoint x: 162, startPoint y: 26, endPoint x: 250, endPoint y: 6, distance: 90.2
click at [163, 27] on link "Work" at bounding box center [164, 24] width 26 height 16
click at [152, 186] on p "Kramer" at bounding box center [181, 186] width 260 height 14
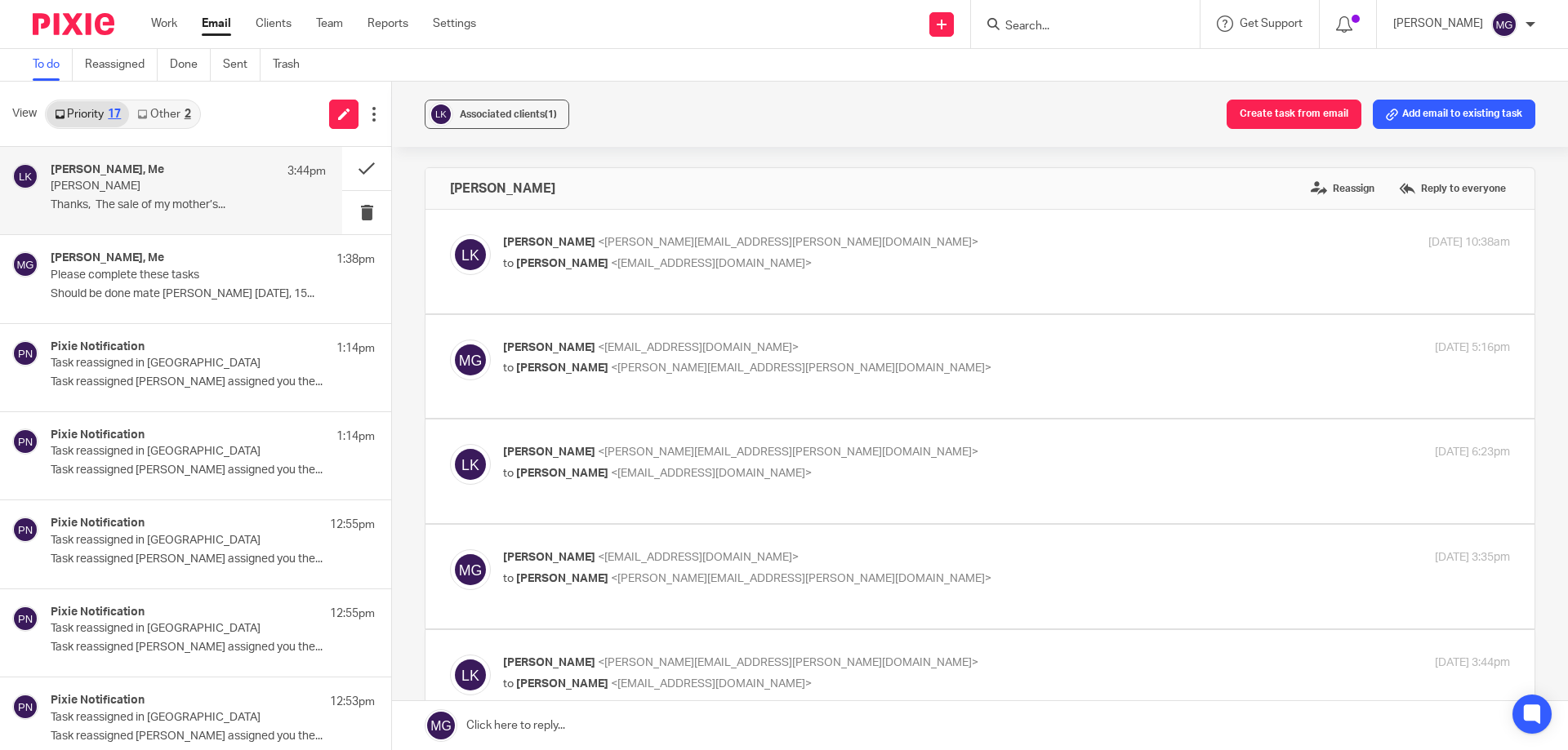
scroll to position [490, 0]
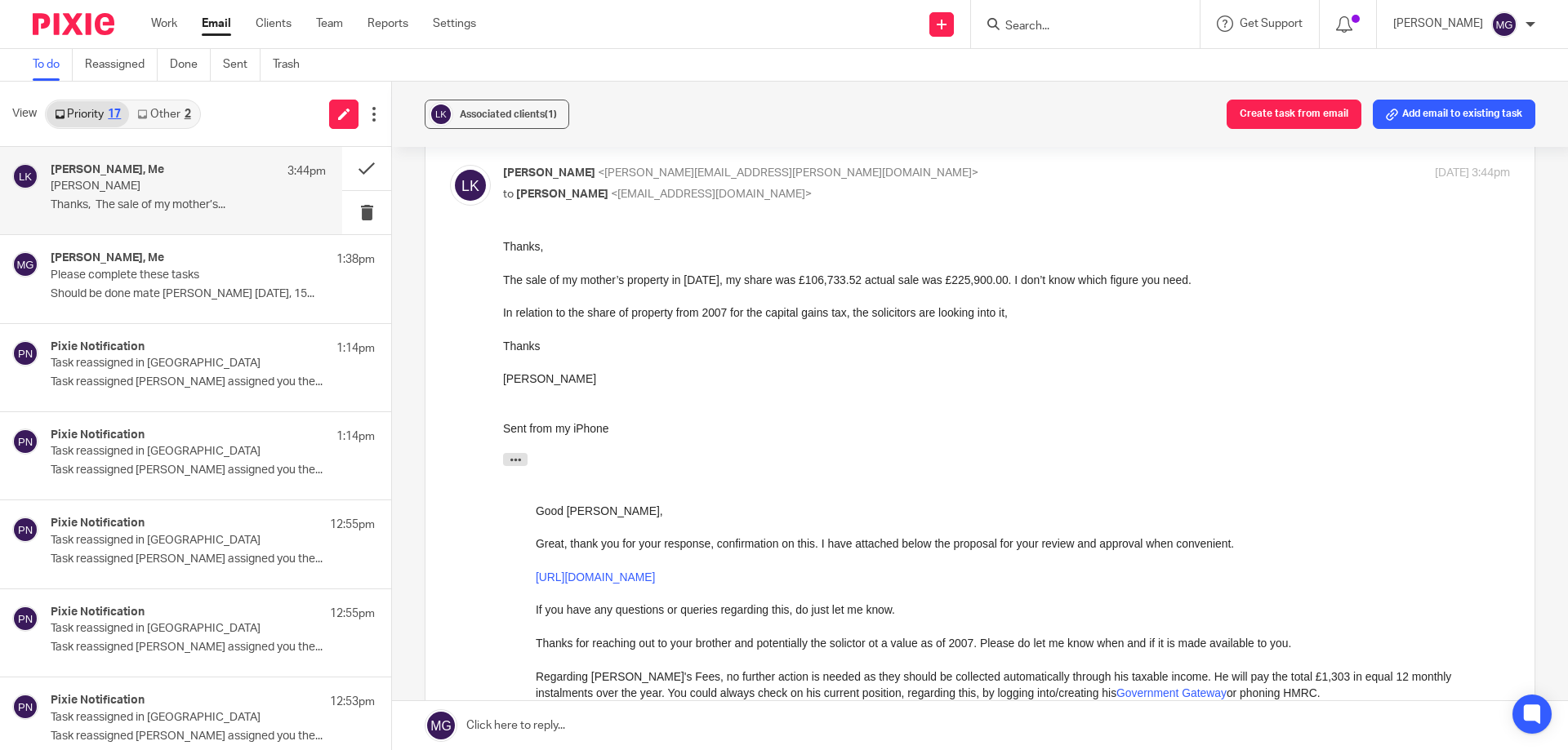
click at [611, 724] on link at bounding box center [980, 726] width 1176 height 49
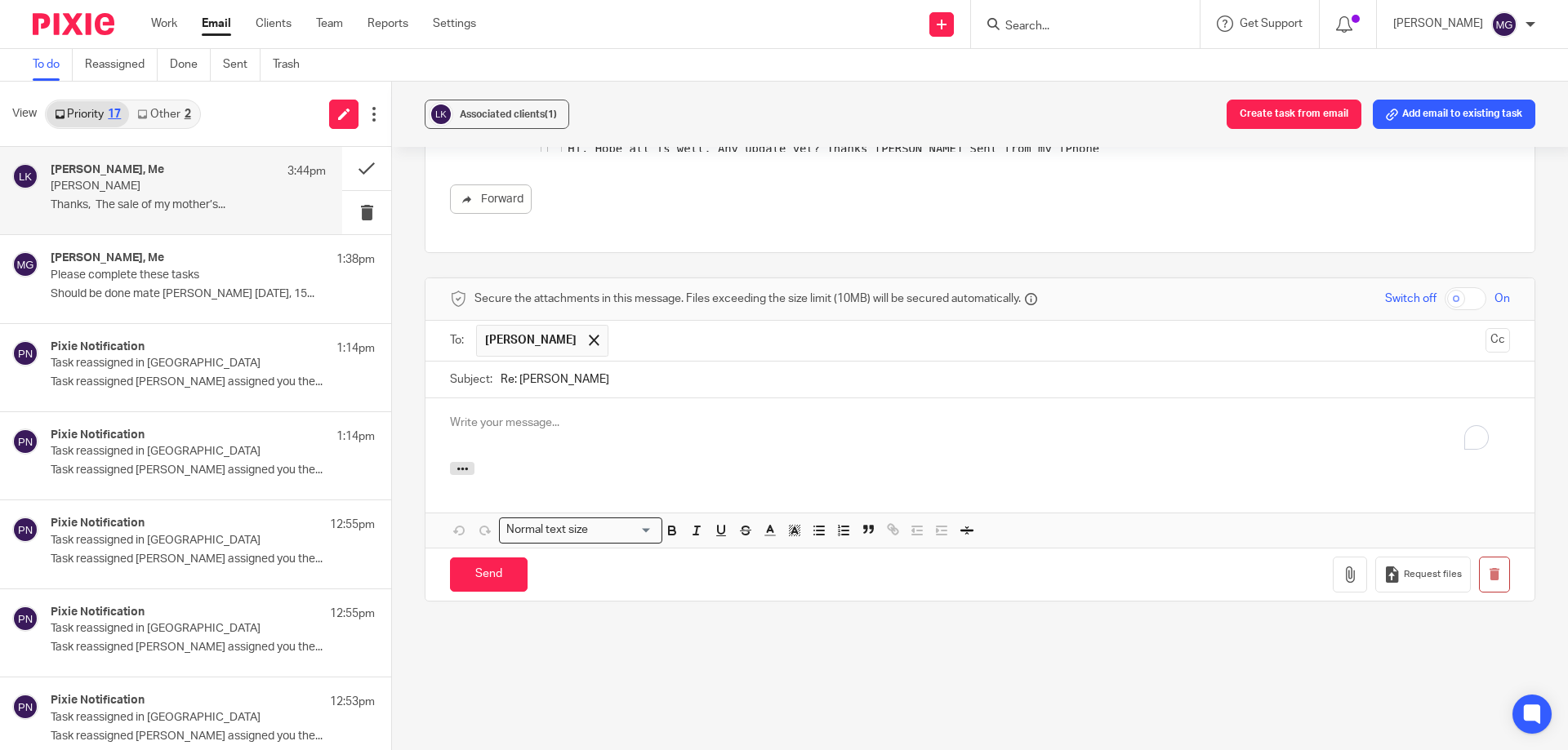
scroll to position [0, 0]
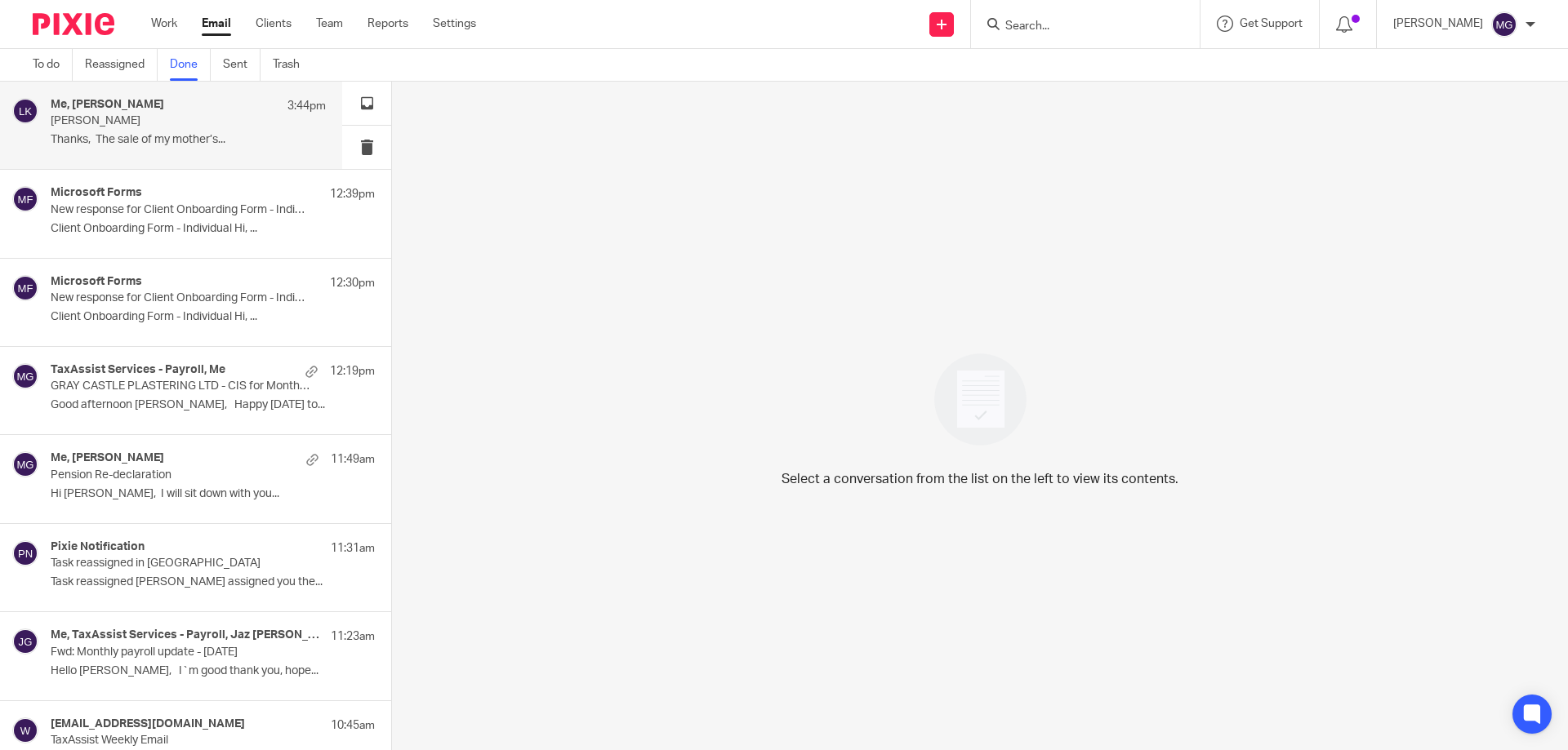
click at [120, 143] on p "Thanks, The sale of my mother’s..." at bounding box center [188, 140] width 275 height 14
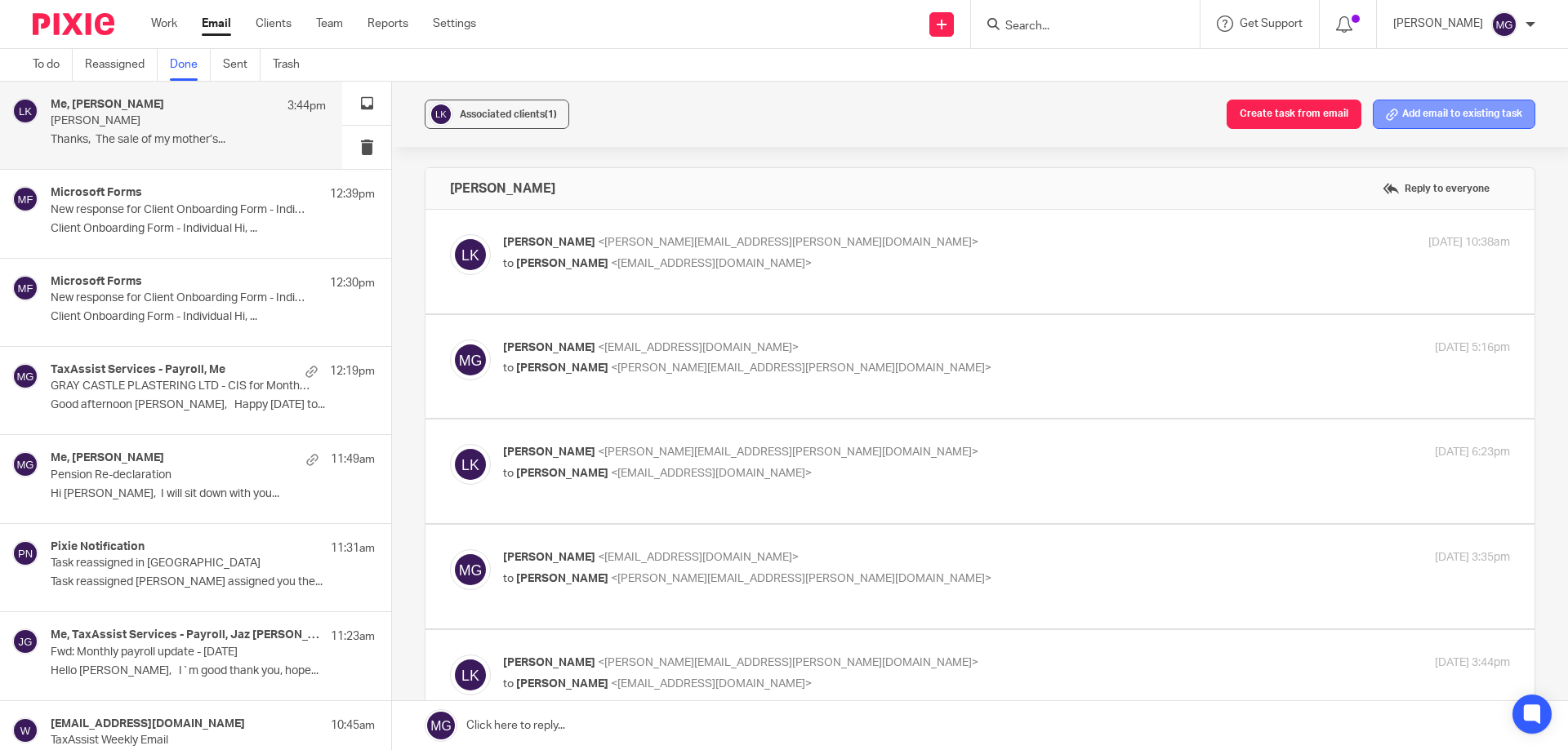
drag, startPoint x: 1430, startPoint y: 124, endPoint x: 1337, endPoint y: 154, distance: 97.7
click at [1429, 124] on button "Add email to existing task" at bounding box center [1455, 114] width 163 height 30
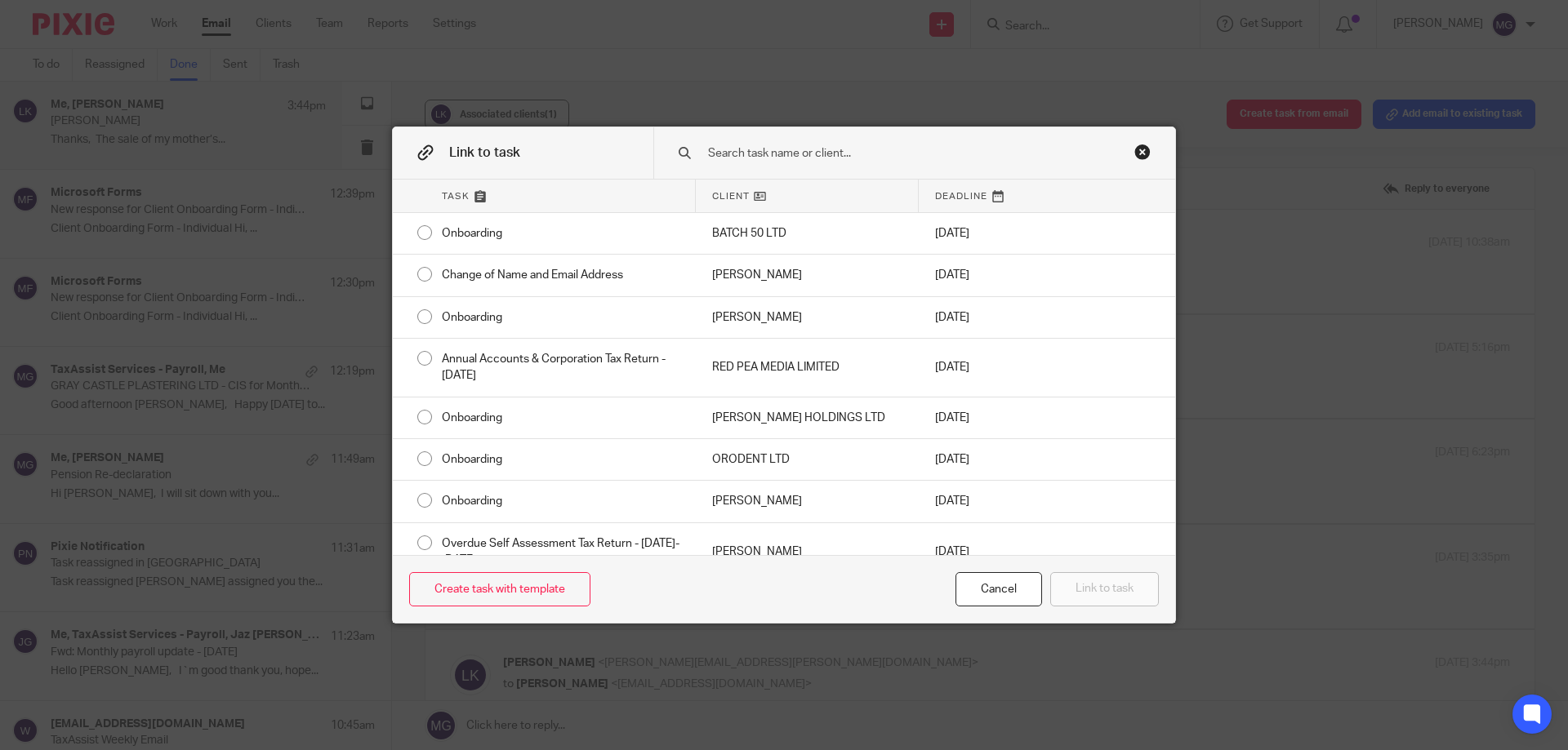
click at [828, 160] on input "text" at bounding box center [903, 154] width 393 height 18
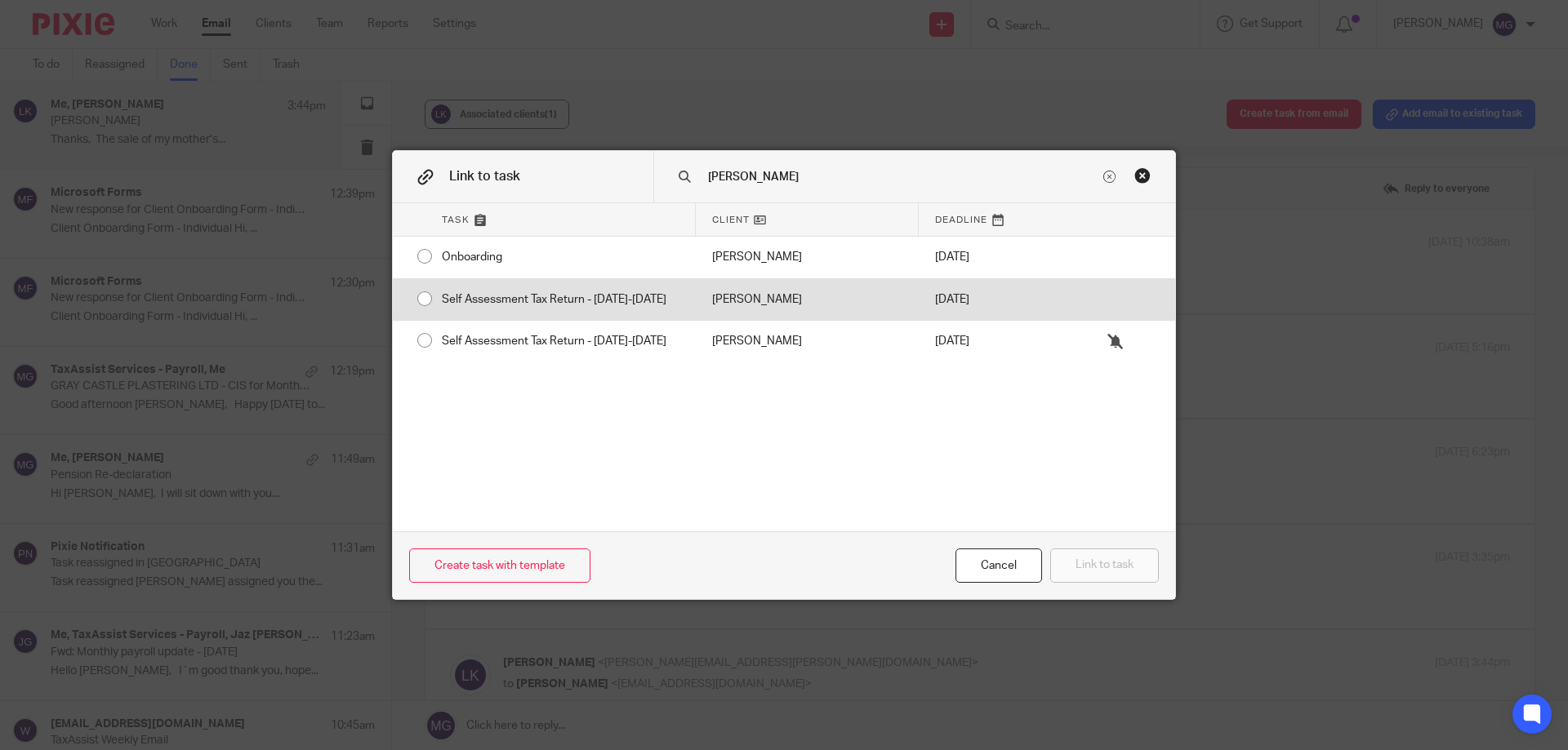
type input "lee"
click at [497, 312] on div "Self Assessment Tax Return - [DATE]-[DATE]" at bounding box center [560, 300] width 270 height 41
radio input "true"
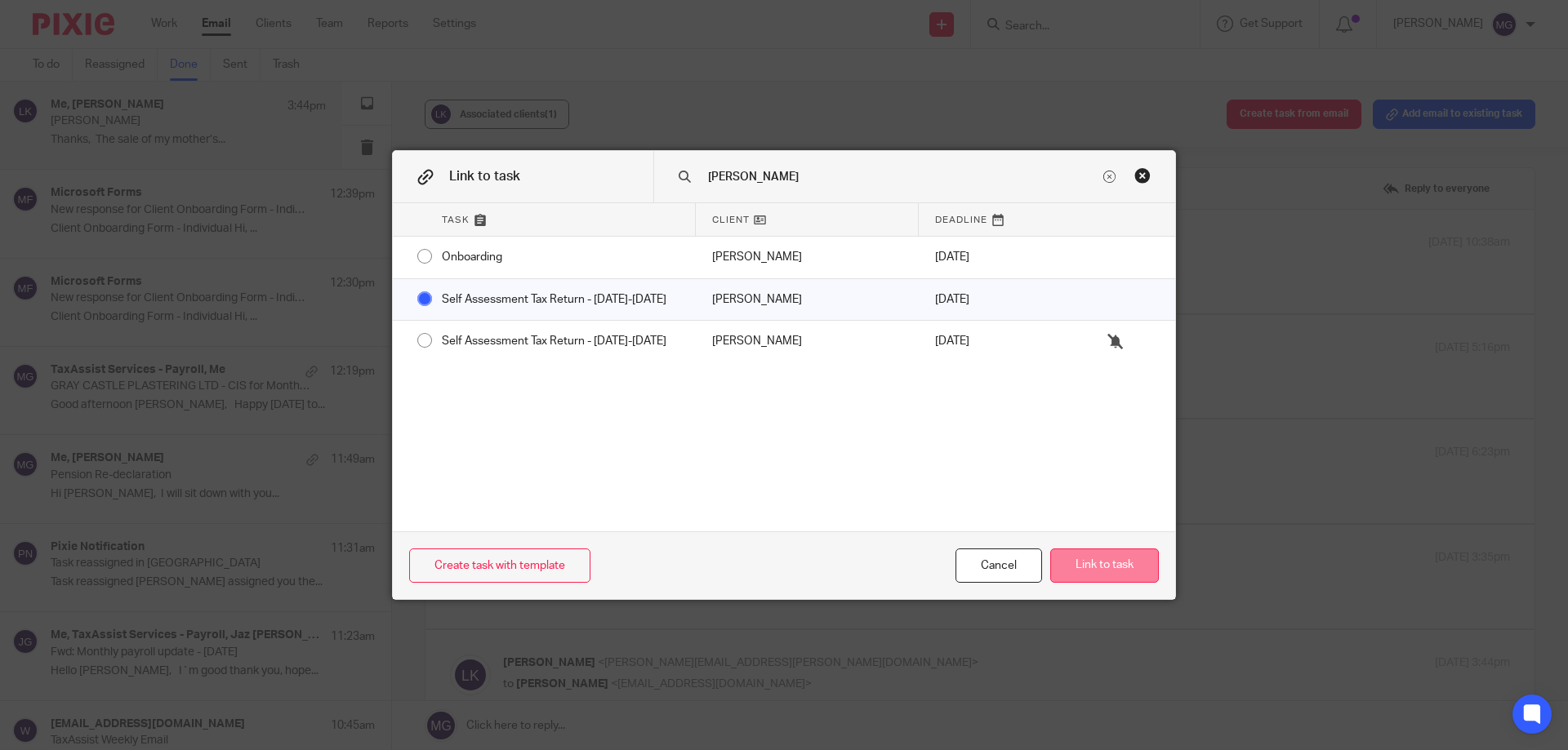
click at [1132, 559] on button "Link to task" at bounding box center [1105, 566] width 108 height 35
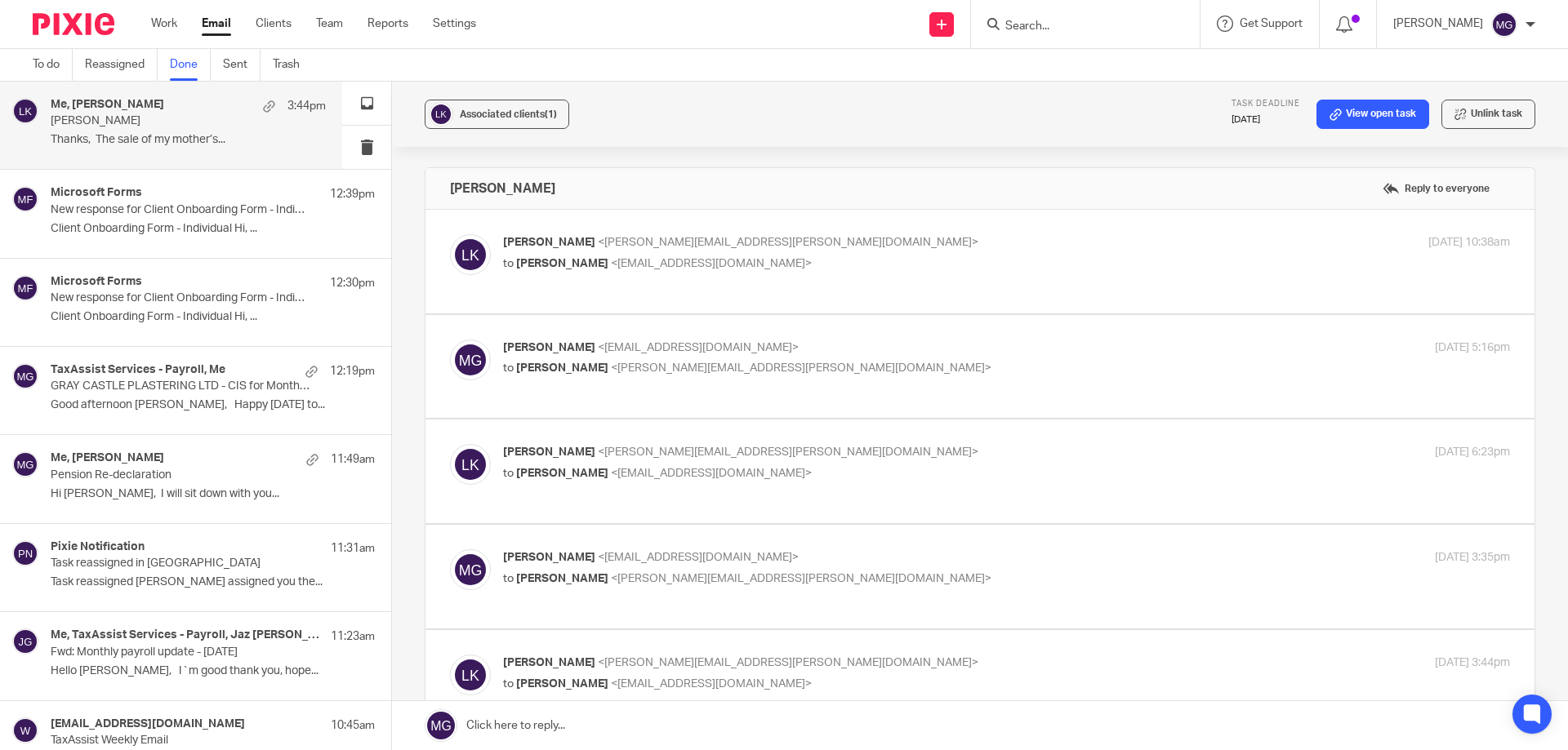
click at [1053, 22] on input "Search" at bounding box center [1077, 27] width 147 height 15
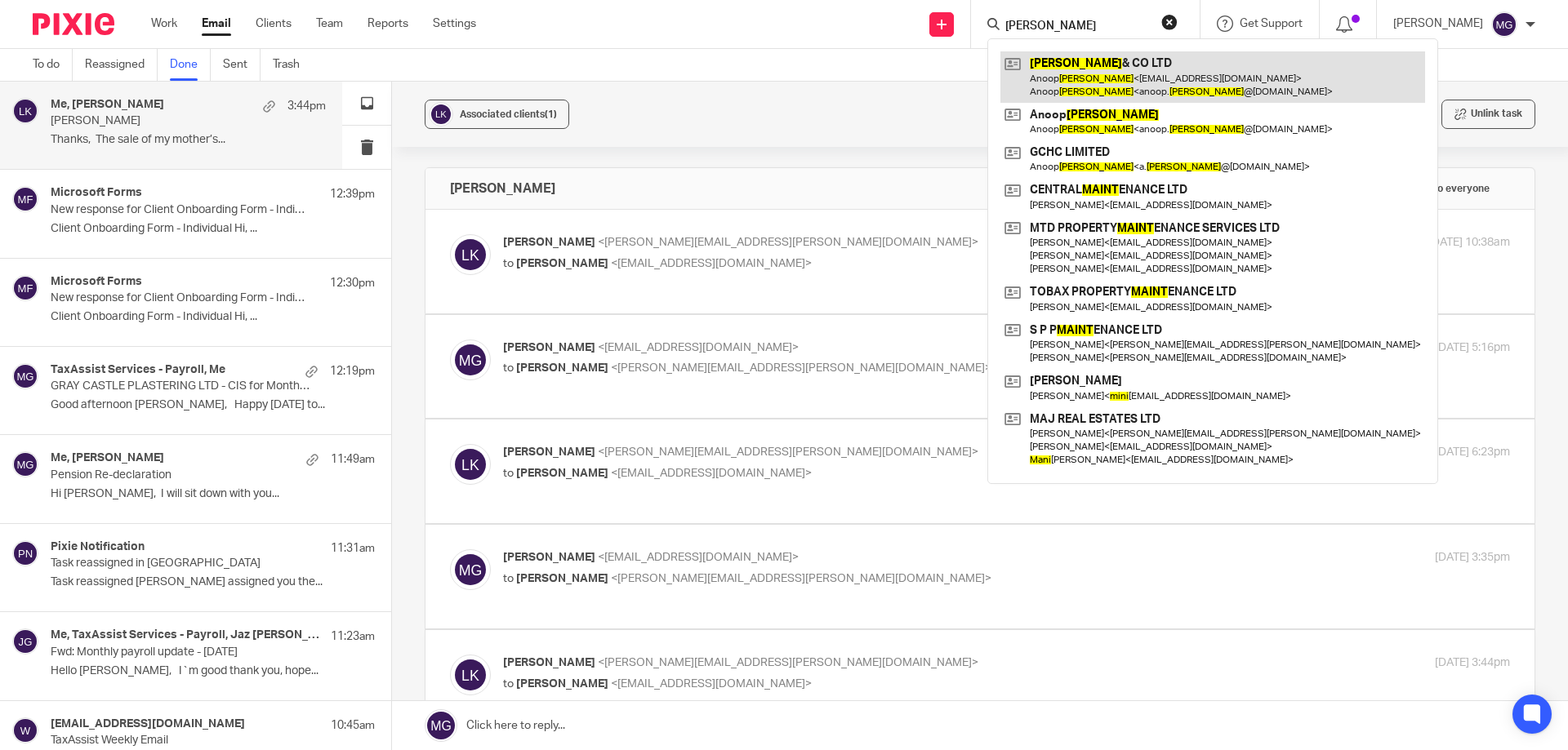
type input "maini"
click at [1143, 76] on link at bounding box center [1212, 77] width 425 height 51
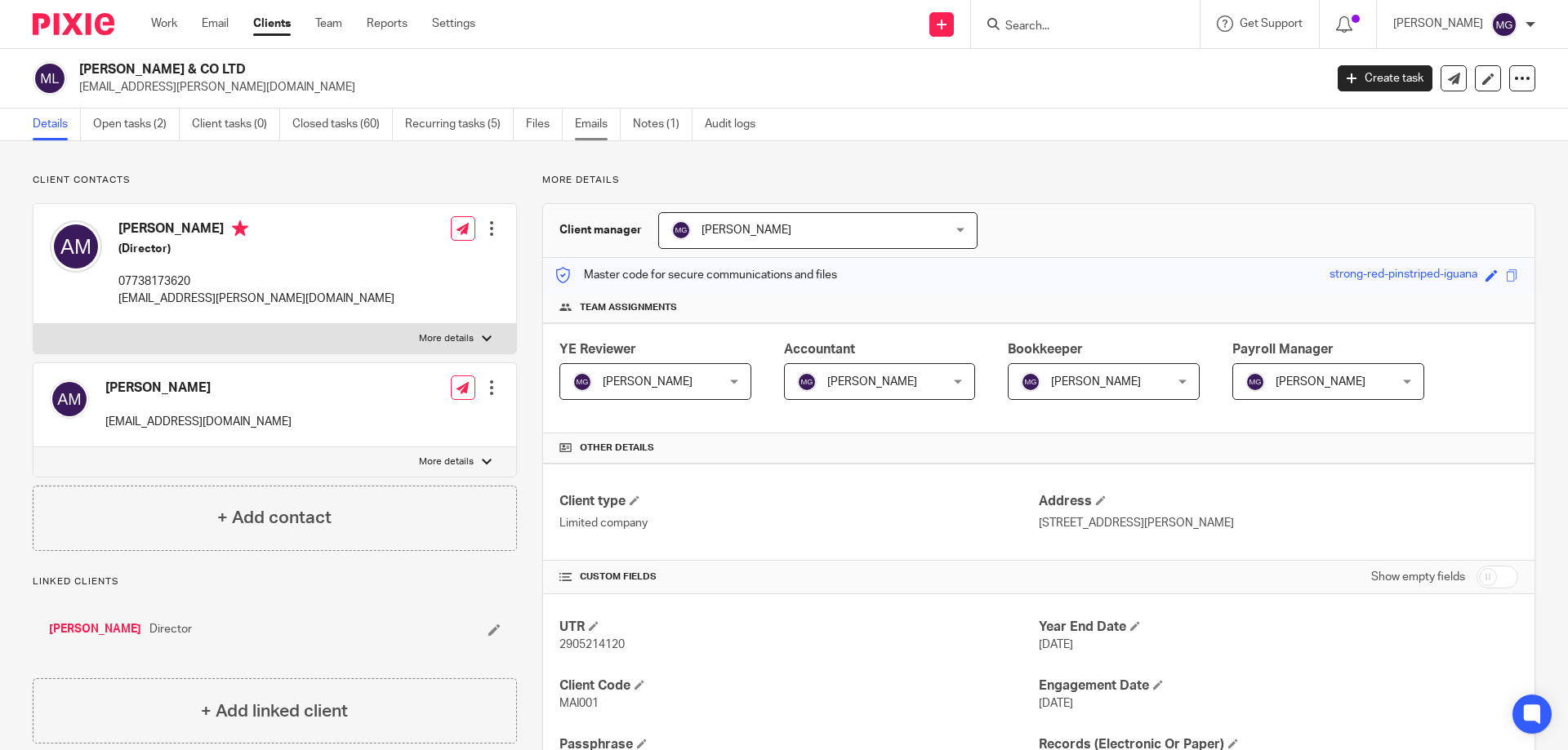
click at [606, 120] on link "Emails" at bounding box center [598, 124] width 46 height 32
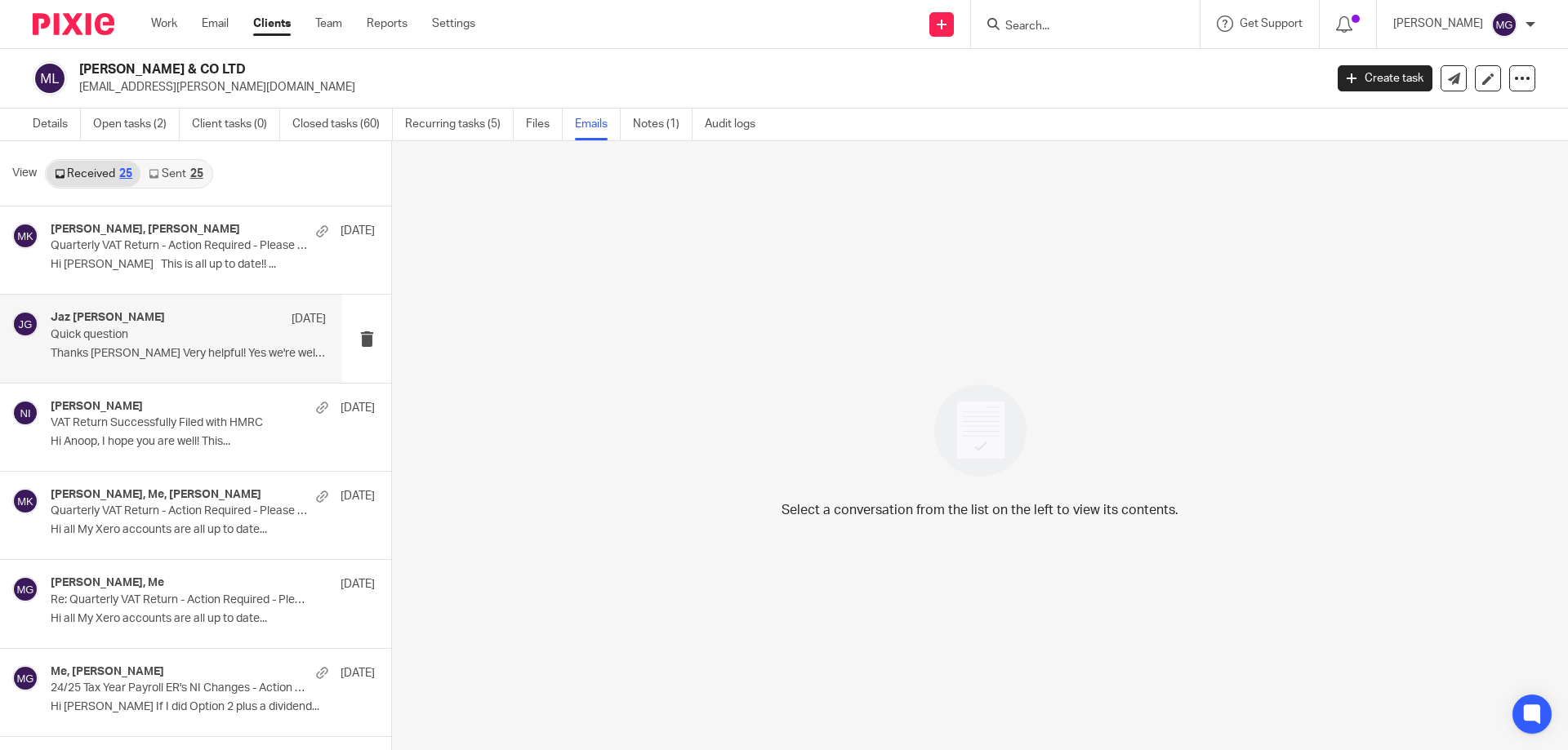
click at [183, 333] on p "Quick question" at bounding box center [161, 334] width 220 height 14
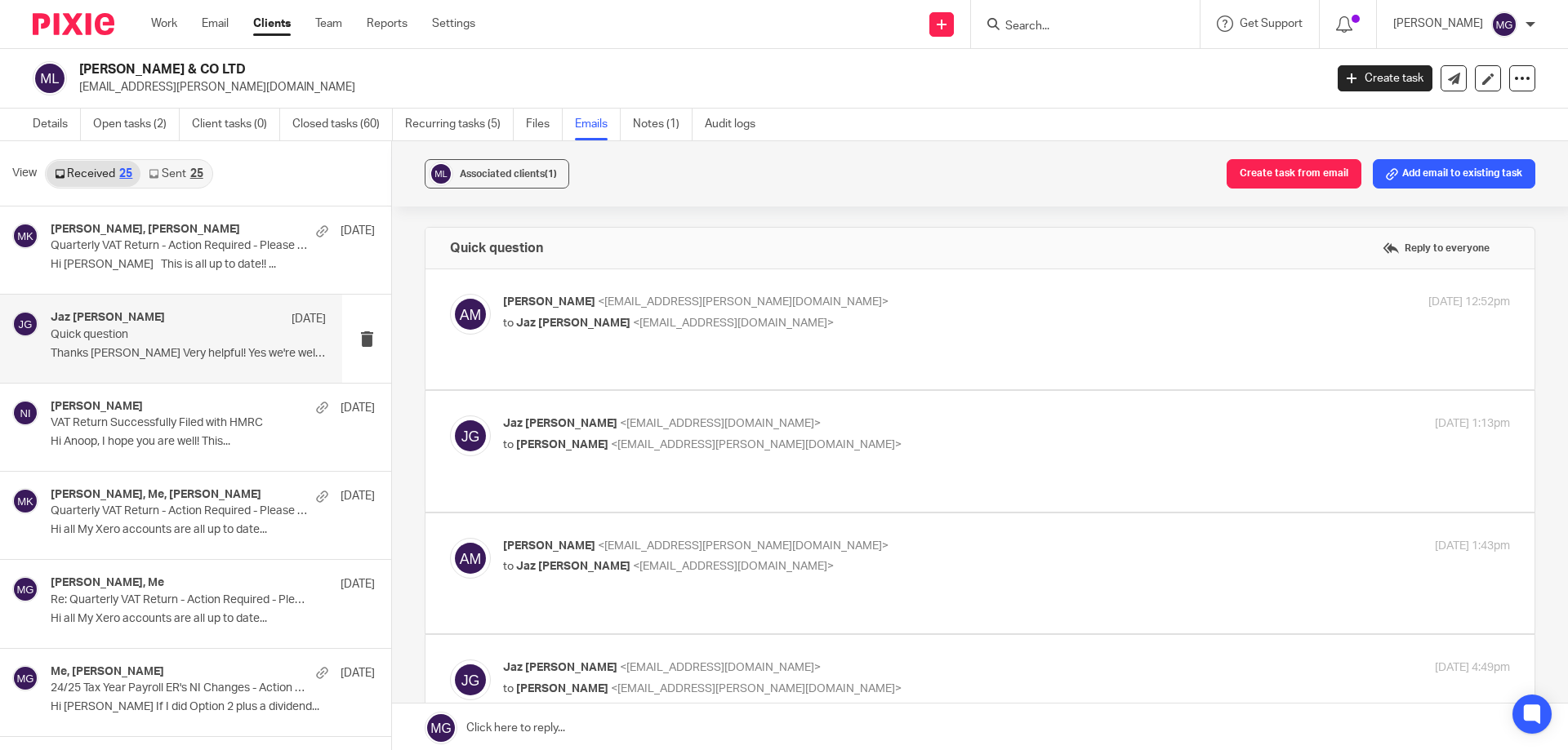
click at [722, 281] on label at bounding box center [980, 329] width 1109 height 120
click at [450, 293] on input "checkbox" at bounding box center [450, 293] width 1 height 1
checkbox input "true"
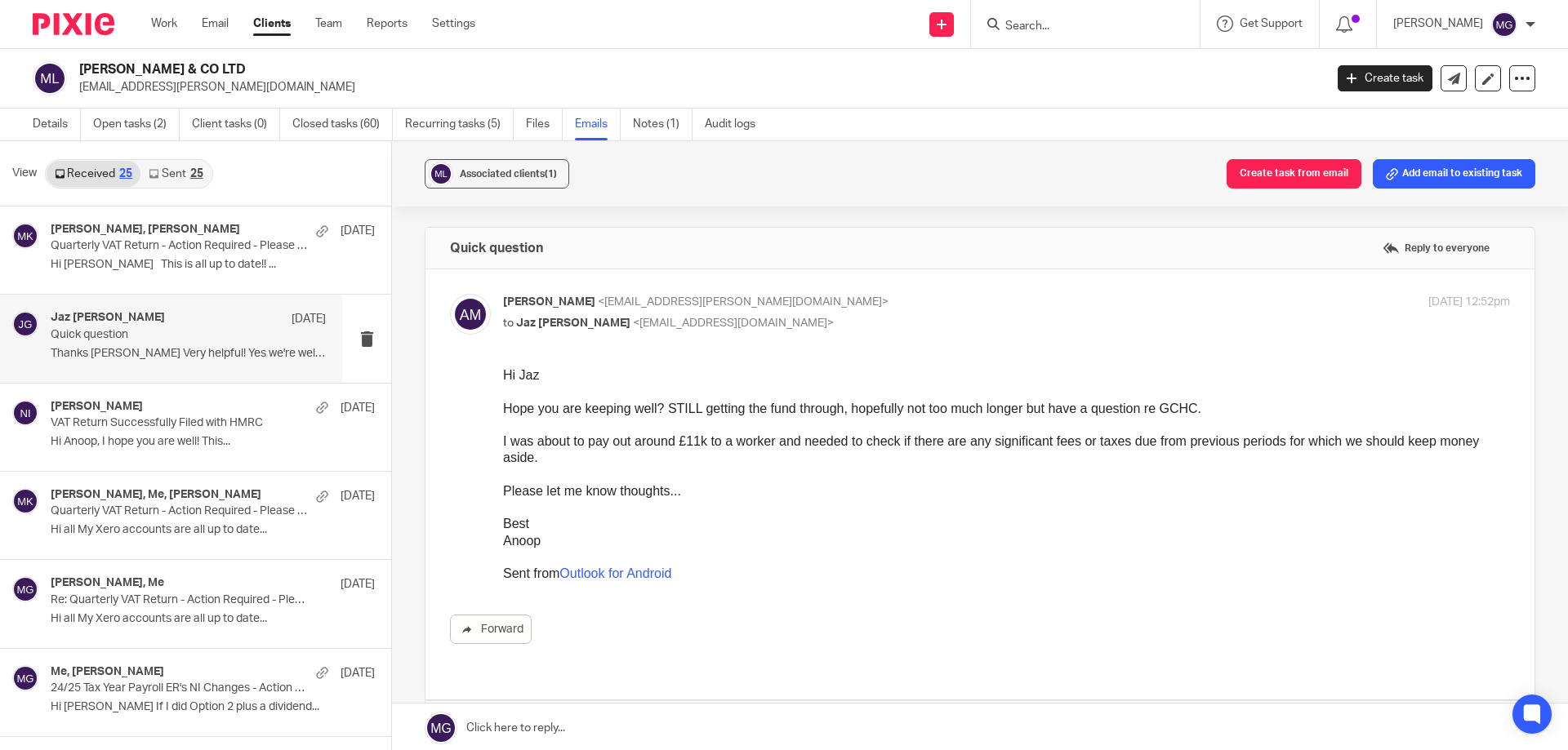
scroll to position [408, 0]
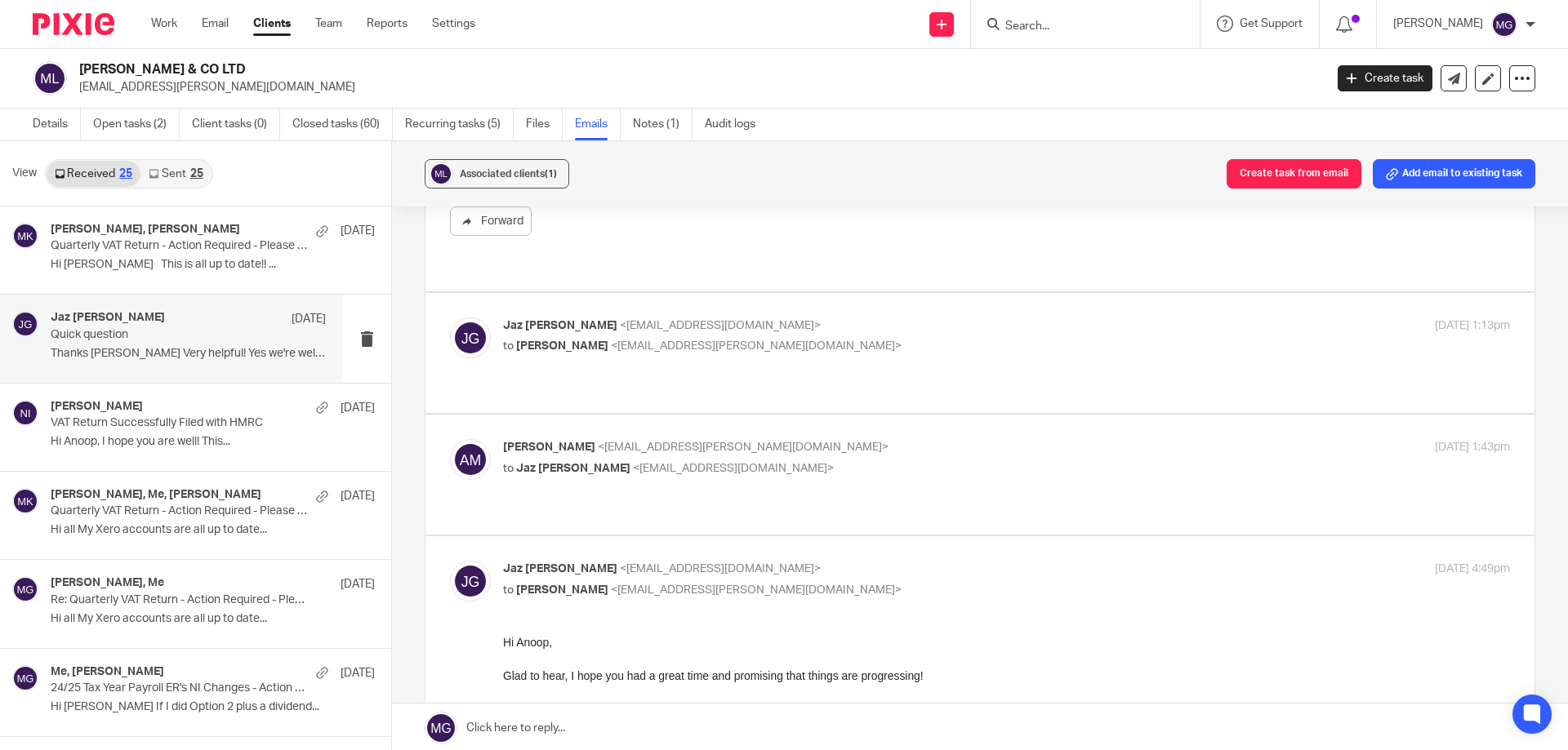
click at [788, 299] on label at bounding box center [980, 353] width 1109 height 120
click at [450, 317] on input "checkbox" at bounding box center [450, 317] width 1 height 1
checkbox input "true"
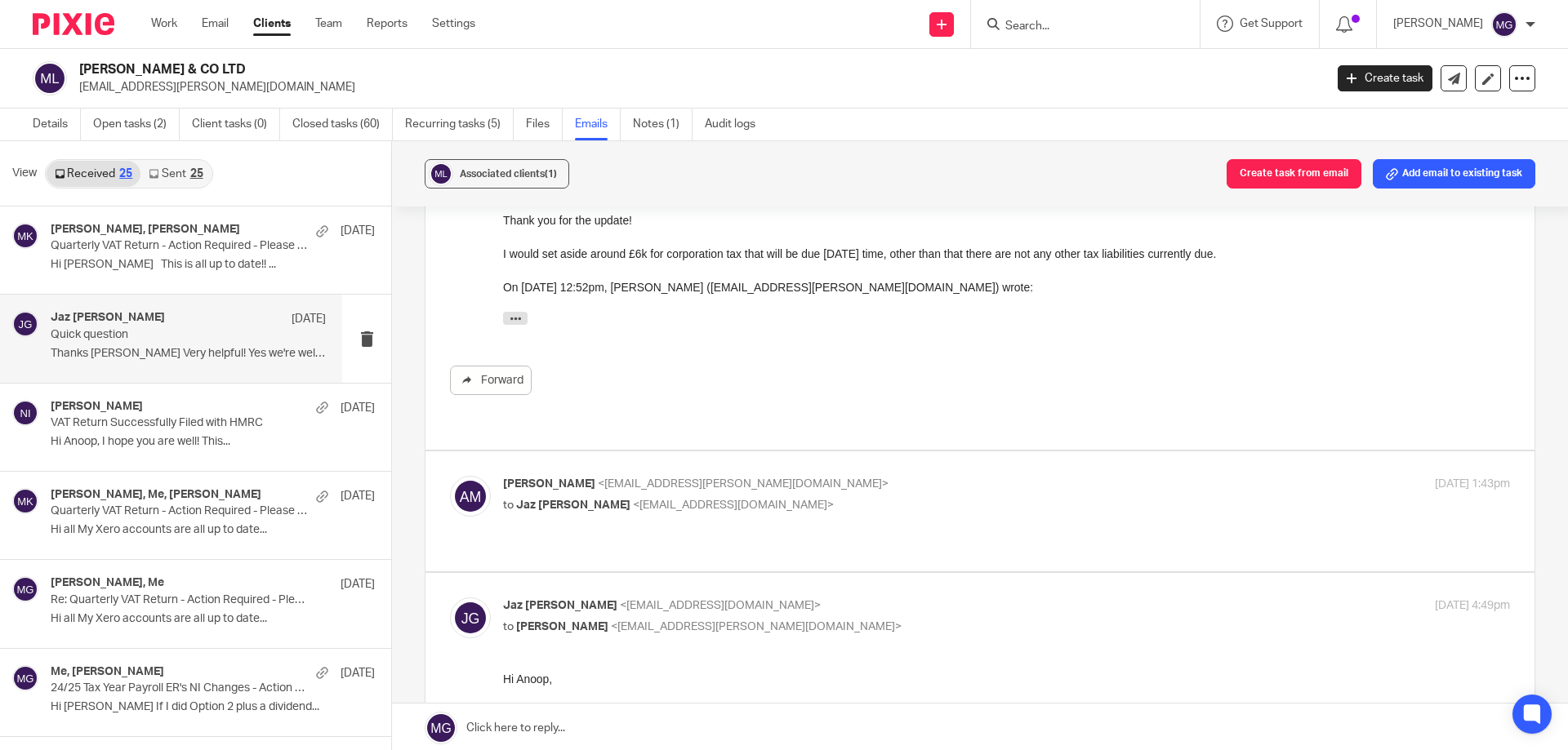
scroll to position [734, 0]
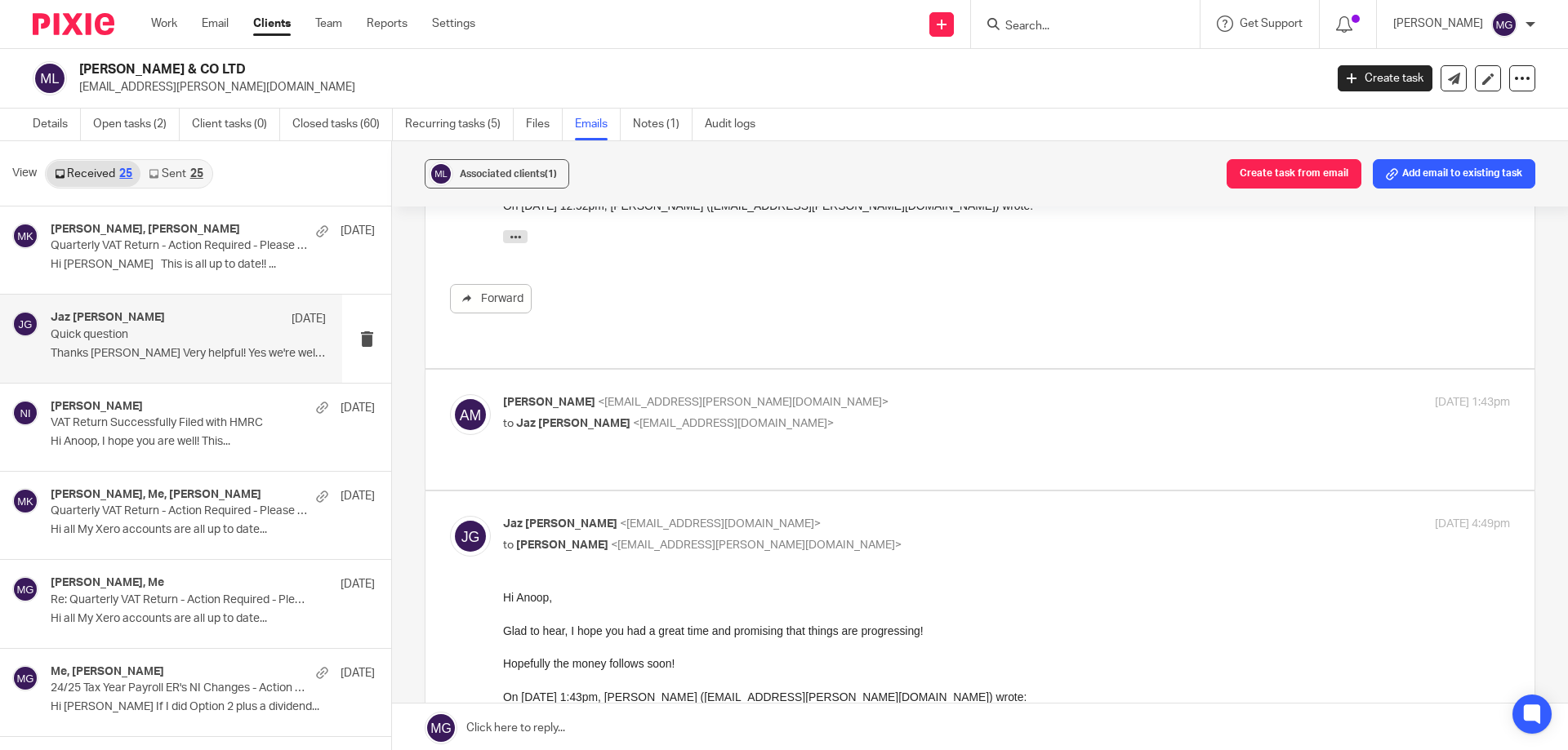
click at [775, 394] on p "[PERSON_NAME] <[EMAIL_ADDRESS][PERSON_NAME][DOMAIN_NAME]>" at bounding box center [838, 403] width 671 height 17
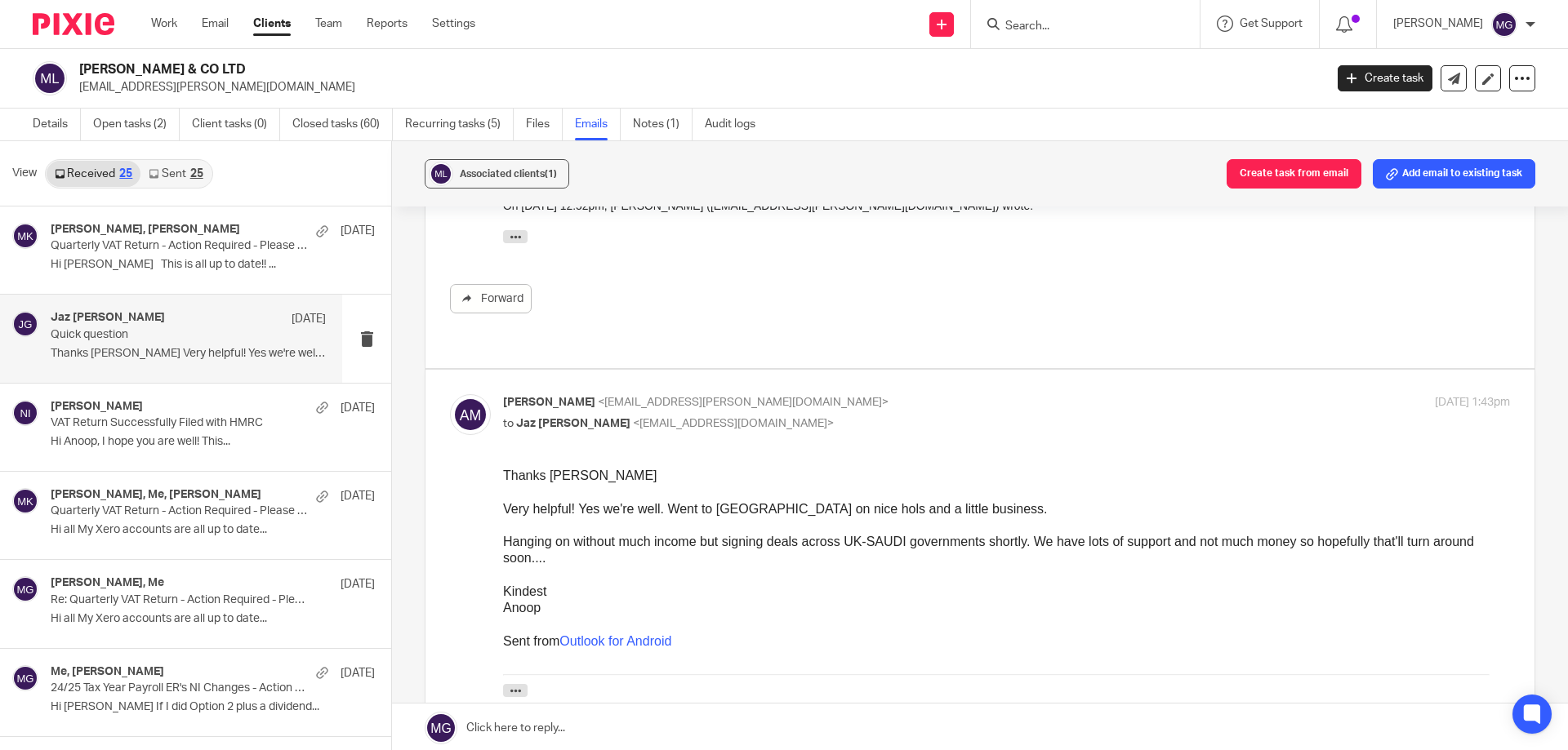
scroll to position [0, 0]
drag, startPoint x: 815, startPoint y: 385, endPoint x: 811, endPoint y: 365, distance: 20.4
click at [815, 416] on p "to [PERSON_NAME] <[EMAIL_ADDRESS][DOMAIN_NAME]>" at bounding box center [838, 424] width 671 height 17
checkbox input "false"
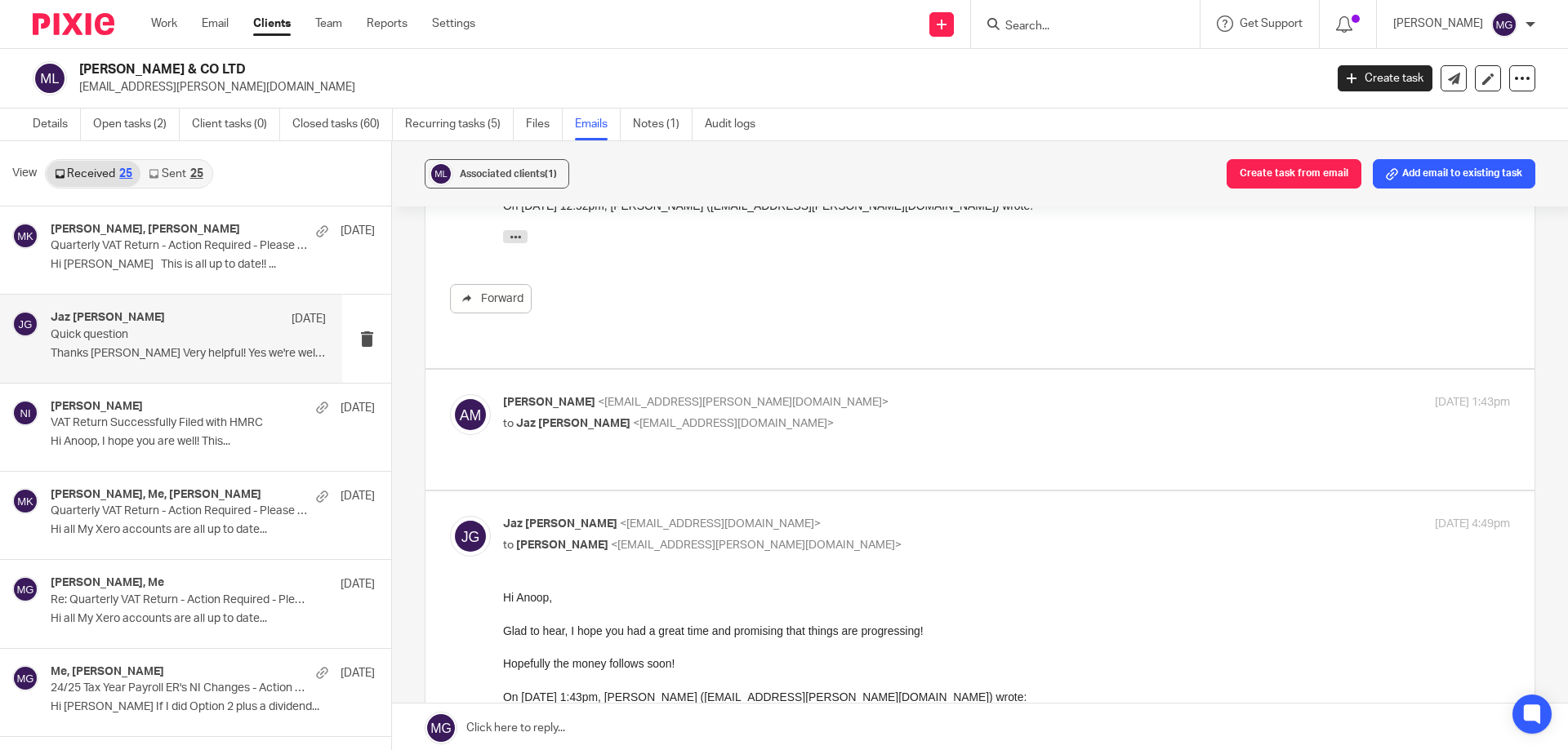
scroll to position [988, 0]
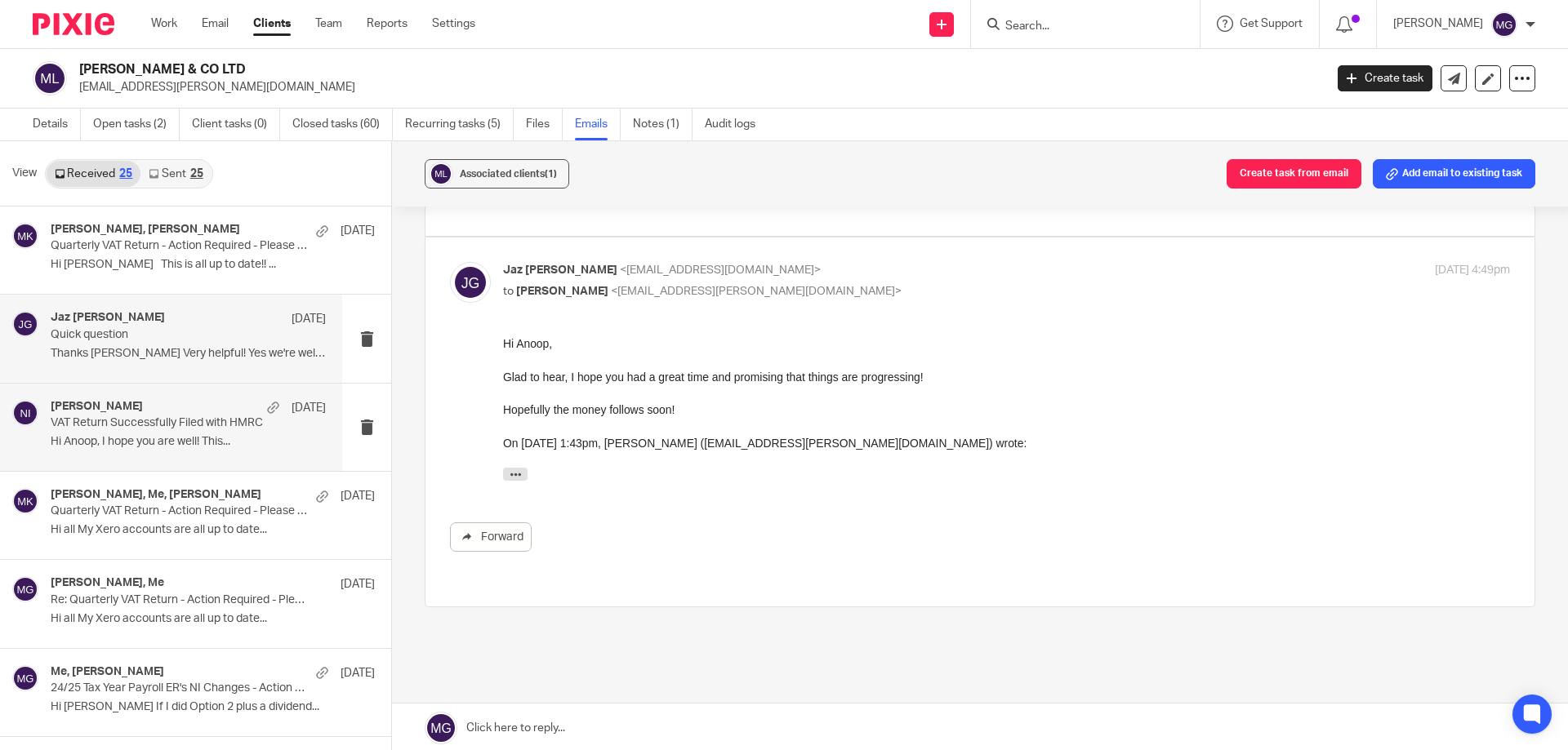
click at [144, 415] on div "[PERSON_NAME] [DATE]" at bounding box center [188, 408] width 275 height 16
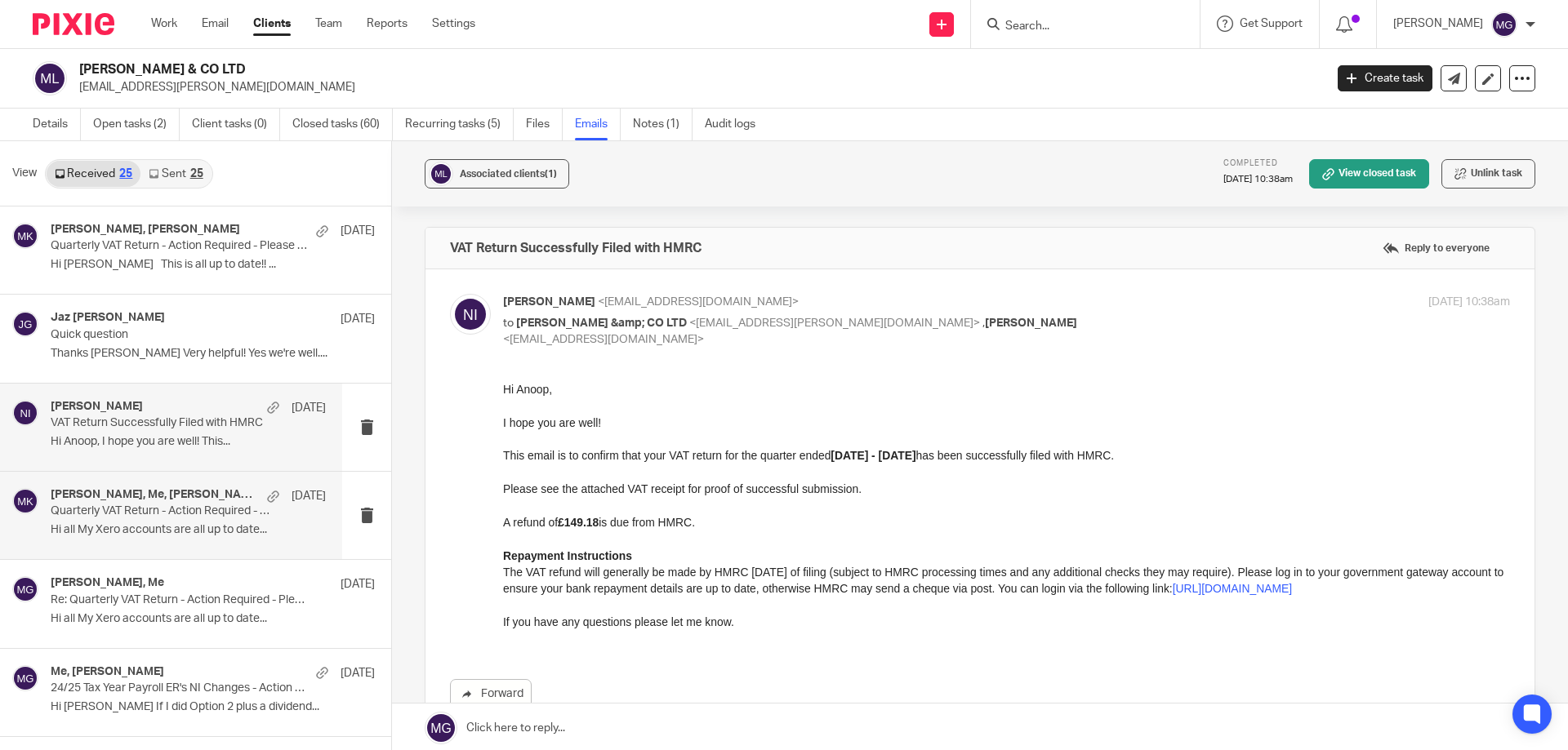
scroll to position [0, 0]
click at [177, 493] on h4 "[PERSON_NAME], Me, [PERSON_NAME]" at bounding box center [154, 495] width 208 height 14
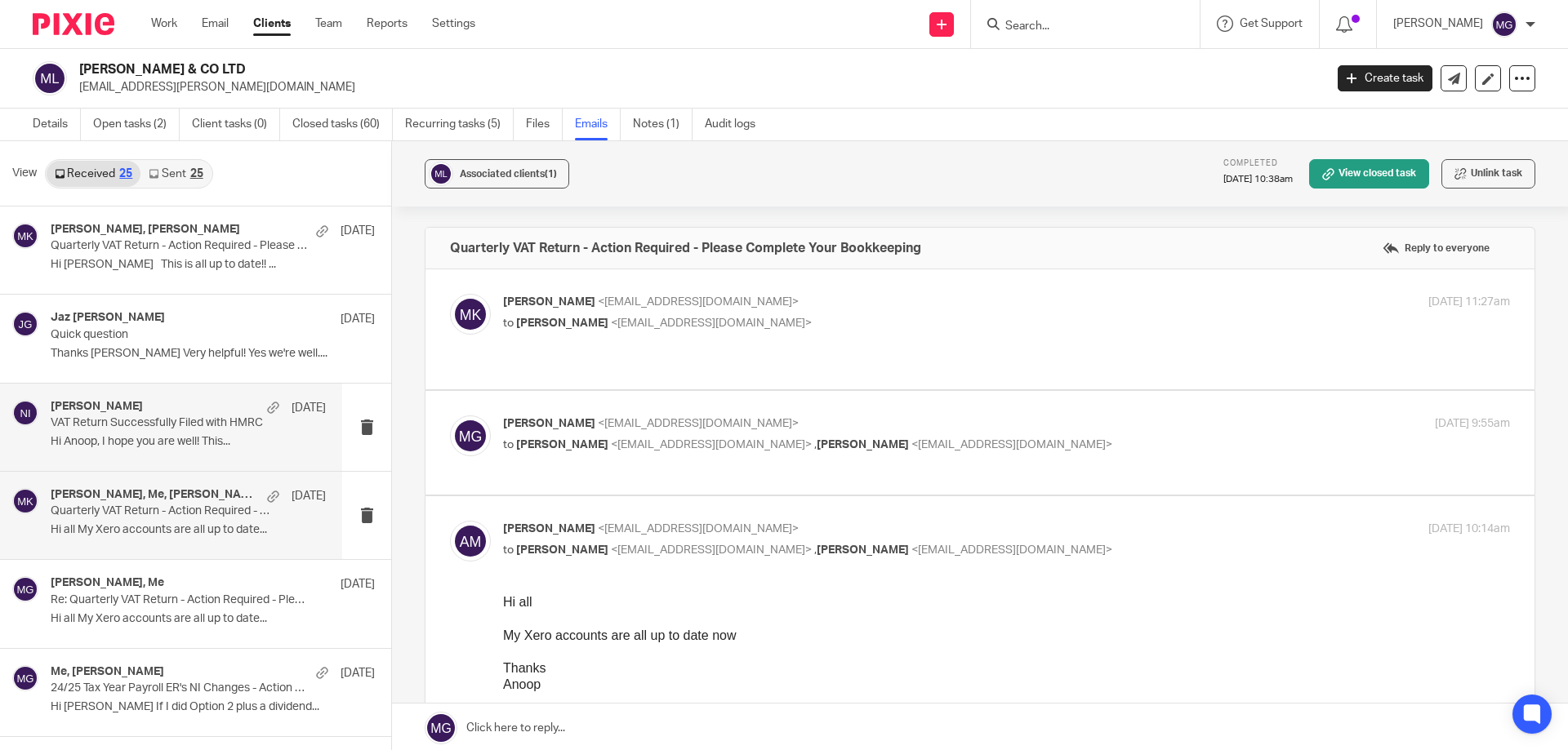
click at [165, 422] on p "VAT Return Successfully Filed with HMRC" at bounding box center [161, 423] width 220 height 14
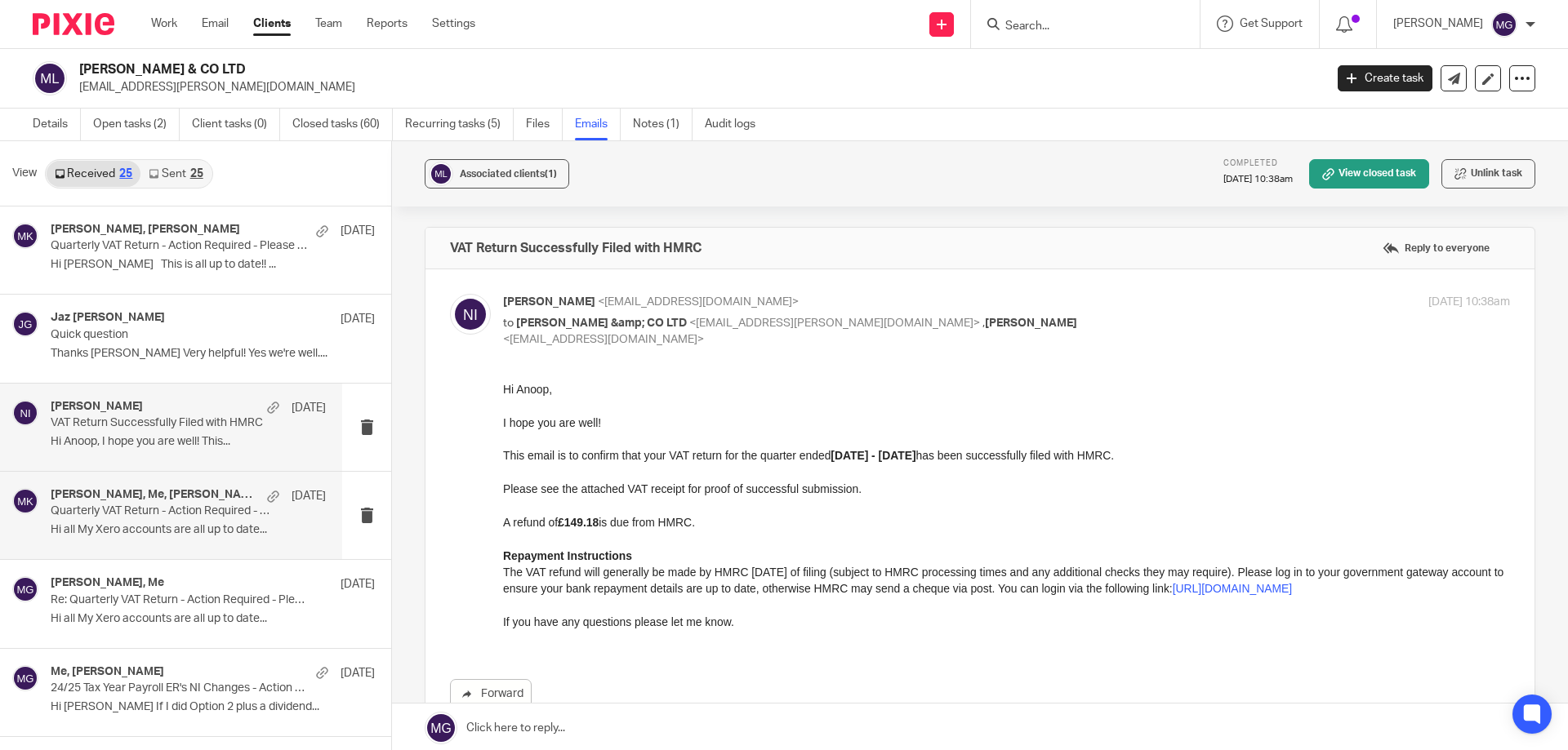
click at [148, 495] on h4 "[PERSON_NAME], Me, [PERSON_NAME]" at bounding box center [154, 495] width 208 height 14
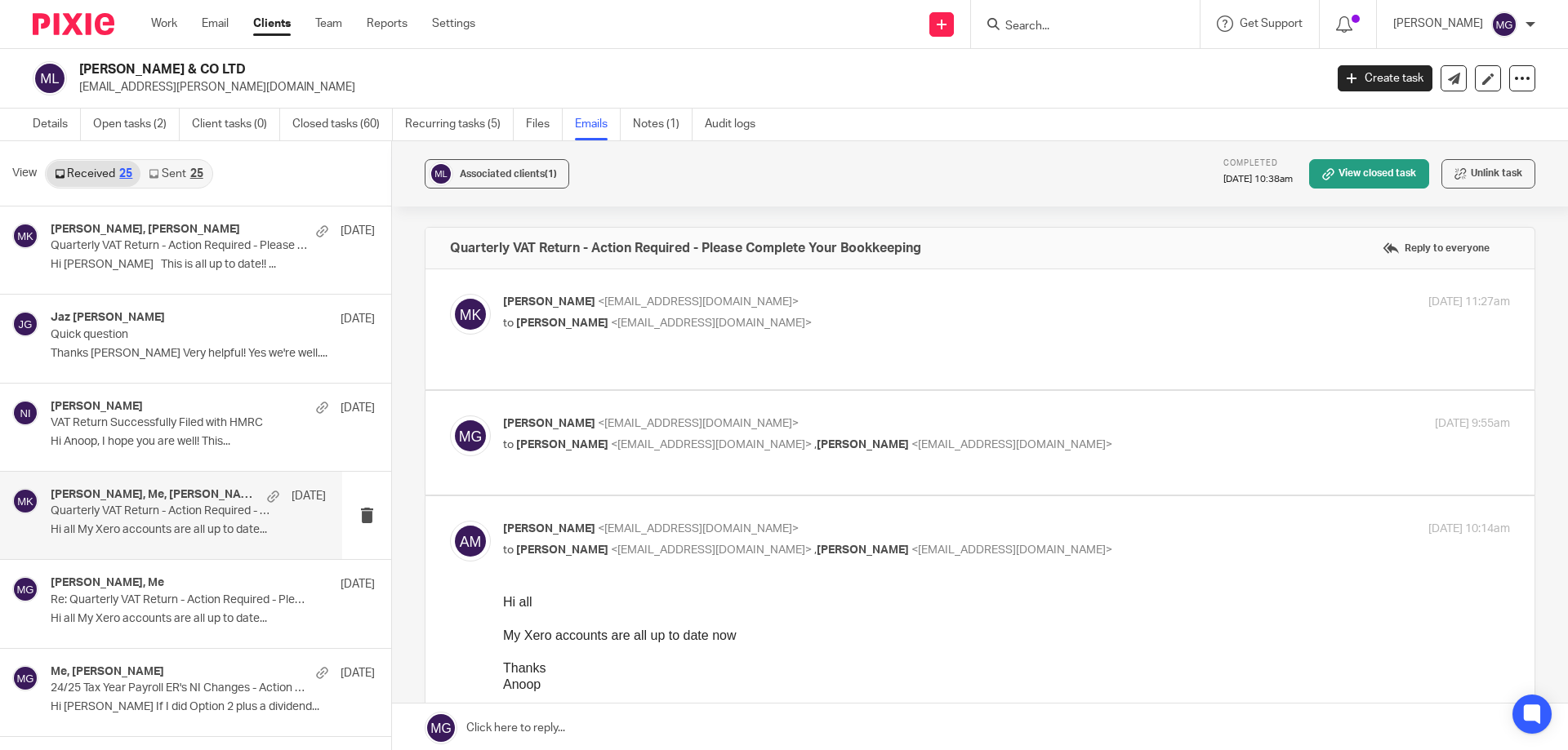
click at [564, 448] on div "[PERSON_NAME] <[EMAIL_ADDRESS][DOMAIN_NAME]> to [PERSON_NAME] <[EMAIL_ADDRESS][…" at bounding box center [980, 443] width 1060 height 55
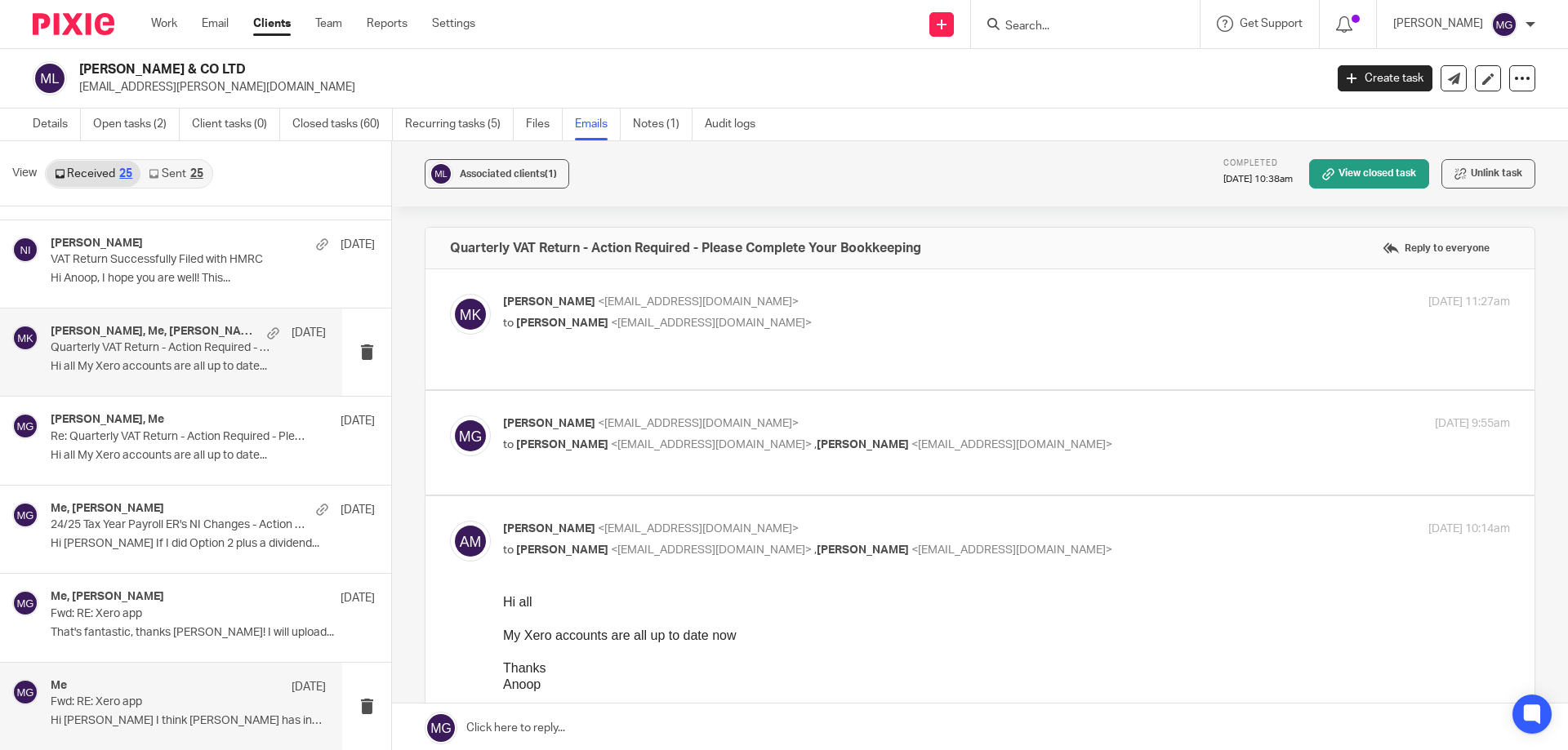
scroll to position [245, 0]
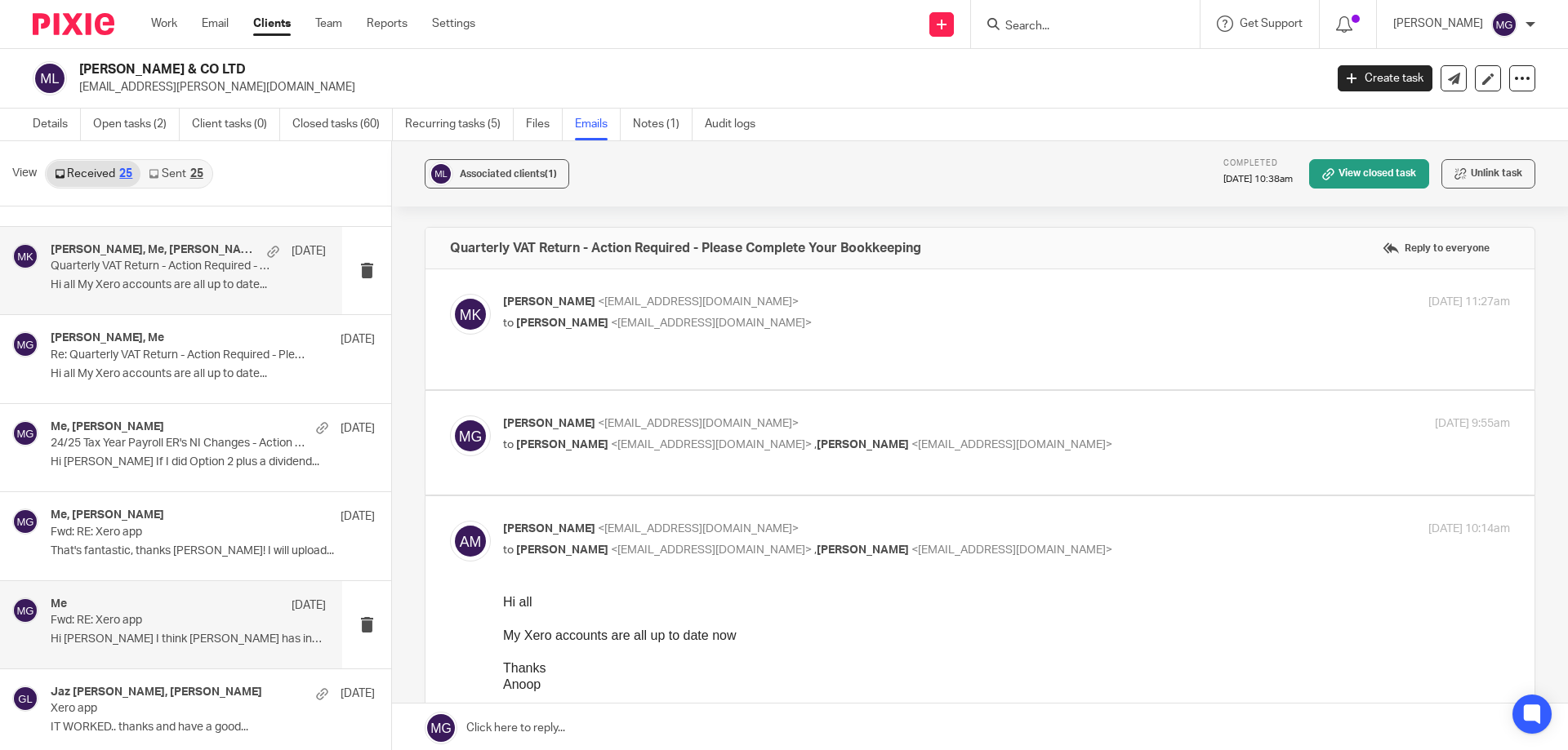
click at [194, 626] on p "Fwd: RE: Xero app" at bounding box center [161, 620] width 220 height 14
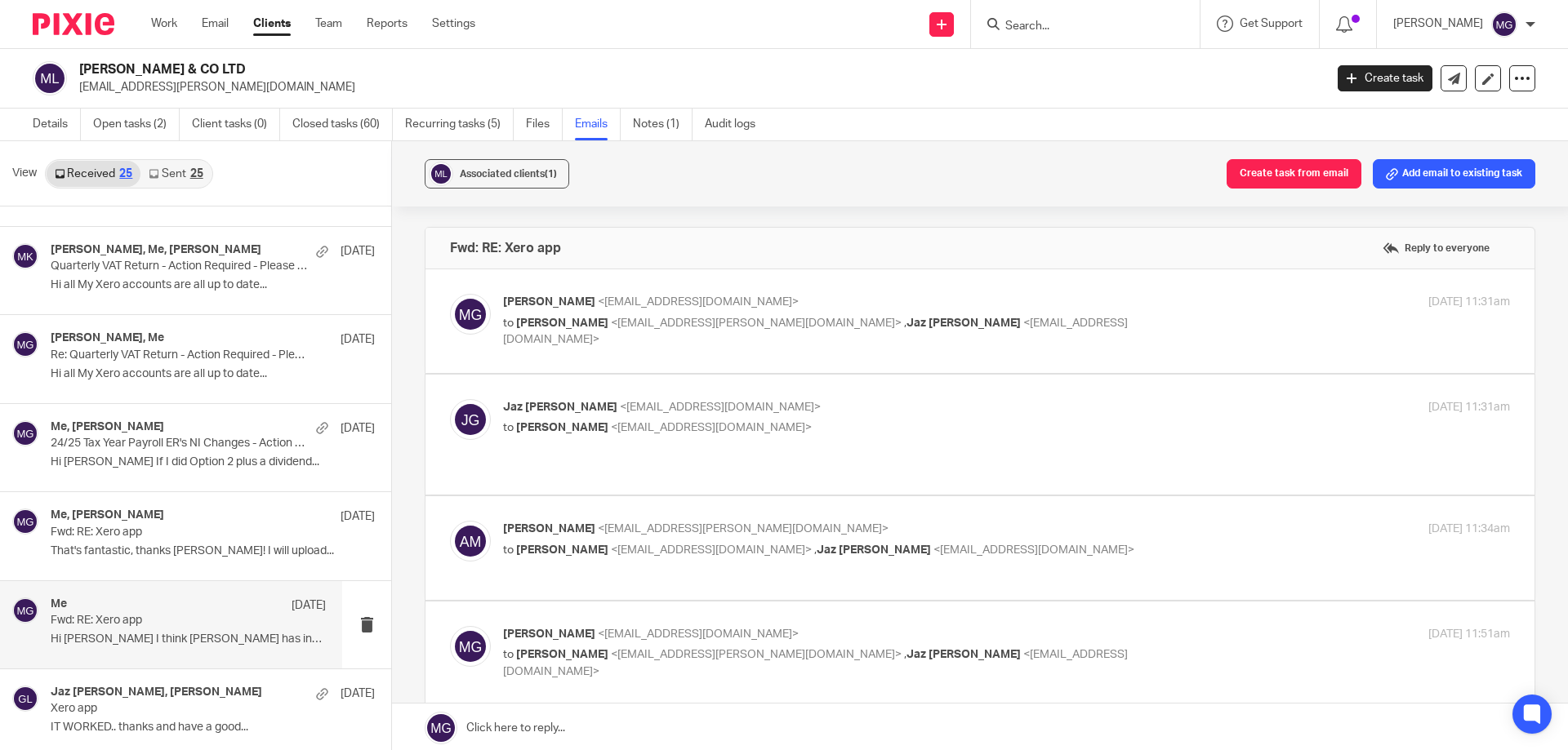
scroll to position [327, 0]
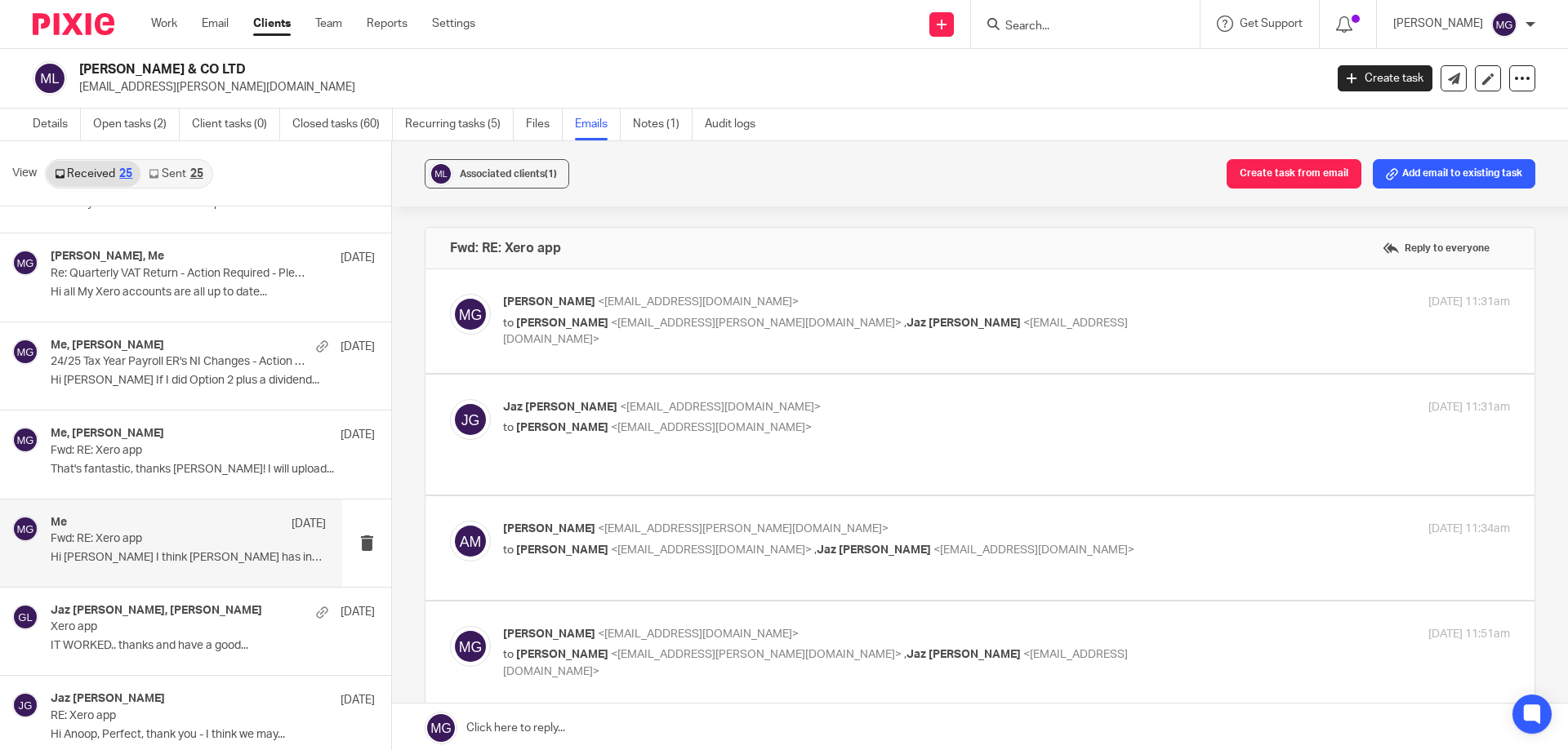
click at [746, 352] on label at bounding box center [980, 321] width 1109 height 104
click at [450, 294] on input "checkbox" at bounding box center [450, 293] width 1 height 1
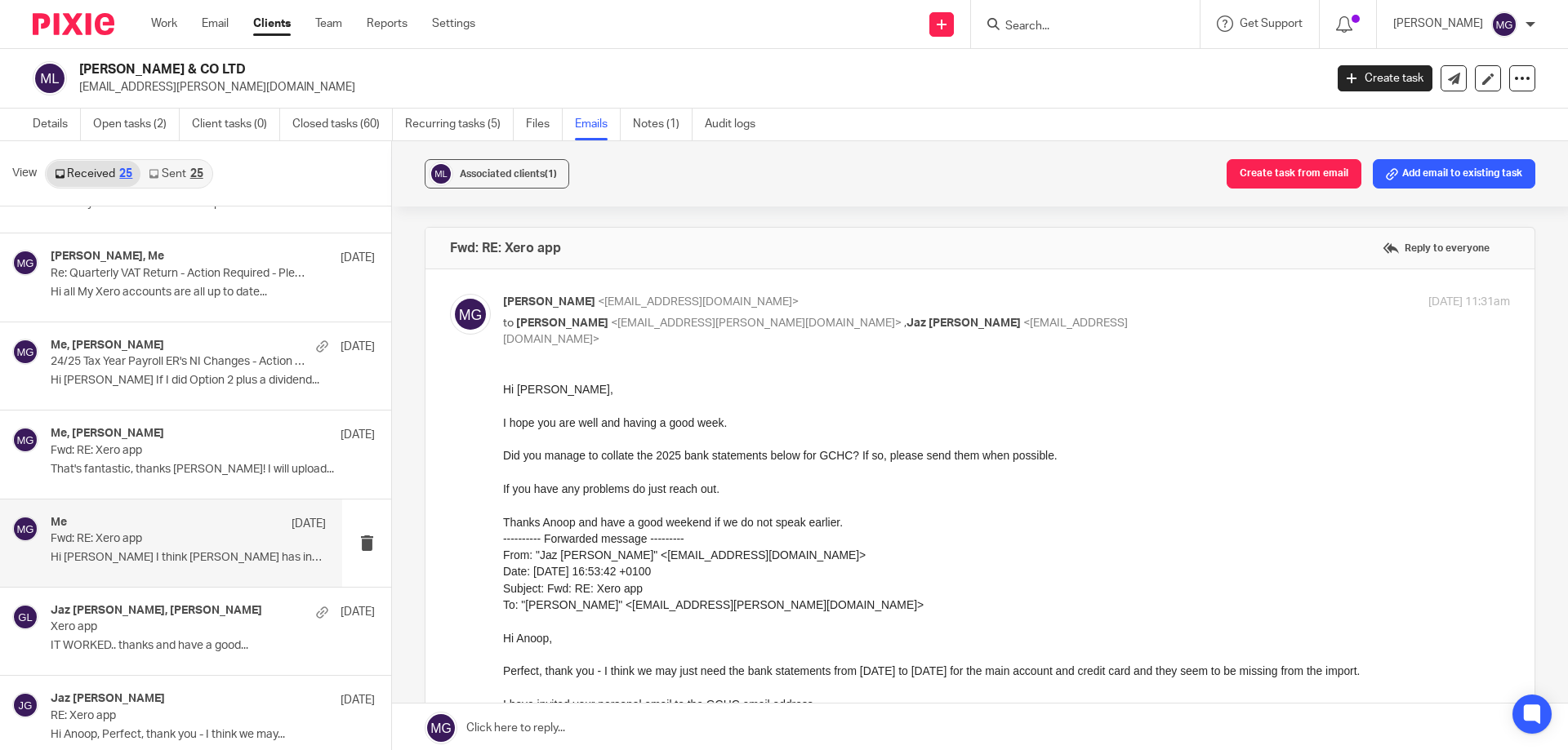
scroll to position [0, 0]
click at [757, 331] on p "to [PERSON_NAME] <[EMAIL_ADDRESS][PERSON_NAME][DOMAIN_NAME]> , [PERSON_NAME] <[…" at bounding box center [838, 332] width 671 height 34
checkbox input "false"
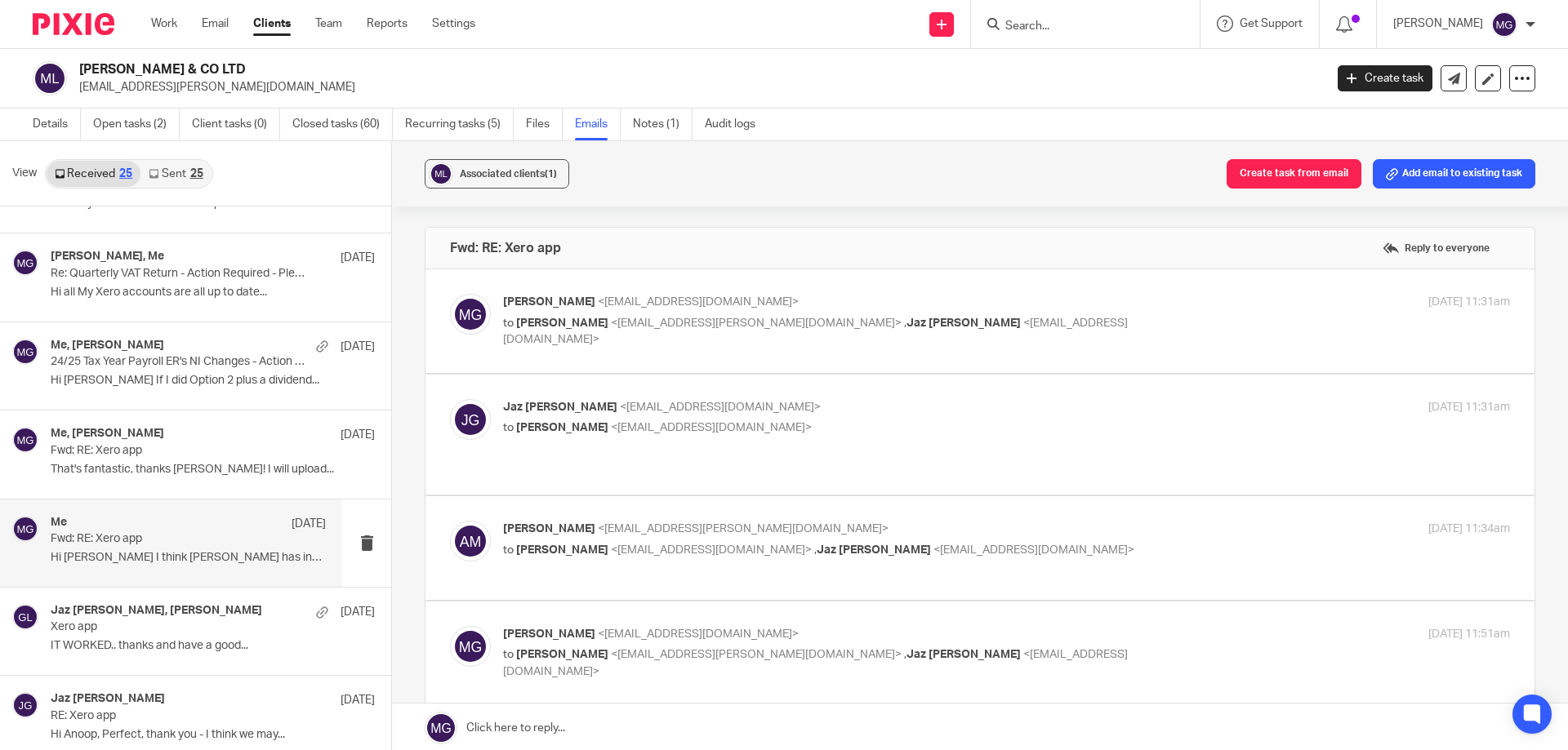
click at [683, 446] on div "[PERSON_NAME] <[EMAIL_ADDRESS][DOMAIN_NAME]> to [PERSON_NAME] <[EMAIL_ADDRESS][…" at bounding box center [980, 435] width 1060 height 71
click at [688, 427] on span "<[EMAIL_ADDRESS][DOMAIN_NAME]>" at bounding box center [711, 428] width 201 height 12
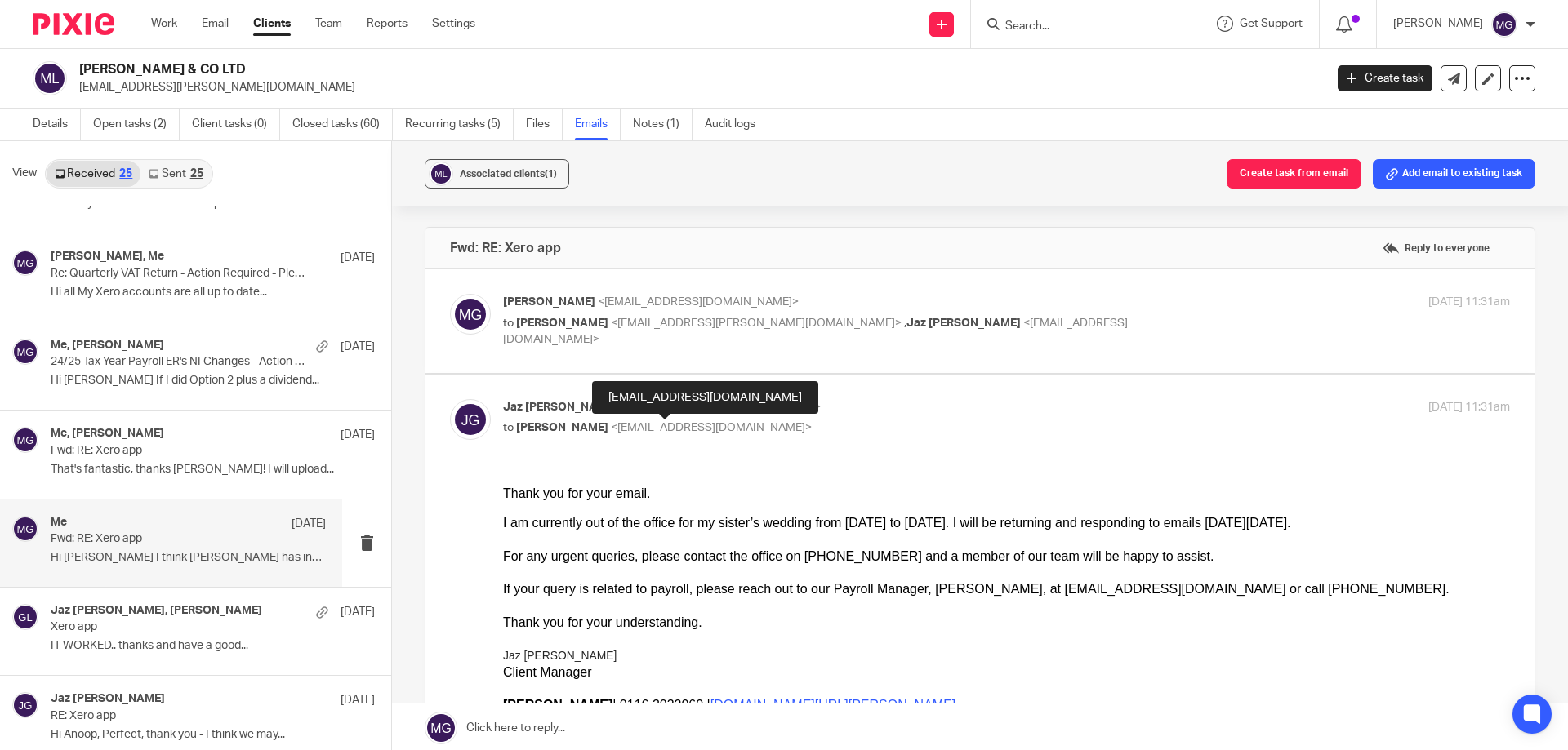
click at [688, 427] on span "<[EMAIL_ADDRESS][DOMAIN_NAME]>" at bounding box center [711, 428] width 201 height 12
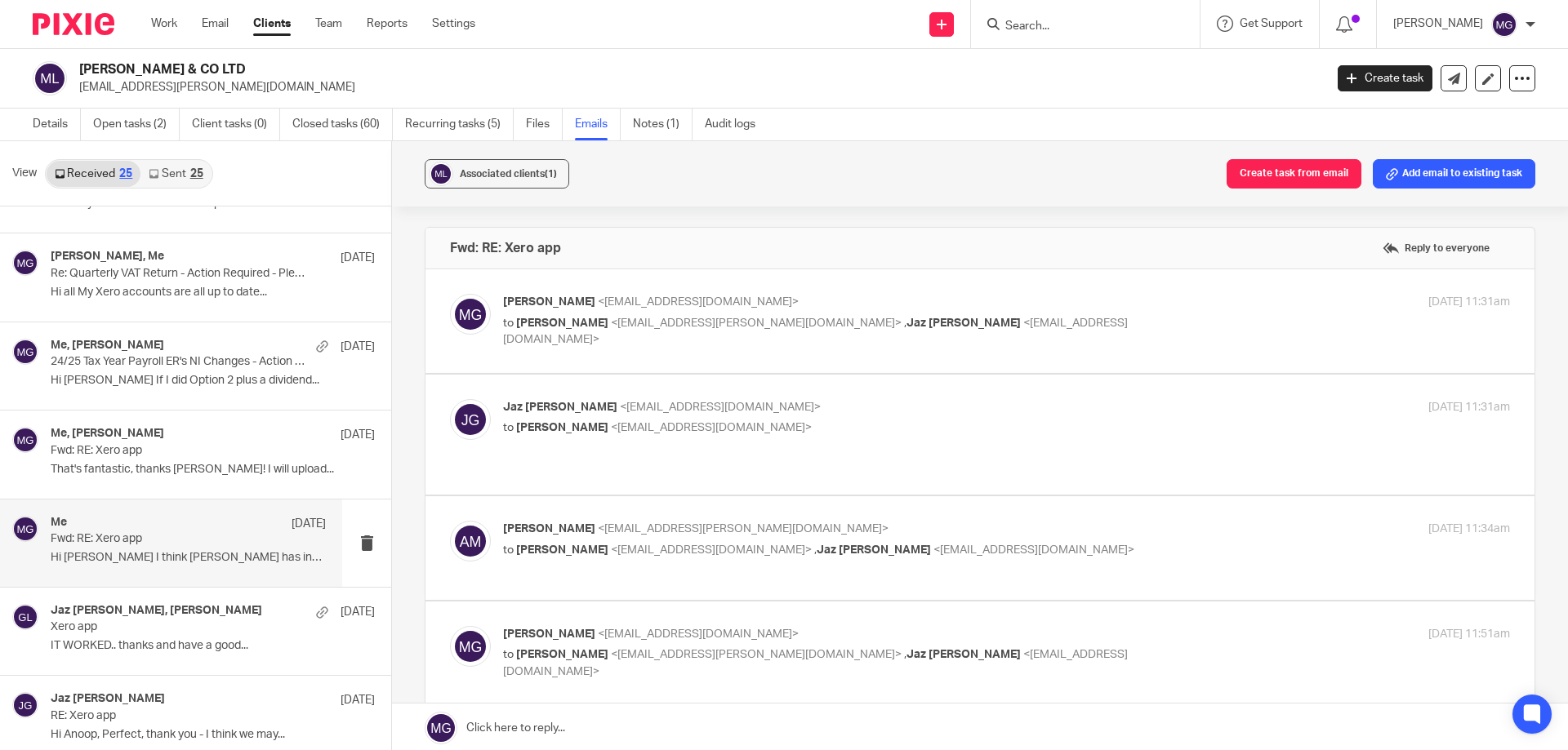
click at [688, 427] on span "<[EMAIL_ADDRESS][DOMAIN_NAME]>" at bounding box center [711, 428] width 201 height 12
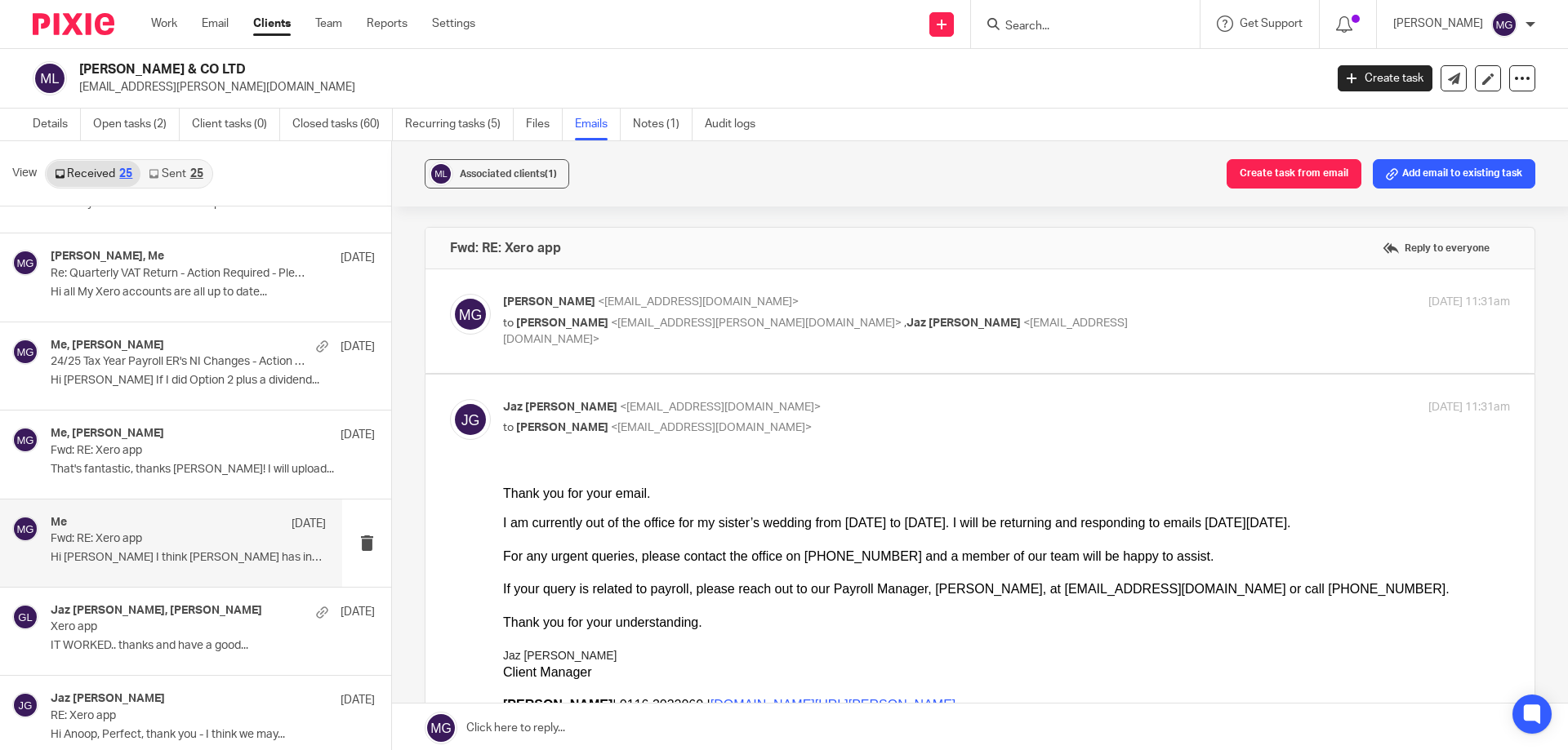
click at [688, 427] on span "<[EMAIL_ADDRESS][DOMAIN_NAME]>" at bounding box center [711, 428] width 201 height 12
checkbox input "false"
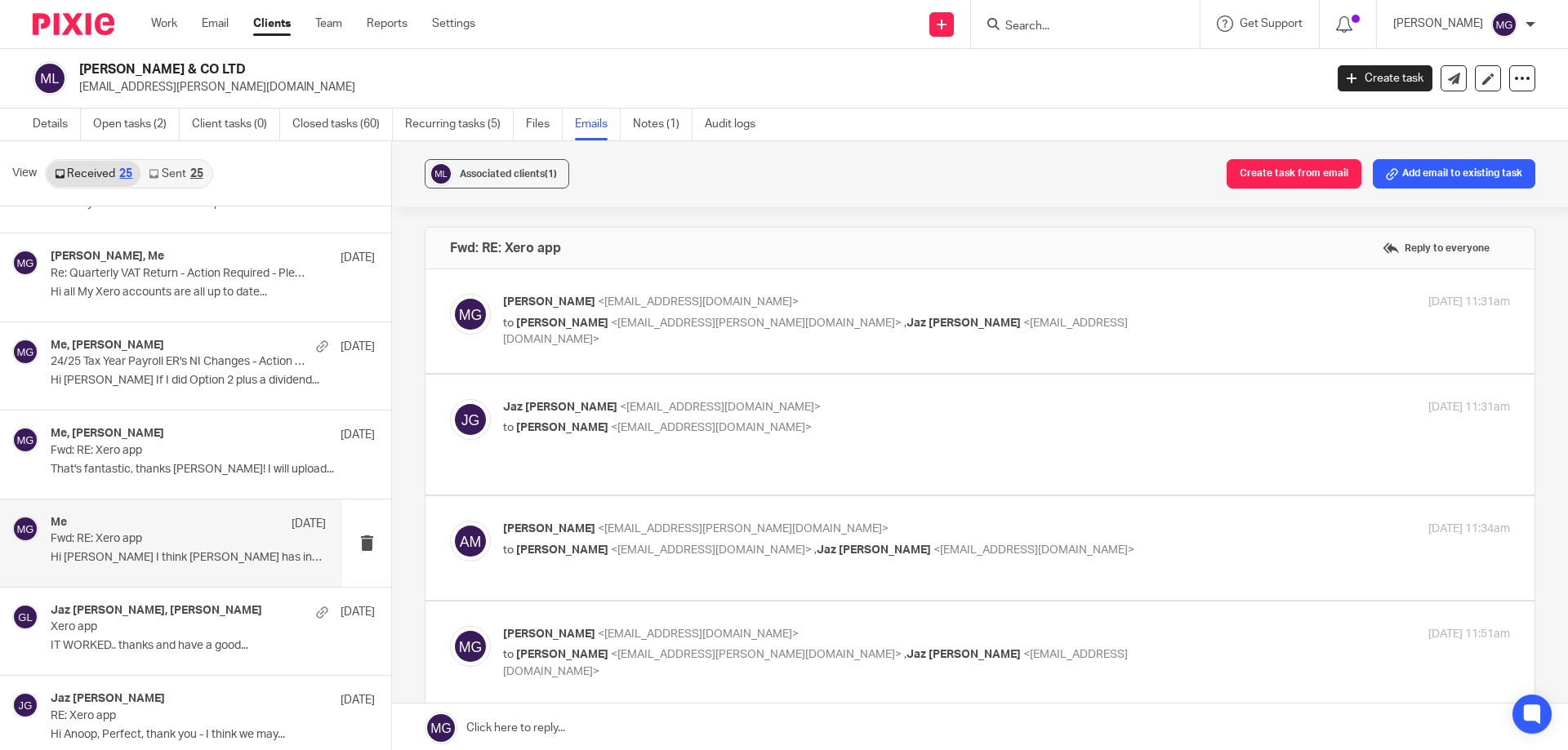
click at [668, 523] on span "<[EMAIL_ADDRESS][PERSON_NAME][DOMAIN_NAME]>" at bounding box center [743, 529] width 291 height 12
checkbox input "true"
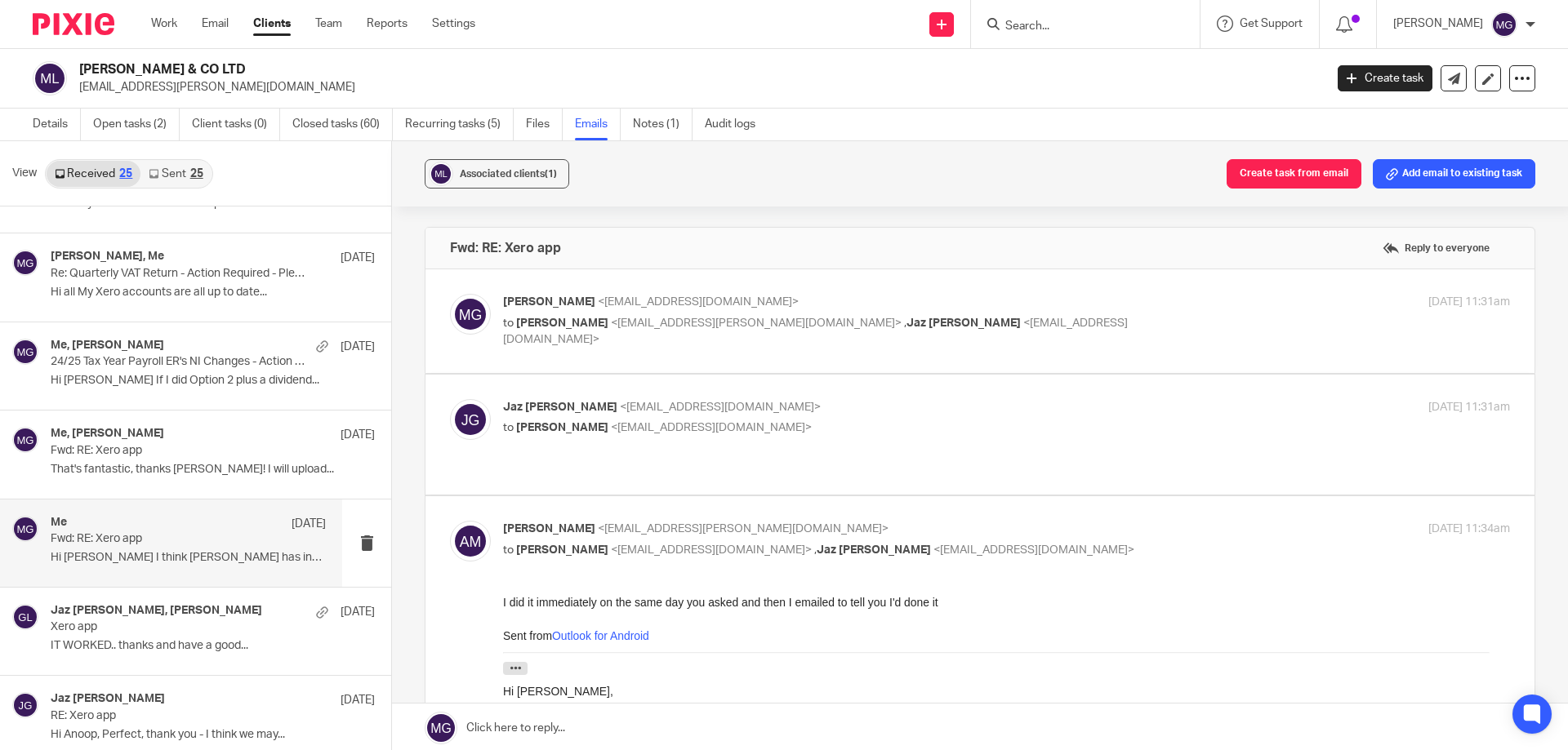
scroll to position [81, 0]
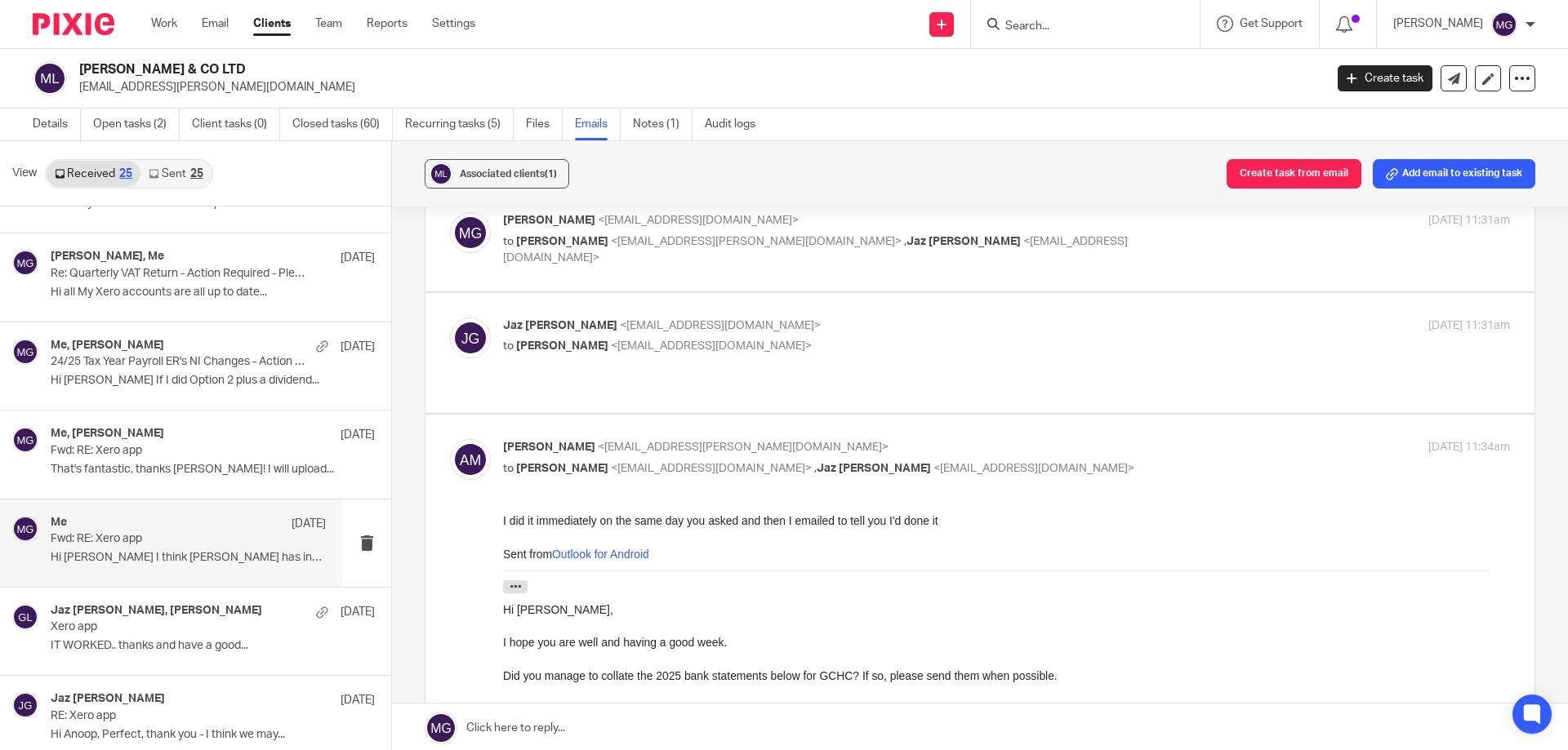
click at [649, 332] on p "[PERSON_NAME] <[EMAIL_ADDRESS][DOMAIN_NAME]>" at bounding box center [838, 326] width 671 height 17
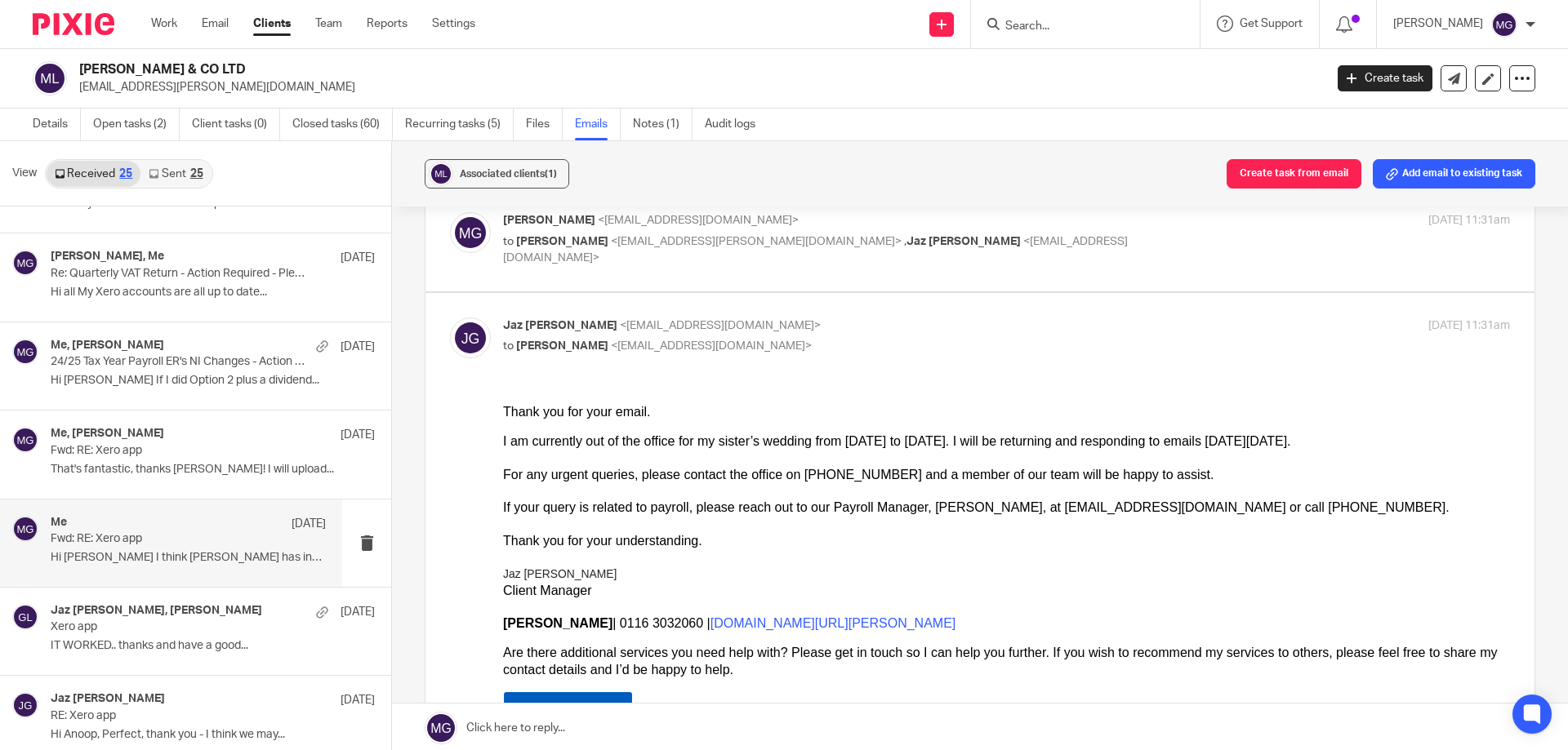
scroll to position [0, 0]
click at [652, 331] on p "[PERSON_NAME] <[EMAIL_ADDRESS][DOMAIN_NAME]>" at bounding box center [838, 326] width 671 height 17
checkbox input "false"
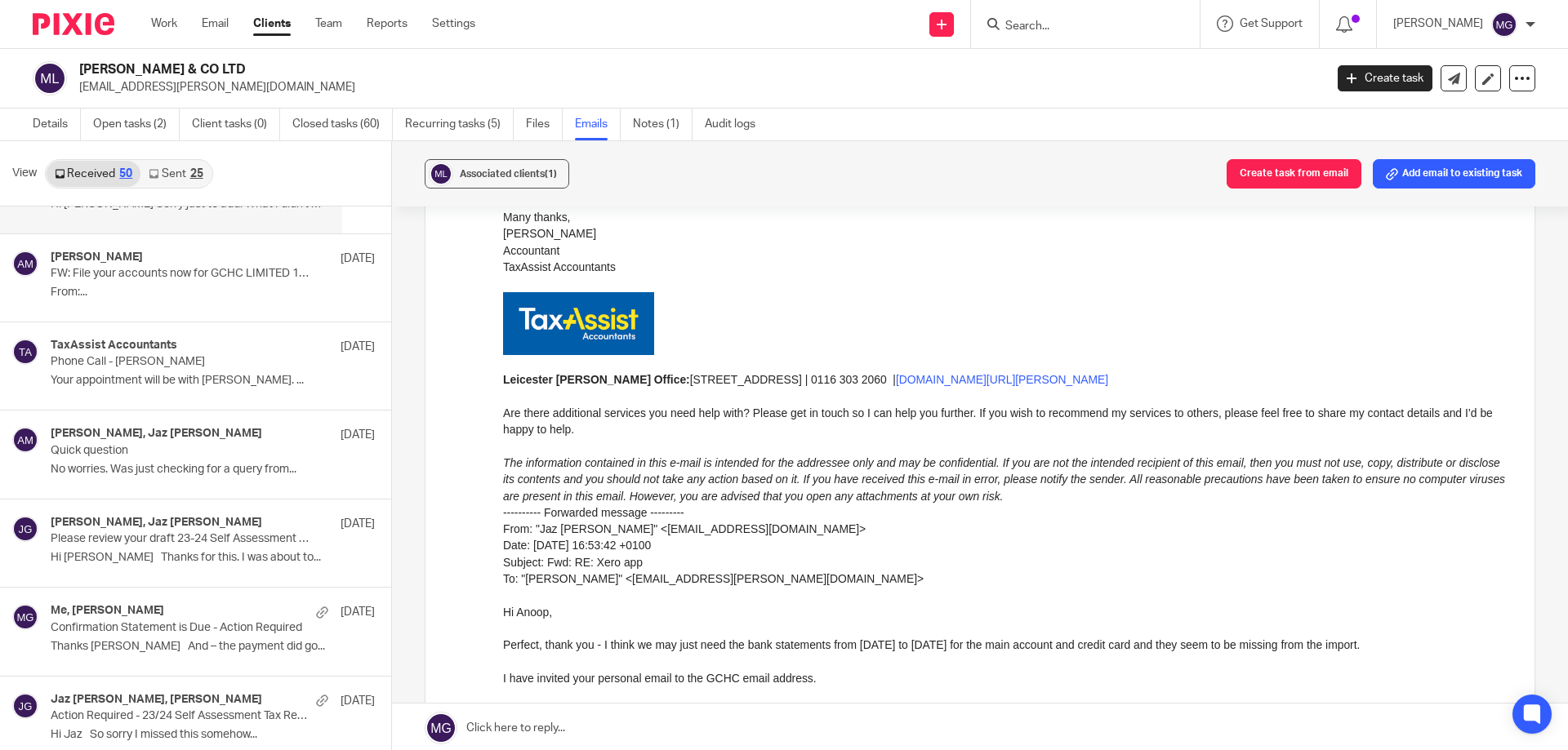
scroll to position [1470, 0]
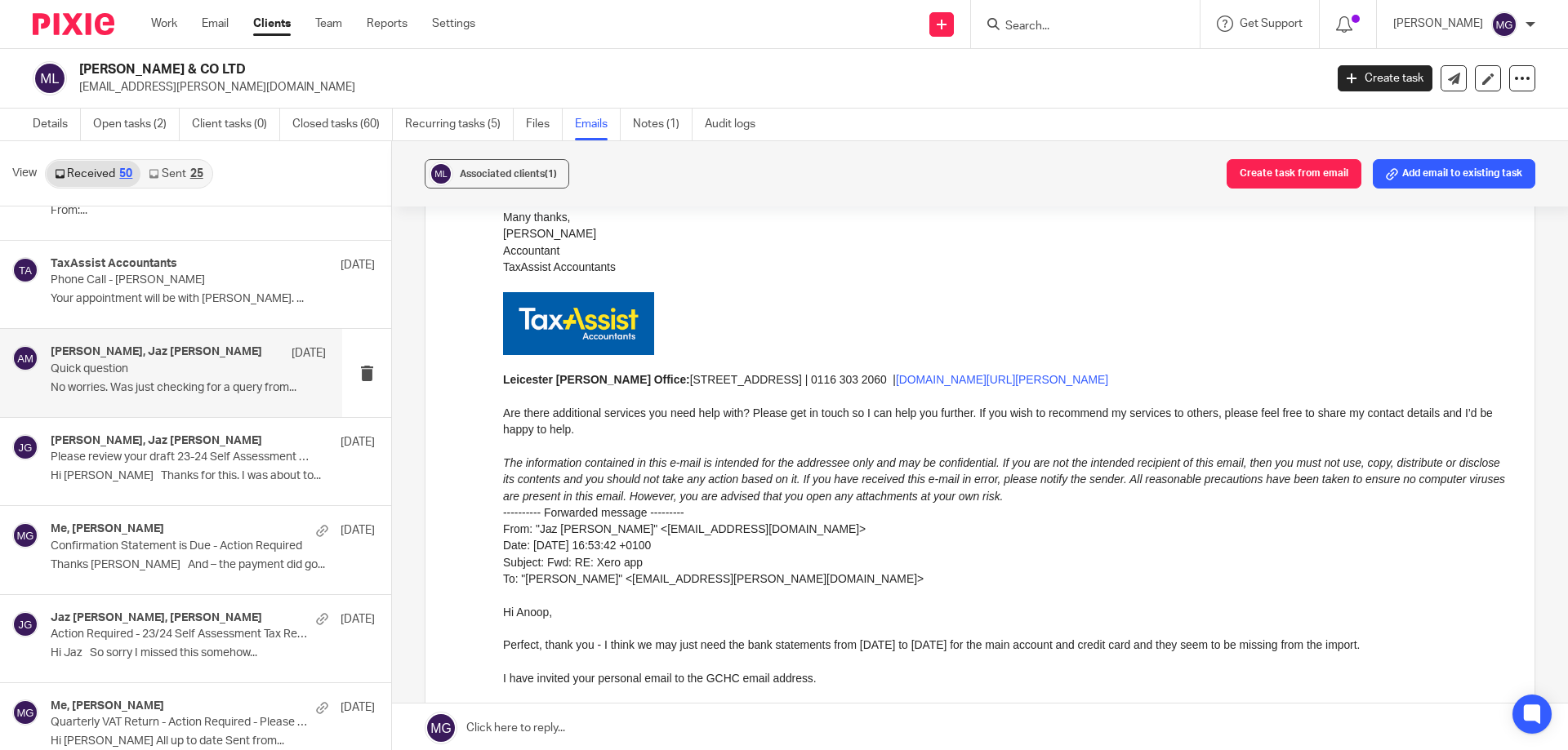
click at [170, 378] on div "[PERSON_NAME], Jaz [PERSON_NAME] [DATE] Quick question No worries. Was just che…" at bounding box center [188, 372] width 275 height 55
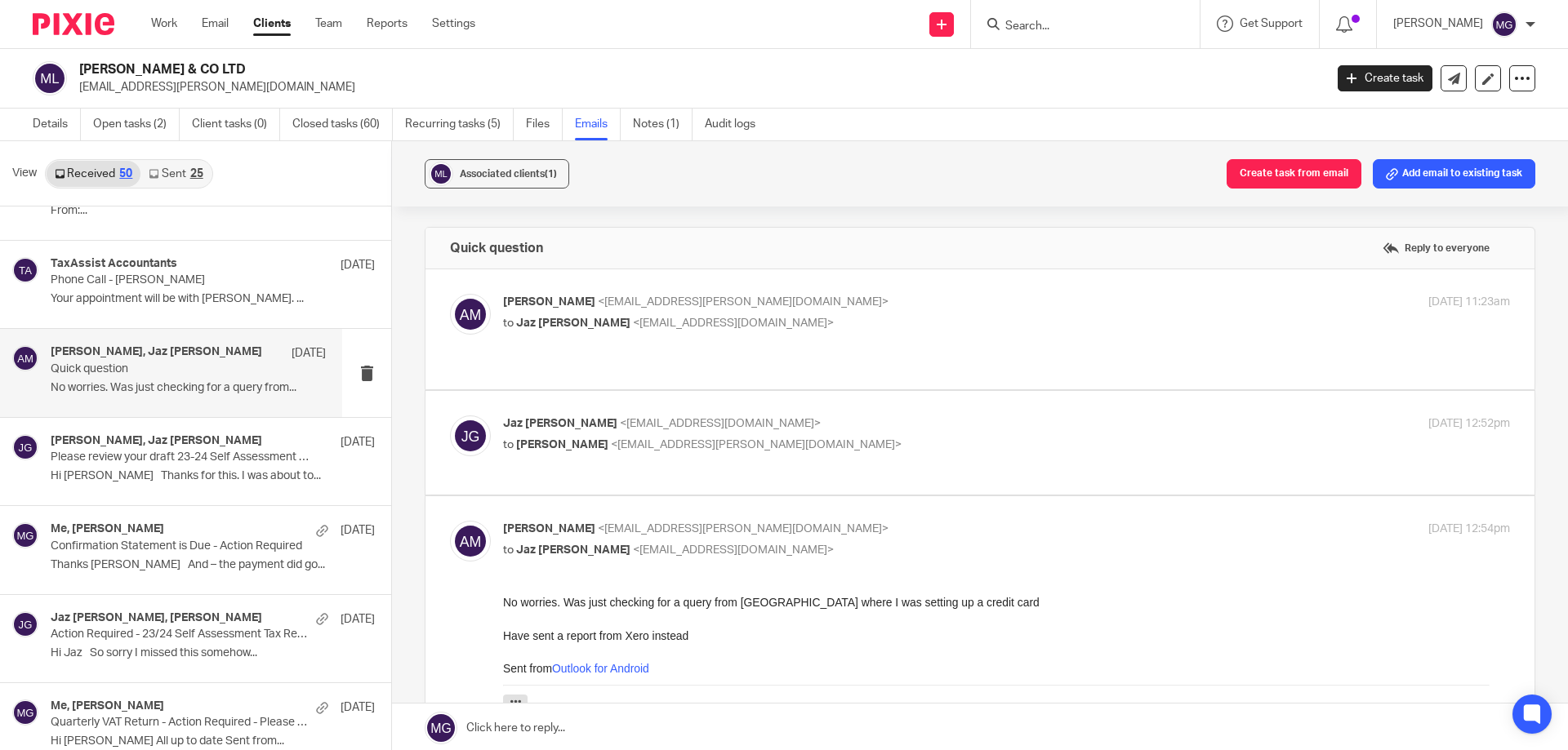
scroll to position [0, 0]
click at [664, 311] on div "[PERSON_NAME] <[EMAIL_ADDRESS][PERSON_NAME][DOMAIN_NAME]> to [PERSON_NAME] <[EM…" at bounding box center [838, 313] width 671 height 38
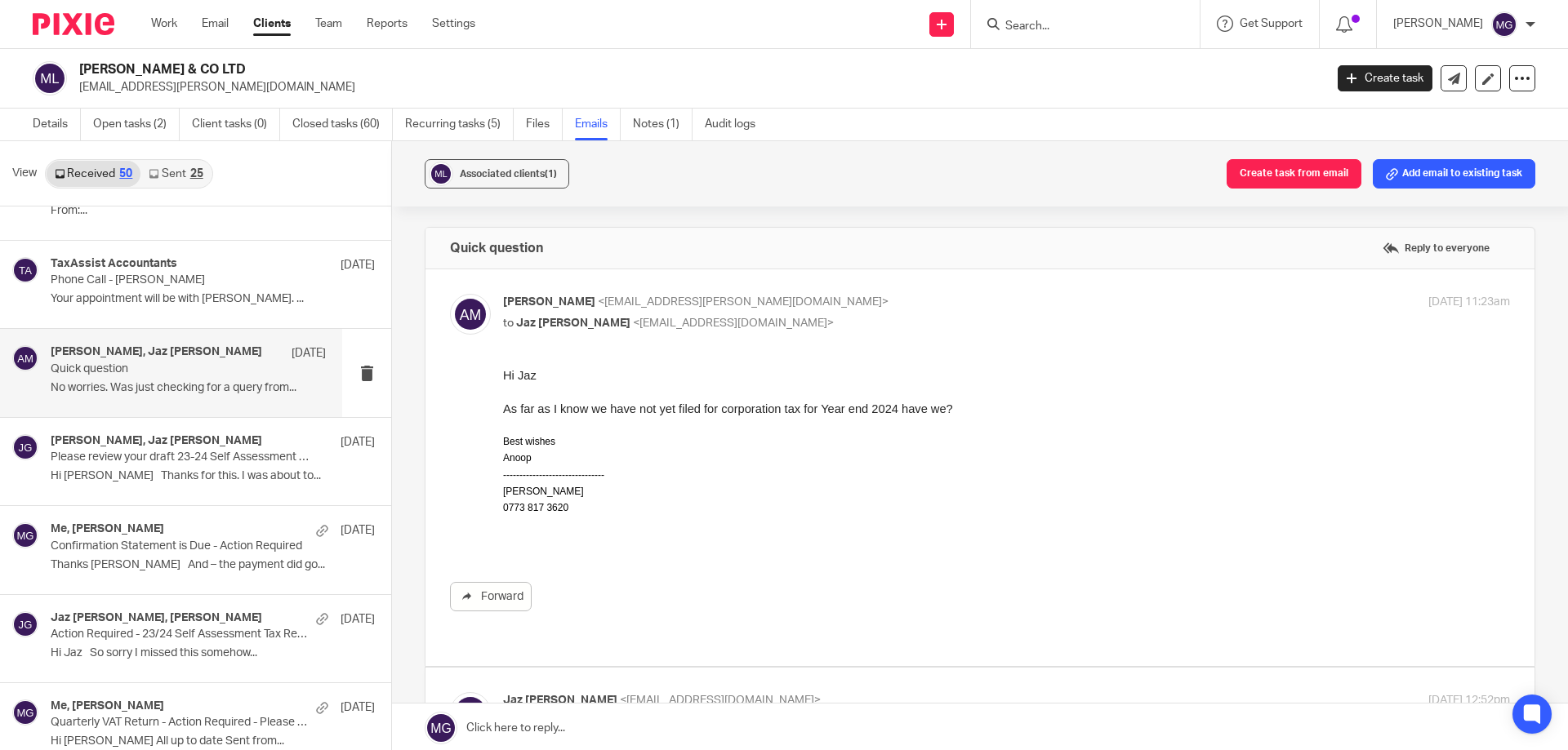
click at [664, 311] on div "[PERSON_NAME] <[EMAIL_ADDRESS][PERSON_NAME][DOMAIN_NAME]> to [PERSON_NAME] <[EM…" at bounding box center [838, 313] width 671 height 38
checkbox input "false"
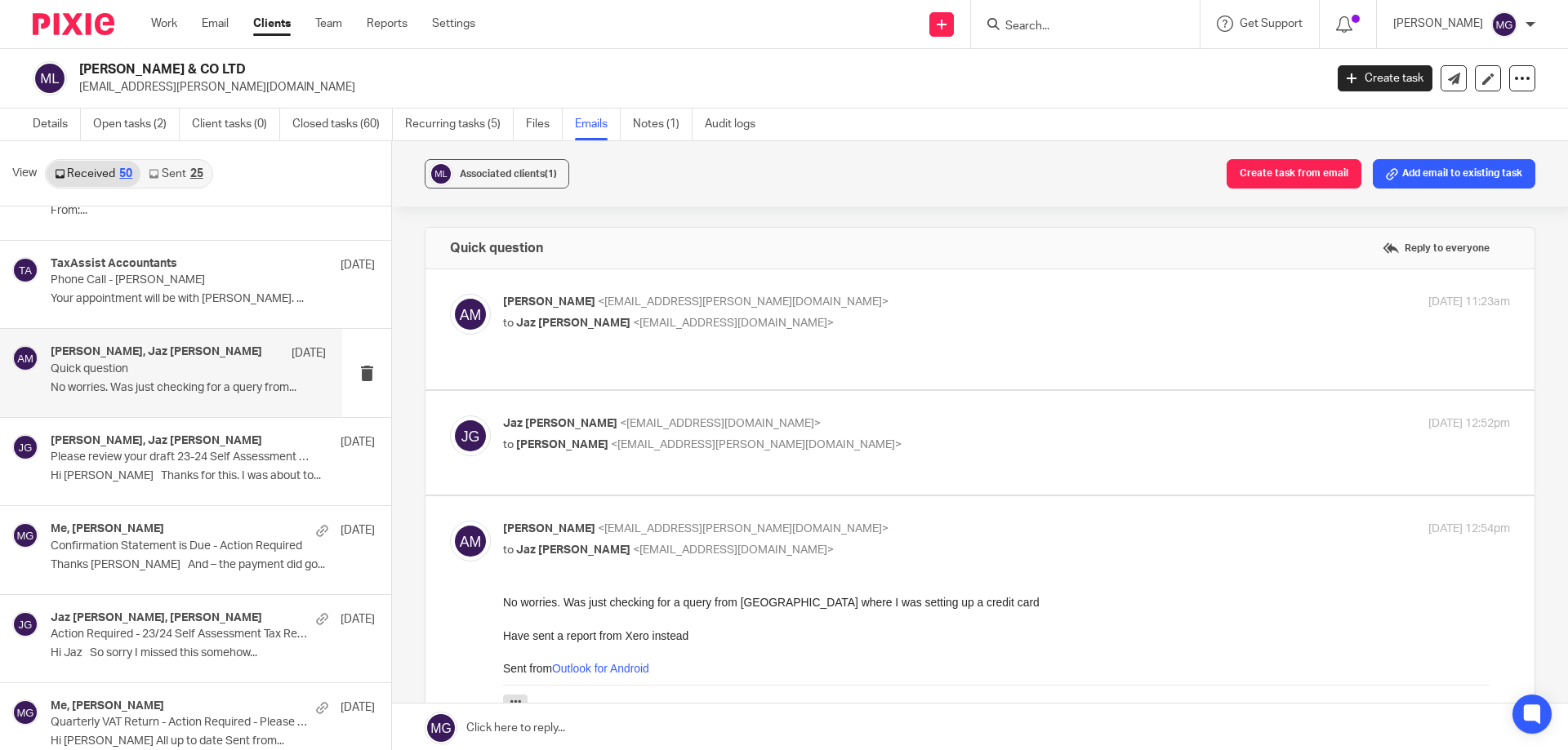
click at [671, 418] on span "<[EMAIL_ADDRESS][DOMAIN_NAME]>" at bounding box center [720, 424] width 201 height 12
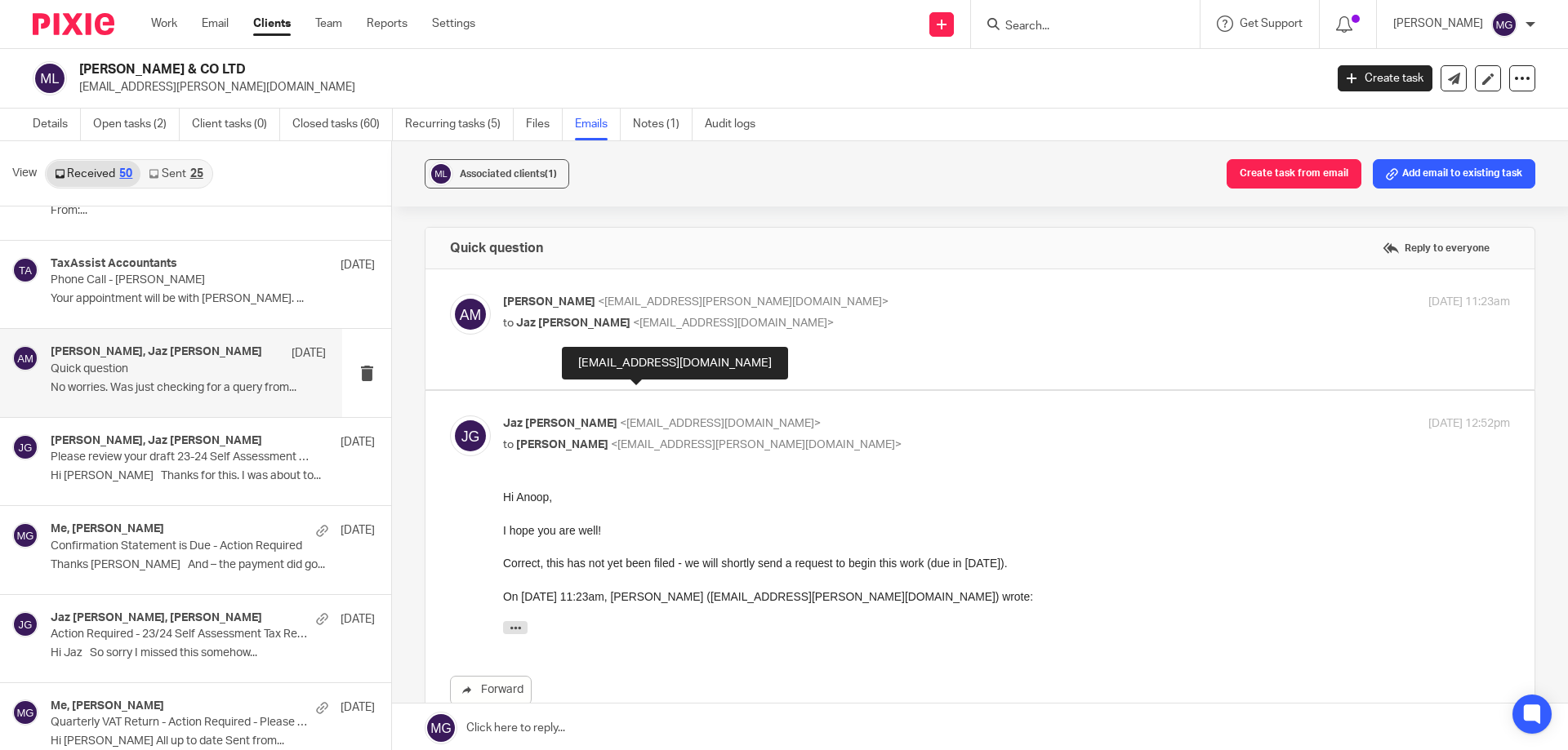
click at [671, 418] on span "<[EMAIL_ADDRESS][DOMAIN_NAME]>" at bounding box center [720, 424] width 201 height 12
checkbox input "false"
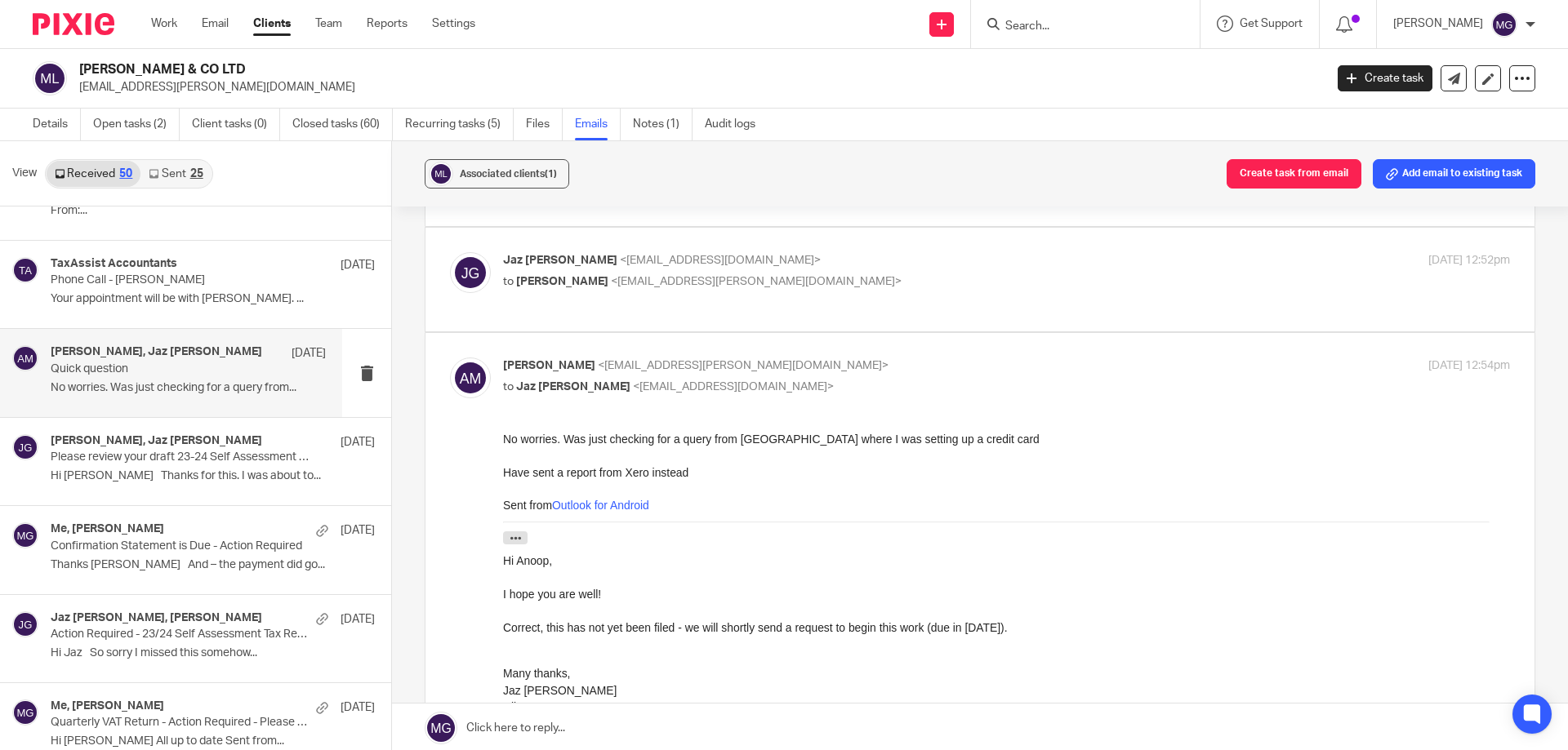
scroll to position [1387, 0]
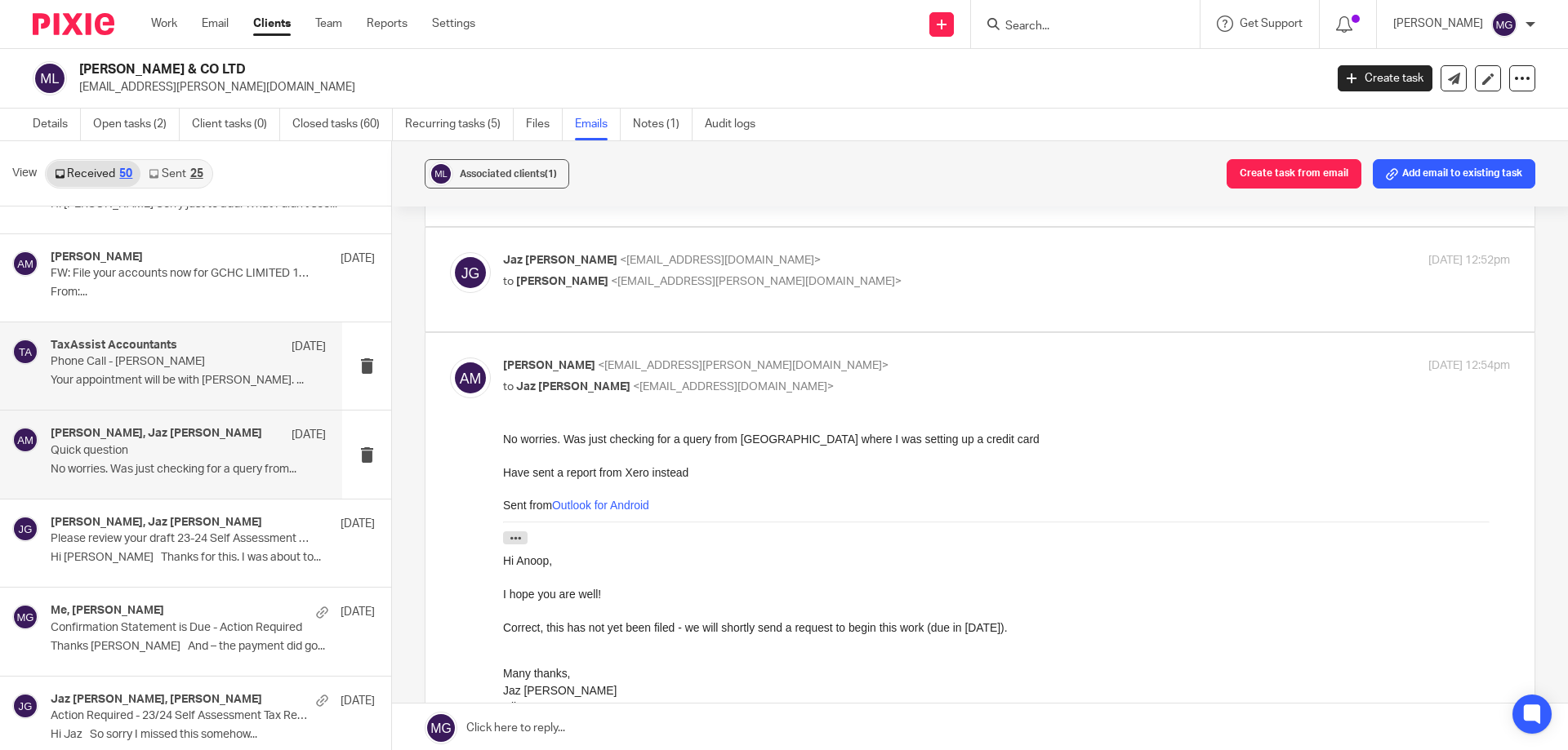
click at [122, 370] on div "TaxAssist Accountants [DATE] Phone Call - [PERSON_NAME] Your appointment will b…" at bounding box center [188, 366] width 275 height 55
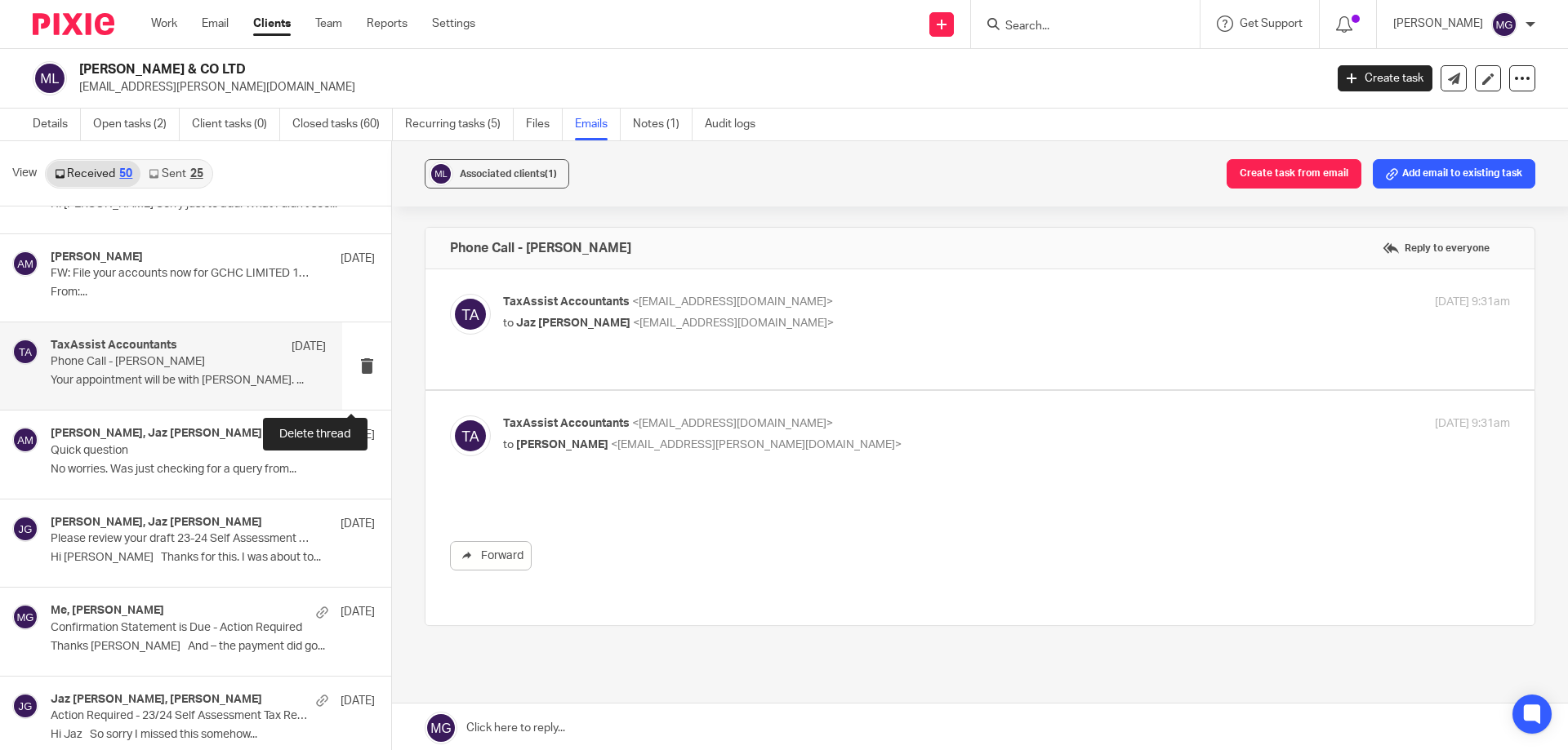
scroll to position [0, 0]
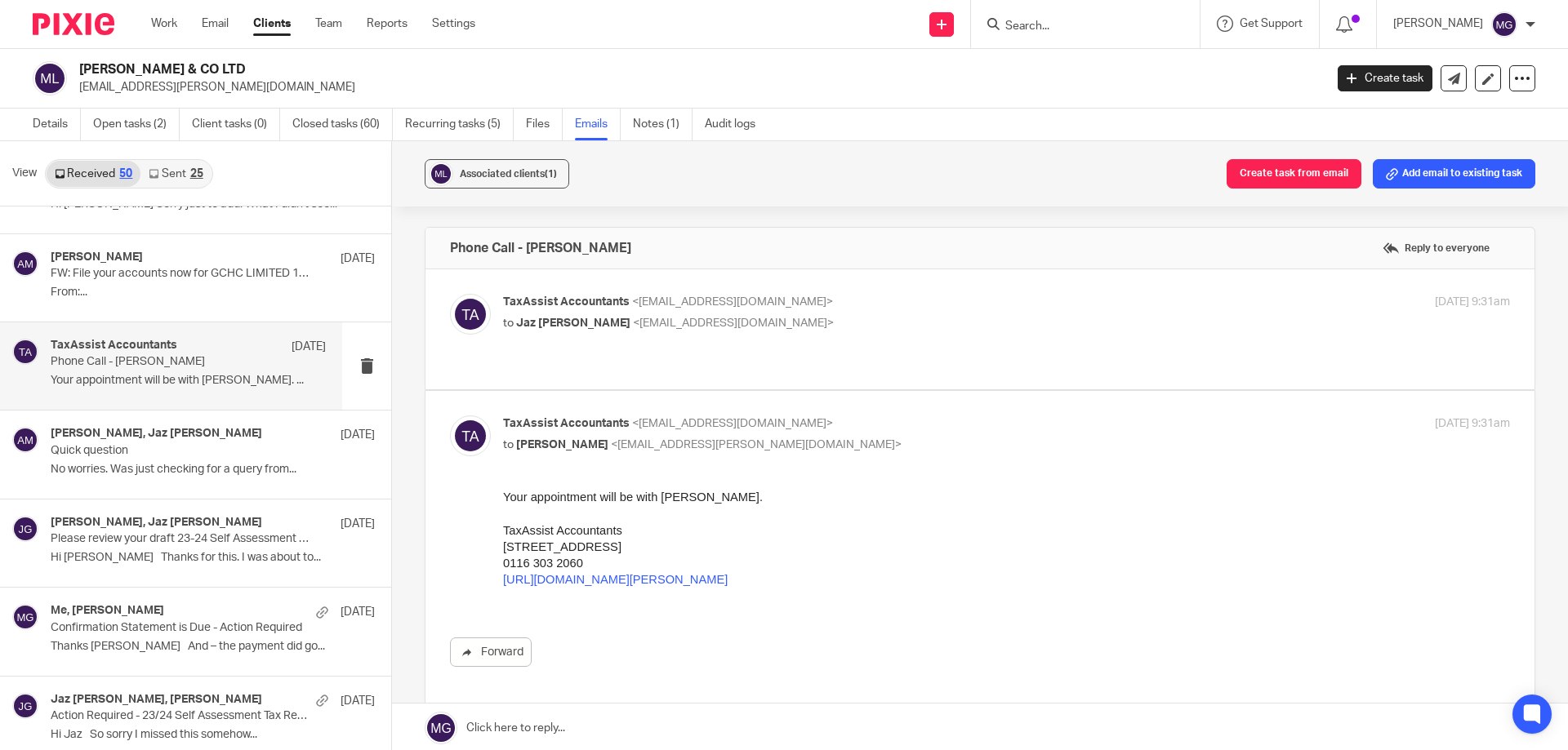
click at [713, 298] on span "<[EMAIL_ADDRESS][DOMAIN_NAME]>" at bounding box center [732, 302] width 201 height 12
checkbox input "true"
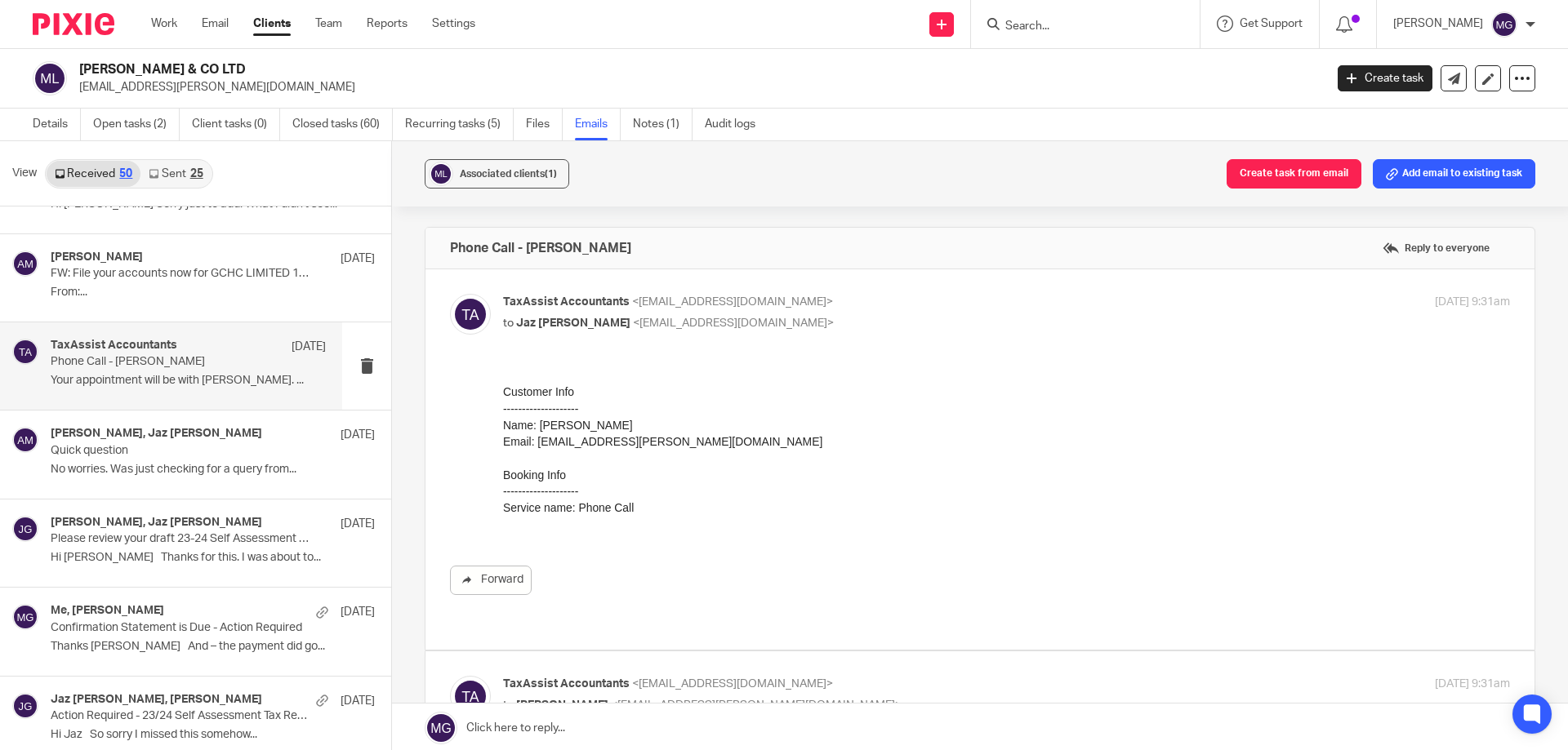
scroll to position [1306, 0]
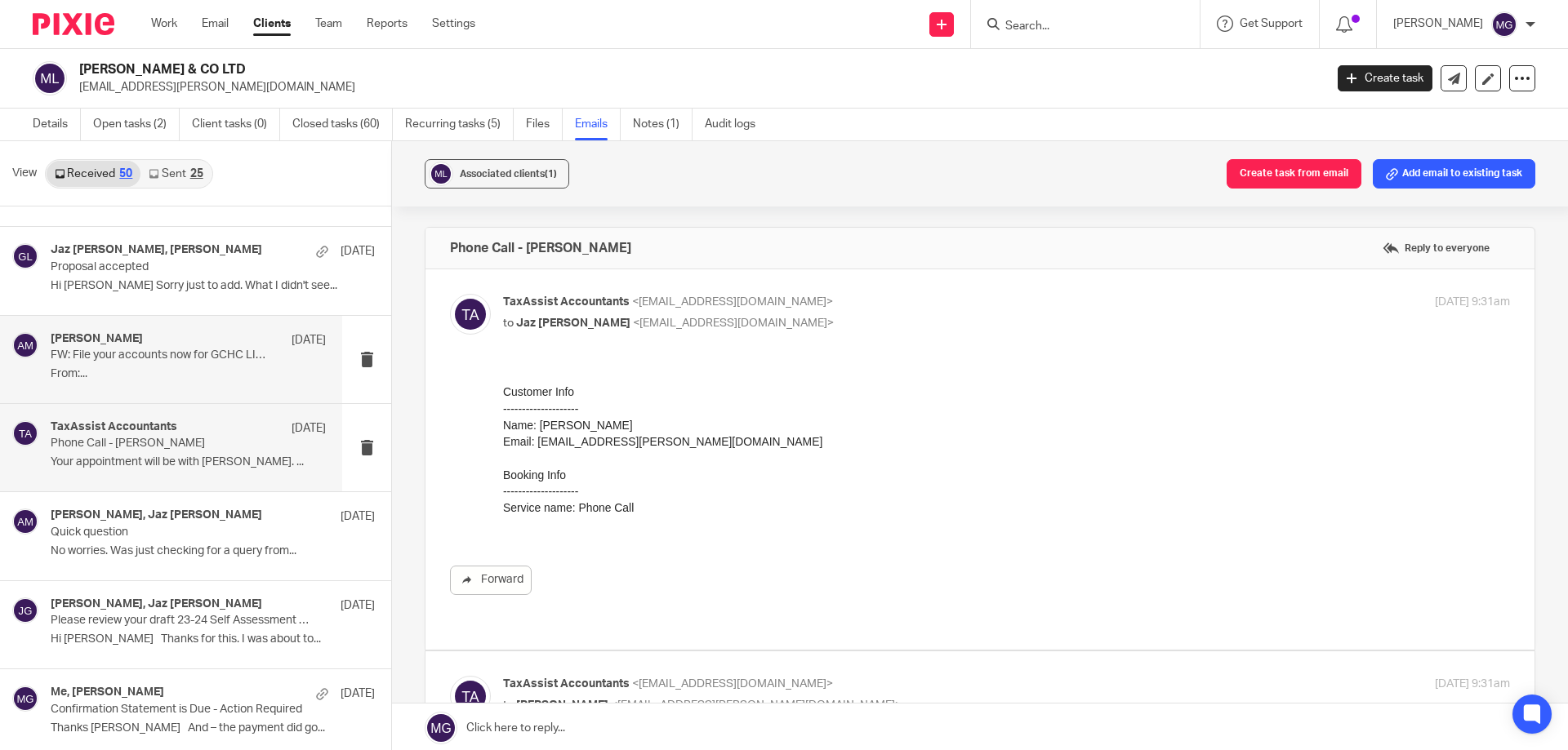
click at [187, 365] on div "[PERSON_NAME] [DATE] FW: File your accounts now for GCHC LIMITED 14929046 From:…" at bounding box center [188, 359] width 275 height 55
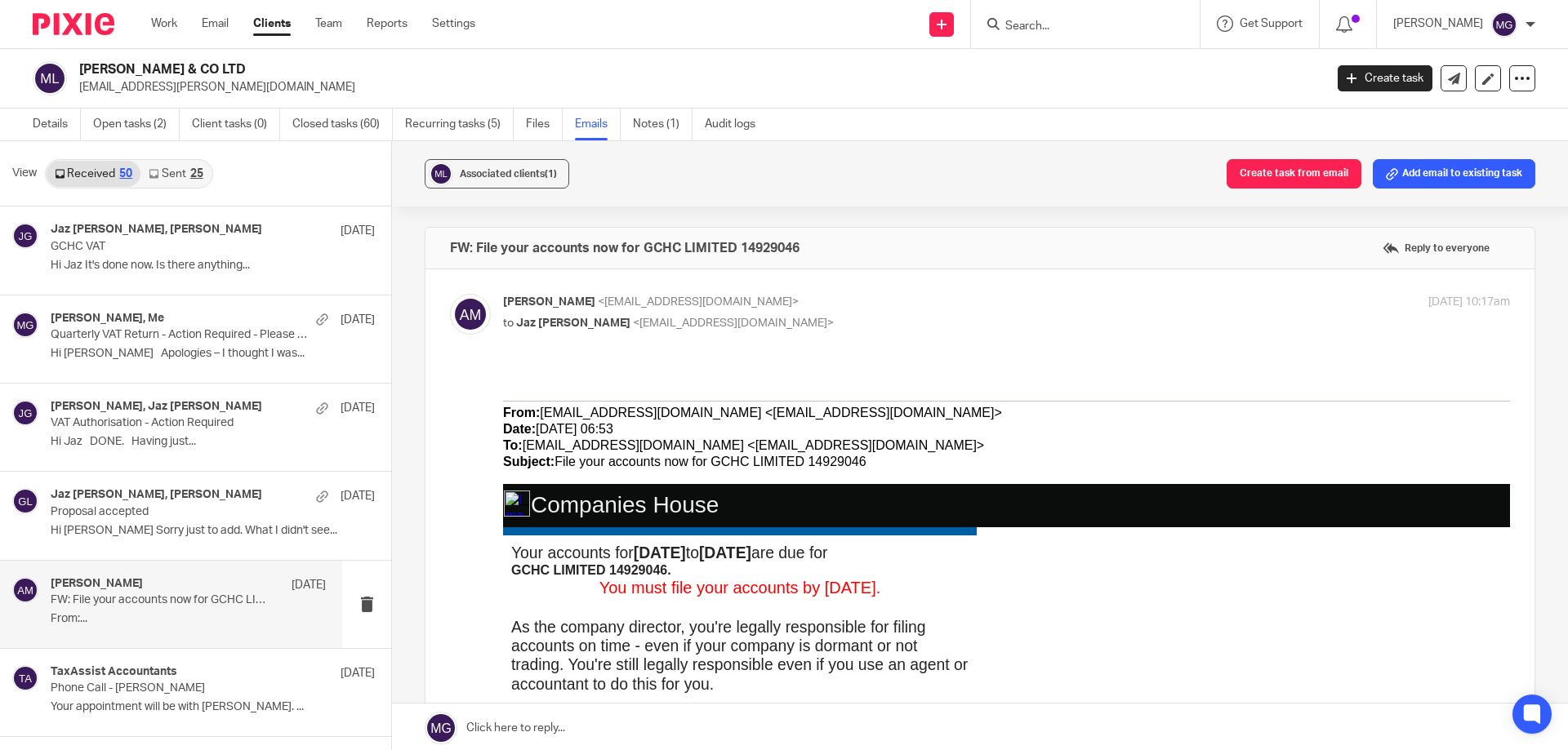
scroll to position [734, 0]
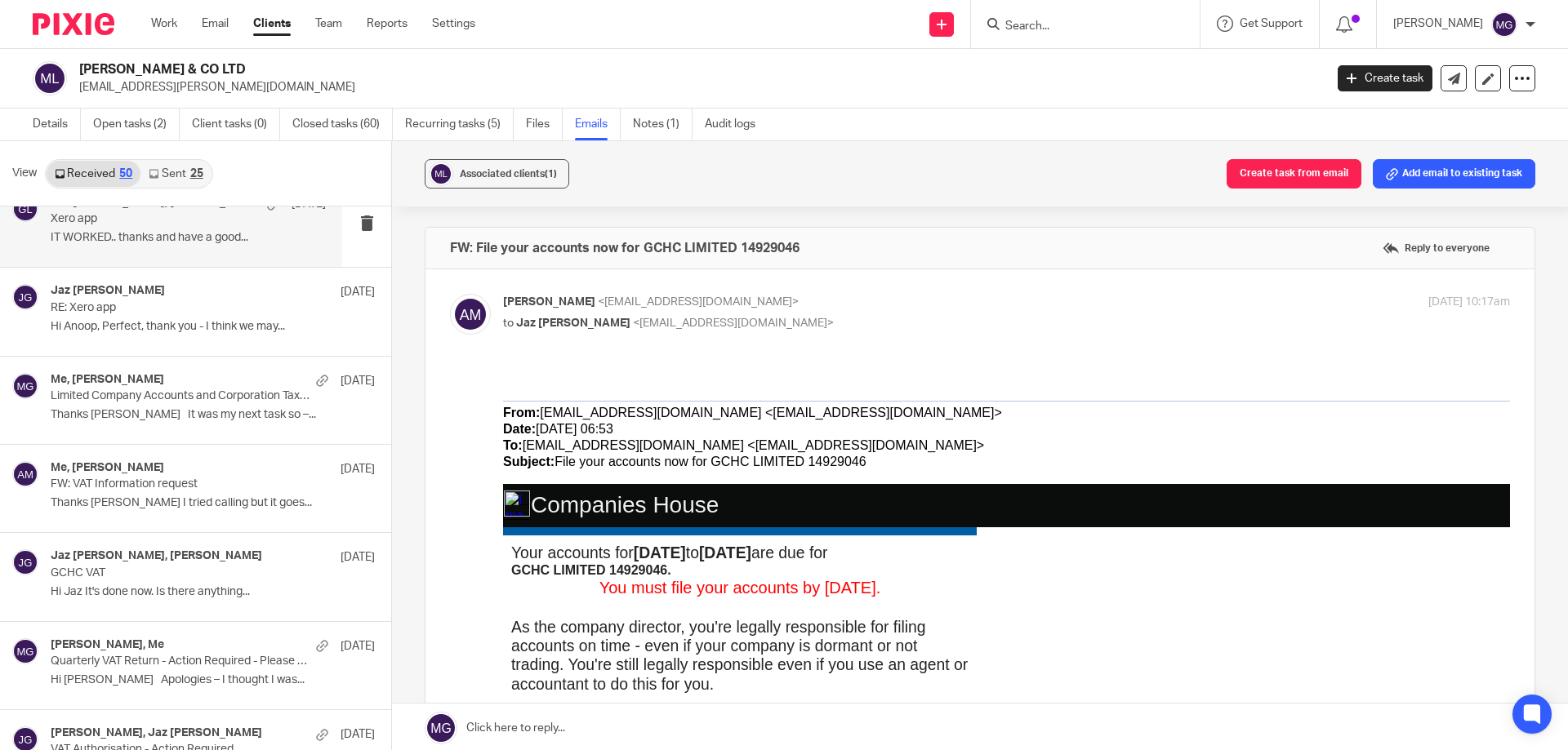
click at [181, 246] on div "Jaz [PERSON_NAME], [PERSON_NAME] [DATE] Xero app IT WORKED.. thanks and have a …" at bounding box center [188, 223] width 275 height 55
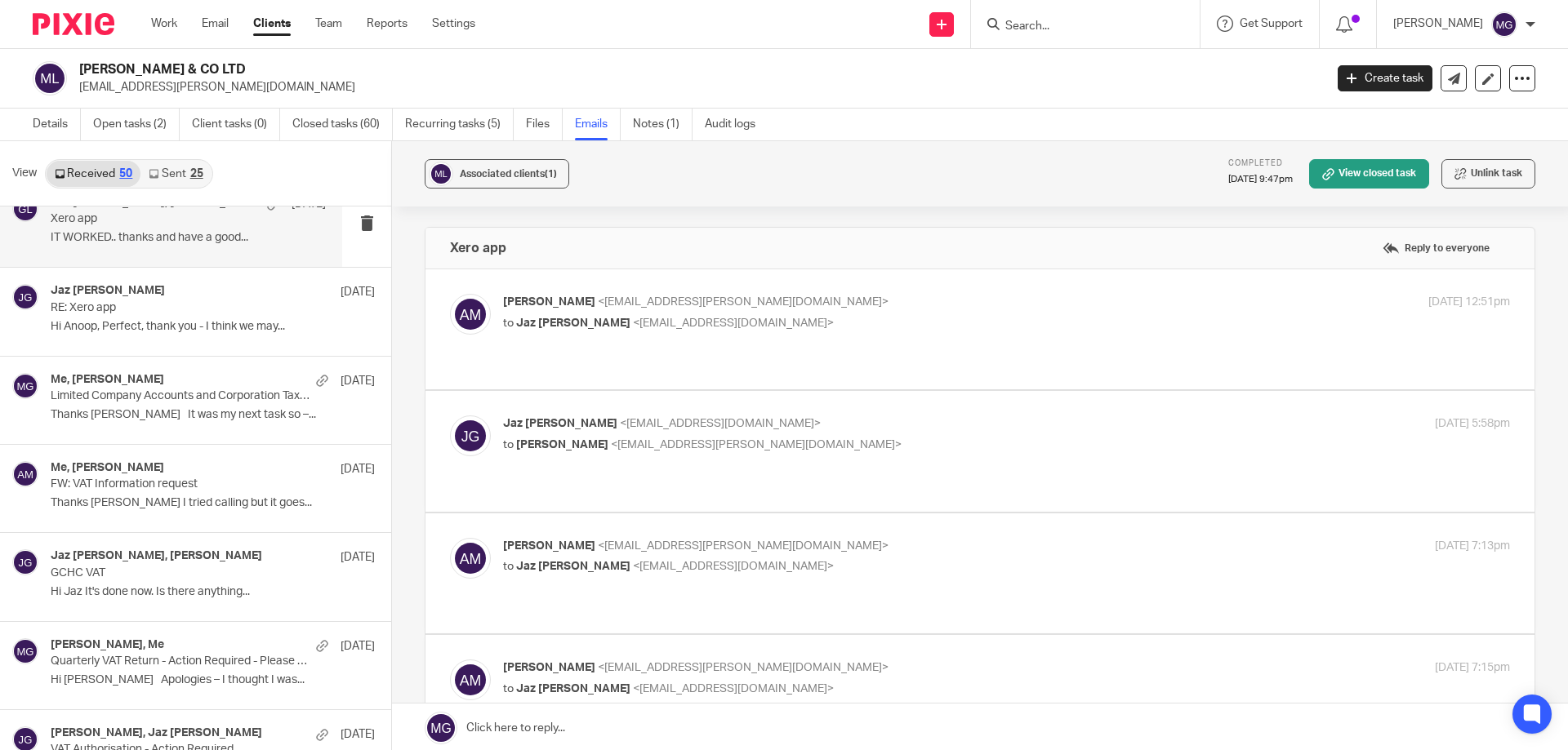
scroll to position [0, 0]
click at [625, 315] on p "to [PERSON_NAME] <[EMAIL_ADDRESS][DOMAIN_NAME]>" at bounding box center [838, 324] width 671 height 17
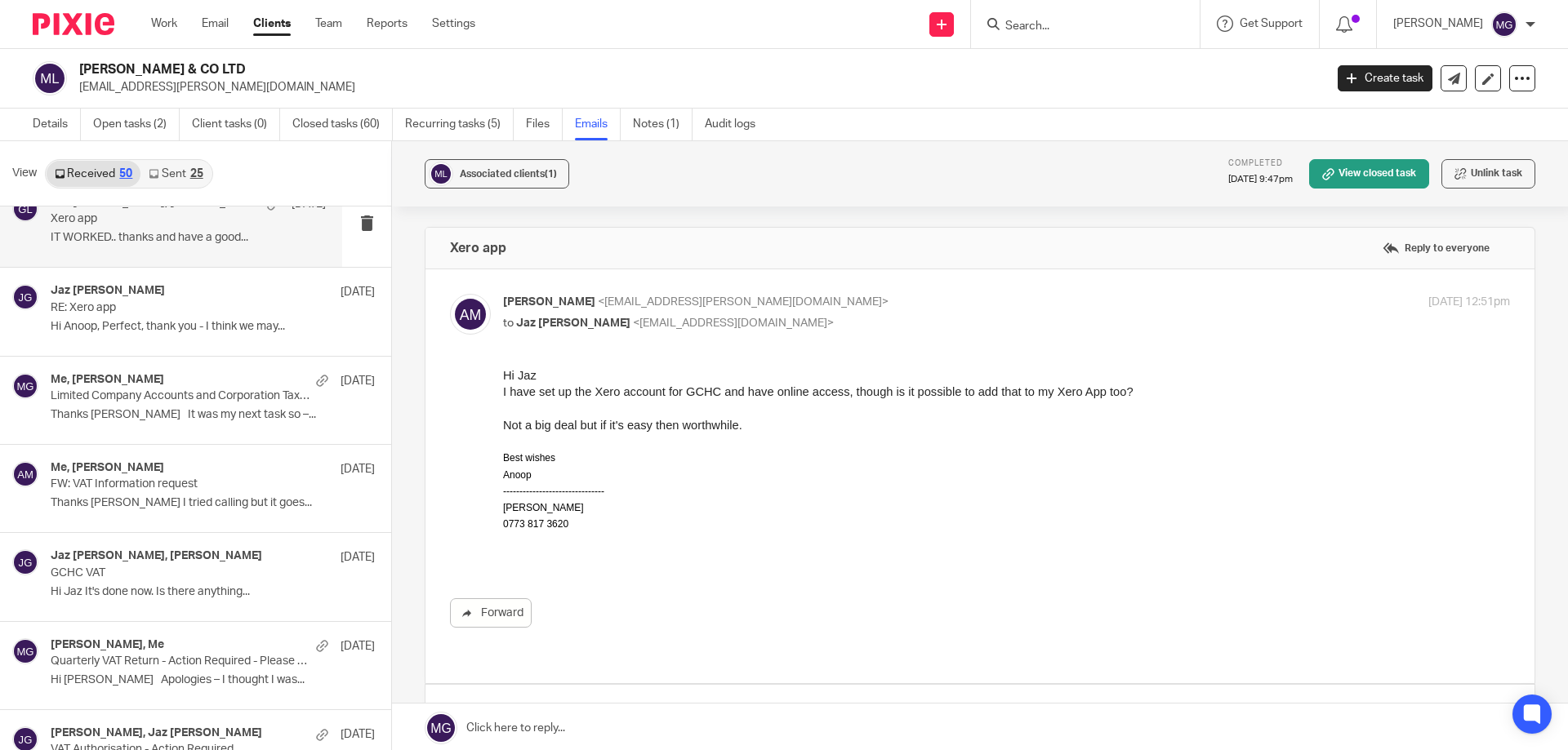
click at [625, 315] on p "to [PERSON_NAME] <[EMAIL_ADDRESS][DOMAIN_NAME]>" at bounding box center [838, 324] width 671 height 17
checkbox input "false"
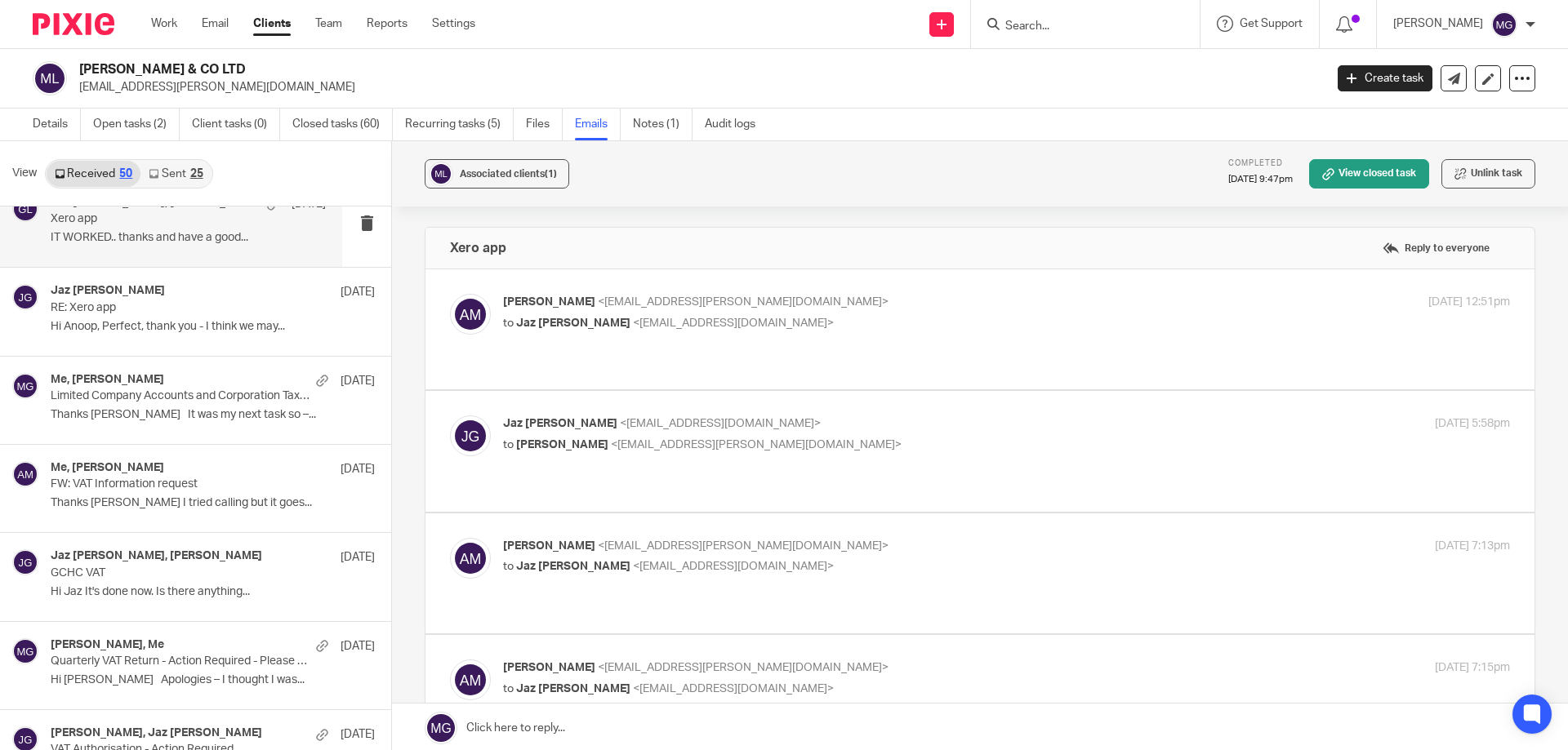
click at [607, 442] on label at bounding box center [980, 451] width 1109 height 120
click at [450, 416] on input "checkbox" at bounding box center [450, 415] width 1 height 1
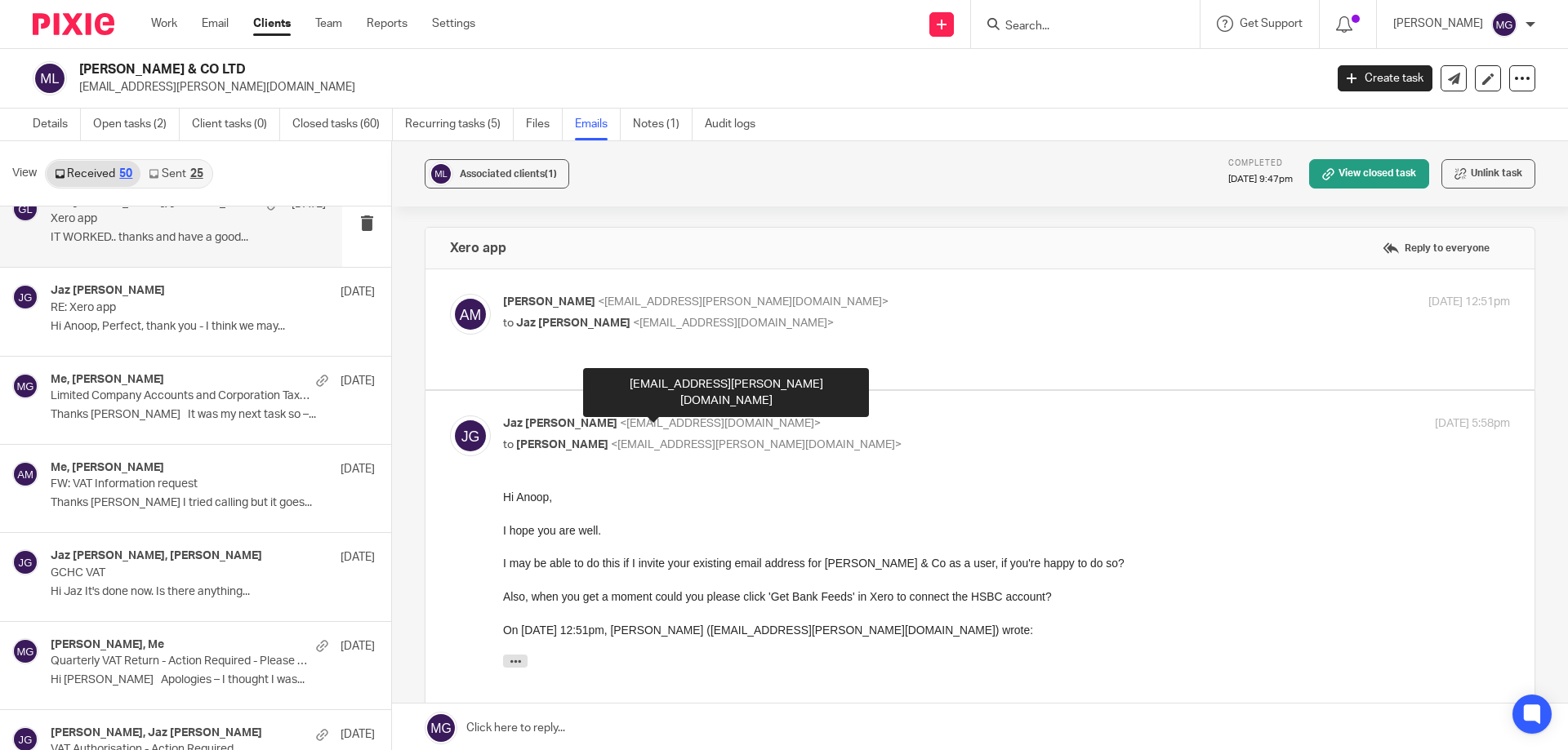
click at [611, 439] on span "<[EMAIL_ADDRESS][PERSON_NAME][DOMAIN_NAME]>" at bounding box center [756, 445] width 291 height 12
checkbox input "false"
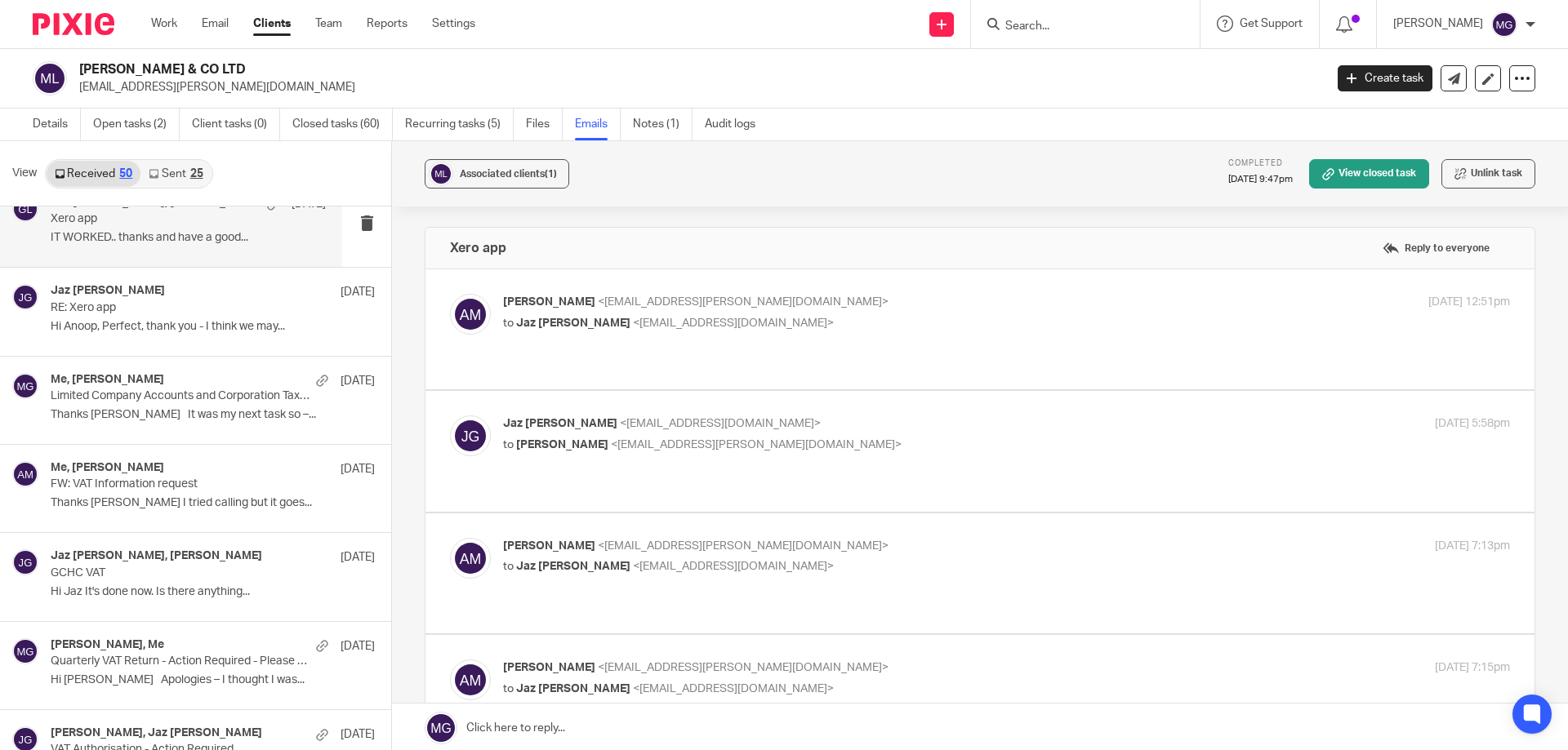
click at [615, 538] on p "[PERSON_NAME] <[EMAIL_ADDRESS][PERSON_NAME][DOMAIN_NAME]>" at bounding box center [838, 546] width 671 height 17
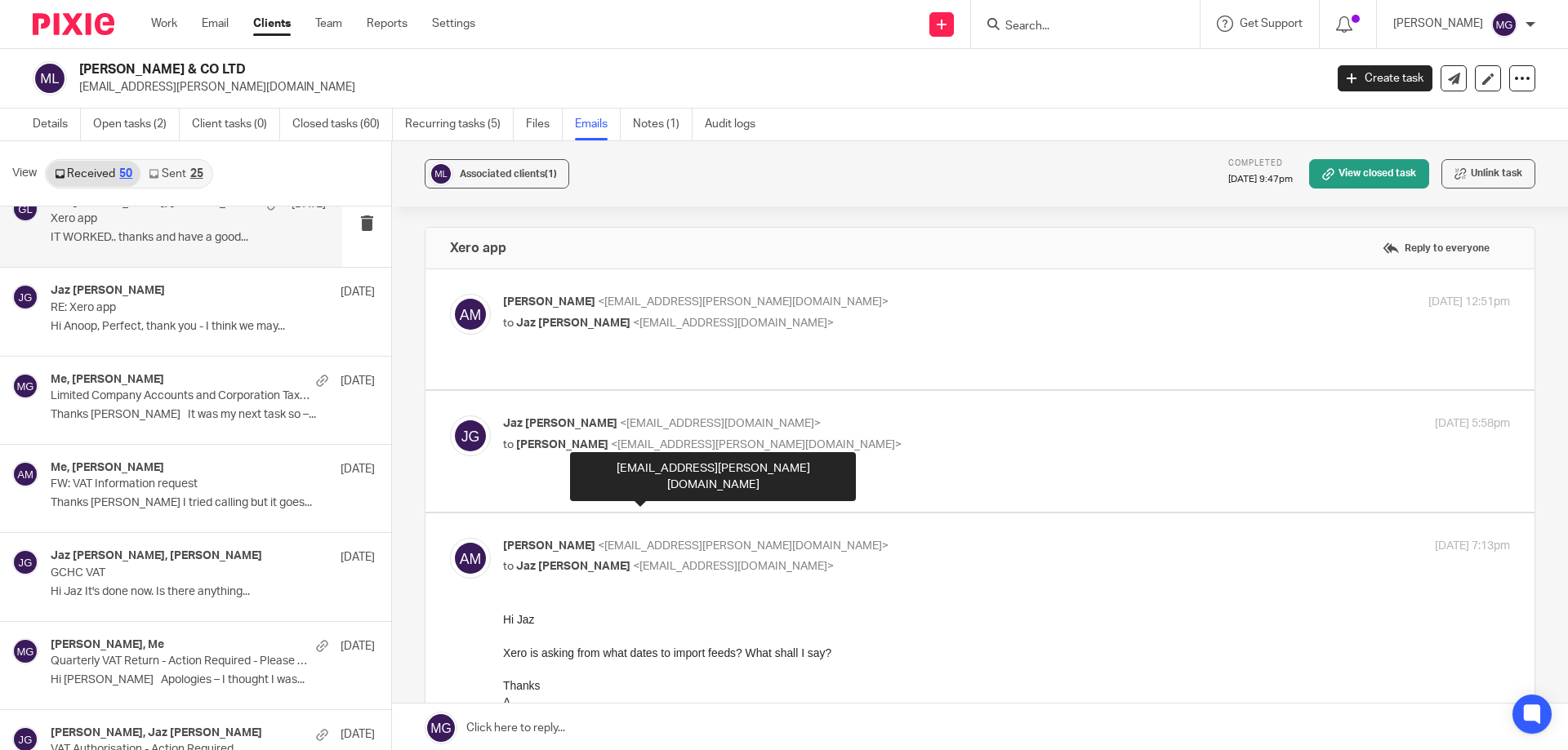
click at [606, 541] on span "<[EMAIL_ADDRESS][PERSON_NAME][DOMAIN_NAME]>" at bounding box center [743, 546] width 291 height 12
checkbox input "false"
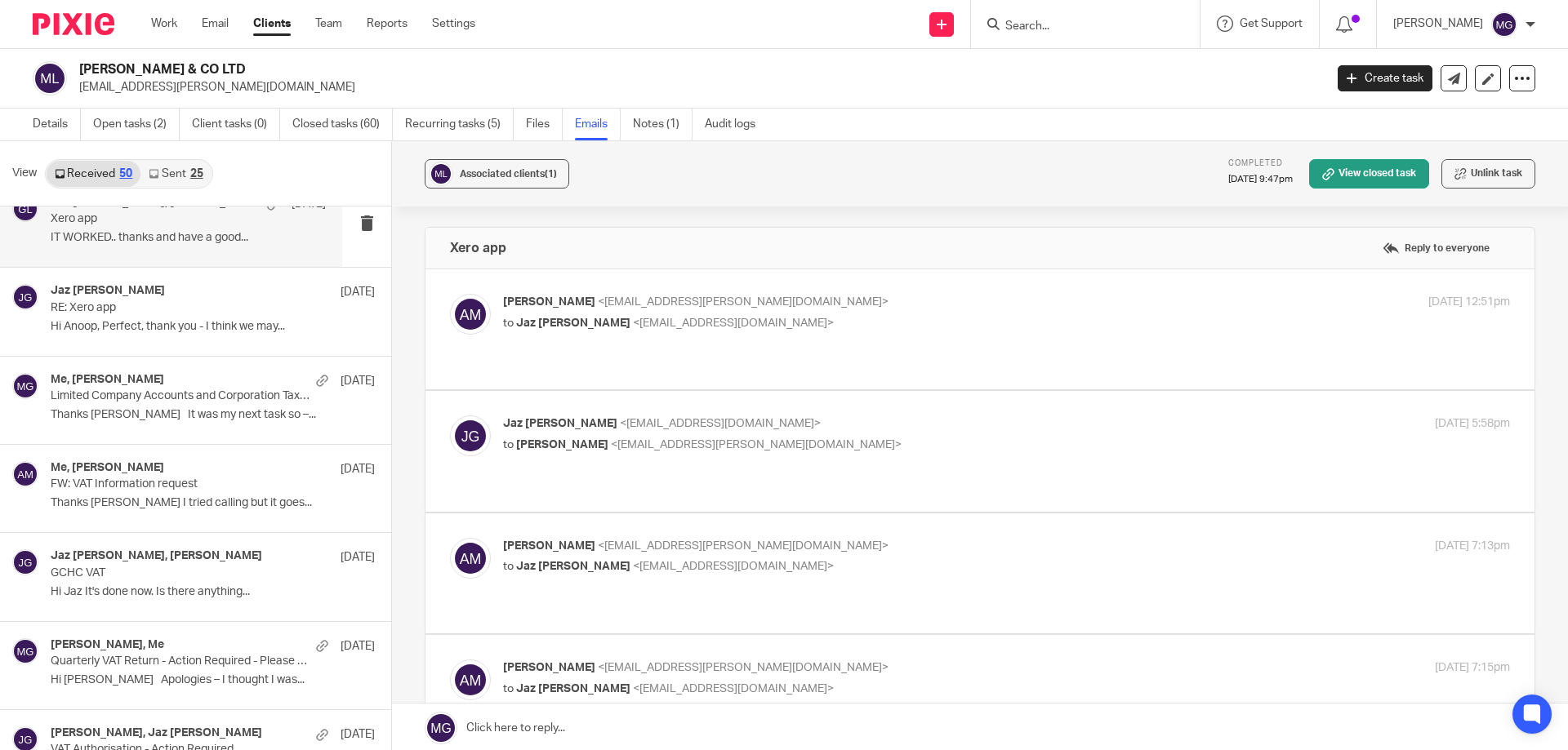
click at [588, 635] on div "[PERSON_NAME] <[EMAIL_ADDRESS][PERSON_NAME][DOMAIN_NAME]> to [PERSON_NAME] <[EM…" at bounding box center [980, 695] width 1109 height 120
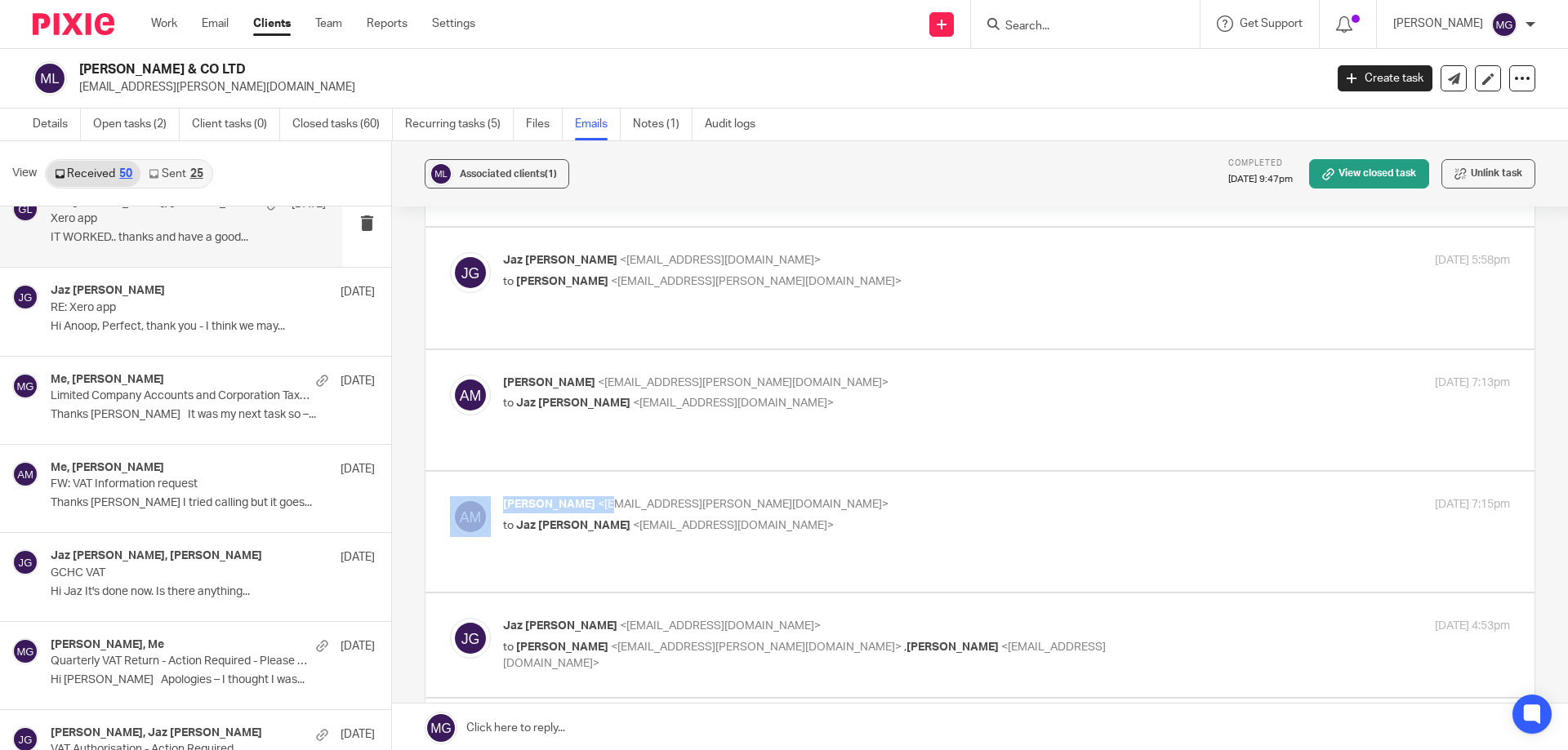
scroll to position [245, 0]
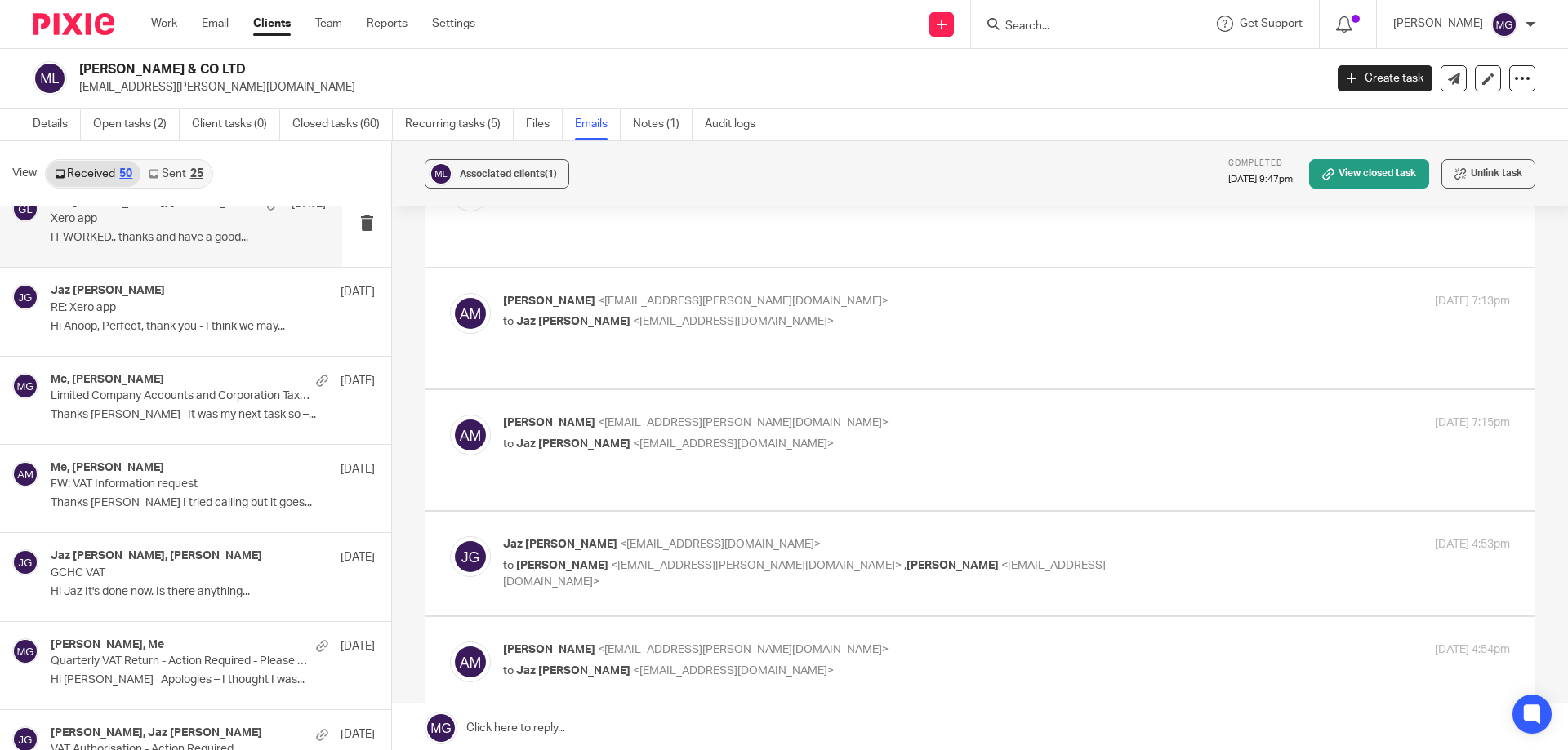
click at [729, 436] on p "to [PERSON_NAME] <[EMAIL_ADDRESS][DOMAIN_NAME]>" at bounding box center [838, 444] width 671 height 17
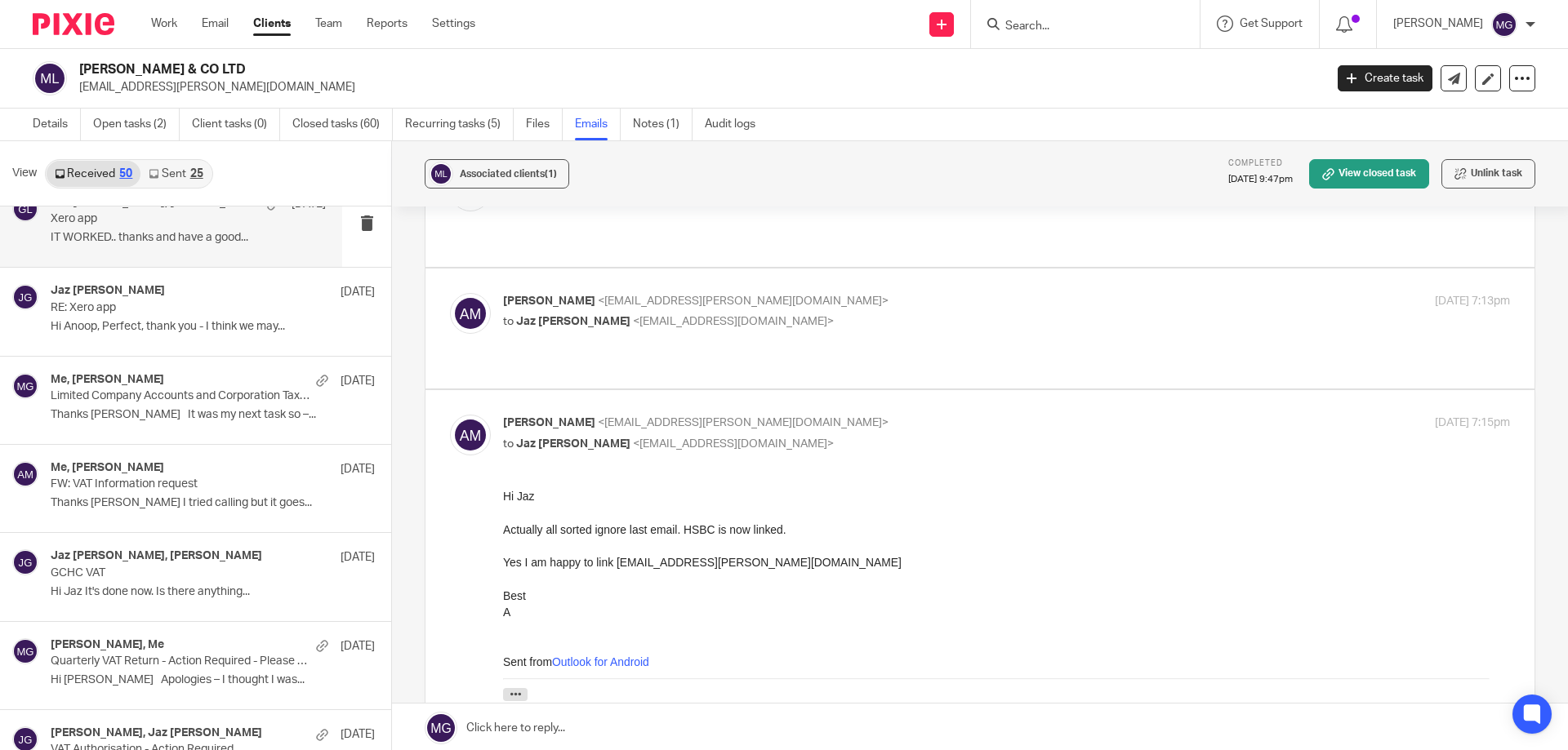
scroll to position [0, 0]
click at [737, 415] on p "[PERSON_NAME] <[EMAIL_ADDRESS][PERSON_NAME][DOMAIN_NAME]>" at bounding box center [838, 423] width 671 height 17
checkbox input "false"
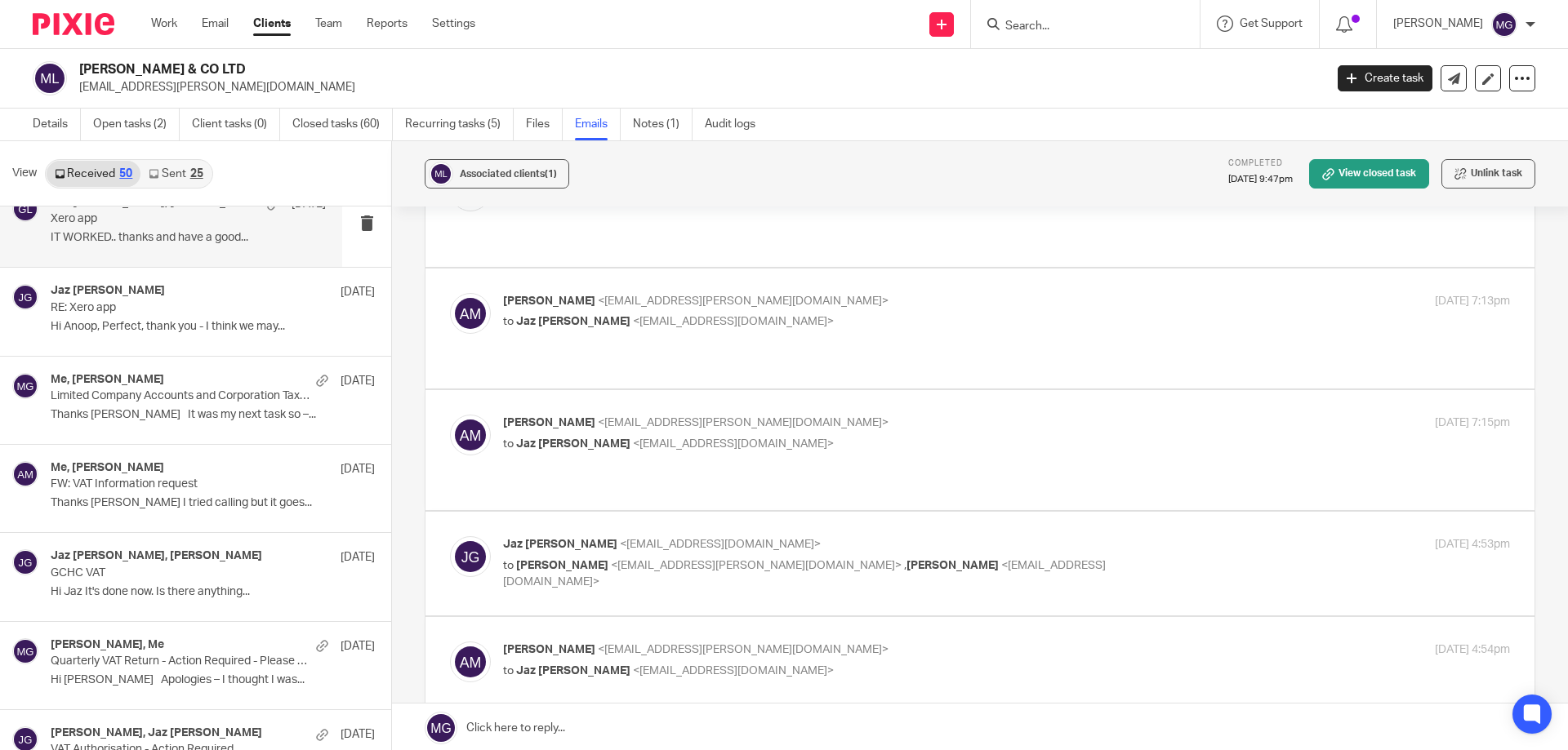
click at [674, 560] on span "<[EMAIL_ADDRESS][PERSON_NAME][DOMAIN_NAME]>" at bounding box center [756, 566] width 291 height 12
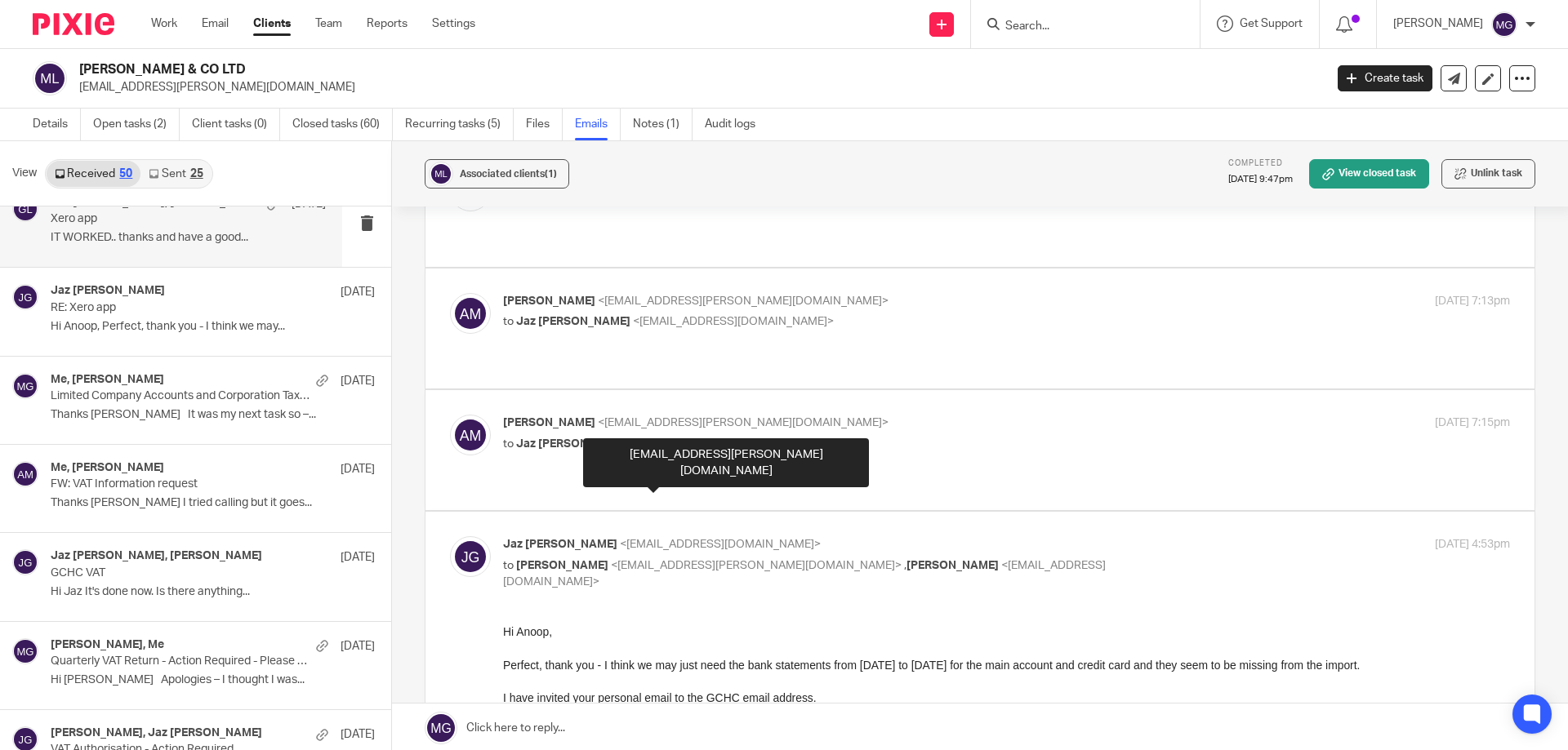
click at [674, 560] on span "<[EMAIL_ADDRESS][PERSON_NAME][DOMAIN_NAME]>" at bounding box center [756, 566] width 291 height 12
checkbox input "false"
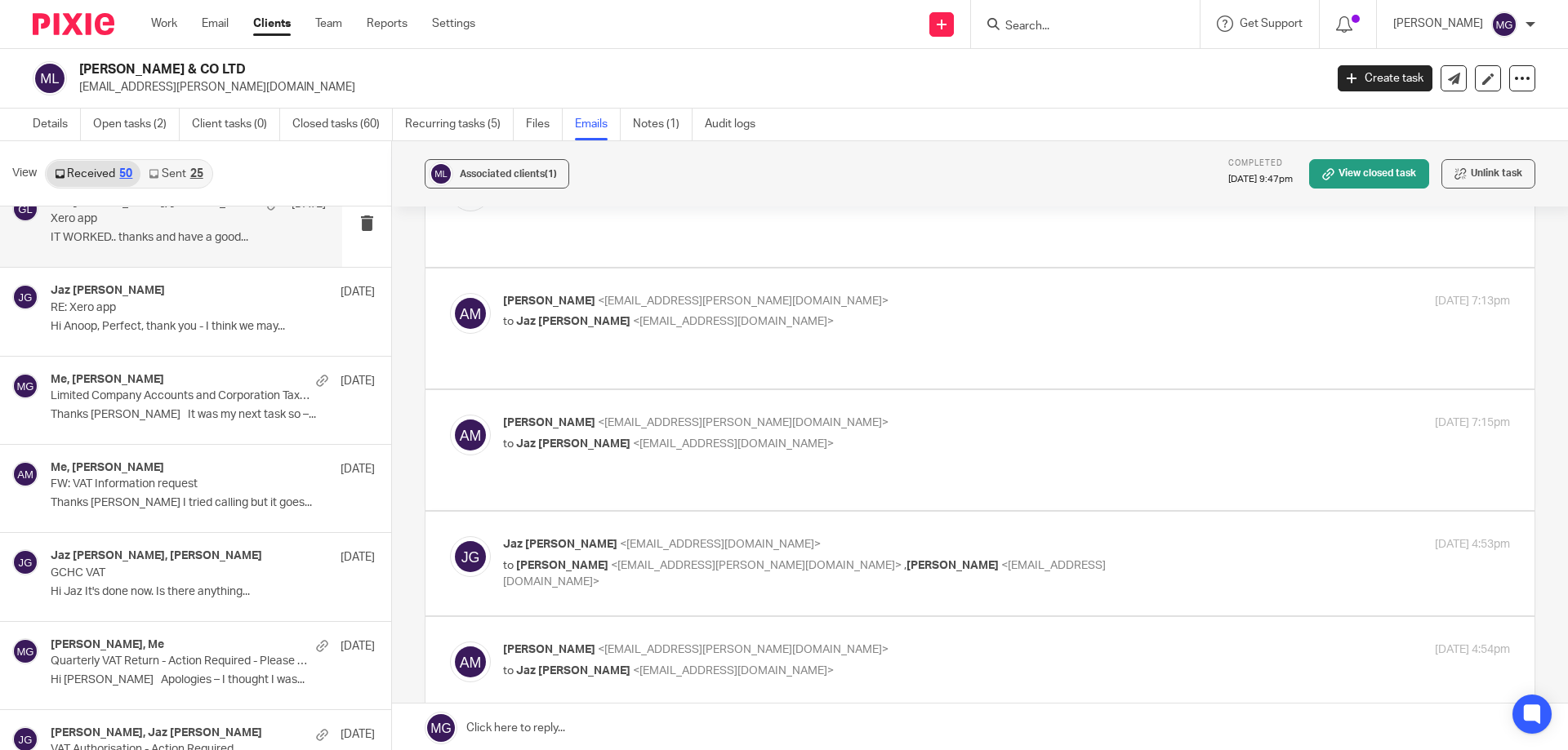
click at [634, 665] on span "<[EMAIL_ADDRESS][DOMAIN_NAME]>" at bounding box center [733, 671] width 201 height 12
checkbox input "true"
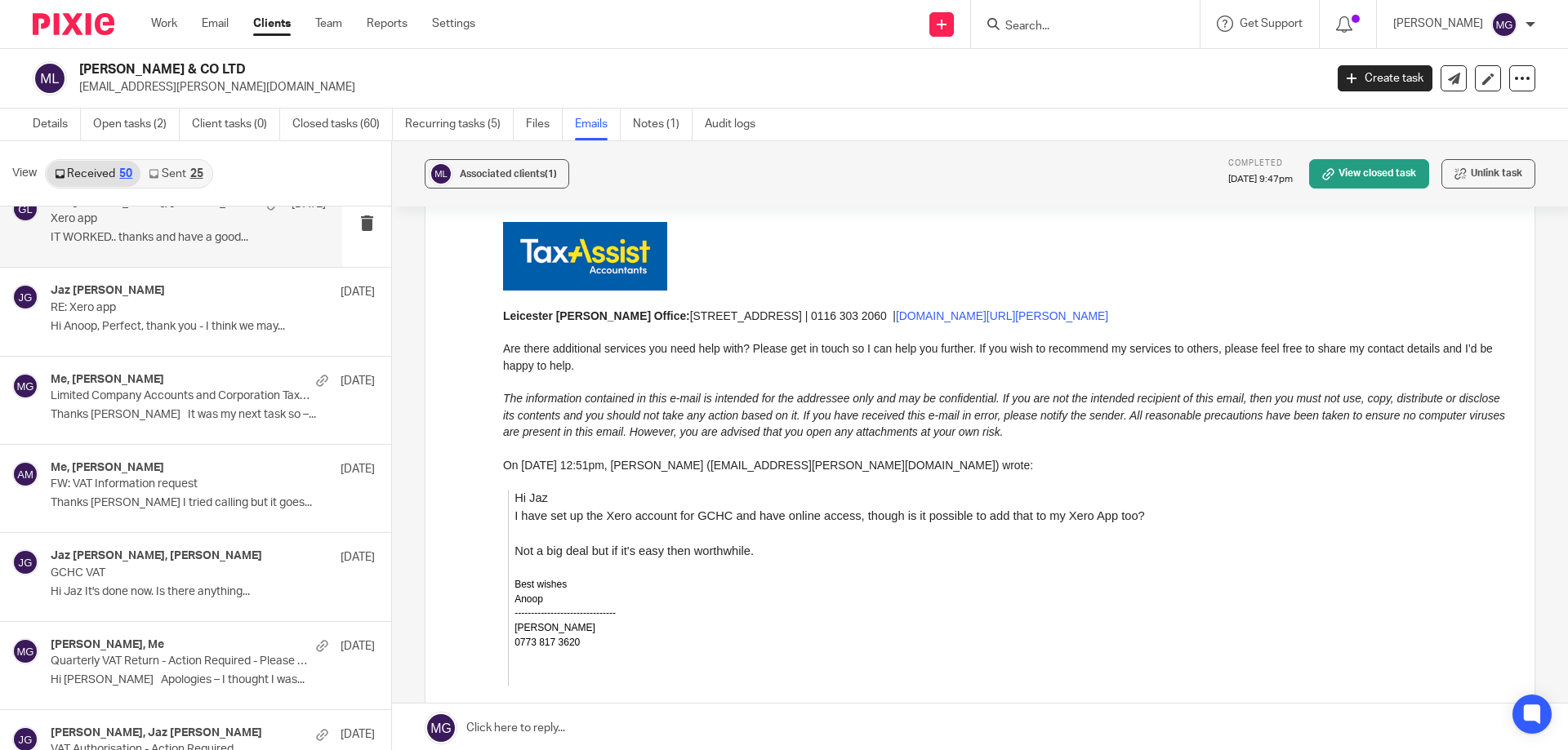
scroll to position [1714, 0]
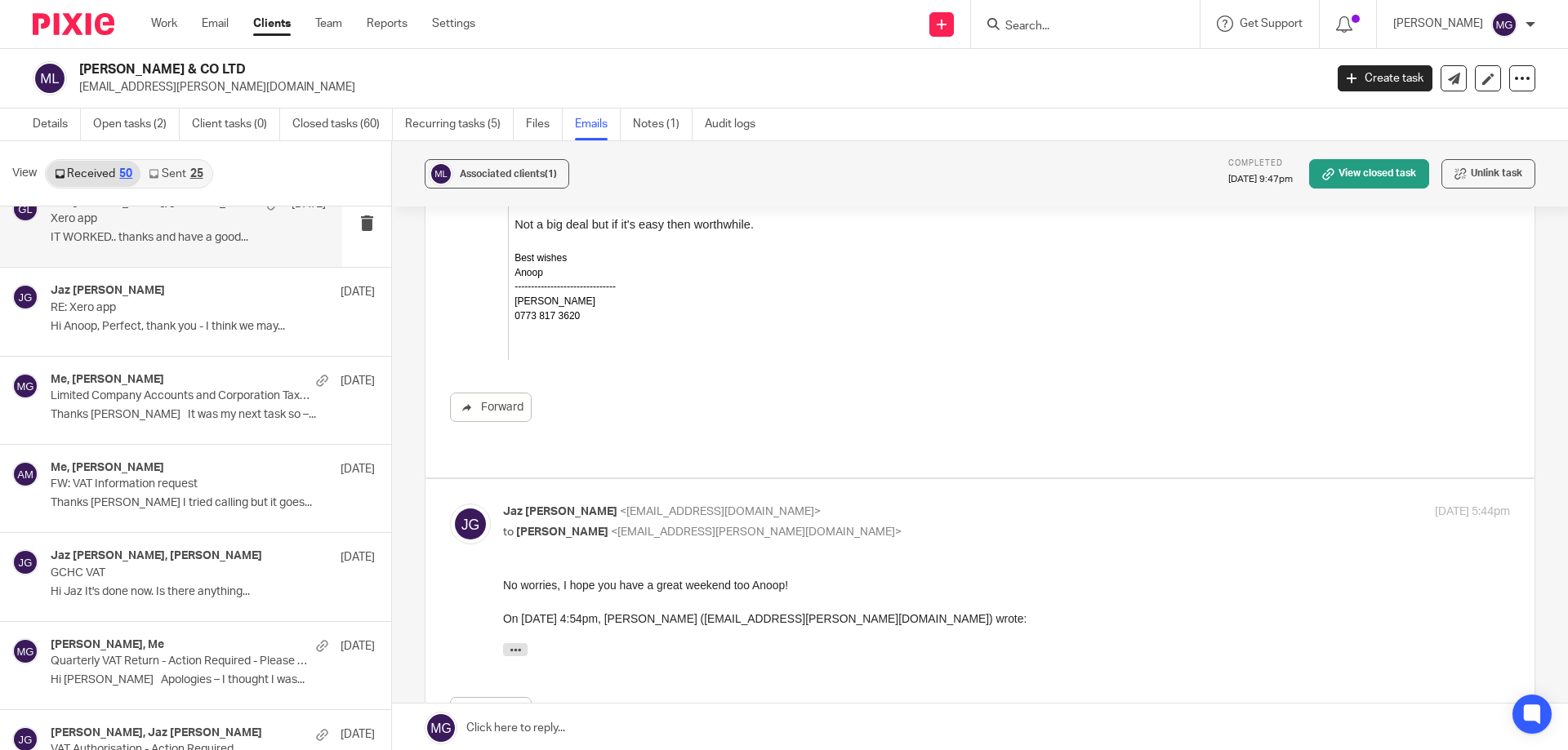
click at [985, 94] on p "[EMAIL_ADDRESS][PERSON_NAME][DOMAIN_NAME]" at bounding box center [696, 87] width 1234 height 16
